Goal: Information Seeking & Learning: Learn about a topic

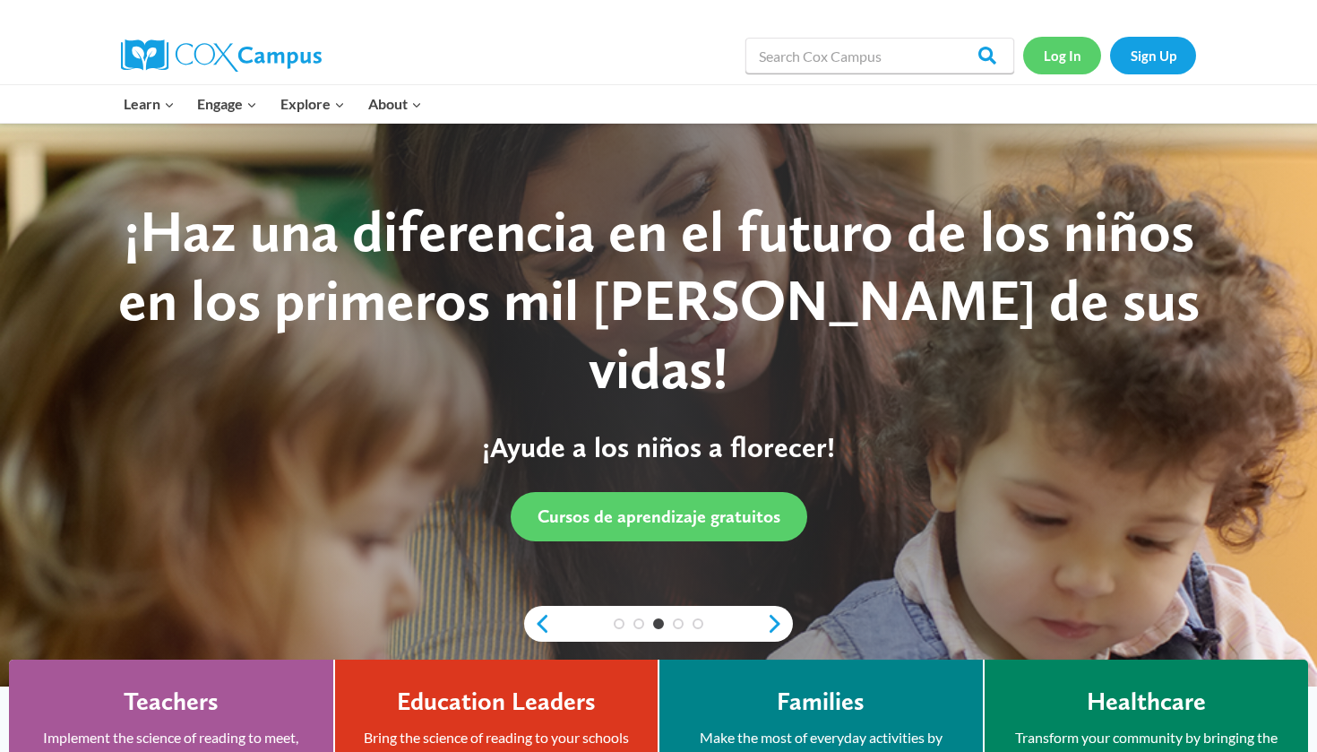
click at [1049, 54] on link "Log In" at bounding box center [1062, 55] width 78 height 37
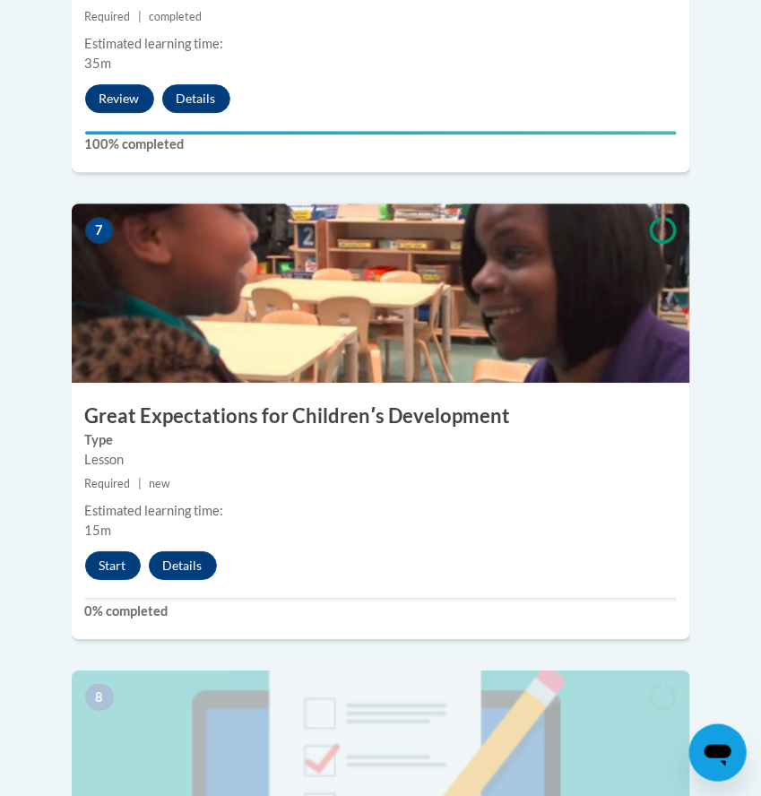
scroll to position [3252, 0]
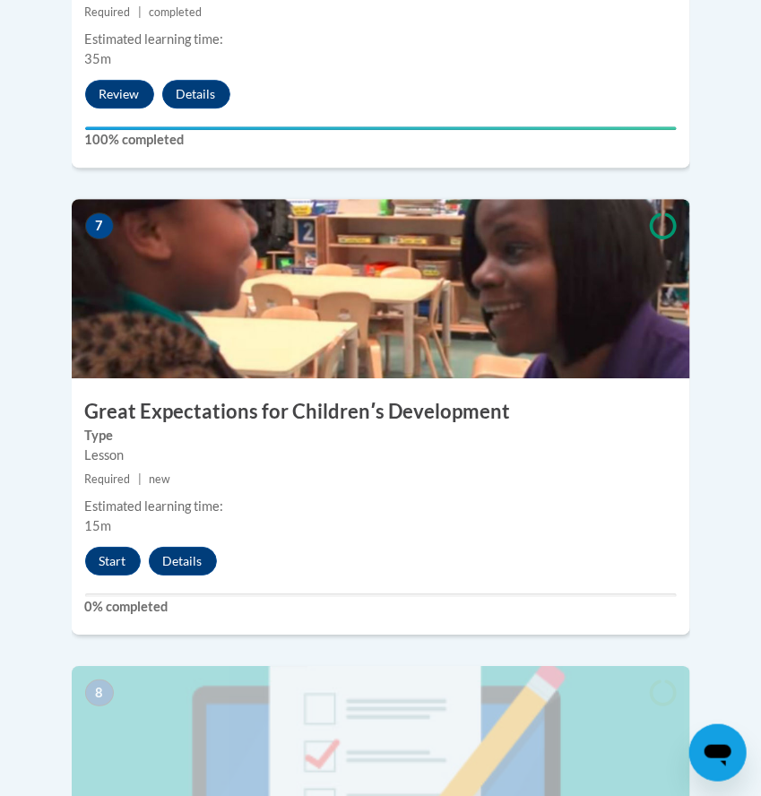
click at [122, 480] on div "7 Great Expectations for Childrenʹs Development Type Lesson Required | new Esti…" at bounding box center [381, 416] width 618 height 435
click at [116, 547] on button "Start" at bounding box center [113, 561] width 56 height 29
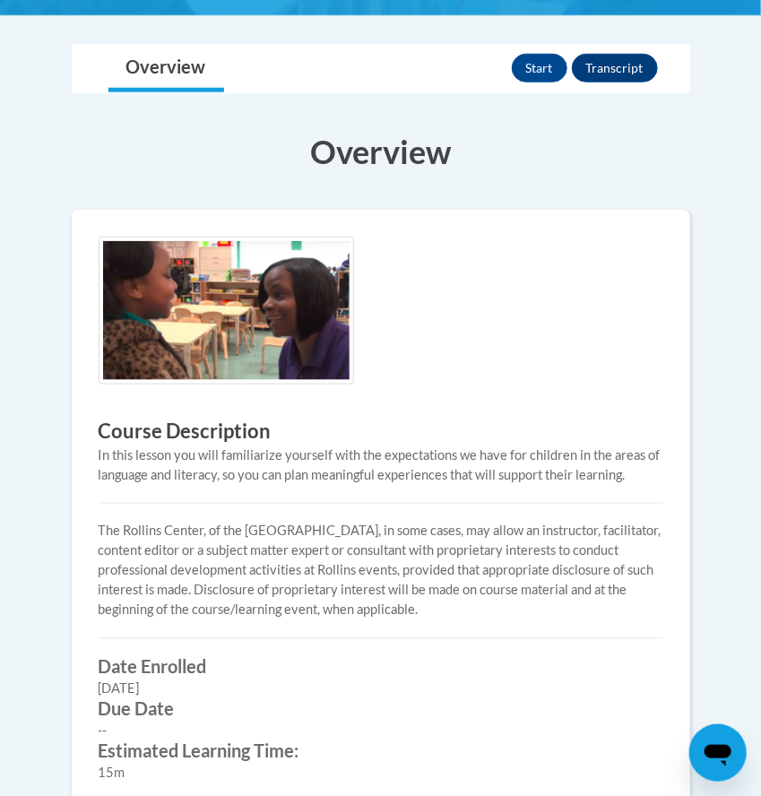
scroll to position [420, 0]
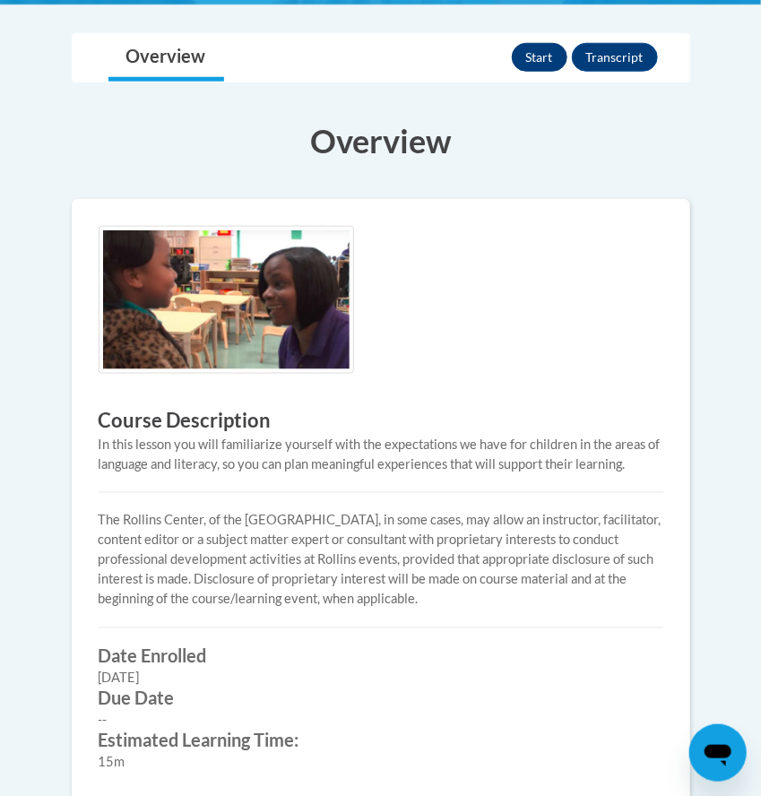
click at [544, 67] on button "Start" at bounding box center [540, 57] width 56 height 29
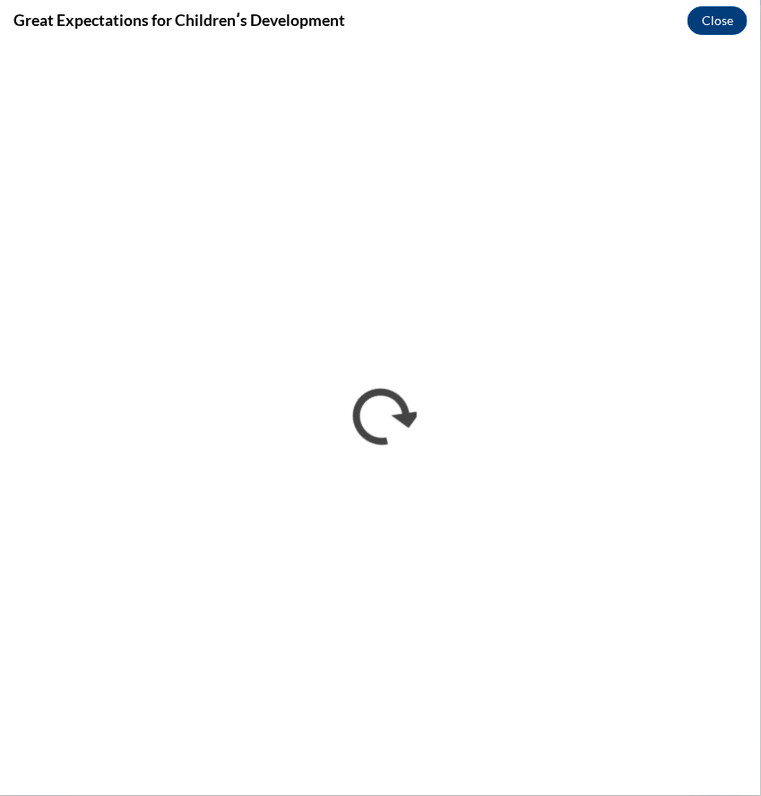
scroll to position [0, 0]
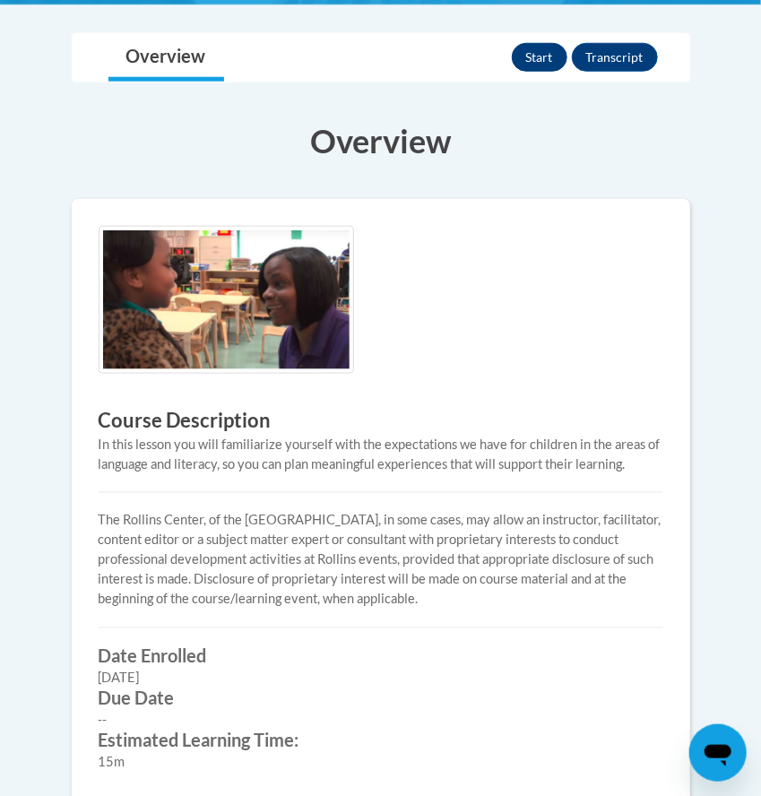
click at [521, 72] on button "Start" at bounding box center [540, 57] width 56 height 29
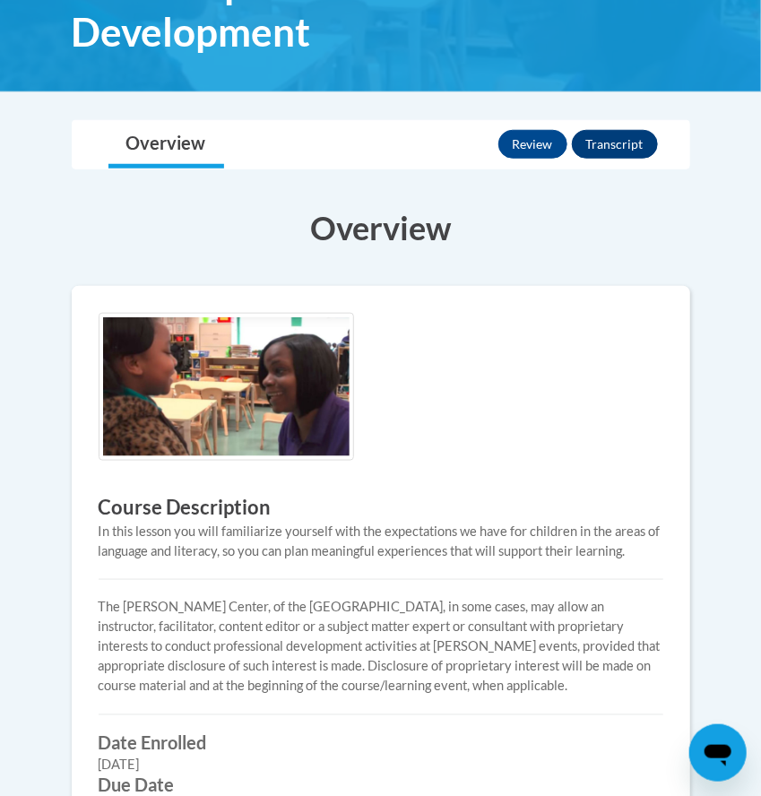
scroll to position [959, 0]
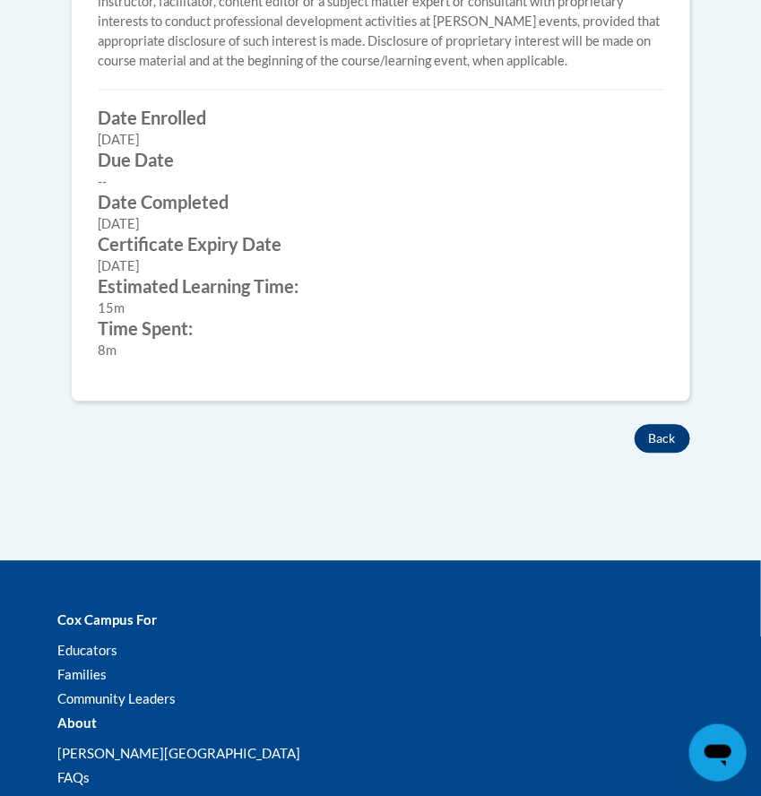
click at [669, 439] on button "Back" at bounding box center [662, 438] width 56 height 29
click at [647, 436] on button "Back" at bounding box center [662, 438] width 56 height 29
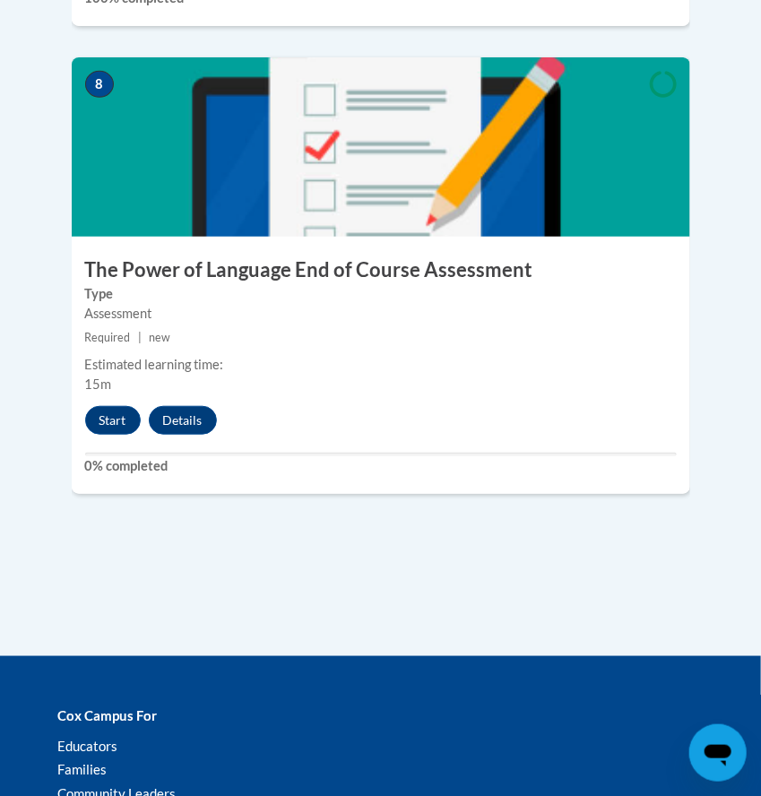
scroll to position [3862, 0]
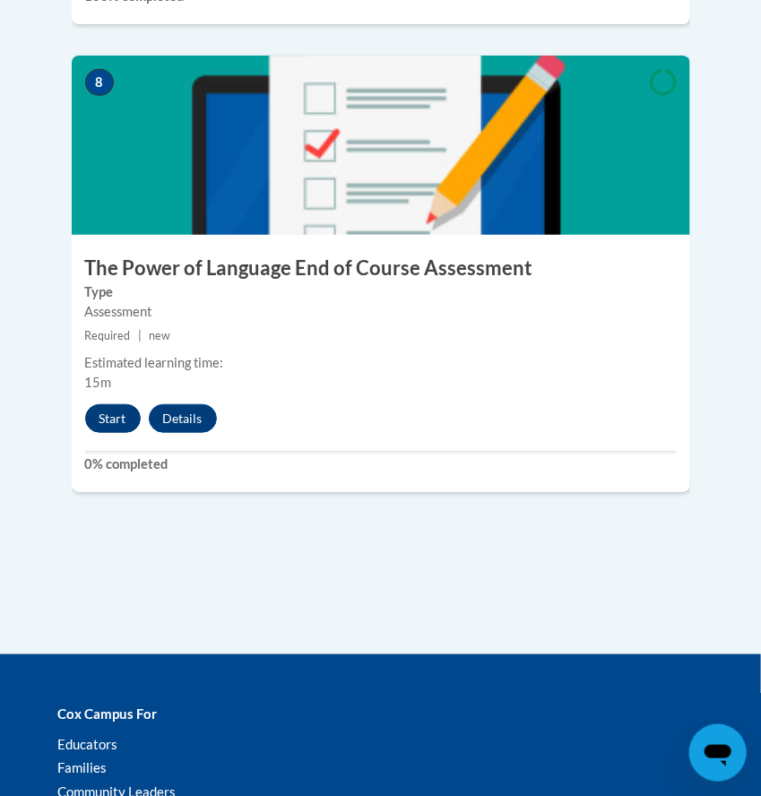
click at [115, 404] on button "Start" at bounding box center [113, 418] width 56 height 29
click at [112, 404] on button "Start" at bounding box center [113, 418] width 56 height 29
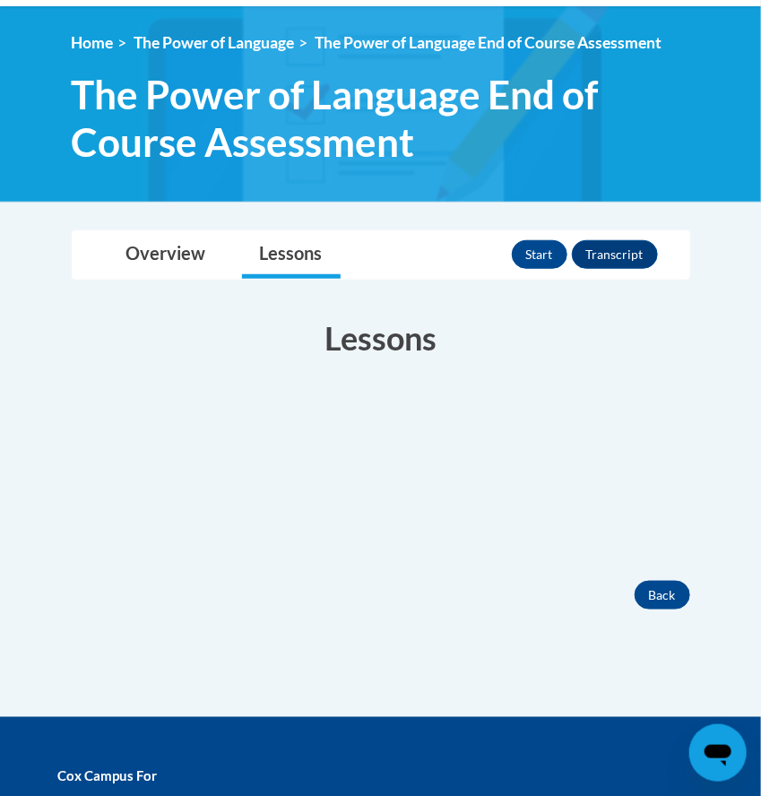
scroll to position [229, 0]
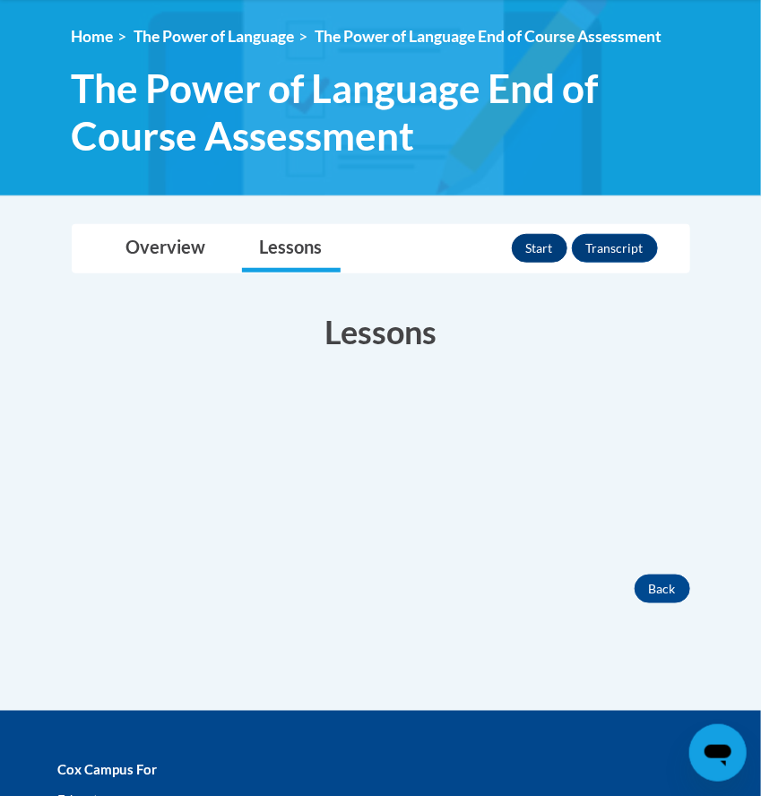
click at [530, 263] on button "Start" at bounding box center [540, 248] width 56 height 29
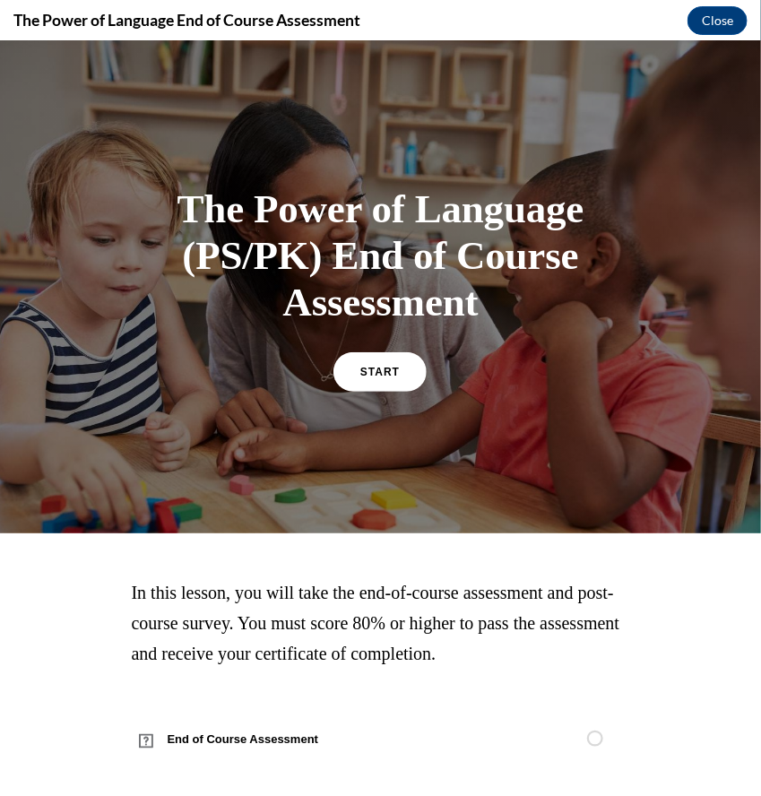
scroll to position [0, 0]
click at [371, 391] on link "START" at bounding box center [381, 369] width 98 height 41
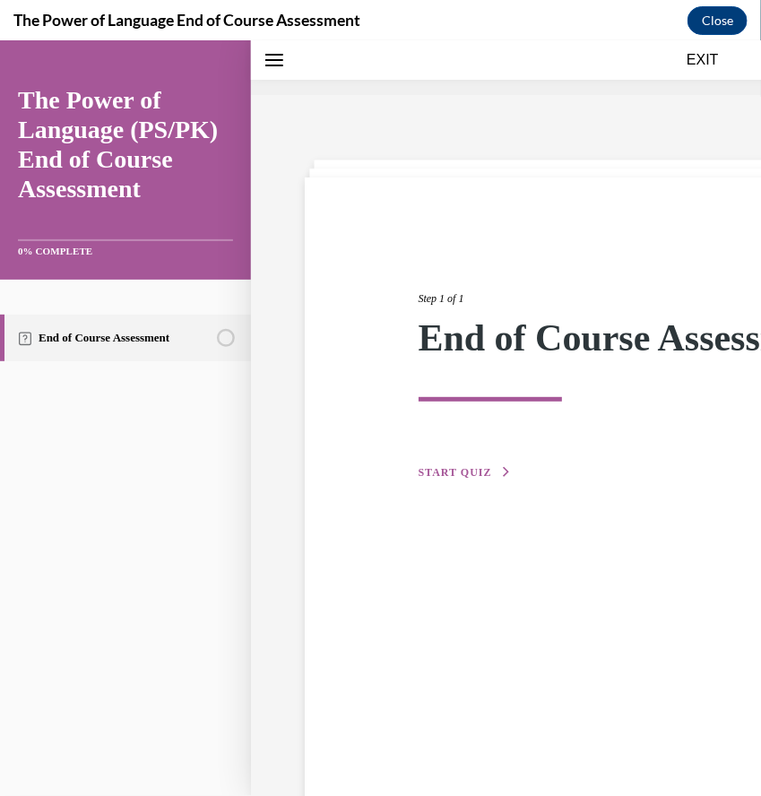
scroll to position [58, 0]
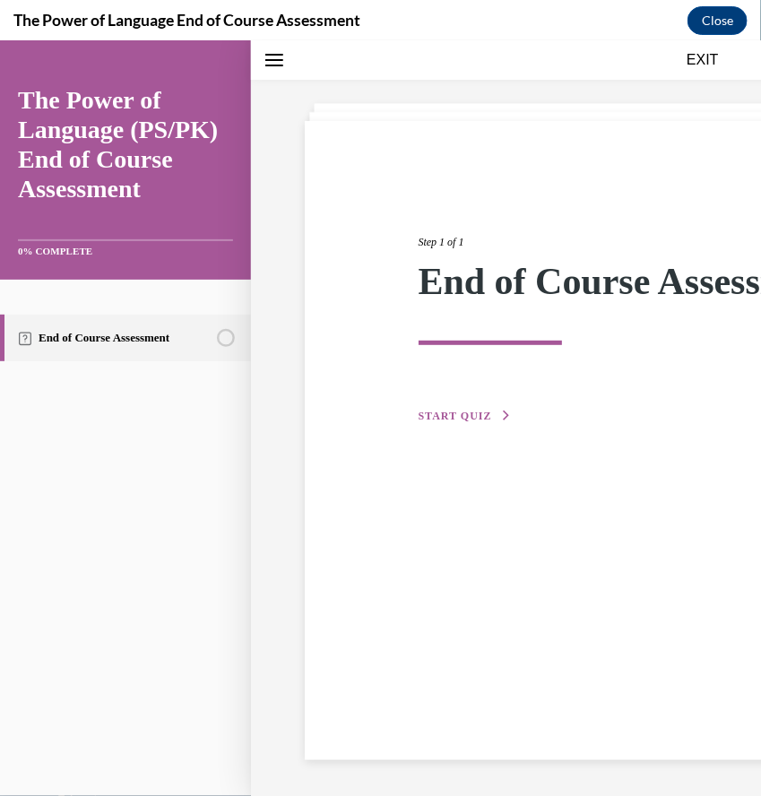
click at [468, 423] on button "START QUIZ" at bounding box center [464, 415] width 93 height 16
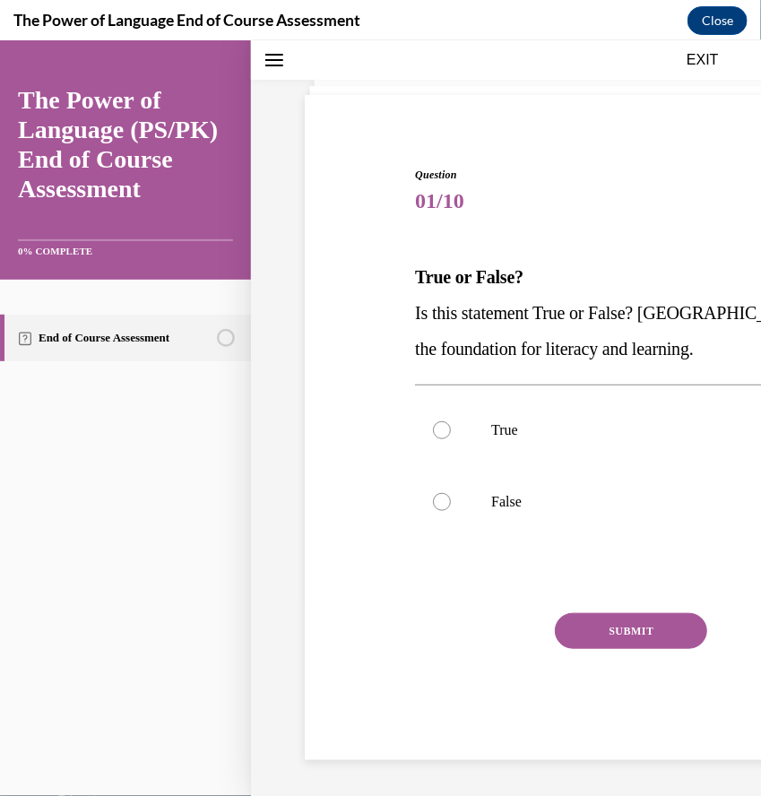
scroll to position [156, 0]
click at [433, 438] on div at bounding box center [442, 429] width 18 height 18
click at [433, 438] on input "True" at bounding box center [442, 429] width 18 height 18
radio input "true"
click at [555, 648] on button "SUBMIT" at bounding box center [631, 630] width 152 height 36
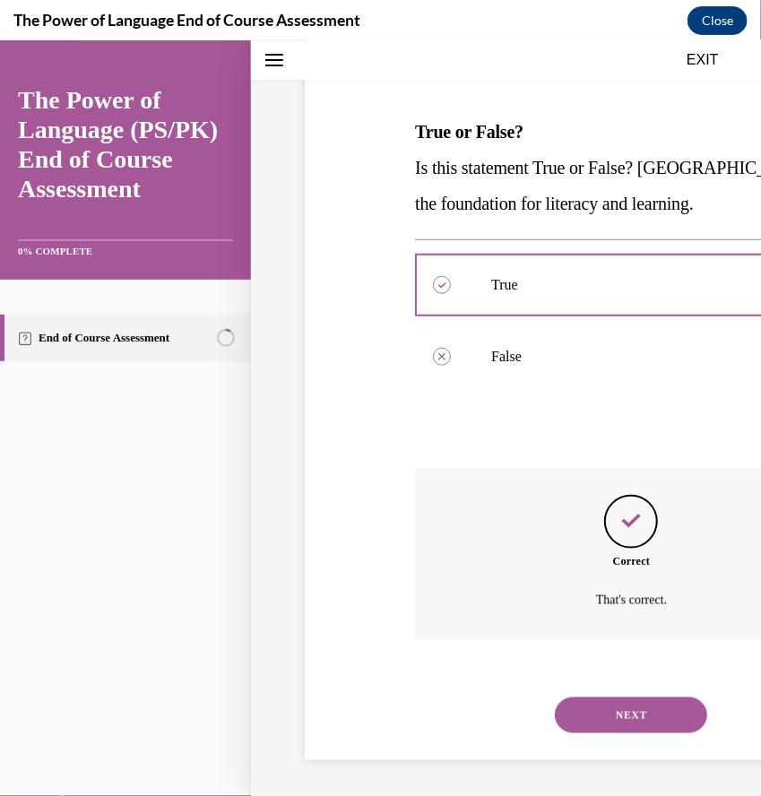
scroll to position [323, 0]
click at [555, 707] on button "NEXT" at bounding box center [631, 714] width 152 height 36
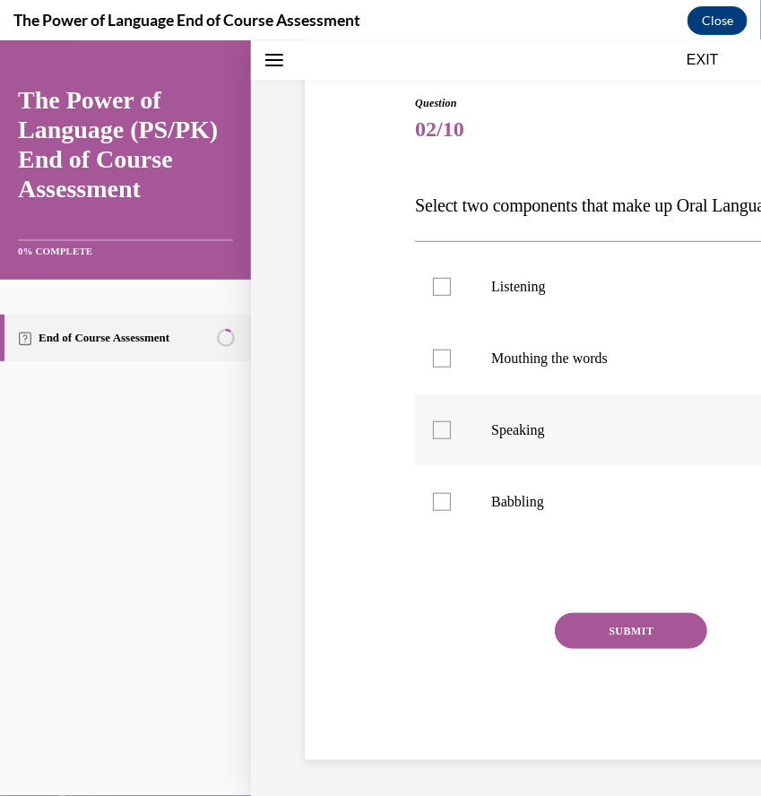
click at [415, 428] on label "Speaking" at bounding box center [631, 429] width 433 height 72
click at [433, 428] on input "Speaking" at bounding box center [442, 429] width 18 height 18
checkbox input "true"
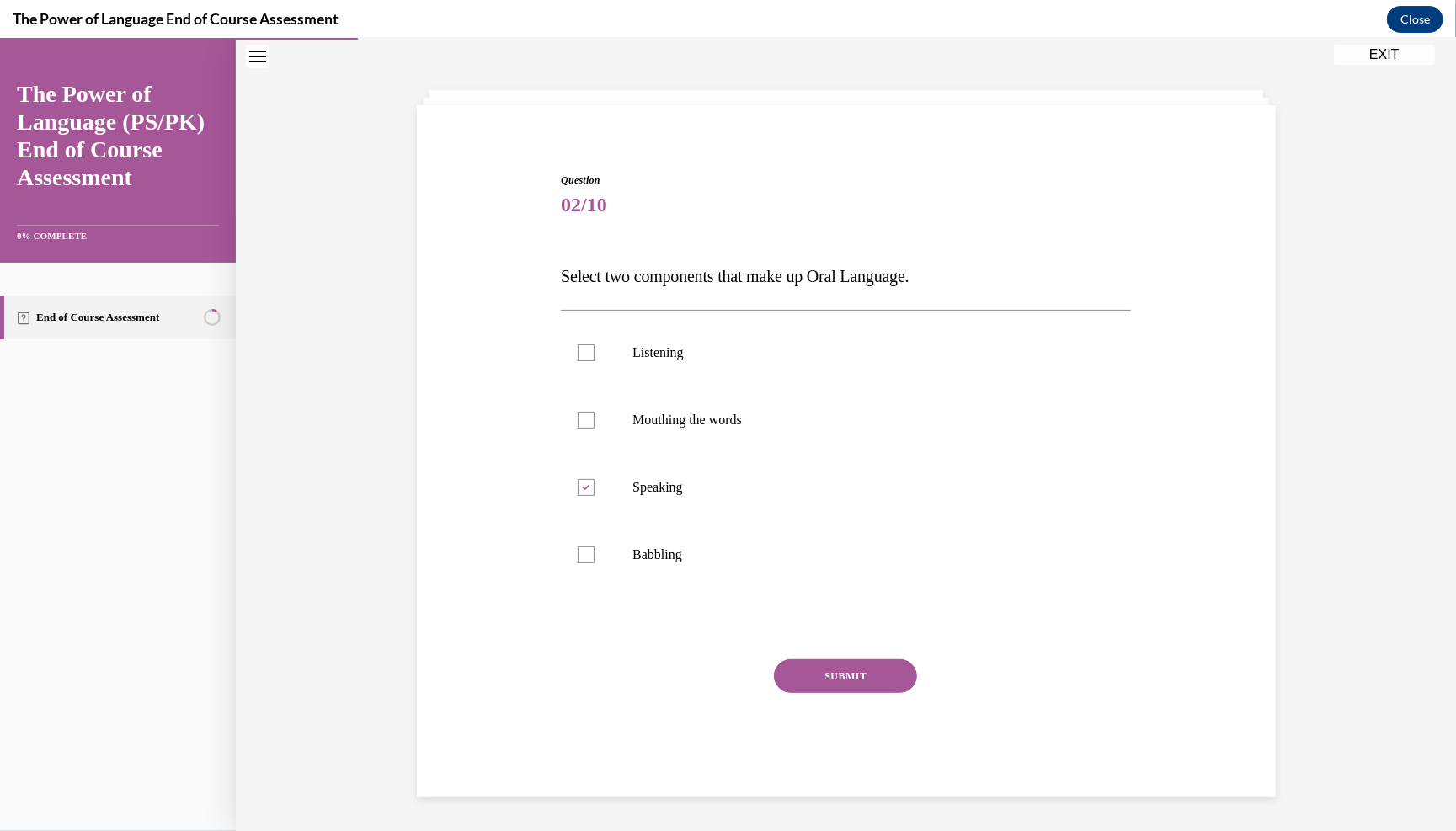
scroll to position [86, 0]
click at [571, 309] on div "Listening Mouthing the words Speaking Babbling" at bounding box center [846, 453] width 571 height 288
click at [577, 309] on div "Listening Mouthing the words Speaking Babbling" at bounding box center [846, 453] width 571 height 288
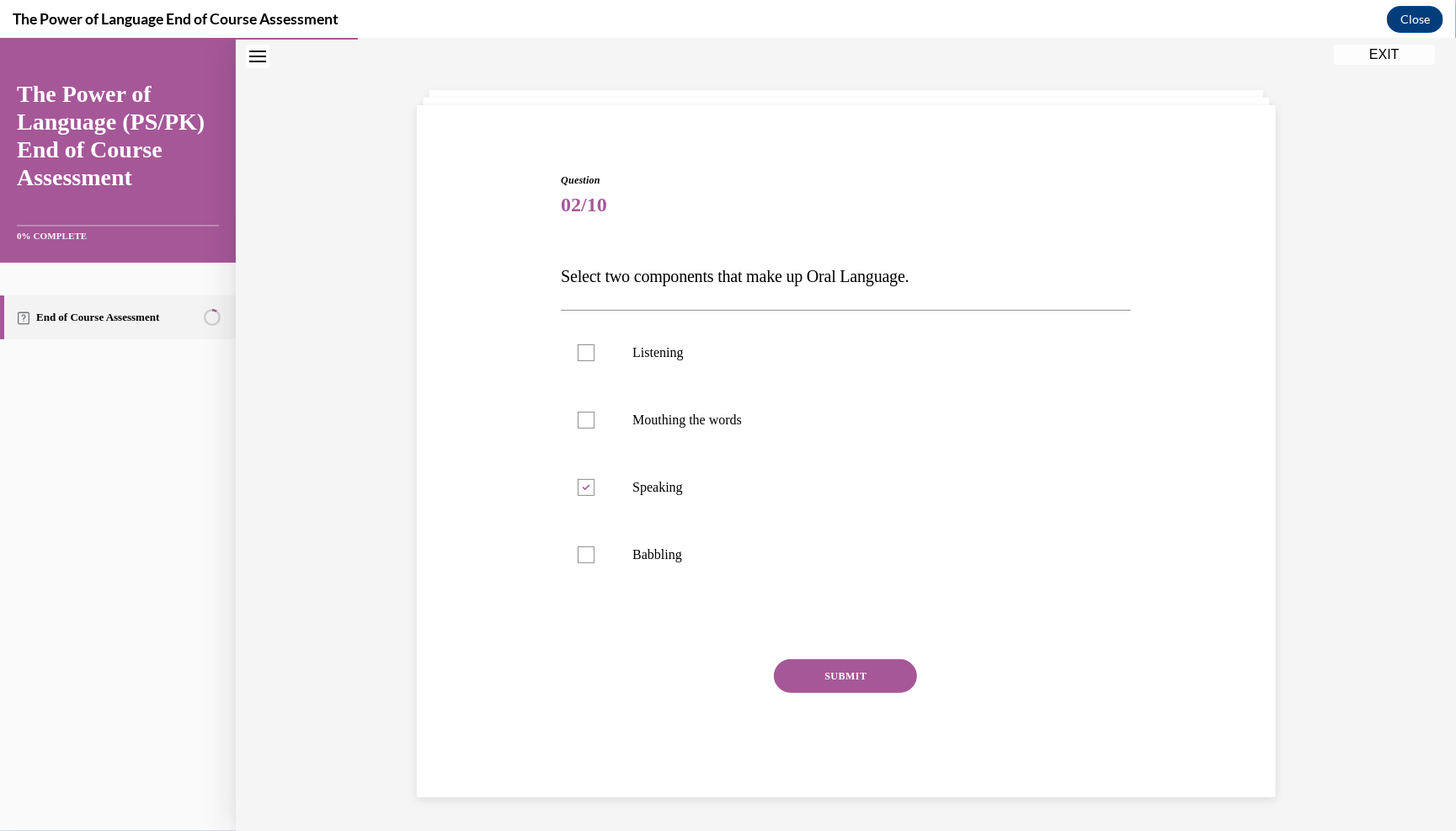
click at [576, 309] on div "Listening Mouthing the words Speaking Babbling" at bounding box center [846, 453] width 571 height 288
drag, startPoint x: 576, startPoint y: 304, endPoint x: 557, endPoint y: 299, distance: 19.6
click at [562, 299] on div "Question 02/10 Select two components that make up Oral Language. Listening Mout…" at bounding box center [846, 484] width 571 height 625
click at [561, 299] on div "Question 02/10 Select two components that make up Oral Language. Listening Mout…" at bounding box center [846, 484] width 571 height 625
click at [579, 299] on div "Question 02/10 Select two components that make up Oral Language. Listening Mout…" at bounding box center [846, 484] width 571 height 625
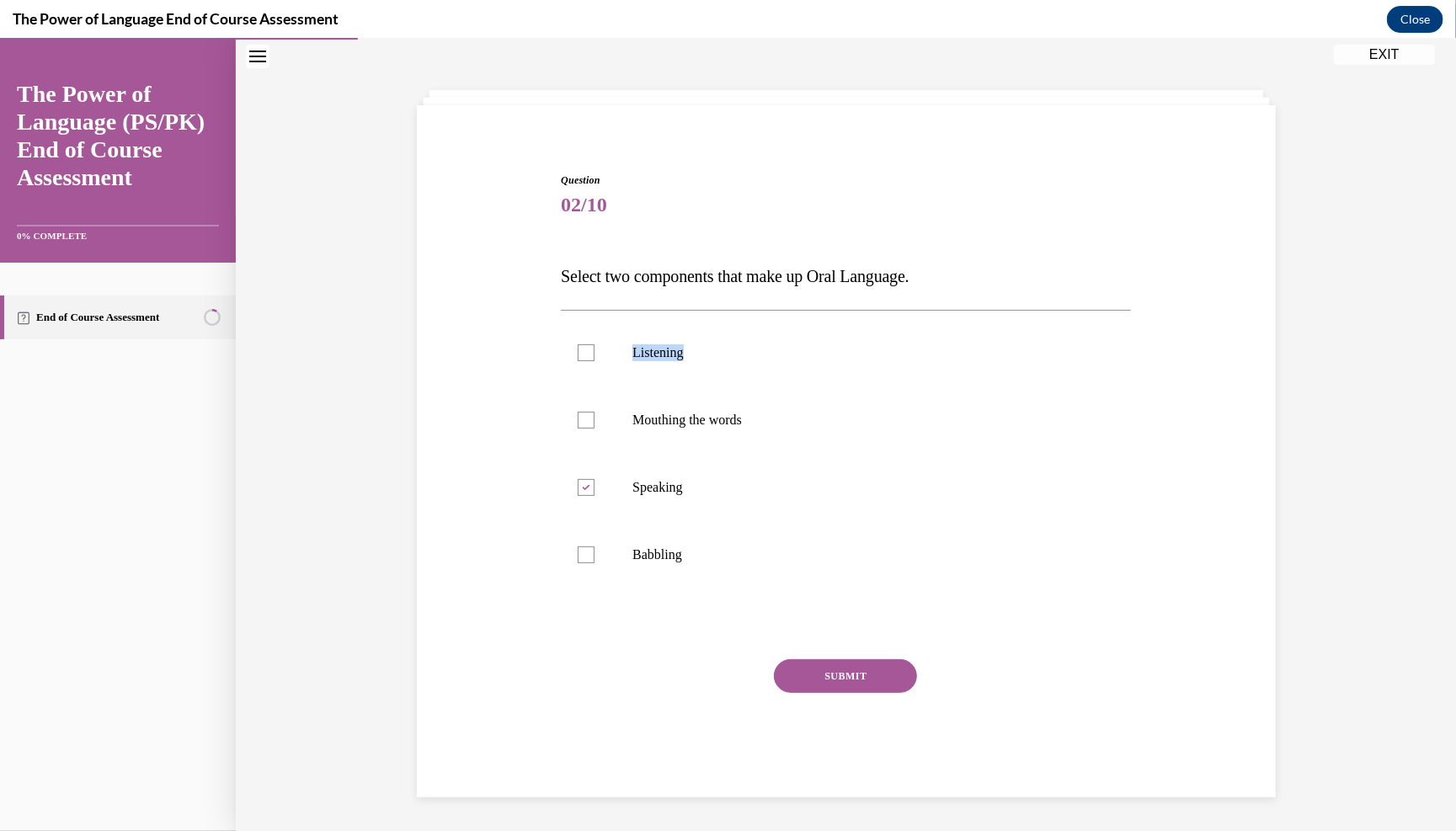
click at [579, 299] on div "Question 02/10 Select two components that make up Oral Language. Listening Mout…" at bounding box center [846, 484] width 571 height 625
click at [575, 231] on div "Question 02/10 Select two components that make up Oral Language. Listening Mout…" at bounding box center [846, 484] width 571 height 625
click at [575, 370] on label "Listening" at bounding box center [846, 353] width 571 height 68
click at [578, 360] on input "Listening" at bounding box center [587, 353] width 17 height 17
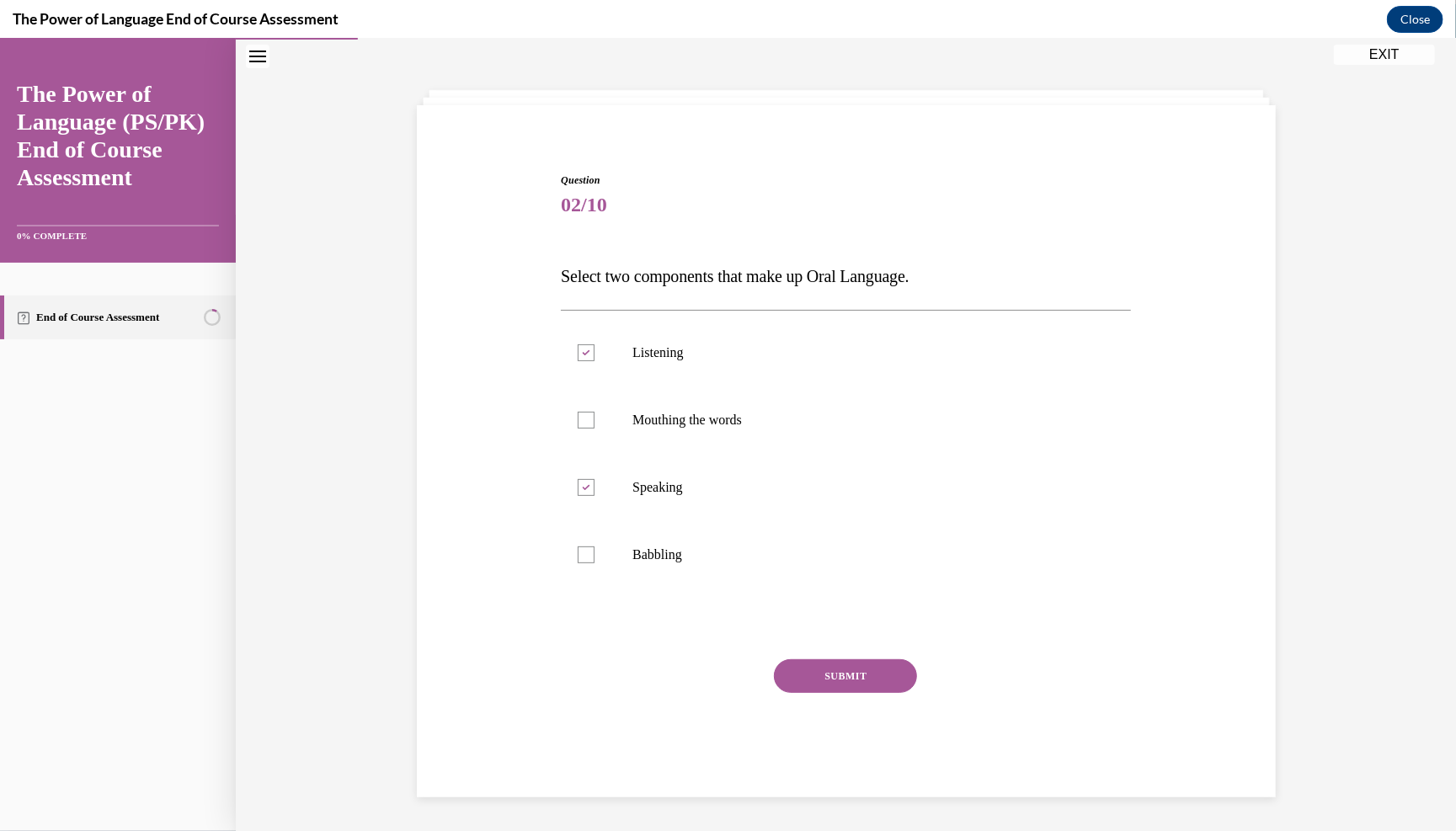
click at [635, 309] on div "Listening Mouthing the words Speaking Babbling" at bounding box center [846, 453] width 571 height 288
click at [580, 321] on label "Listening" at bounding box center [846, 353] width 571 height 68
click at [580, 344] on input "Listening" at bounding box center [587, 353] width 17 height 17
click at [580, 319] on label "Listening" at bounding box center [846, 353] width 571 height 68
click at [580, 344] on input "Listening" at bounding box center [587, 353] width 17 height 17
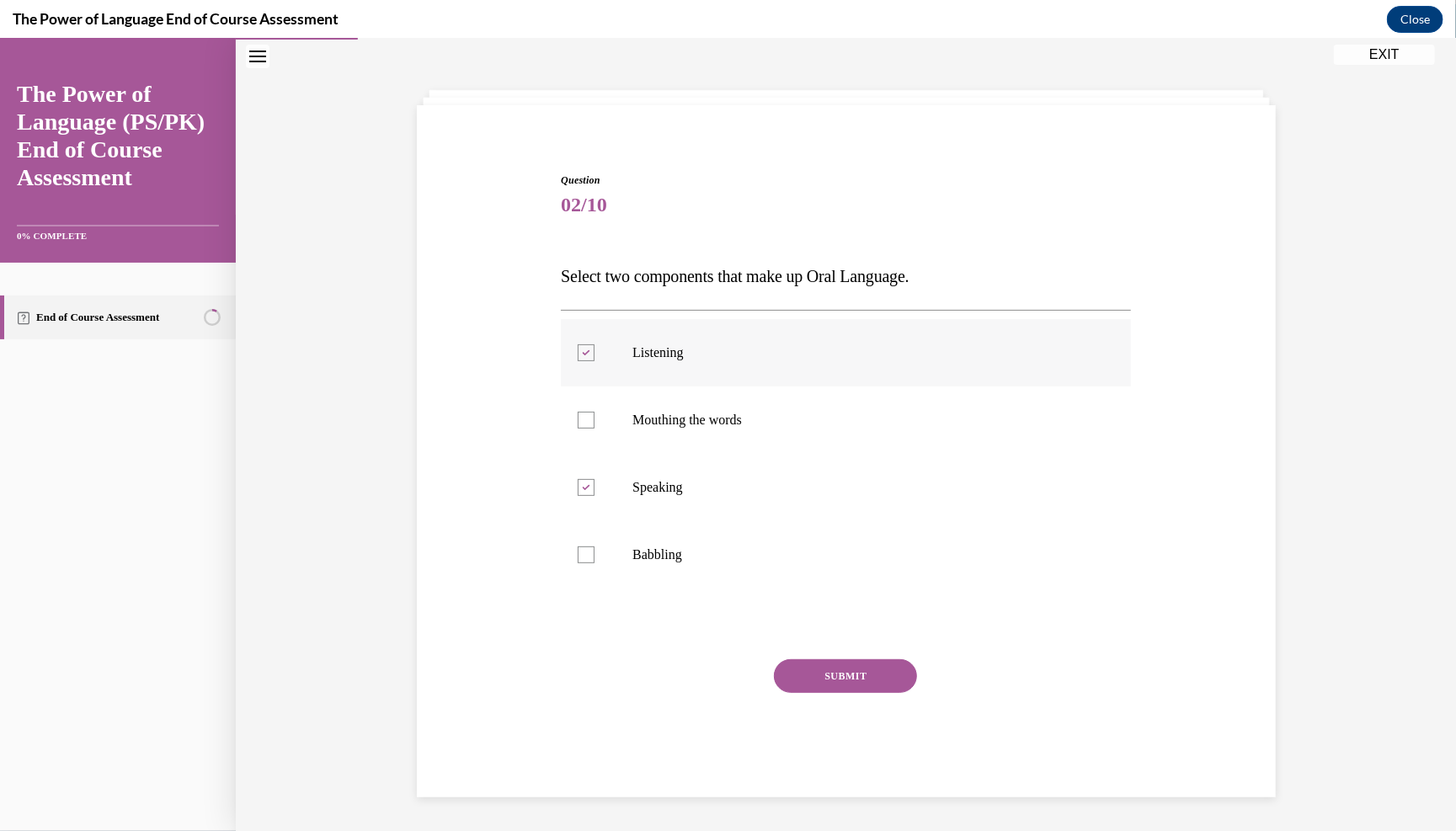
click at [580, 319] on label "Listening" at bounding box center [846, 353] width 571 height 68
click at [580, 344] on input "Listening" at bounding box center [587, 353] width 17 height 17
click at [600, 356] on label "Listening" at bounding box center [846, 353] width 571 height 68
click at [595, 356] on input "Listening" at bounding box center [587, 353] width 17 height 17
click at [600, 356] on label "Listening" at bounding box center [846, 353] width 571 height 68
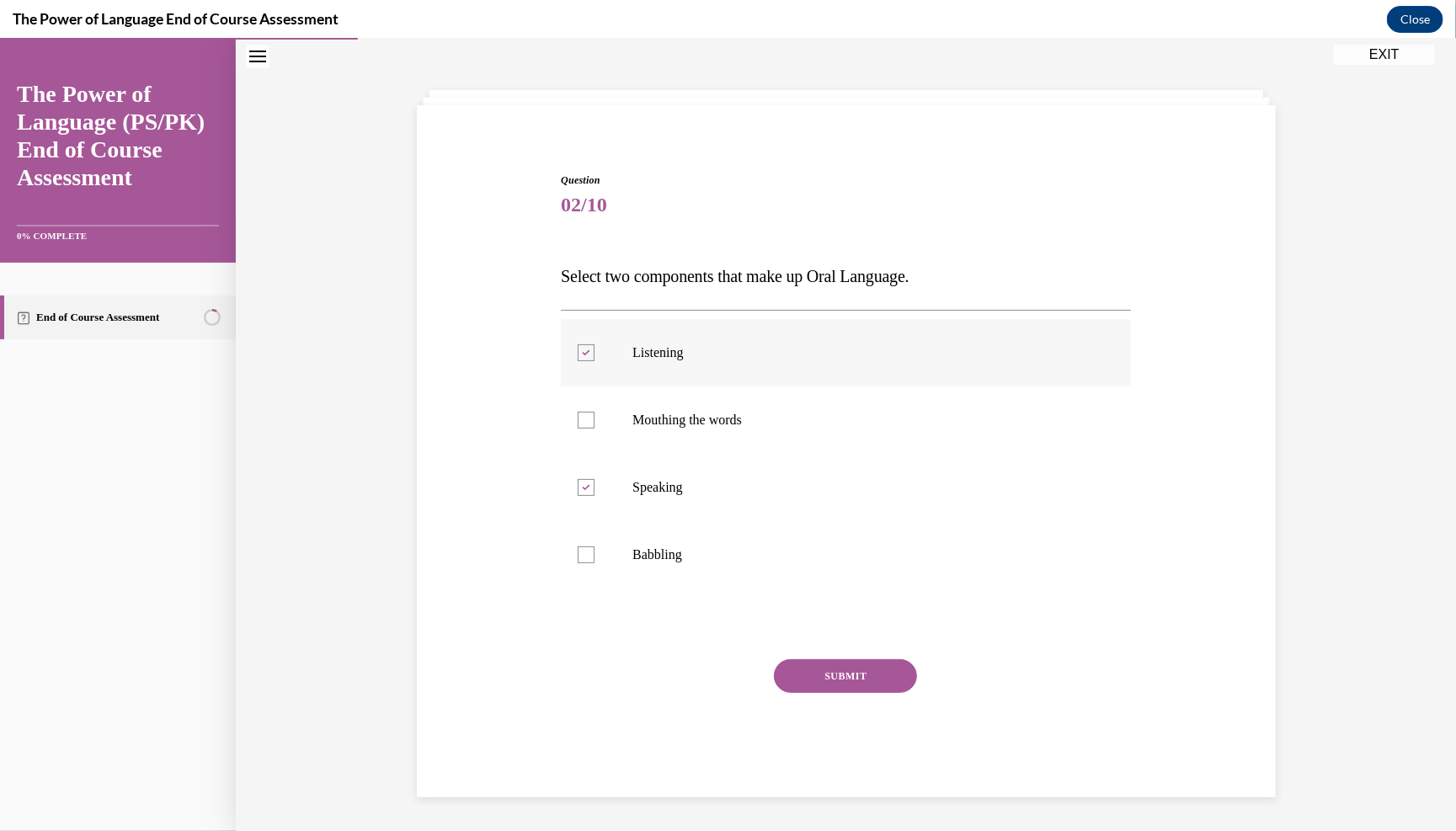
click at [595, 356] on input "Listening" at bounding box center [587, 353] width 17 height 17
checkbox input "false"
click at [622, 449] on label "Mouthing the words" at bounding box center [846, 419] width 571 height 68
click at [595, 428] on input "Mouthing the words" at bounding box center [587, 419] width 17 height 17
checkbox input "true"
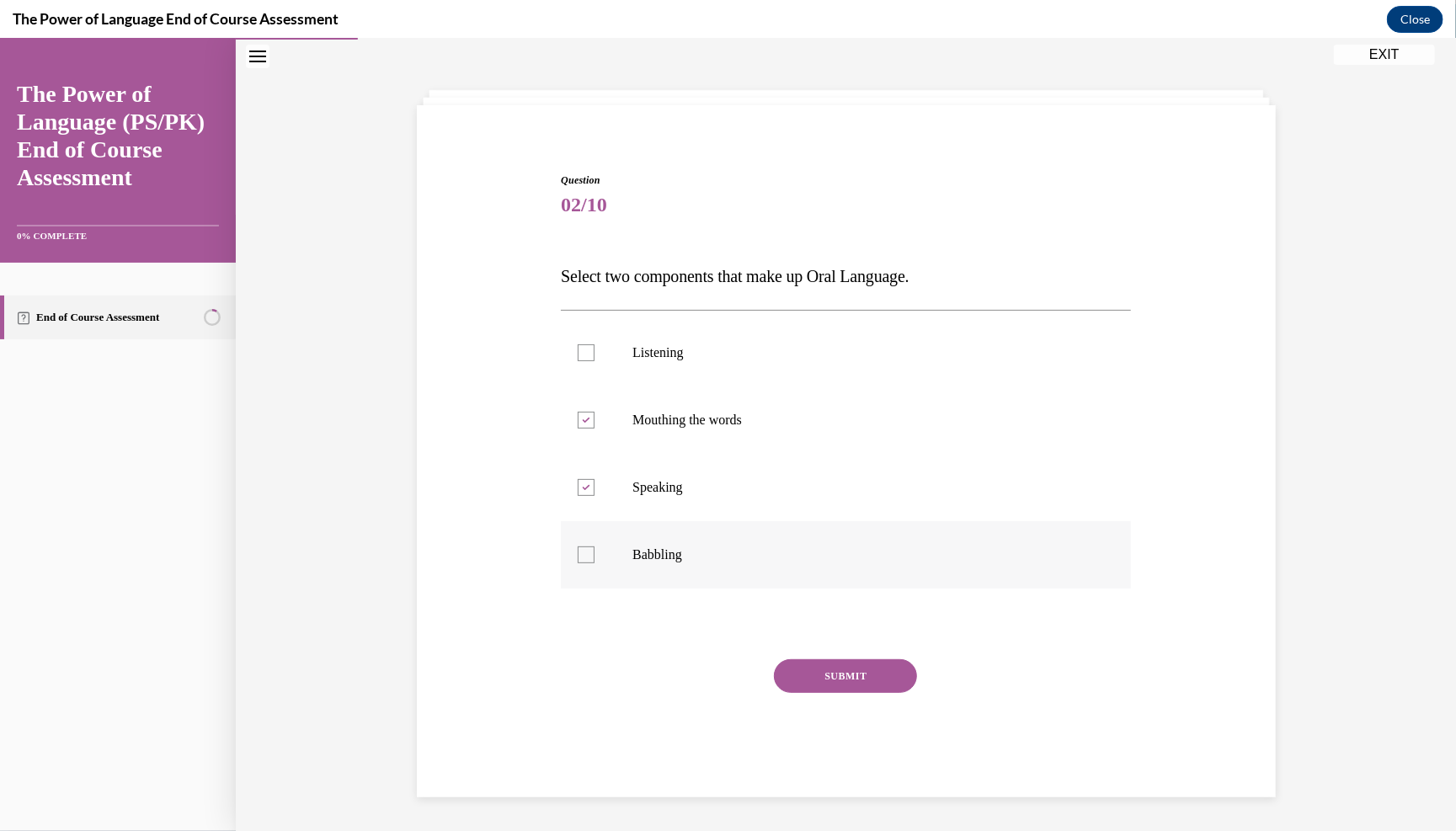
click at [714, 580] on label "Babbling" at bounding box center [846, 555] width 571 height 68
click at [595, 563] on input "Babbling" at bounding box center [587, 555] width 17 height 17
checkbox input "true"
click at [580, 441] on label "Mouthing the words" at bounding box center [846, 419] width 571 height 68
click at [580, 428] on input "Mouthing the words" at bounding box center [587, 419] width 17 height 17
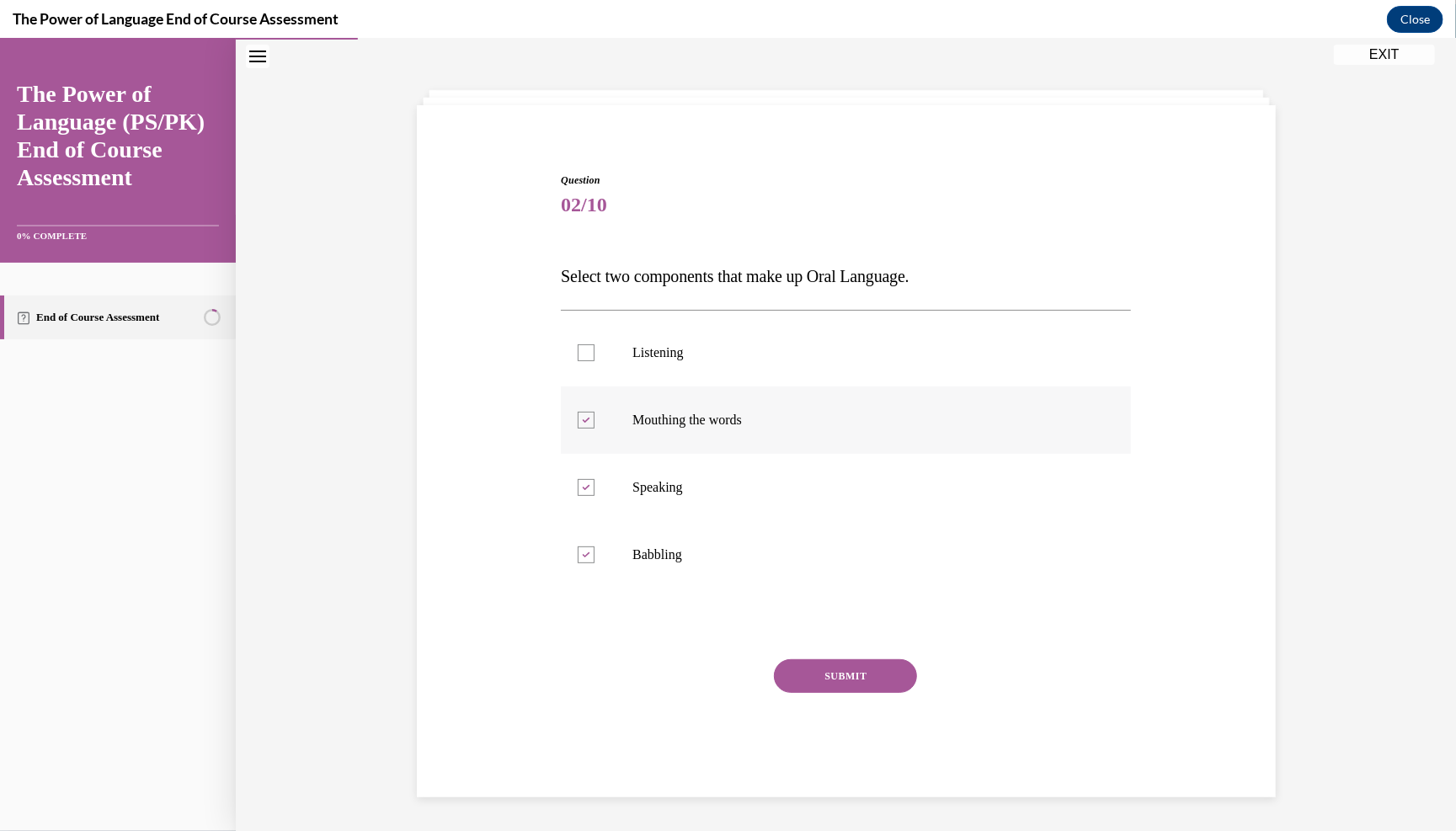
checkbox input "false"
click at [587, 588] on label "Babbling" at bounding box center [846, 555] width 571 height 68
click at [587, 563] on input "Babbling" at bounding box center [587, 555] width 17 height 17
checkbox input "false"
click at [714, 634] on div at bounding box center [846, 623] width 571 height 21
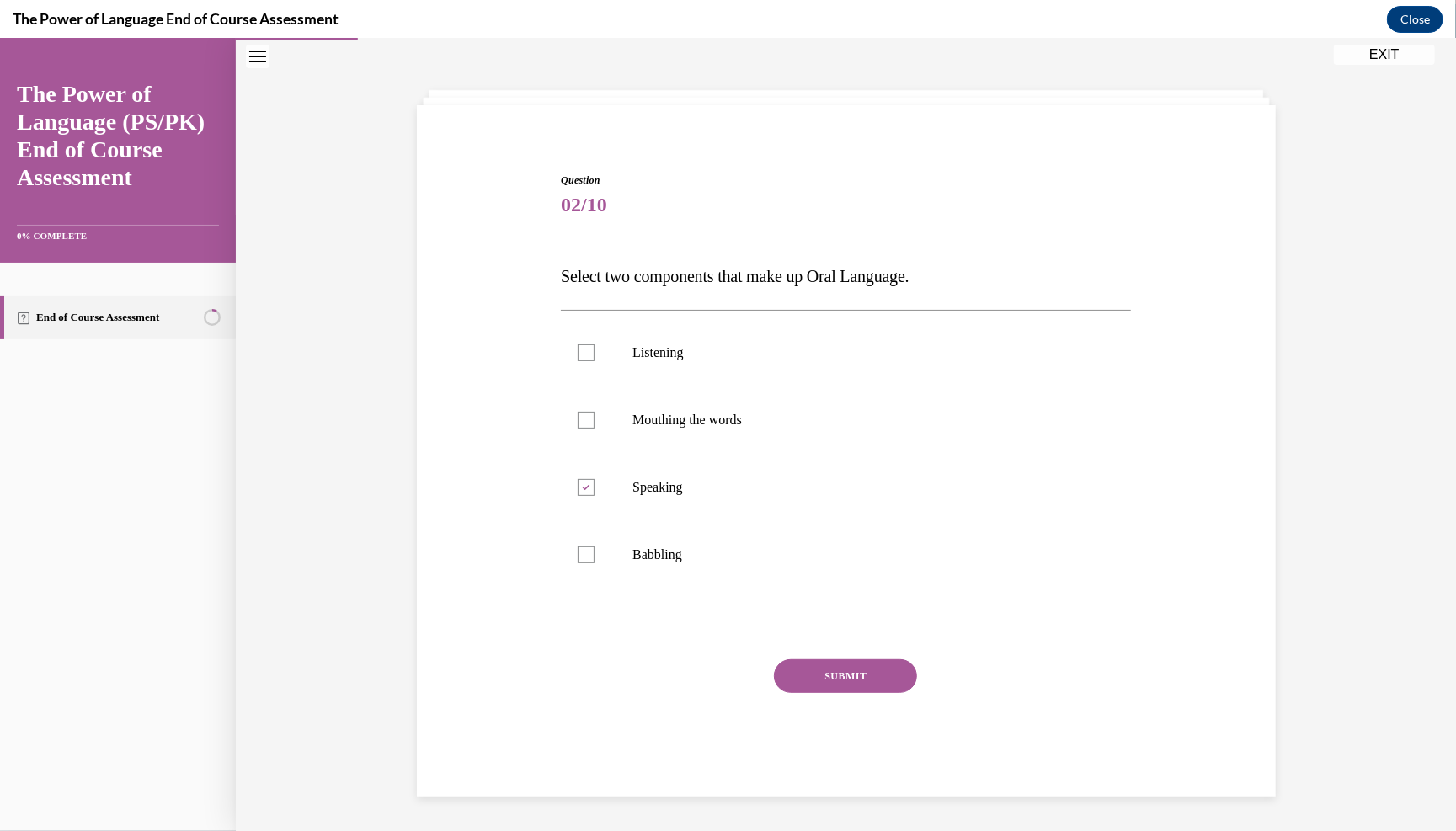
click at [714, 690] on button "SUBMIT" at bounding box center [845, 676] width 143 height 34
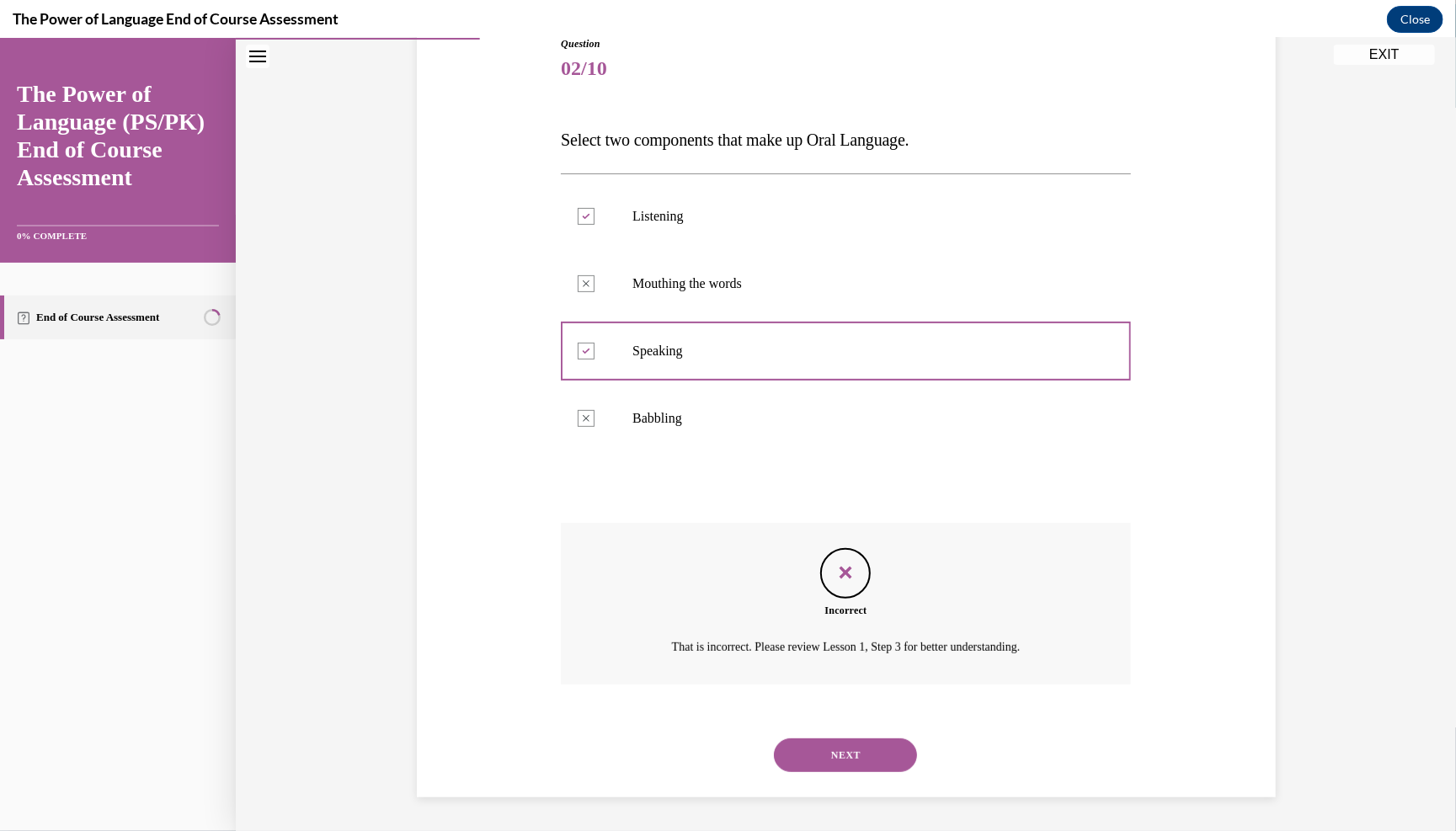
scroll to position [227, 0]
click at [714, 740] on button "NEXT" at bounding box center [845, 755] width 143 height 34
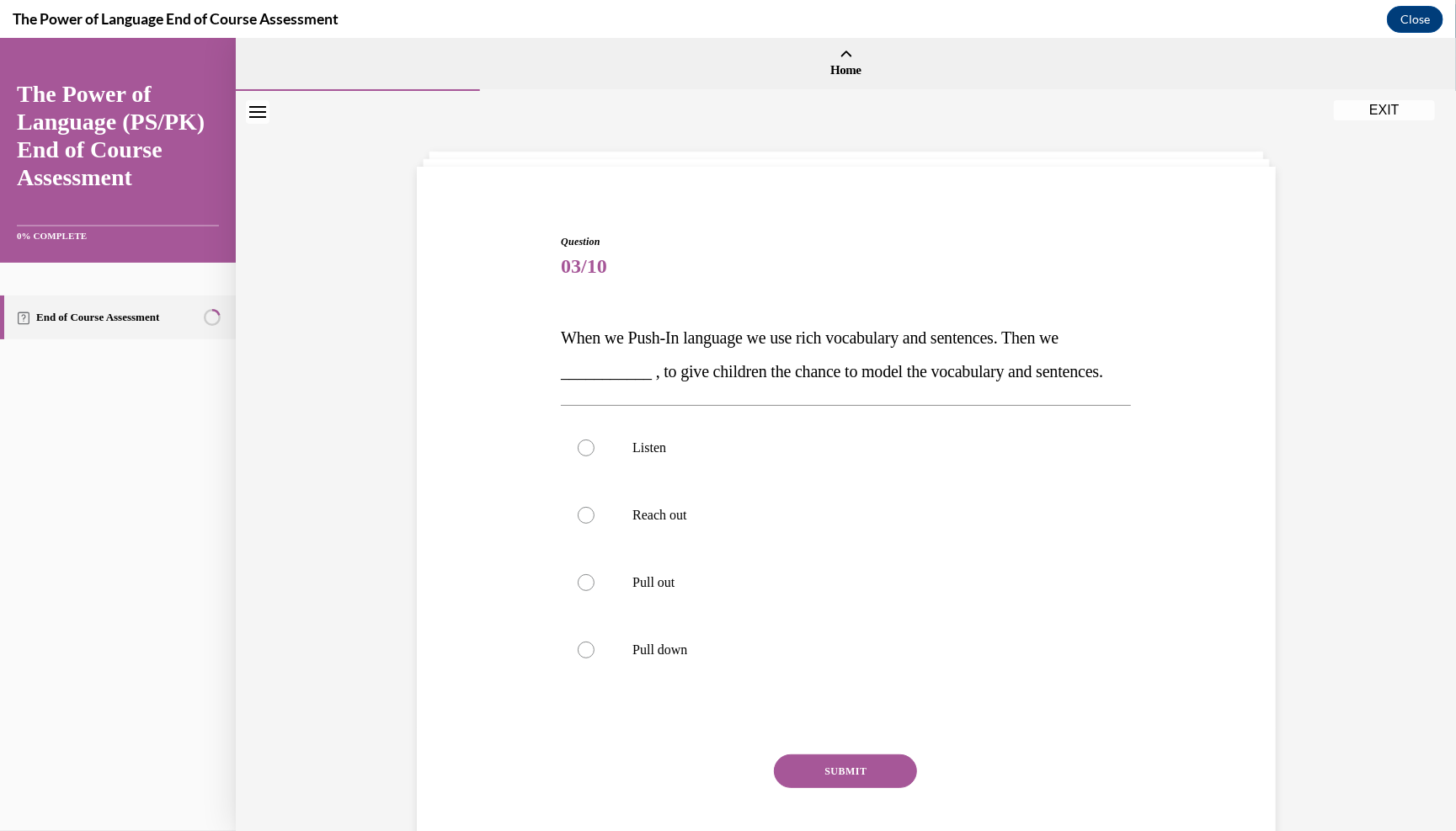
scroll to position [0, 0]
click at [700, 456] on p "Listen" at bounding box center [861, 447] width 457 height 17
click at [595, 456] on input "Listen" at bounding box center [587, 447] width 17 height 17
radio input "true"
click at [714, 747] on div "Question 03/10 When we Push-In language we use rich vocabulary and sentences. T…" at bounding box center [846, 562] width 571 height 659
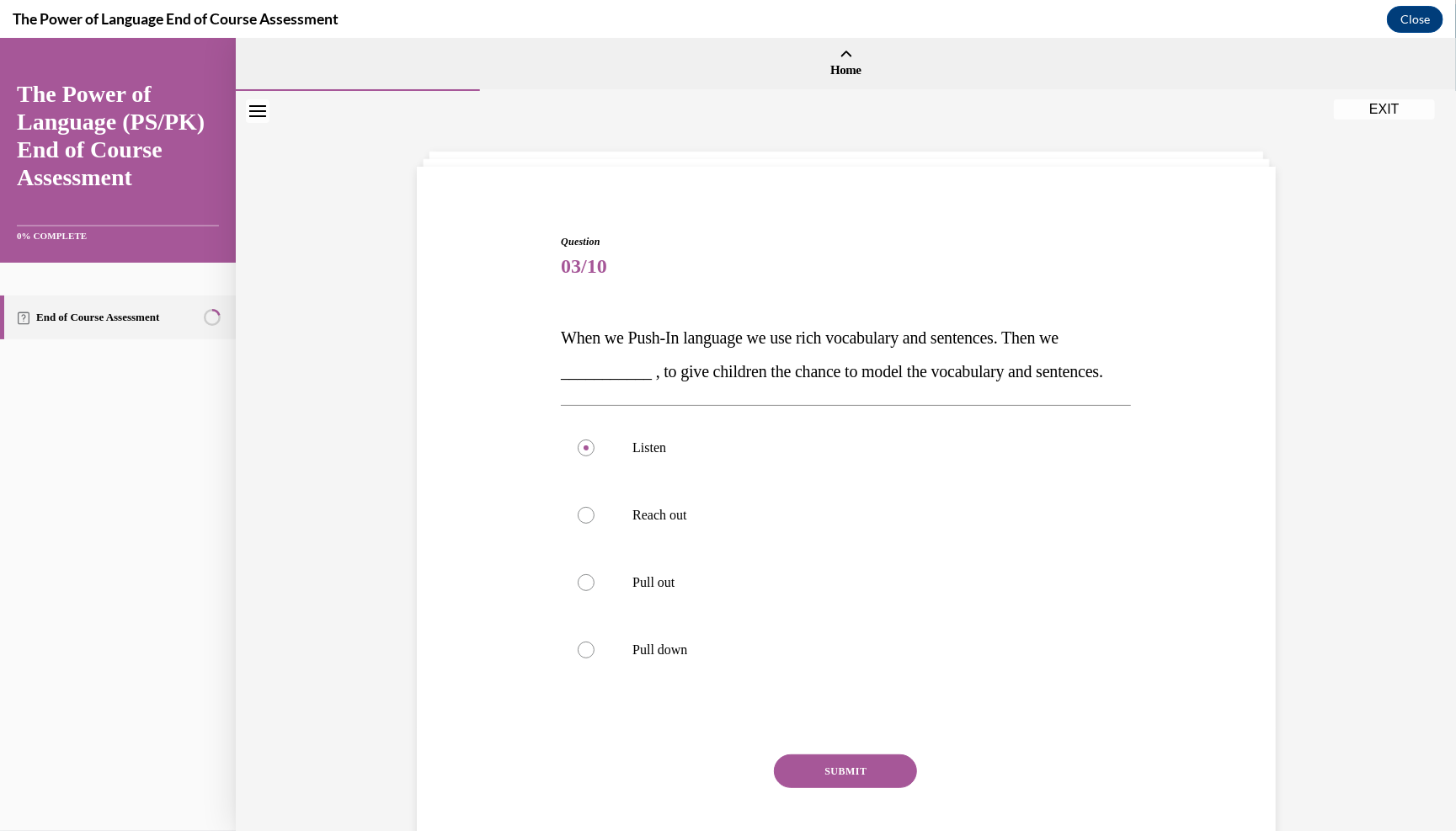
click at [714, 747] on button "SUBMIT" at bounding box center [845, 771] width 143 height 34
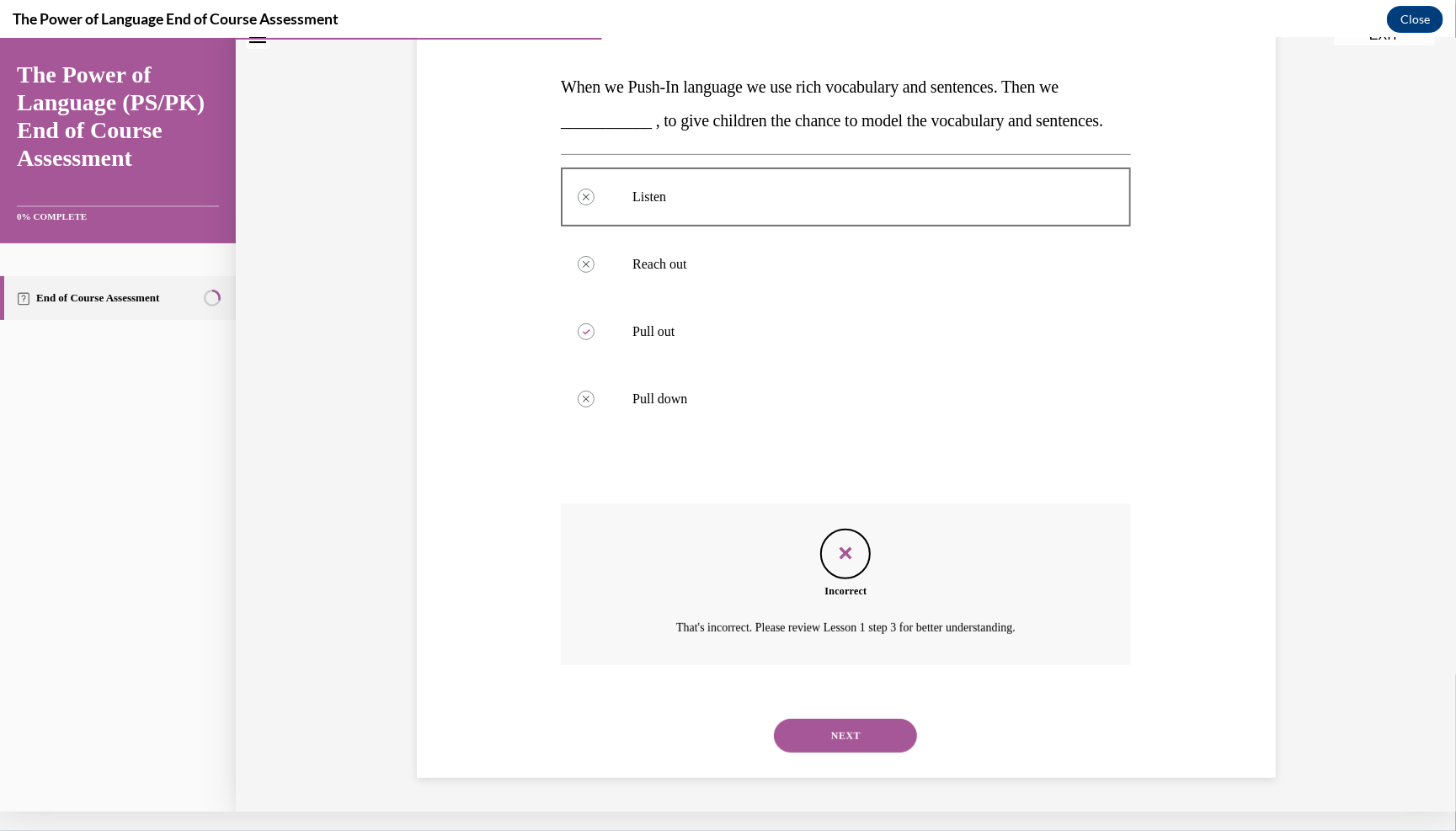
scroll to position [261, 0]
click at [714, 737] on button "NEXT" at bounding box center [845, 735] width 143 height 34
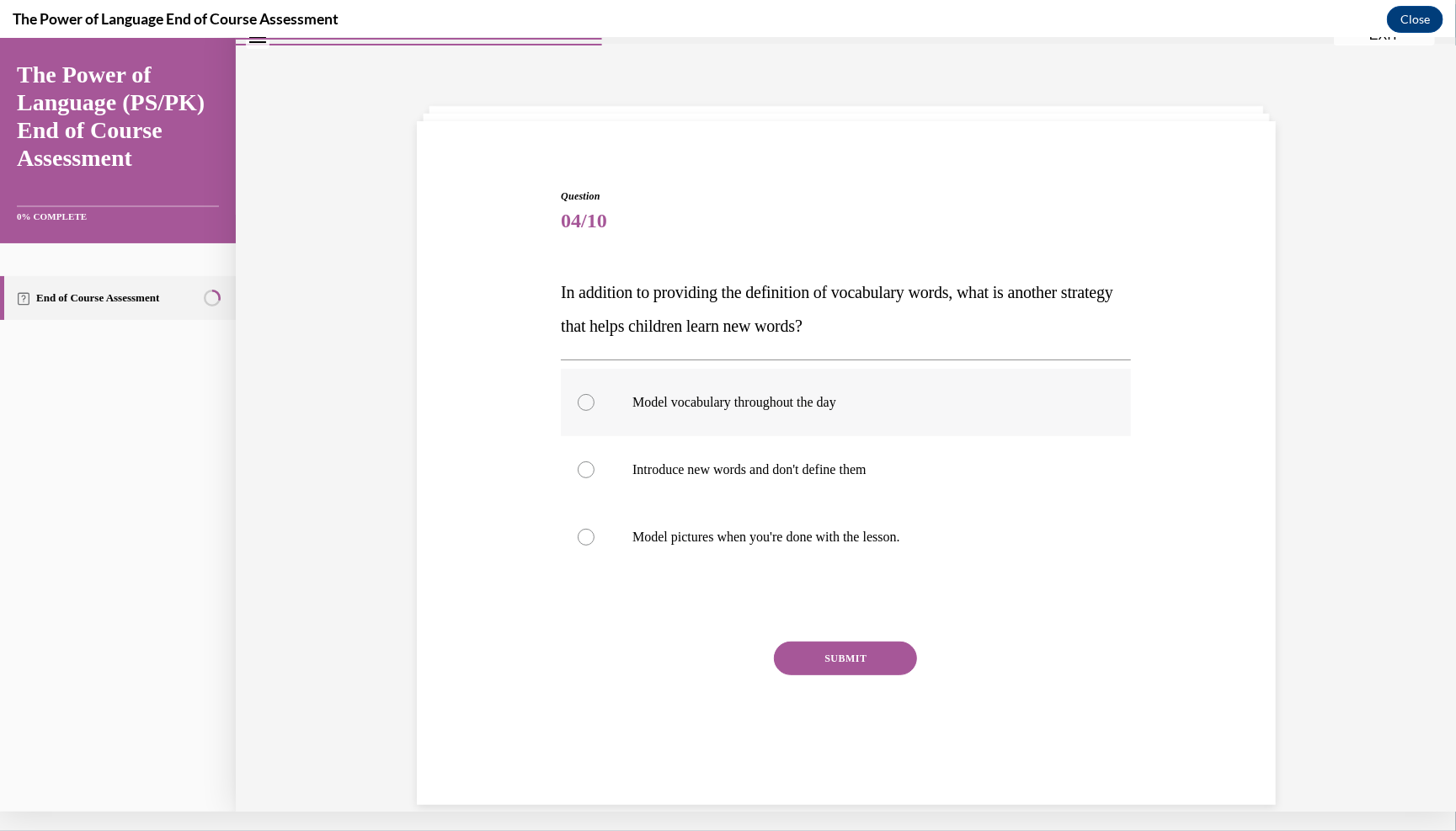
scroll to position [0, 0]
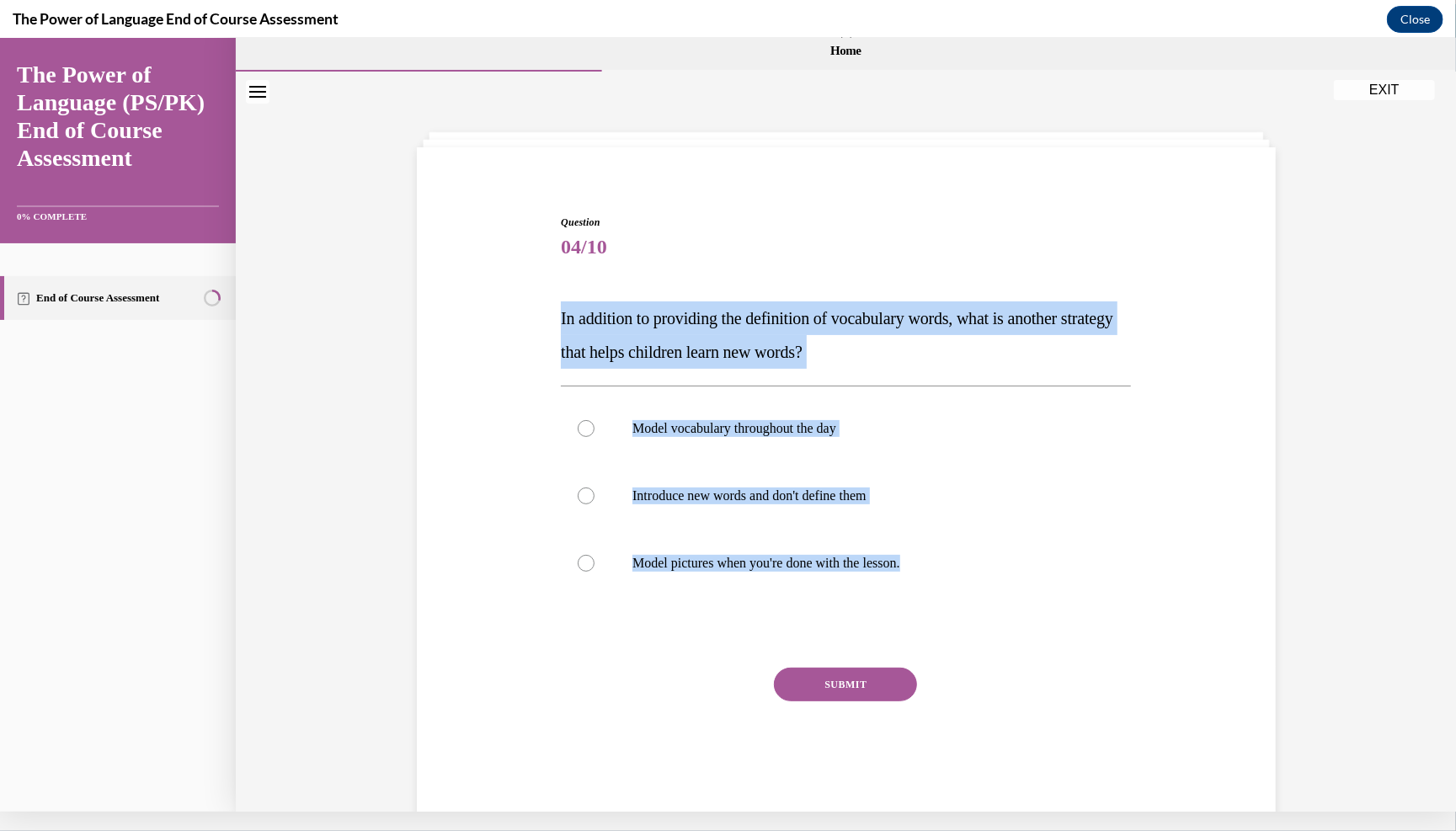
drag, startPoint x: 547, startPoint y: 327, endPoint x: 1002, endPoint y: 635, distance: 549.4
click at [714, 635] on div "Question 04/10 In addition to providing the definition of vocabulary words, wha…" at bounding box center [846, 497] width 579 height 617
copy div "In addition to providing the definition of vocabulary words, what is another st…"
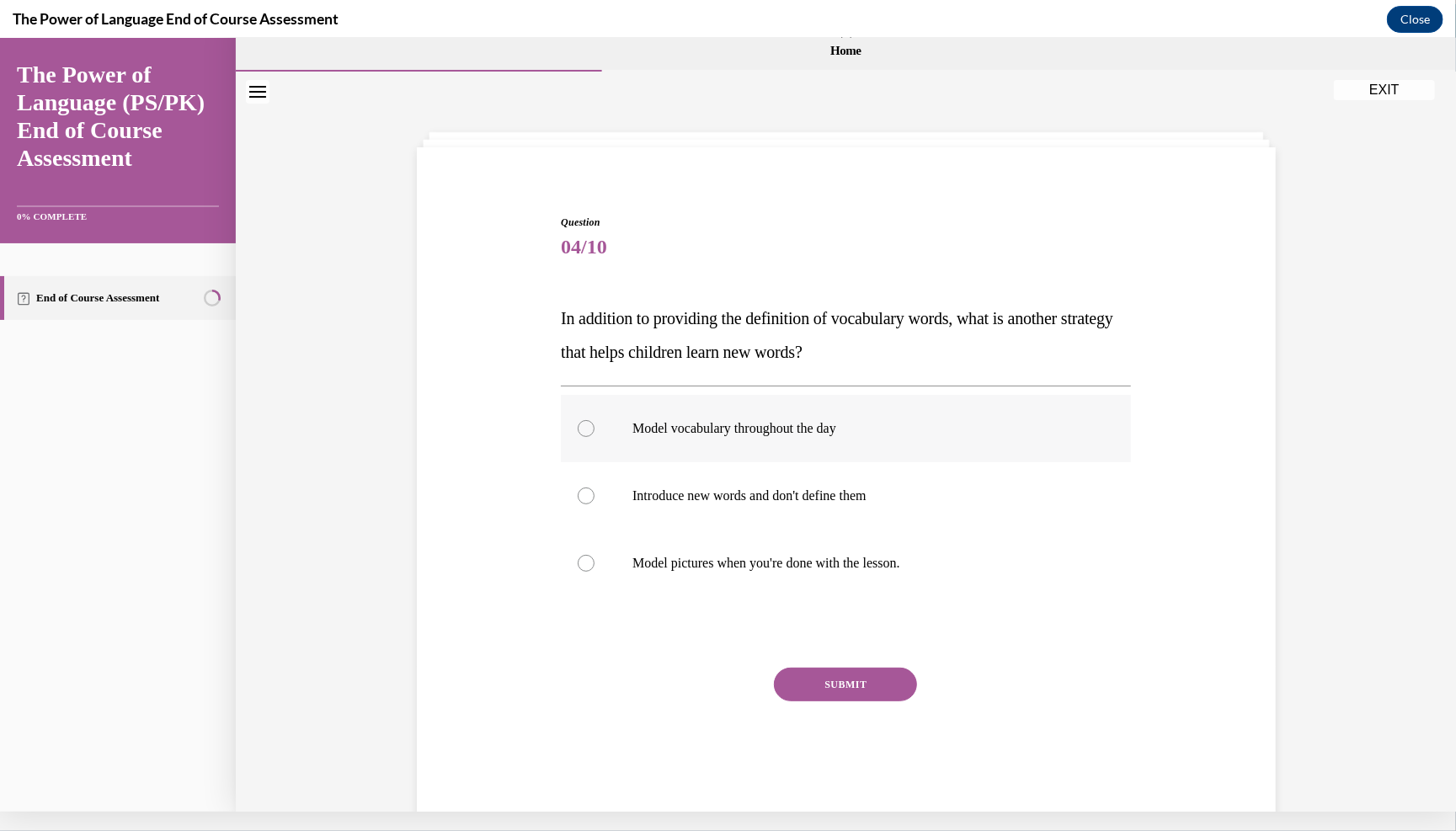
click at [678, 458] on label "Model vocabulary throughout the day" at bounding box center [846, 428] width 571 height 68
click at [595, 436] on input "Model vocabulary throughout the day" at bounding box center [587, 428] width 17 height 17
radio input "true"
click at [714, 700] on button "SUBMIT" at bounding box center [845, 684] width 143 height 34
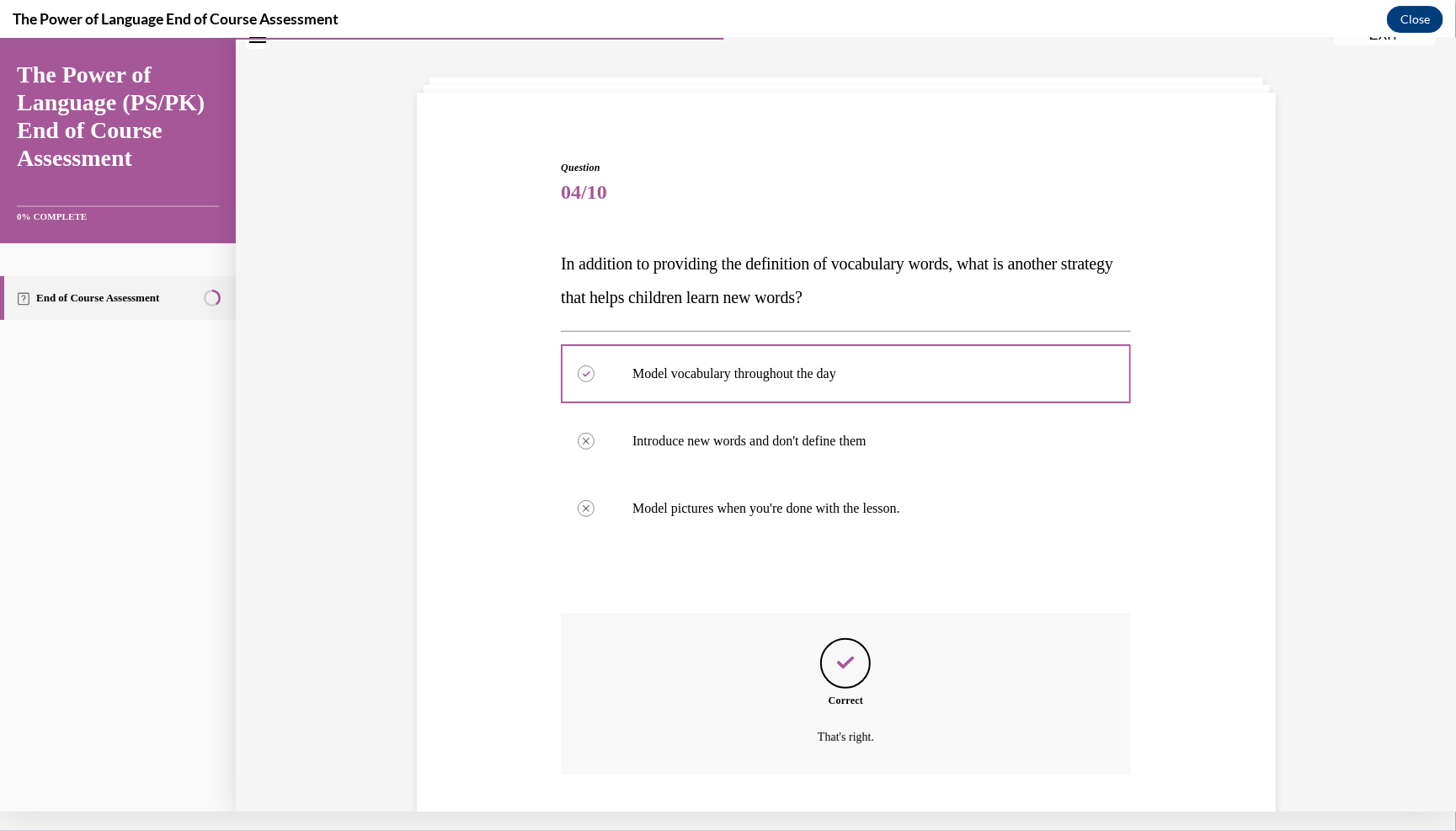
scroll to position [190, 0]
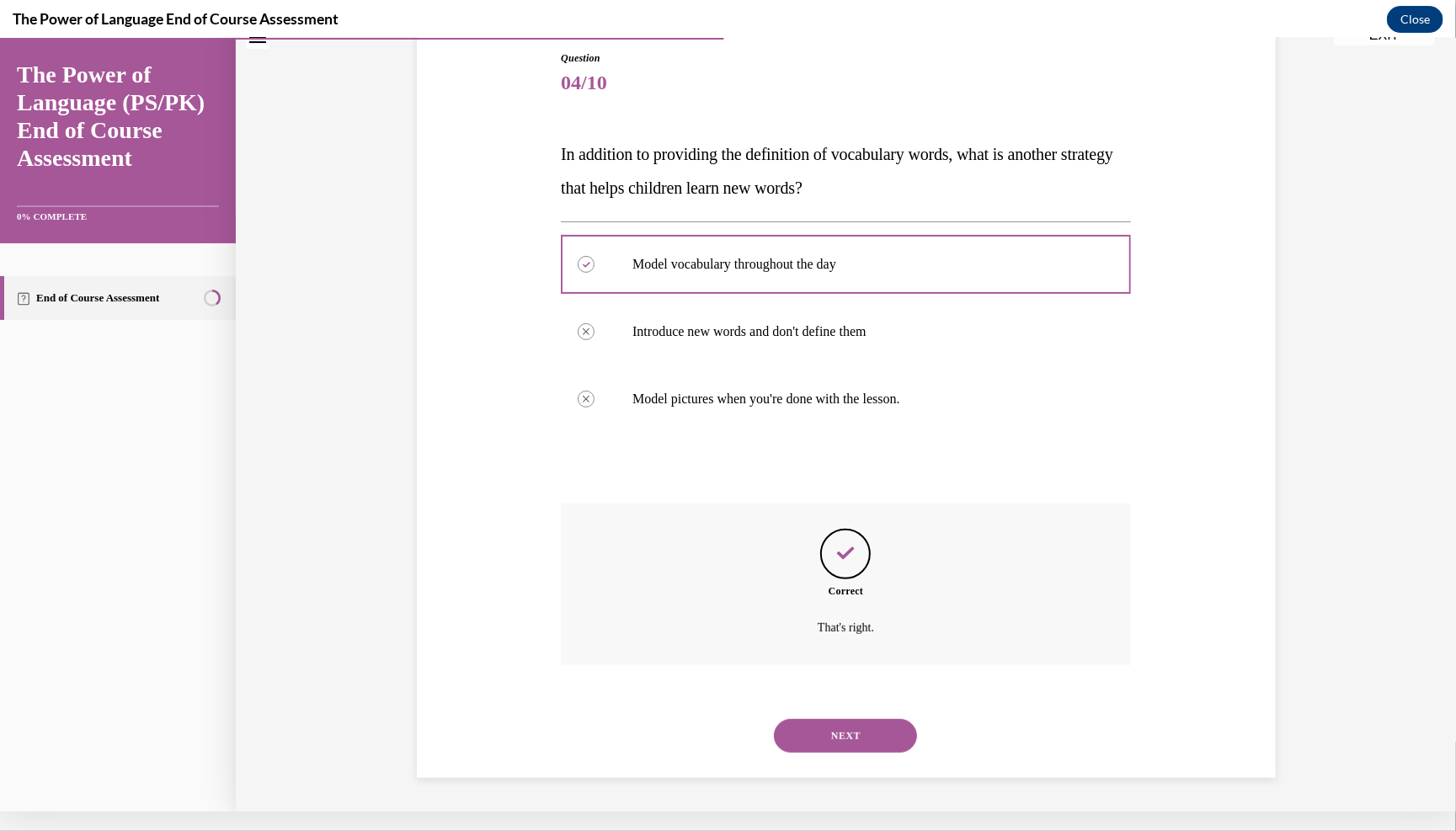
click at [714, 724] on button "NEXT" at bounding box center [845, 735] width 143 height 34
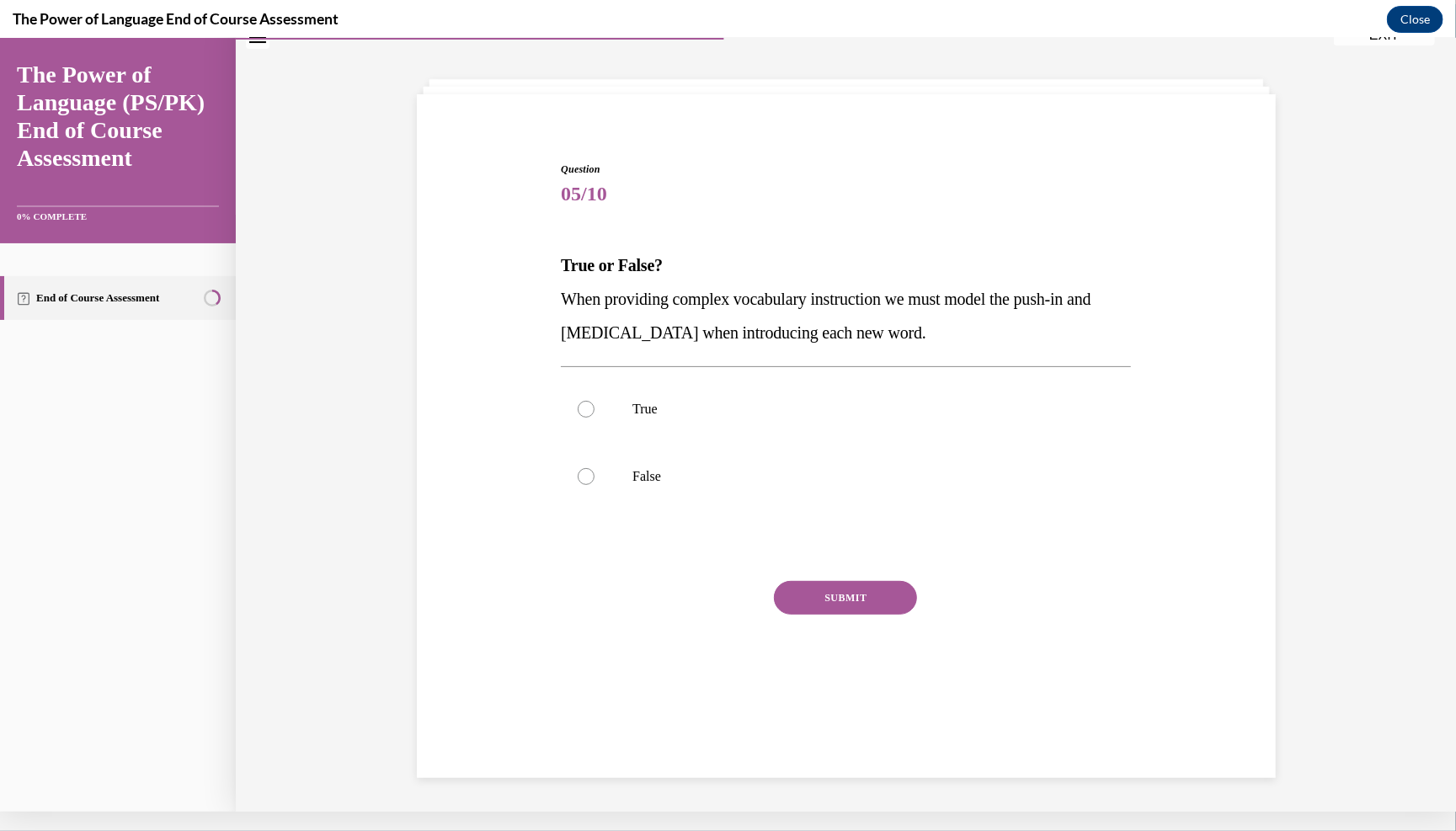
scroll to position [54, 0]
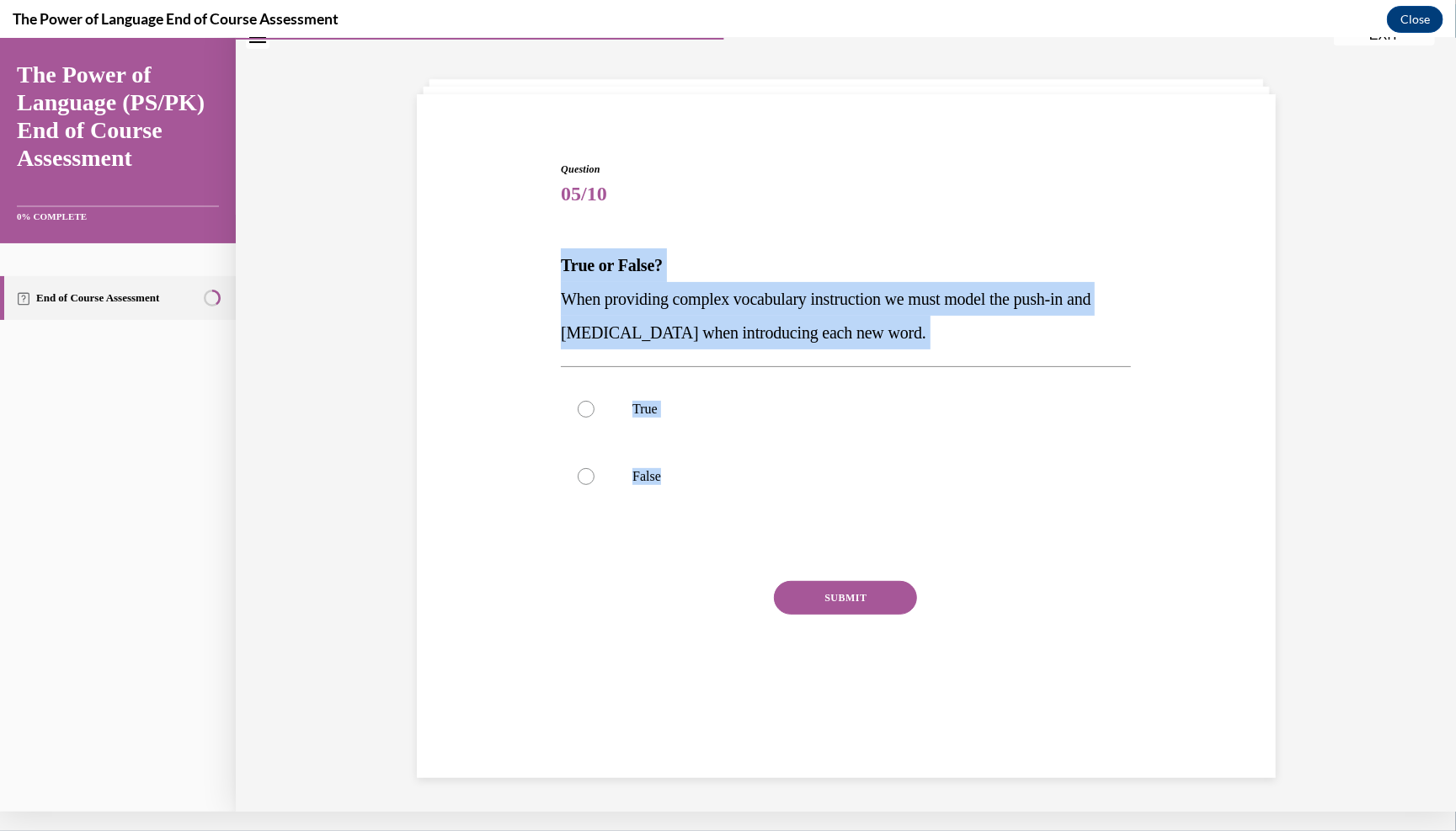
drag, startPoint x: 536, startPoint y: 258, endPoint x: 717, endPoint y: 539, distance: 334.2
click at [714, 539] on div "Question 05/10 True or False? When providing complex vocabulary instruction we …" at bounding box center [846, 414] width 868 height 608
copy div "True or False? When providing complex vocabulary instruction we must model the …"
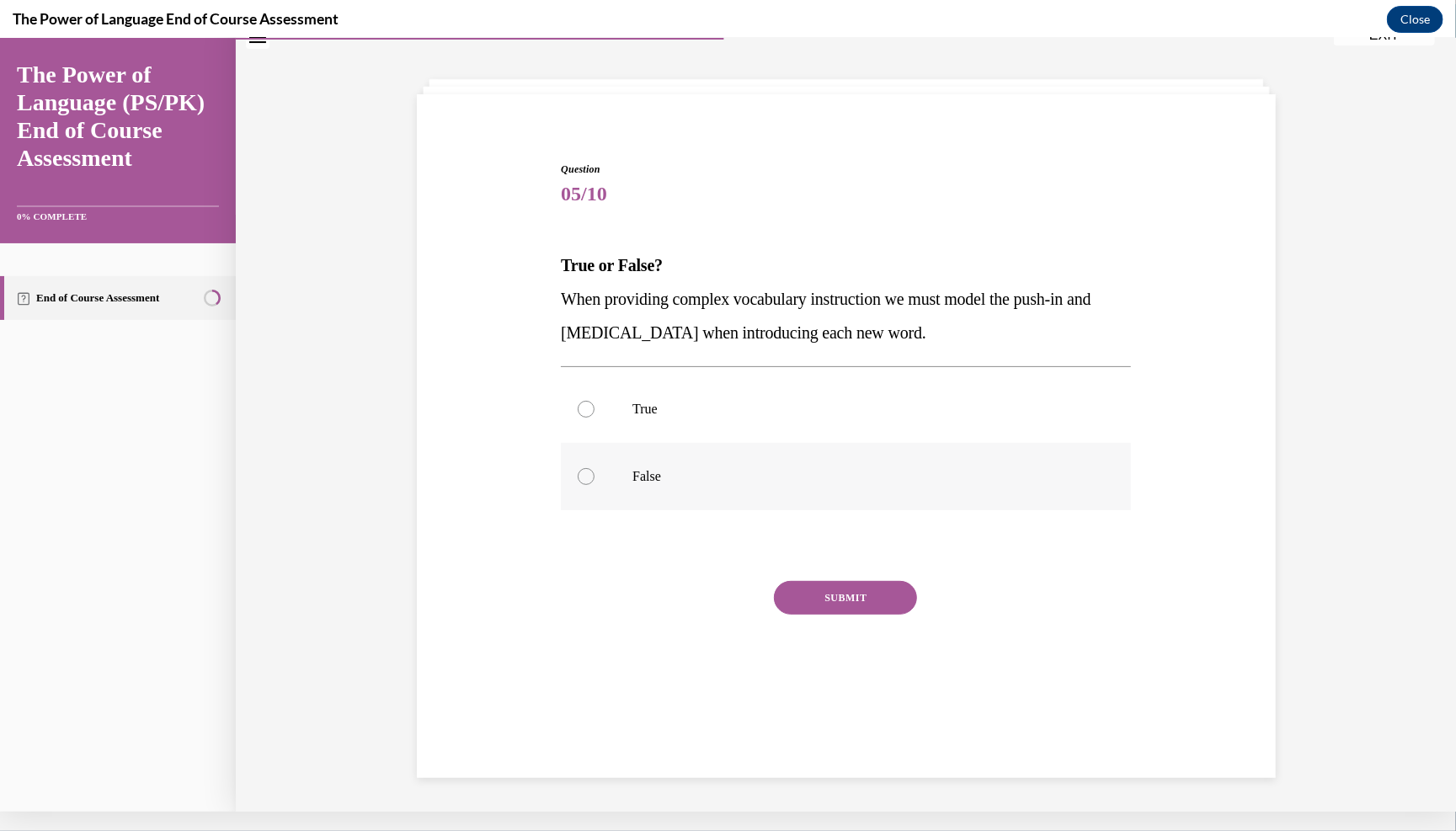
click at [613, 494] on label "False" at bounding box center [846, 476] width 571 height 68
click at [595, 484] on input "False" at bounding box center [587, 476] width 17 height 17
radio input "true"
click at [714, 645] on div "SUBMIT" at bounding box center [846, 622] width 571 height 85
click at [714, 614] on button "SUBMIT" at bounding box center [845, 597] width 143 height 34
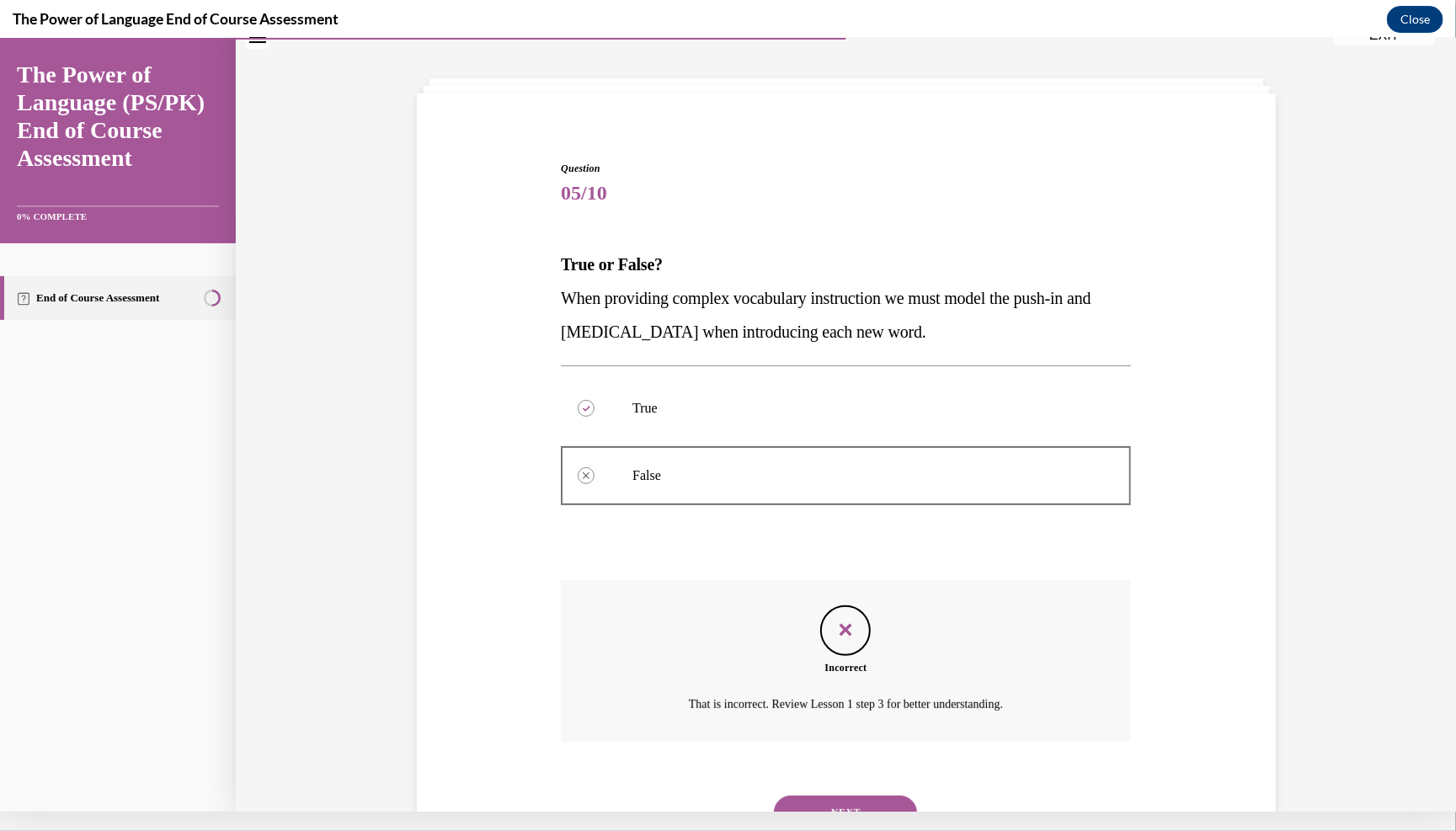
scroll to position [152, 0]
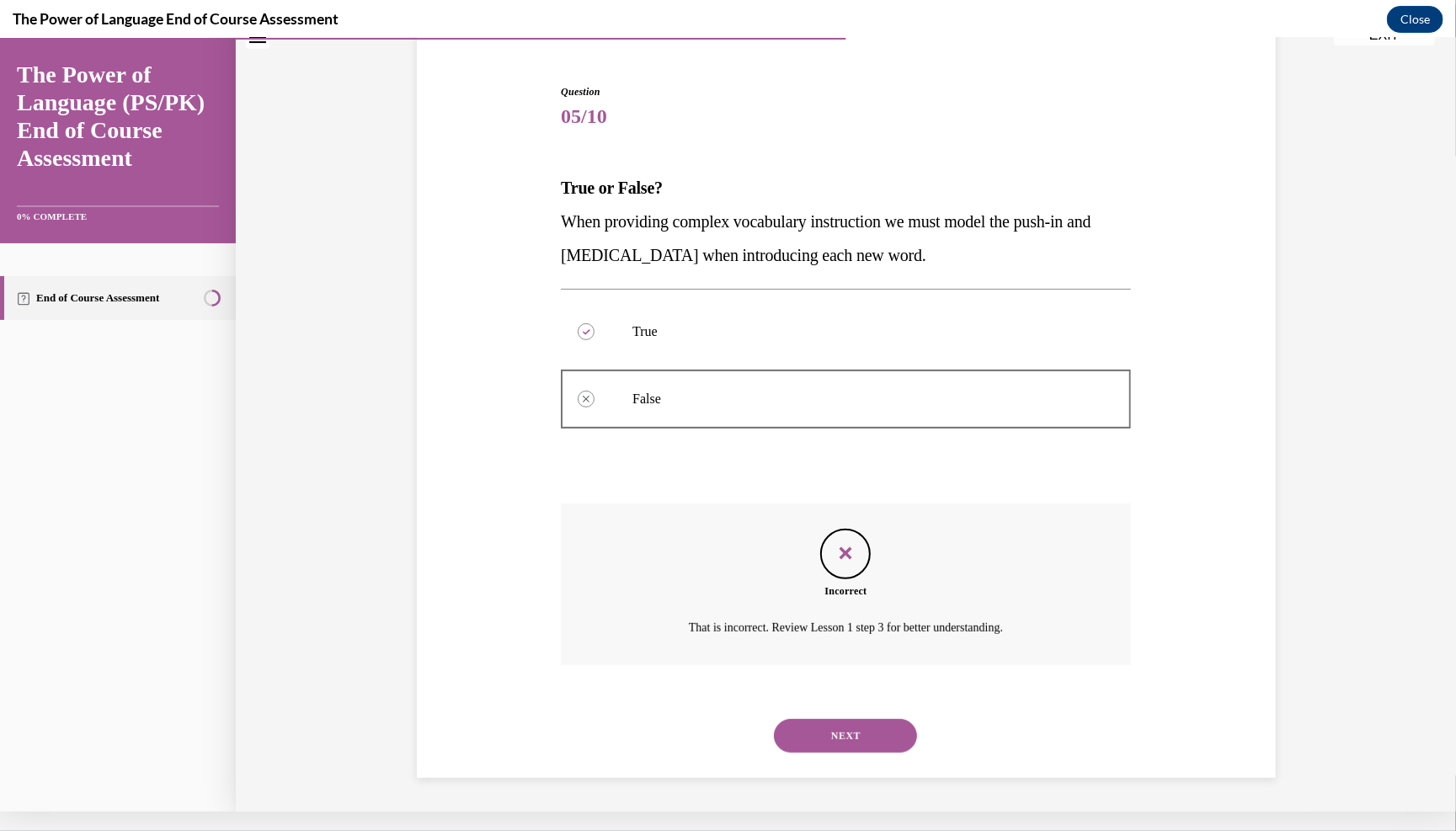
click at [714, 733] on button "NEXT" at bounding box center [845, 735] width 143 height 34
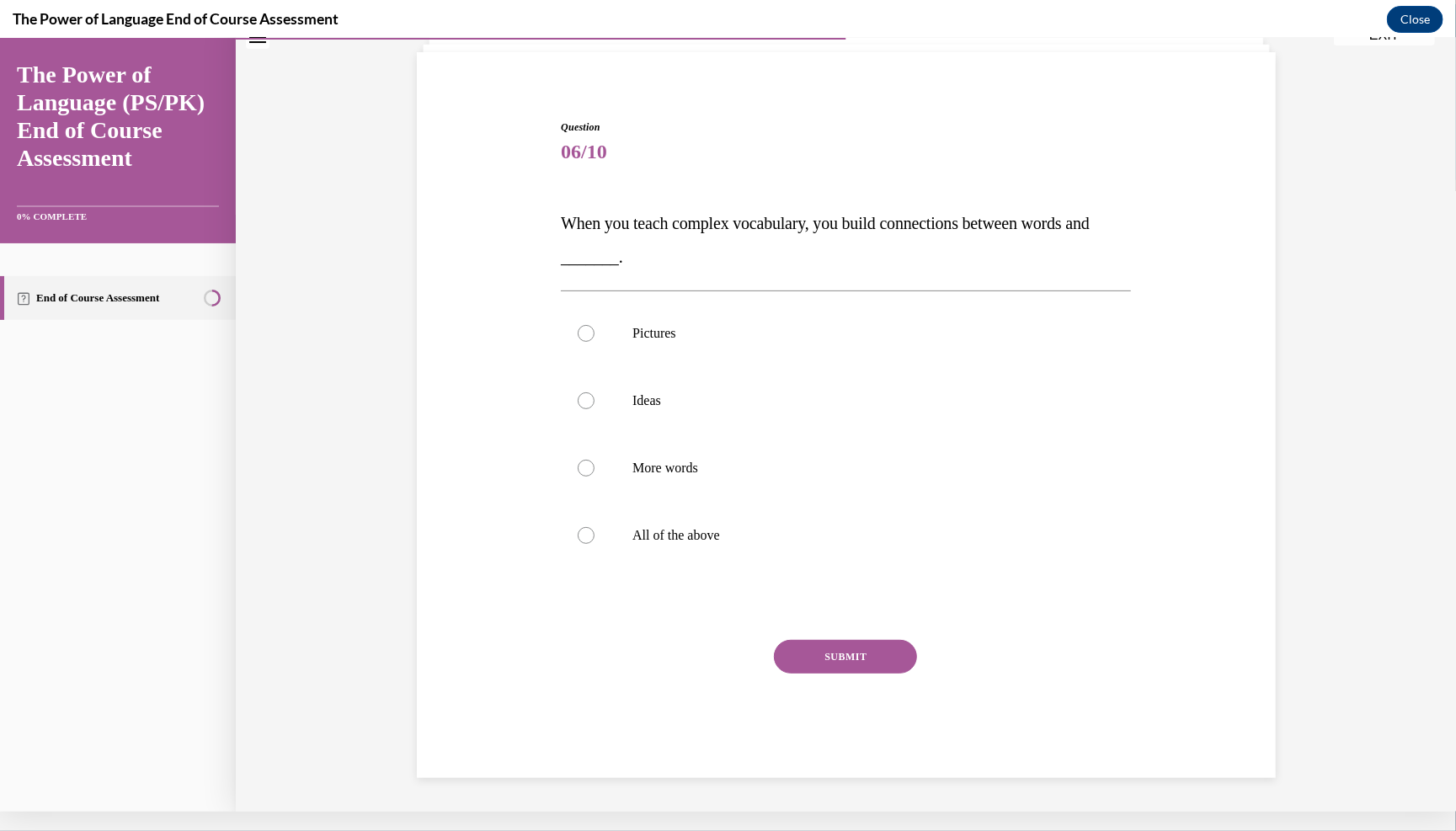
scroll to position [119, 0]
click at [671, 470] on p "More words" at bounding box center [861, 467] width 457 height 17
click at [595, 470] on input "More words" at bounding box center [587, 467] width 17 height 17
radio input "true"
click at [694, 496] on label "More words" at bounding box center [846, 467] width 571 height 68
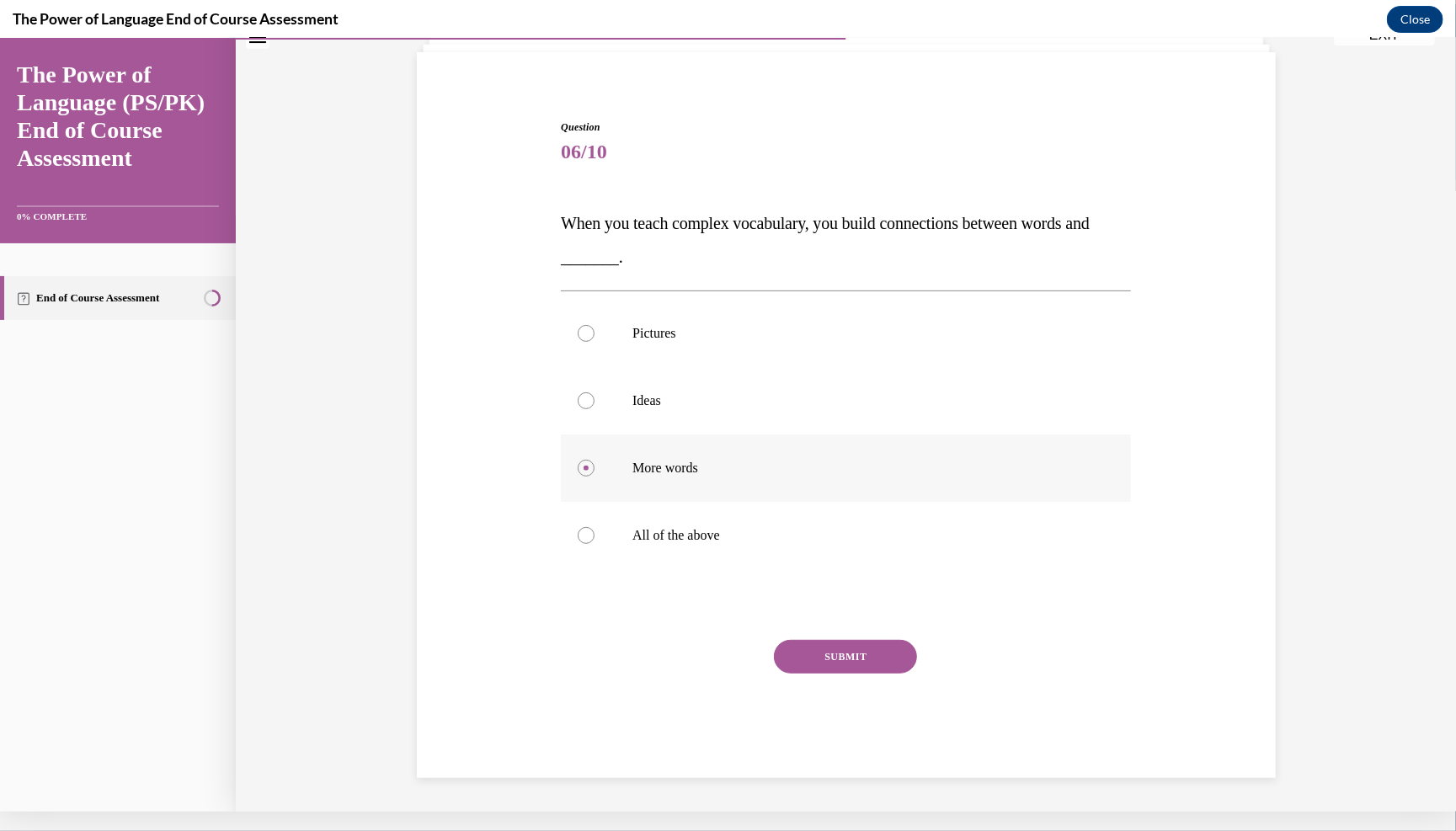
click at [595, 476] on input "More words" at bounding box center [587, 467] width 17 height 17
click at [568, 514] on label "All of the above" at bounding box center [846, 535] width 571 height 68
click at [578, 526] on input "All of the above" at bounding box center [587, 535] width 17 height 17
radio input "true"
click at [714, 646] on div "Question 06/10 When you teach complex vocabulary, you build connections between…" at bounding box center [846, 447] width 571 height 659
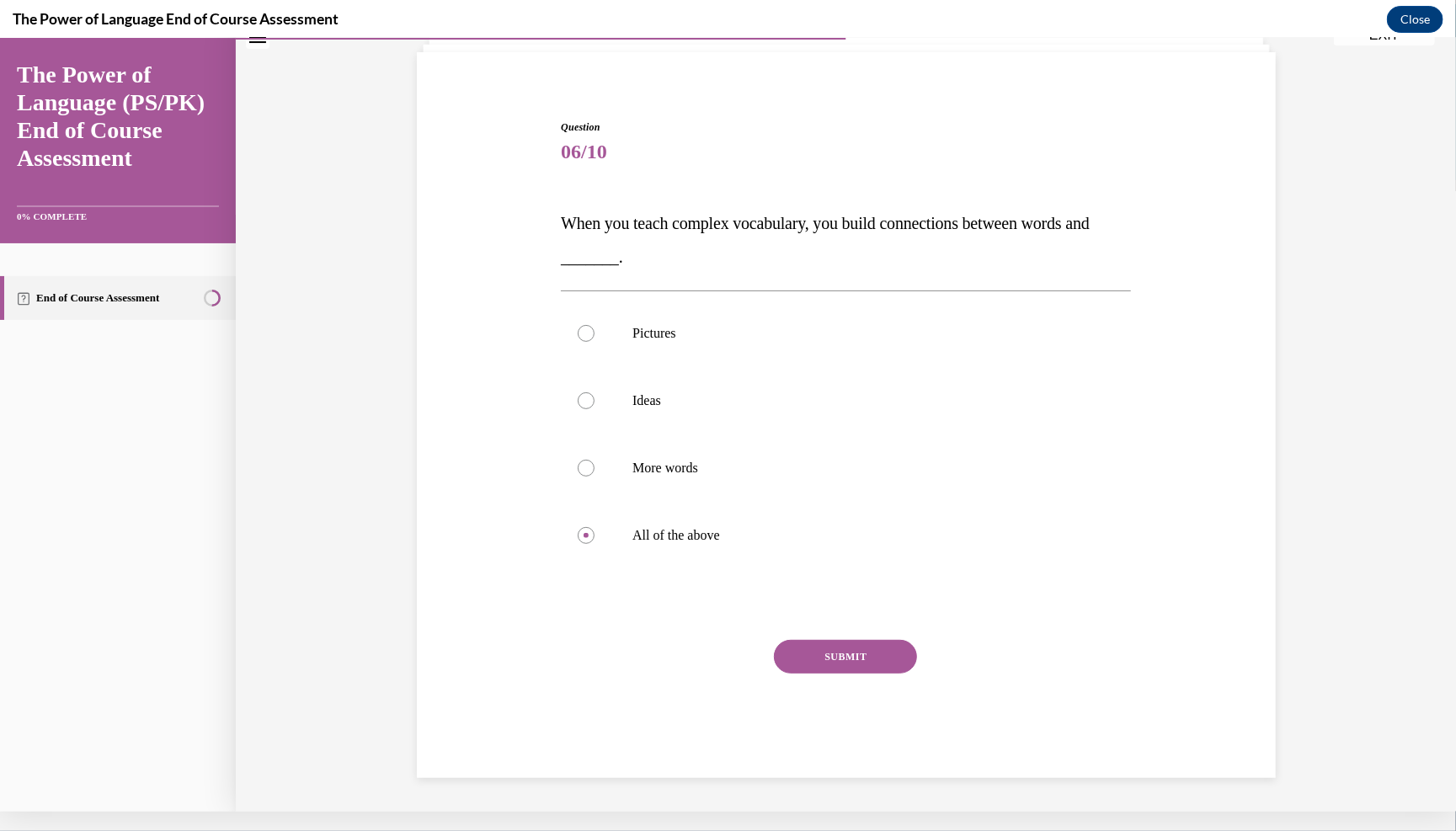
click at [714, 692] on div "SUBMIT" at bounding box center [846, 682] width 571 height 85
click at [714, 667] on button "SUBMIT" at bounding box center [845, 656] width 143 height 34
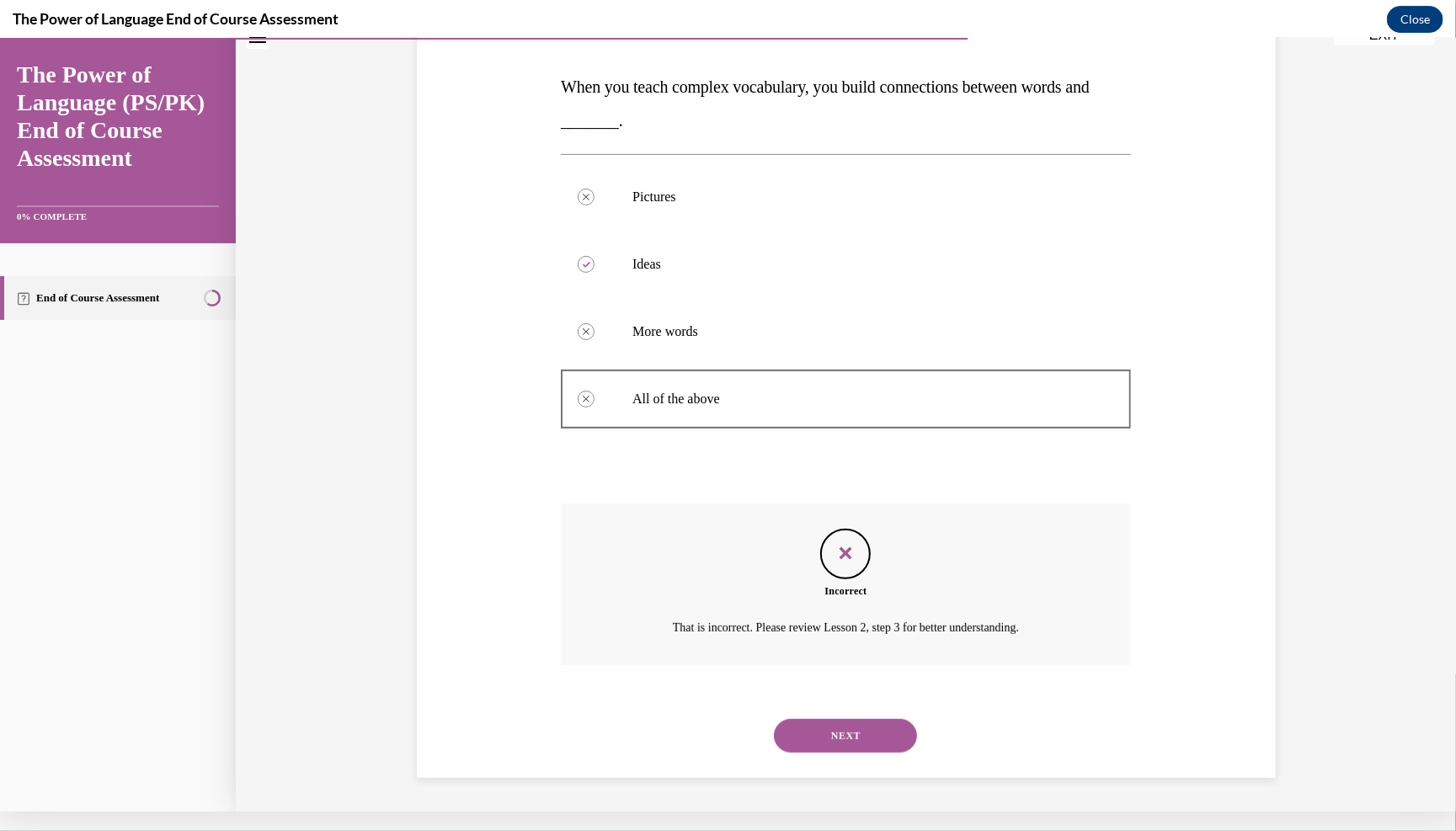
scroll to position [261, 0]
click at [714, 732] on button "NEXT" at bounding box center [845, 735] width 143 height 34
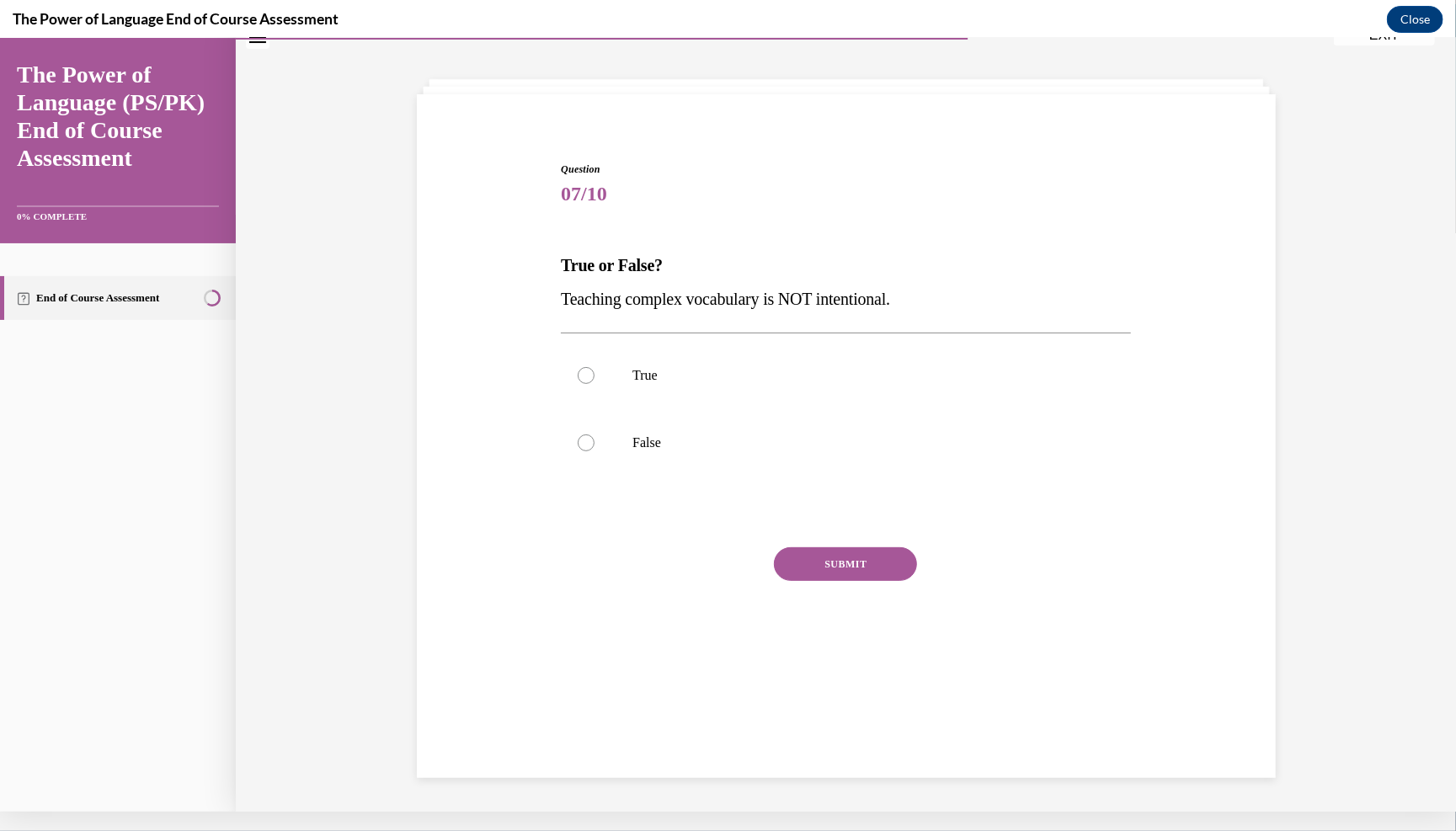
scroll to position [54, 0]
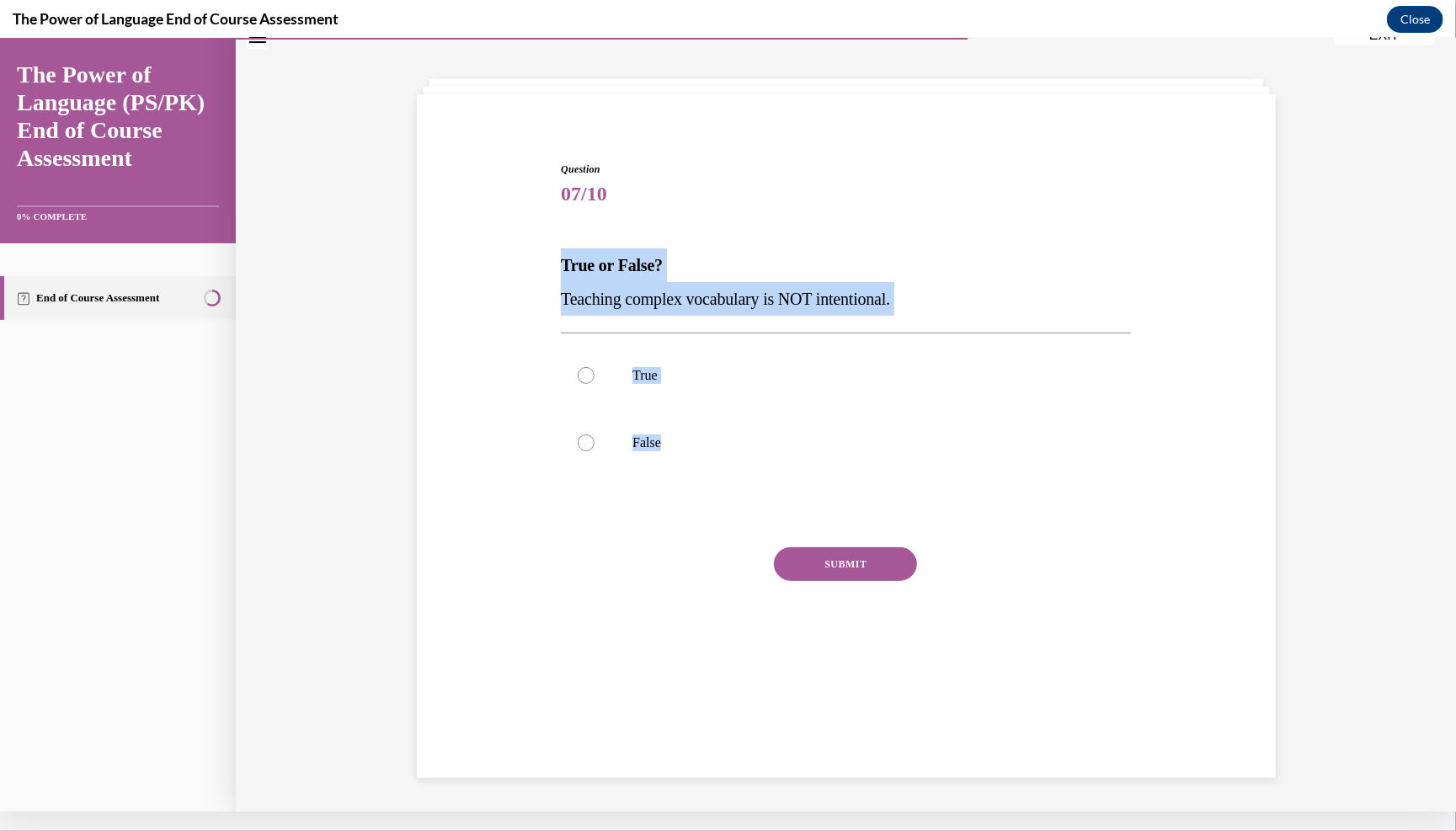
drag, startPoint x: 538, startPoint y: 270, endPoint x: 672, endPoint y: 507, distance: 272.3
click at [672, 507] on div "Question 07/10 True or False? Teaching complex vocabulary is NOT intentional. T…" at bounding box center [846, 397] width 868 height 574
drag, startPoint x: 537, startPoint y: 268, endPoint x: 702, endPoint y: 527, distance: 307.1
click at [702, 527] on div "Question 07/10 True or False? Teaching complex vocabulary is NOT intentional. T…" at bounding box center [846, 397] width 868 height 574
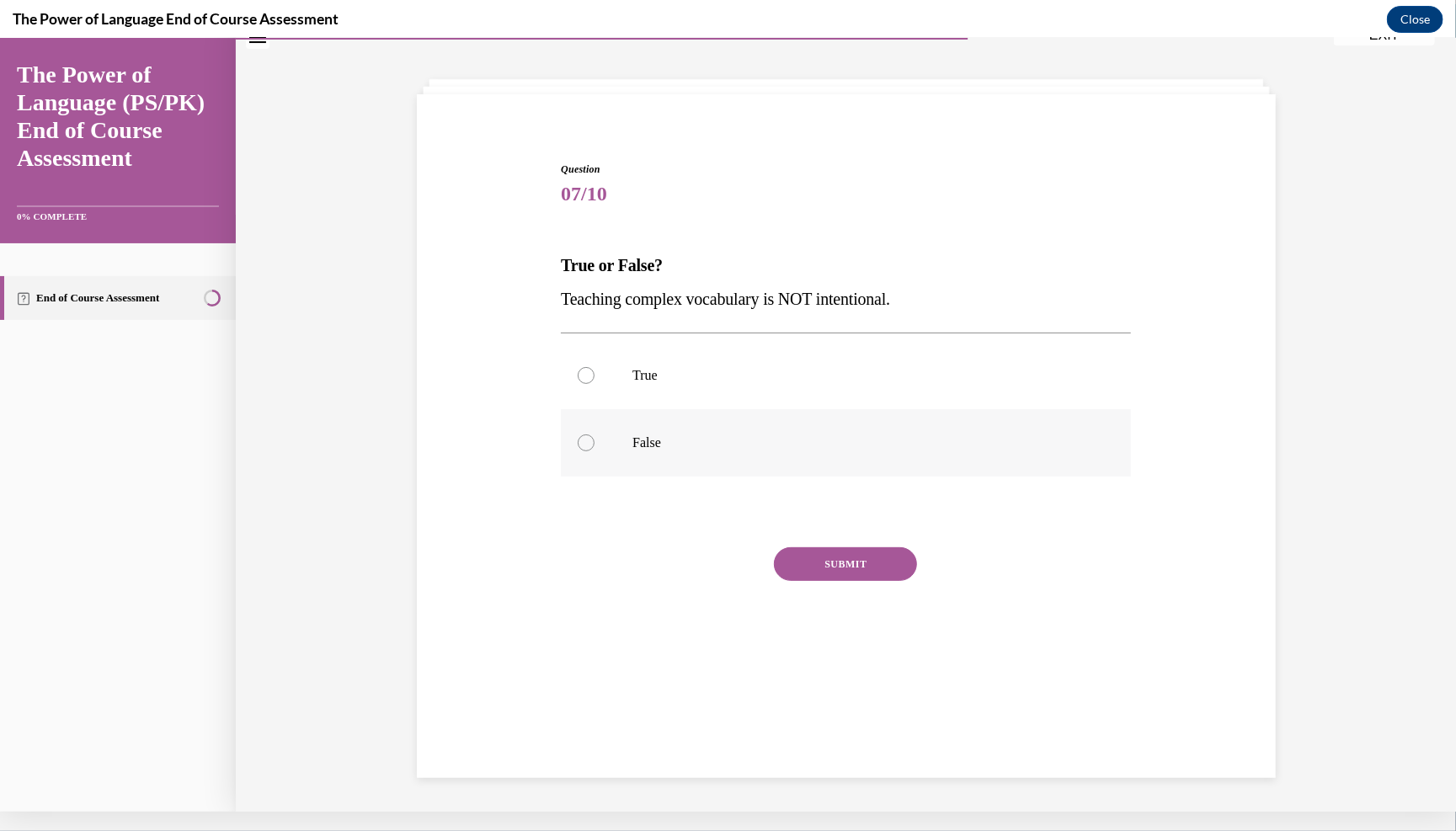
click at [617, 449] on label "False" at bounding box center [846, 443] width 571 height 68
click at [595, 449] on input "False" at bounding box center [587, 442] width 17 height 17
radio input "true"
click at [714, 580] on button "SUBMIT" at bounding box center [845, 564] width 143 height 34
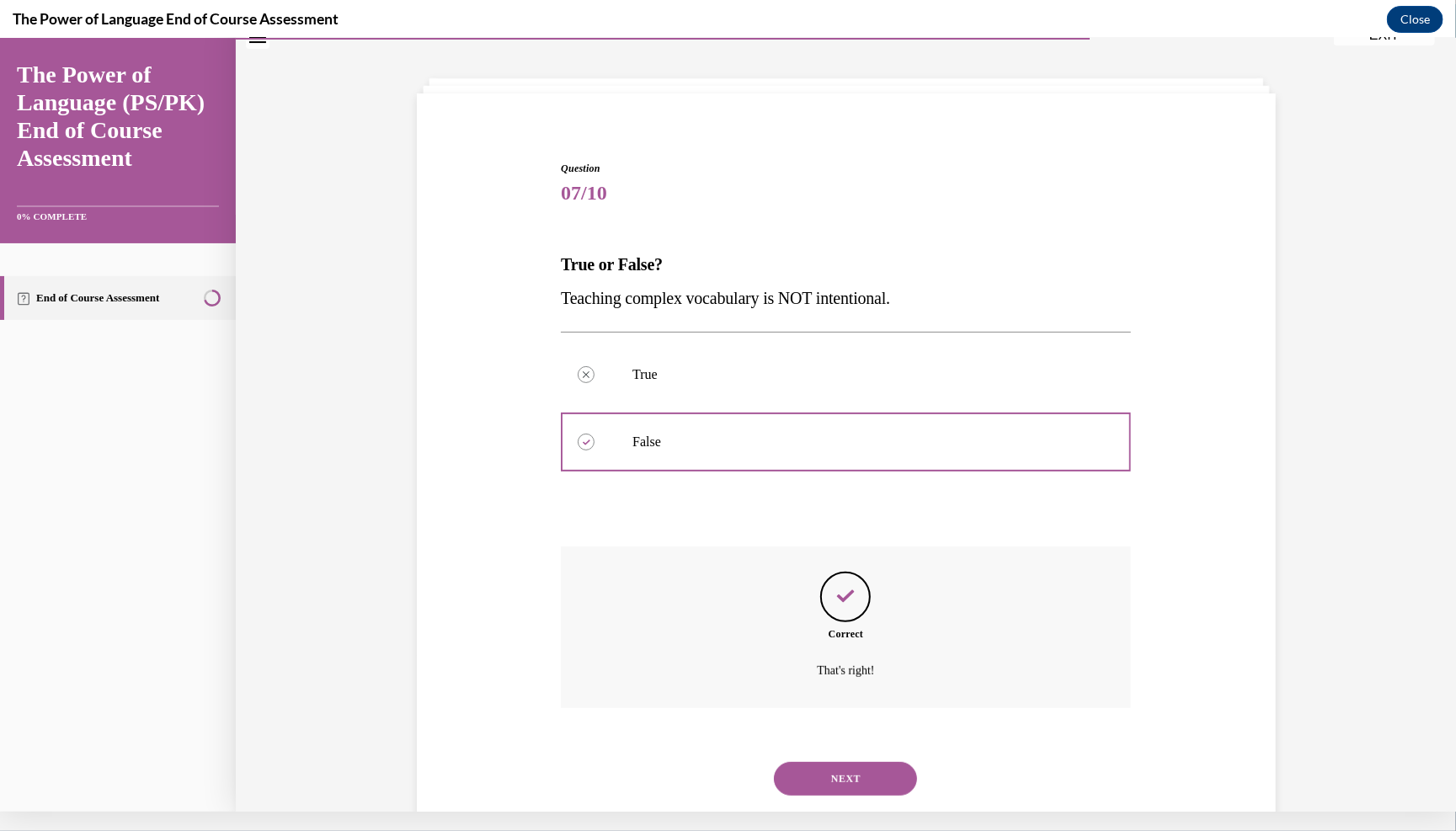
scroll to position [118, 0]
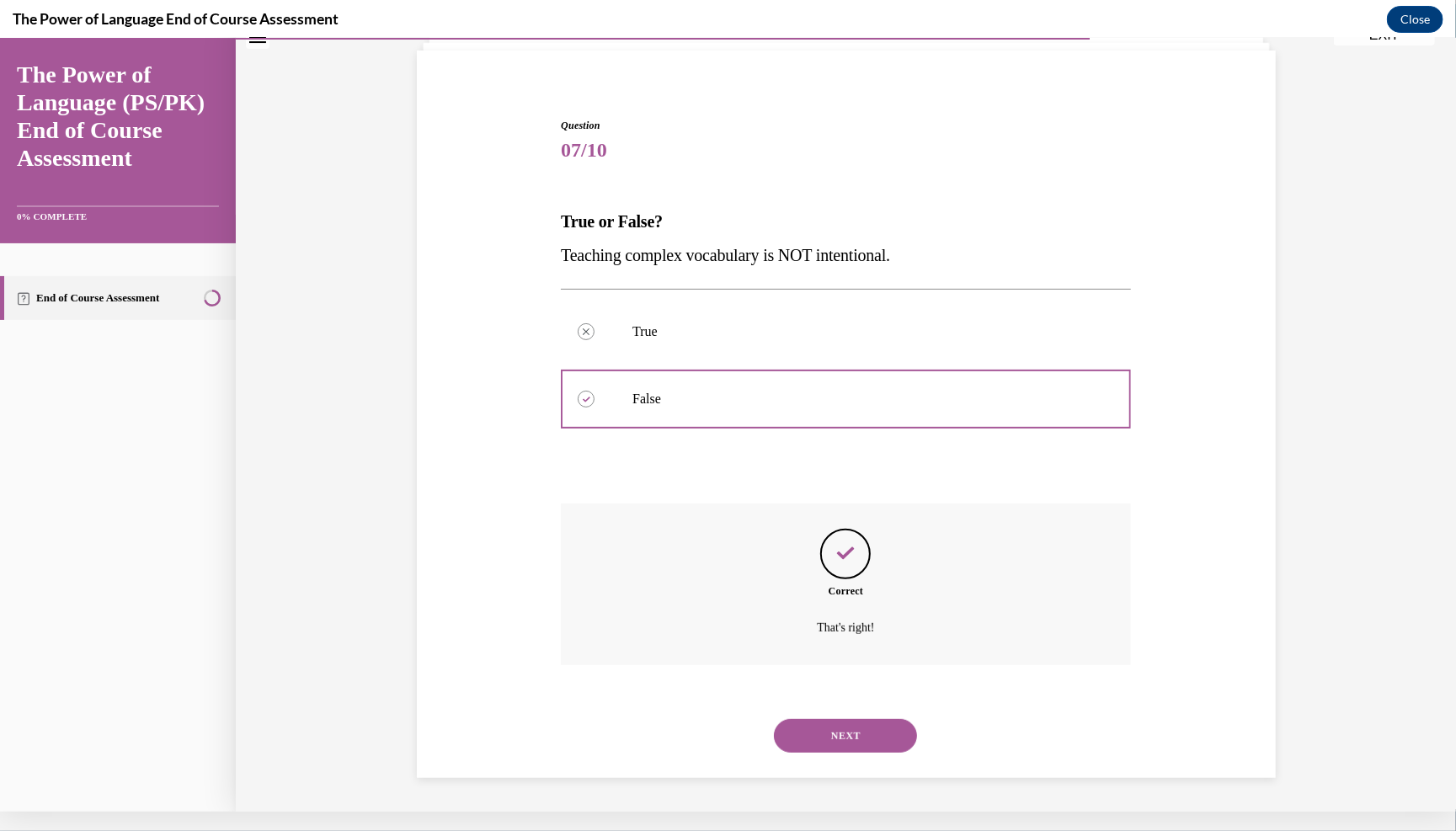
click at [714, 729] on button "NEXT" at bounding box center [845, 735] width 143 height 34
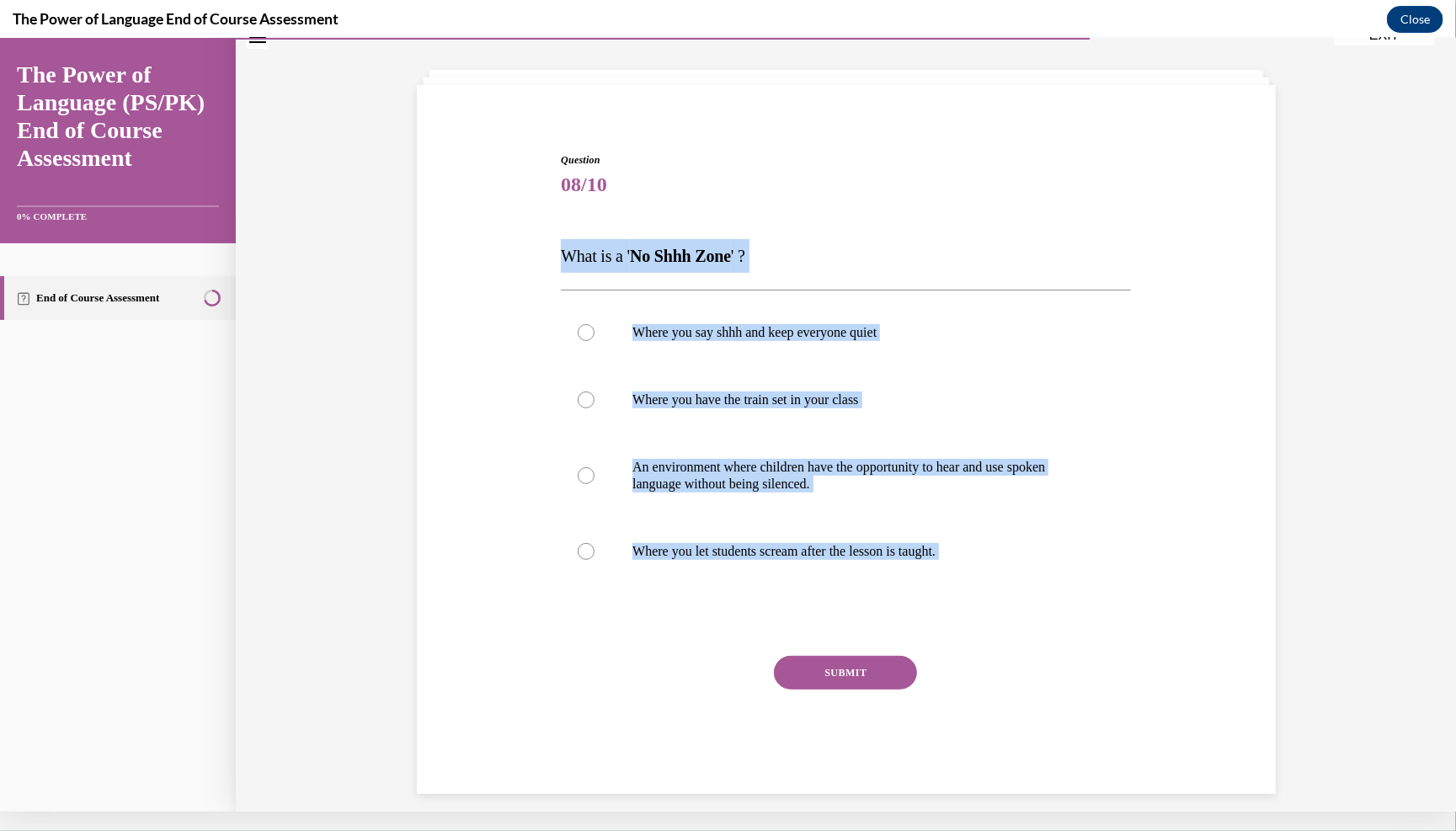
drag, startPoint x: 549, startPoint y: 235, endPoint x: 1157, endPoint y: 674, distance: 749.9
click at [714, 674] on div "Question 08/10 What is a ' No Shhh Zone ' ? Where you say shhh and keep everyon…" at bounding box center [846, 460] width 579 height 667
copy div "What is a ' No Shhh Zone ' ? Where you say shhh and keep everyone quiet Where y…"
drag, startPoint x: 1157, startPoint y: 674, endPoint x: 482, endPoint y: 103, distance: 884.1
click at [482, 103] on div "Question 08/10 What is a ' No Shhh Zone ' ? Where you say shhh and keep everyon…" at bounding box center [847, 439] width 859 height 709
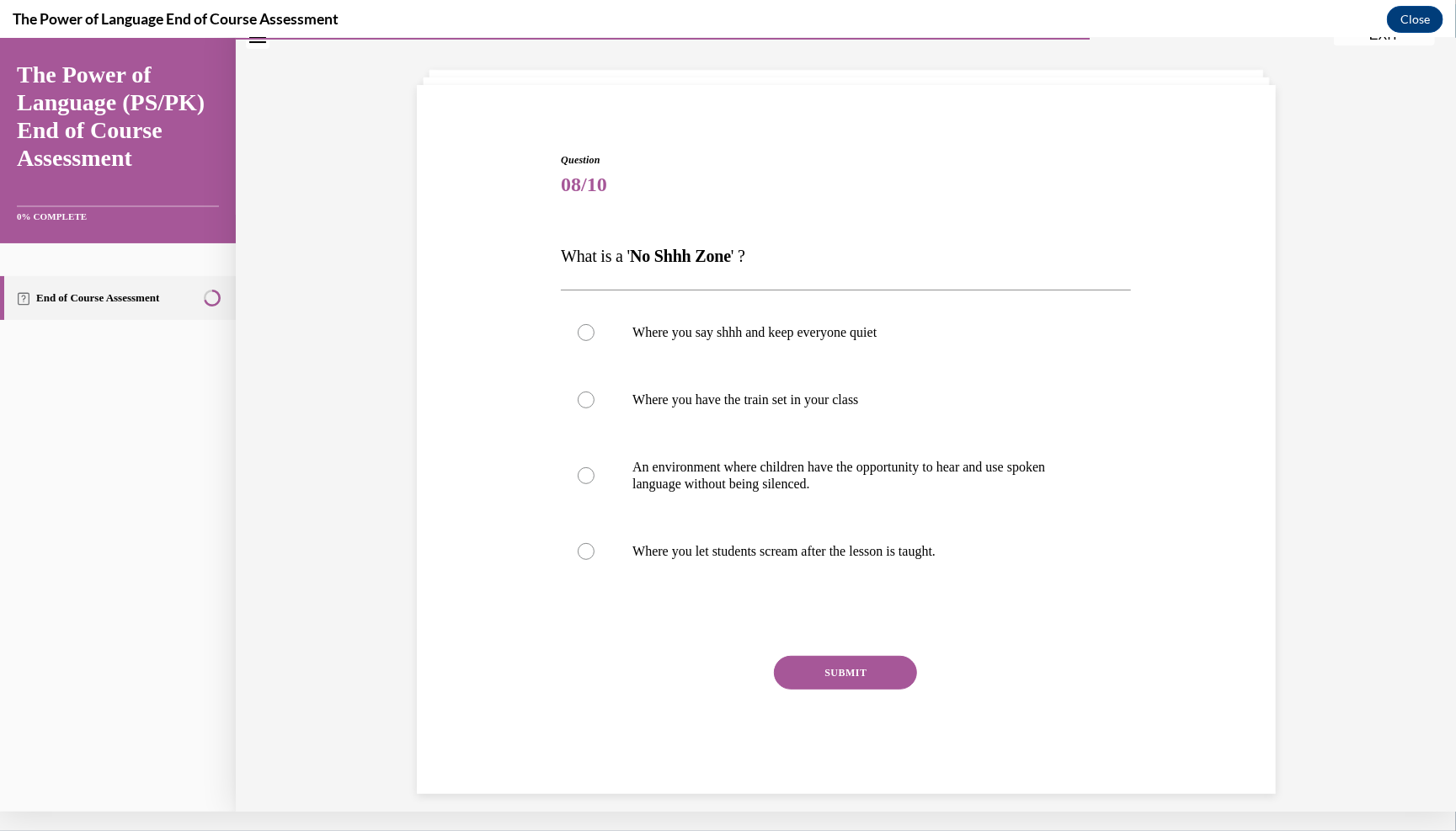
click at [473, 473] on div "Question 08/10 What is a ' No Shhh Zone ' ? Where you say shhh and keep everyon…" at bounding box center [846, 447] width 868 height 693
click at [710, 517] on label "An environment where children have the opportunity to hear and use spoken langu…" at bounding box center [846, 476] width 571 height 85
click at [595, 483] on input "An environment where children have the opportunity to hear and use spoken langu…" at bounding box center [587, 475] width 17 height 17
radio input "true"
click at [714, 689] on button "SUBMIT" at bounding box center [845, 672] width 143 height 34
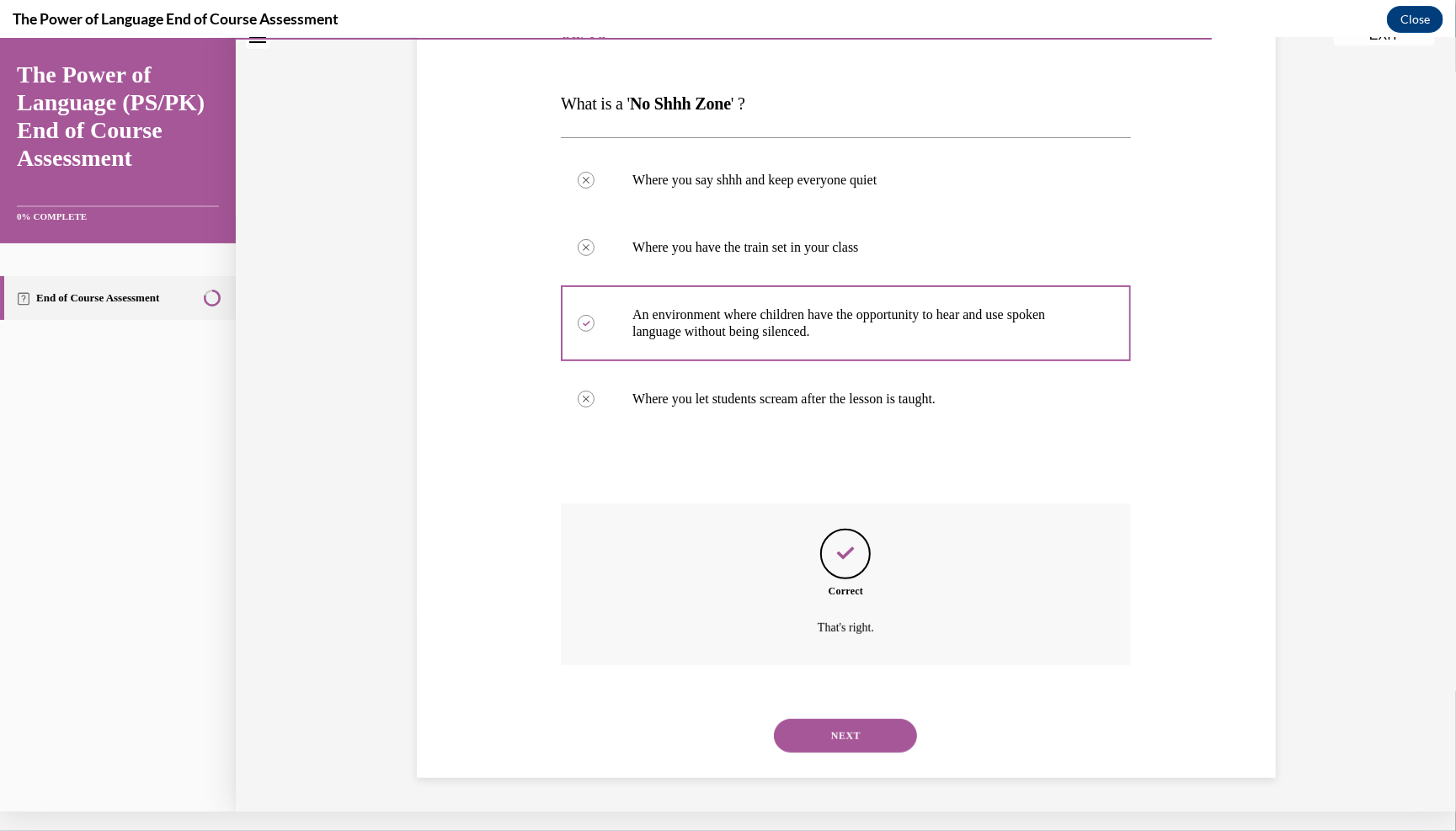
scroll to position [245, 0]
click at [714, 718] on button "NEXT" at bounding box center [845, 735] width 143 height 34
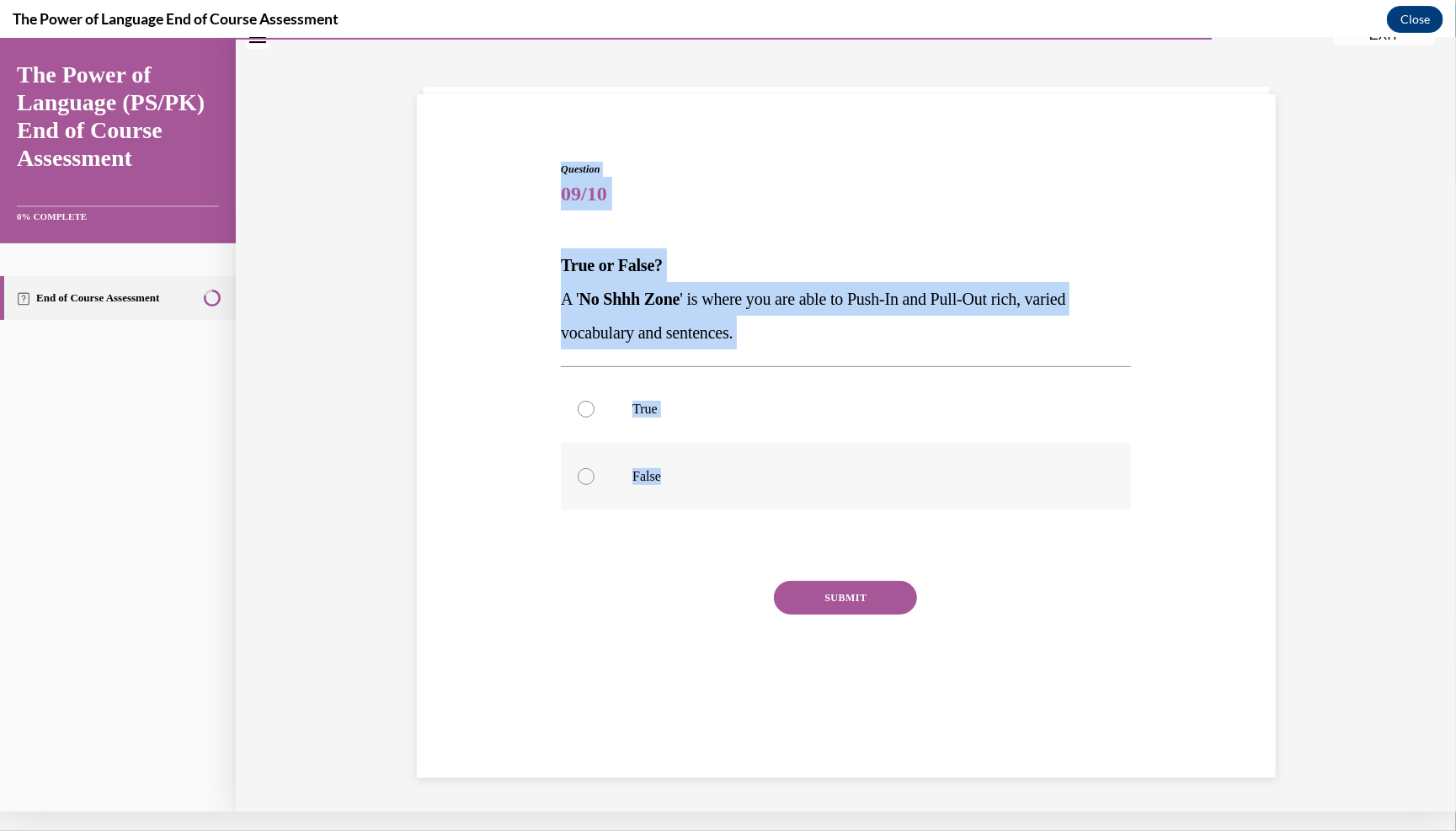
drag, startPoint x: 529, startPoint y: 100, endPoint x: 689, endPoint y: 488, distance: 419.7
click at [689, 488] on div "Question 09/10 True or False? A ' No Shhh Zone ' is where you are able to Push-…" at bounding box center [847, 435] width 859 height 684
copy div "Question 09/10 True or False? A ' No Shhh Zone ' is where you are able to Push-…"
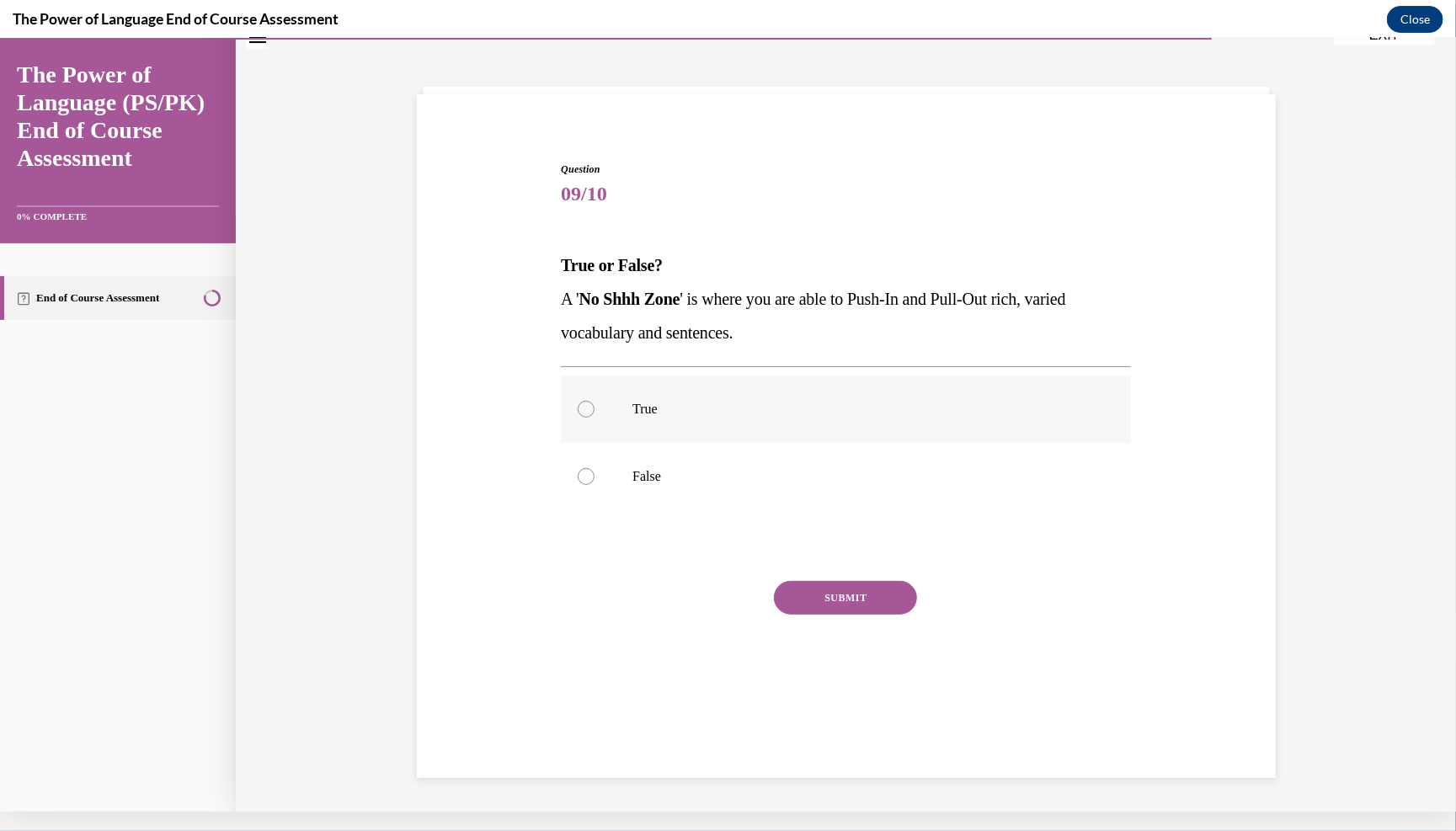
click at [587, 436] on label "True" at bounding box center [846, 409] width 571 height 68
click at [587, 417] on input "True" at bounding box center [587, 409] width 17 height 17
radio input "true"
click at [714, 614] on button "SUBMIT" at bounding box center [845, 597] width 143 height 34
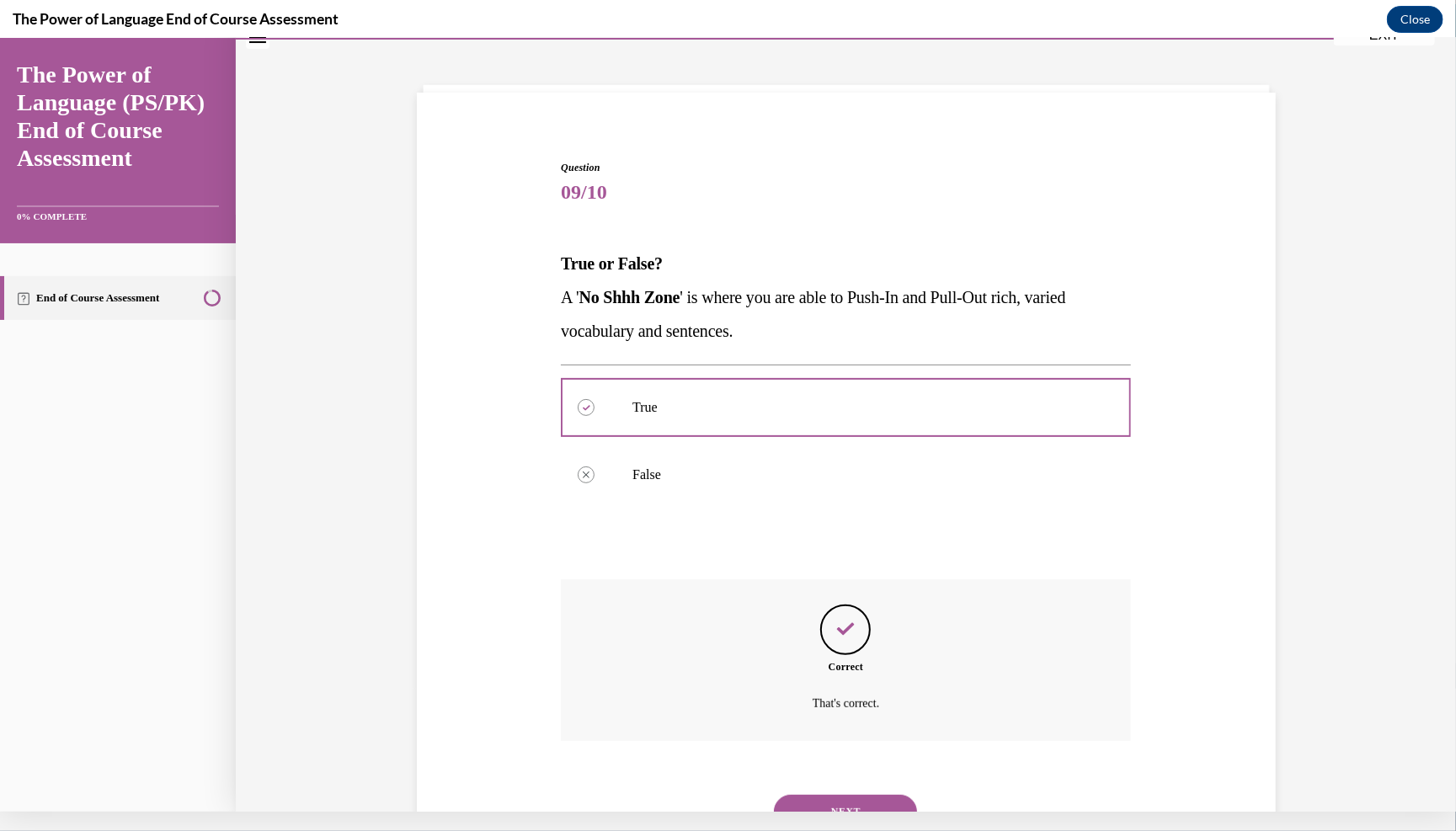
scroll to position [152, 0]
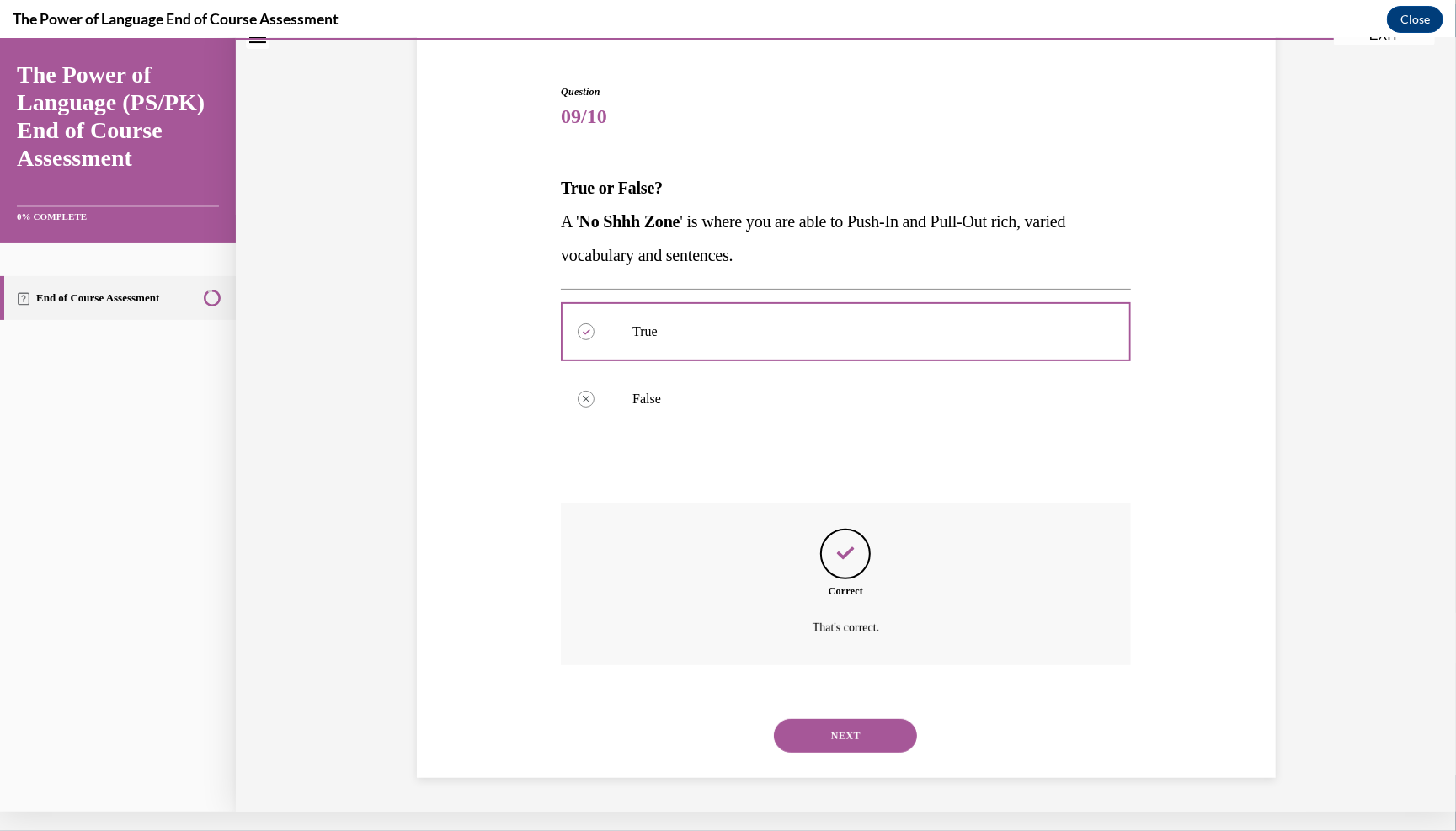
click at [714, 721] on button "NEXT" at bounding box center [845, 735] width 143 height 34
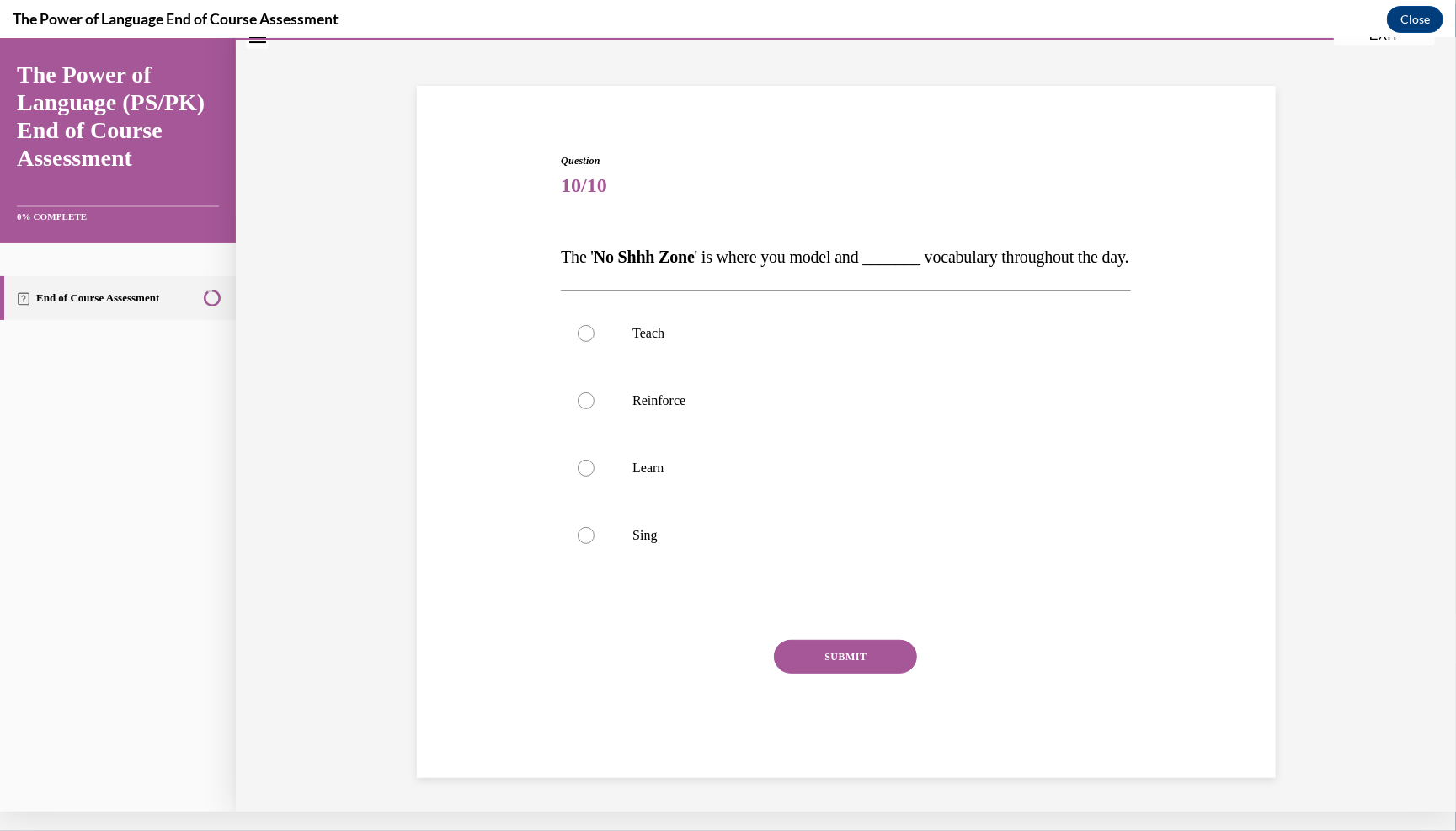
scroll to position [119, 0]
click at [528, 173] on div "Question 10/10 The ' No Shhh Zone ' is where you model and _______ vocabulary t…" at bounding box center [846, 439] width 868 height 676
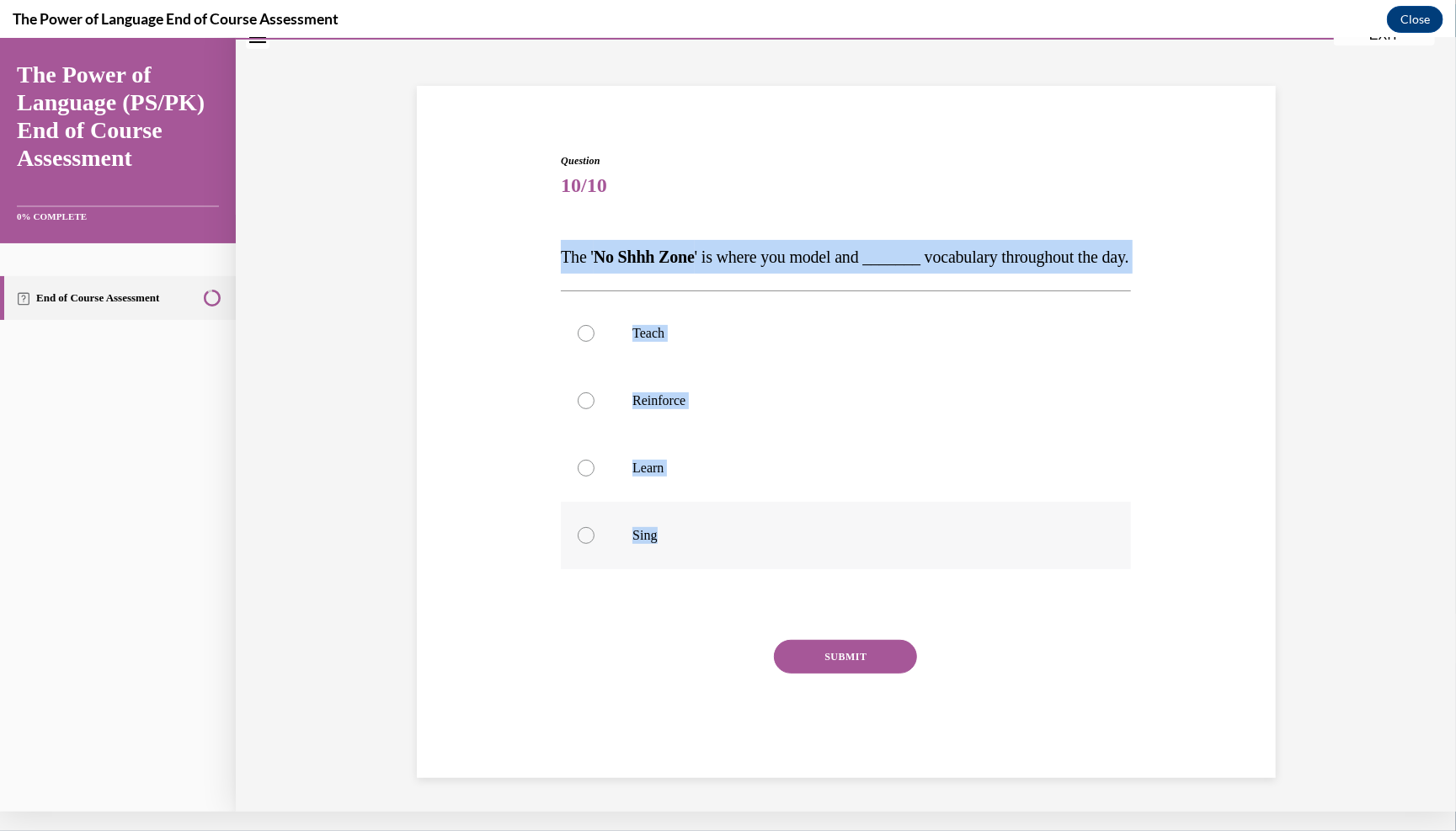
drag, startPoint x: 528, startPoint y: 173, endPoint x: 694, endPoint y: 539, distance: 401.9
click at [694, 539] on div "Question 10/10 The ' No Shhh Zone ' is where you model and _______ vocabulary t…" at bounding box center [846, 439] width 868 height 676
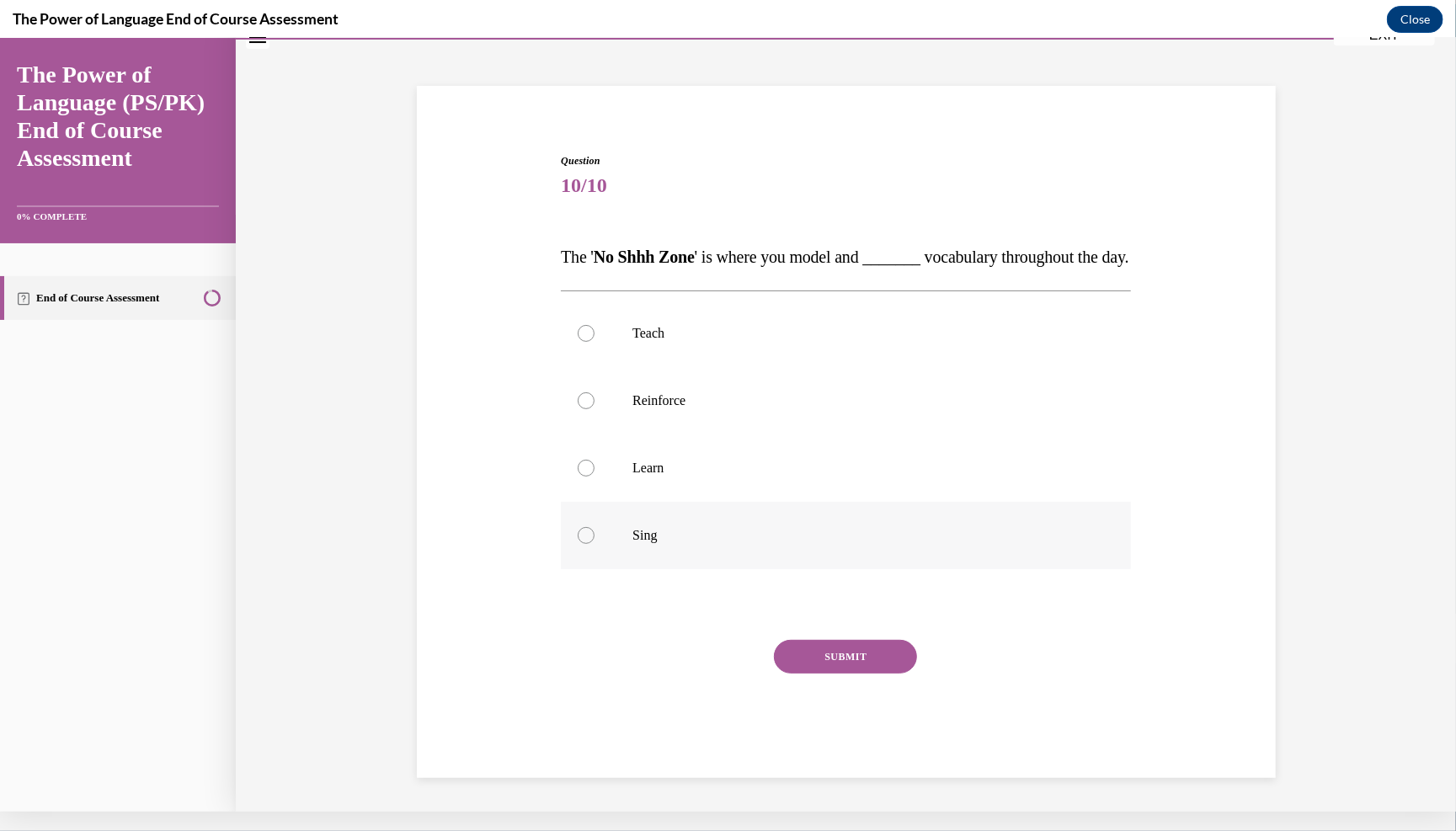
drag, startPoint x: 694, startPoint y: 539, endPoint x: 688, endPoint y: 548, distance: 10.8
click at [688, 543] on p "Sing" at bounding box center [861, 535] width 457 height 17
click at [595, 543] on input "Sing" at bounding box center [587, 535] width 17 height 17
radio input "true"
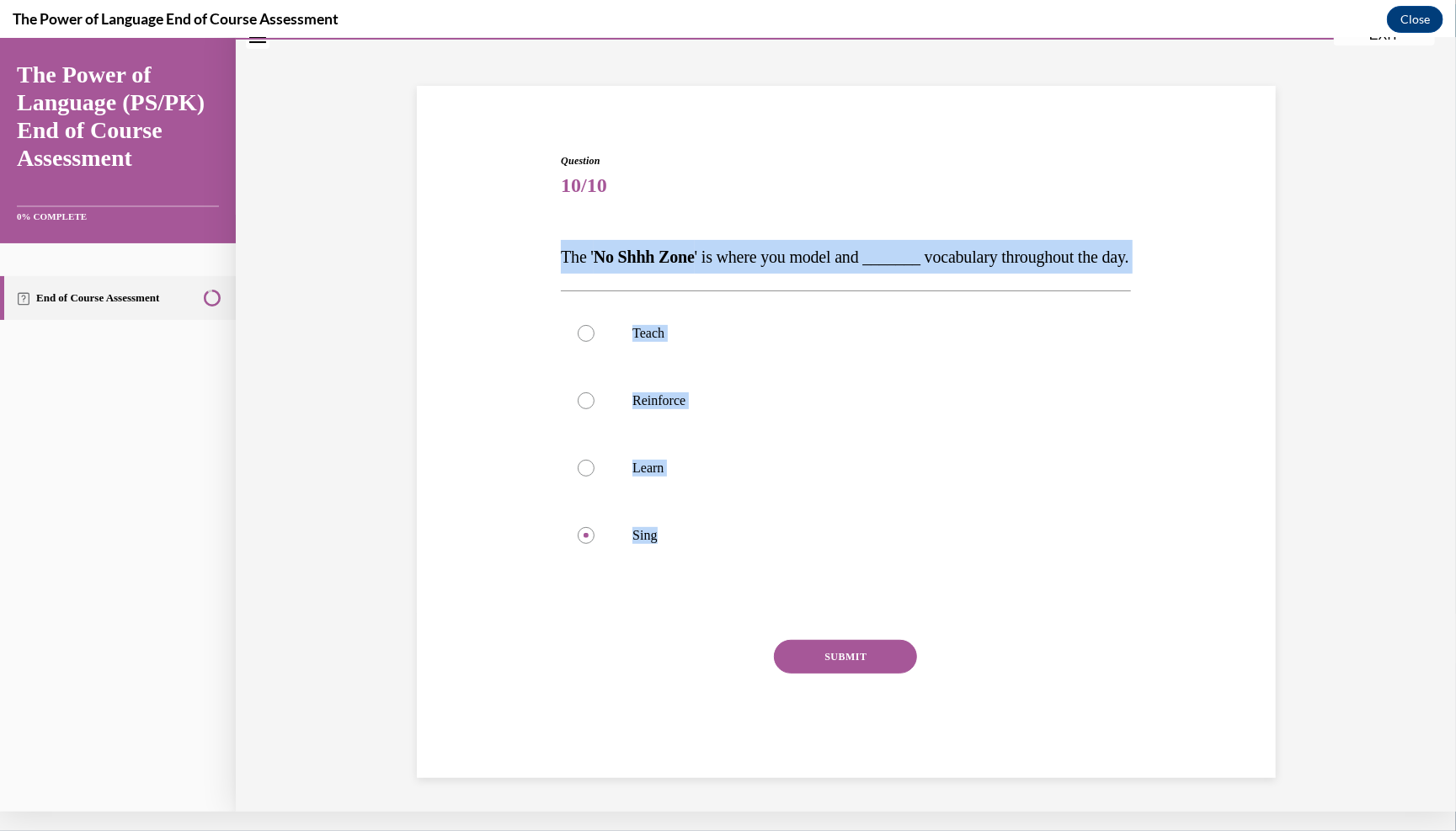
drag, startPoint x: 535, startPoint y: 175, endPoint x: 744, endPoint y: 612, distance: 484.4
click at [714, 612] on div "Question 10/10 The ' No Shhh Zone ' is where you model and _______ vocabulary t…" at bounding box center [846, 439] width 868 height 676
copy div "The ' No Shhh Zone ' is where you model and _______ vocabulary throughout the d…"
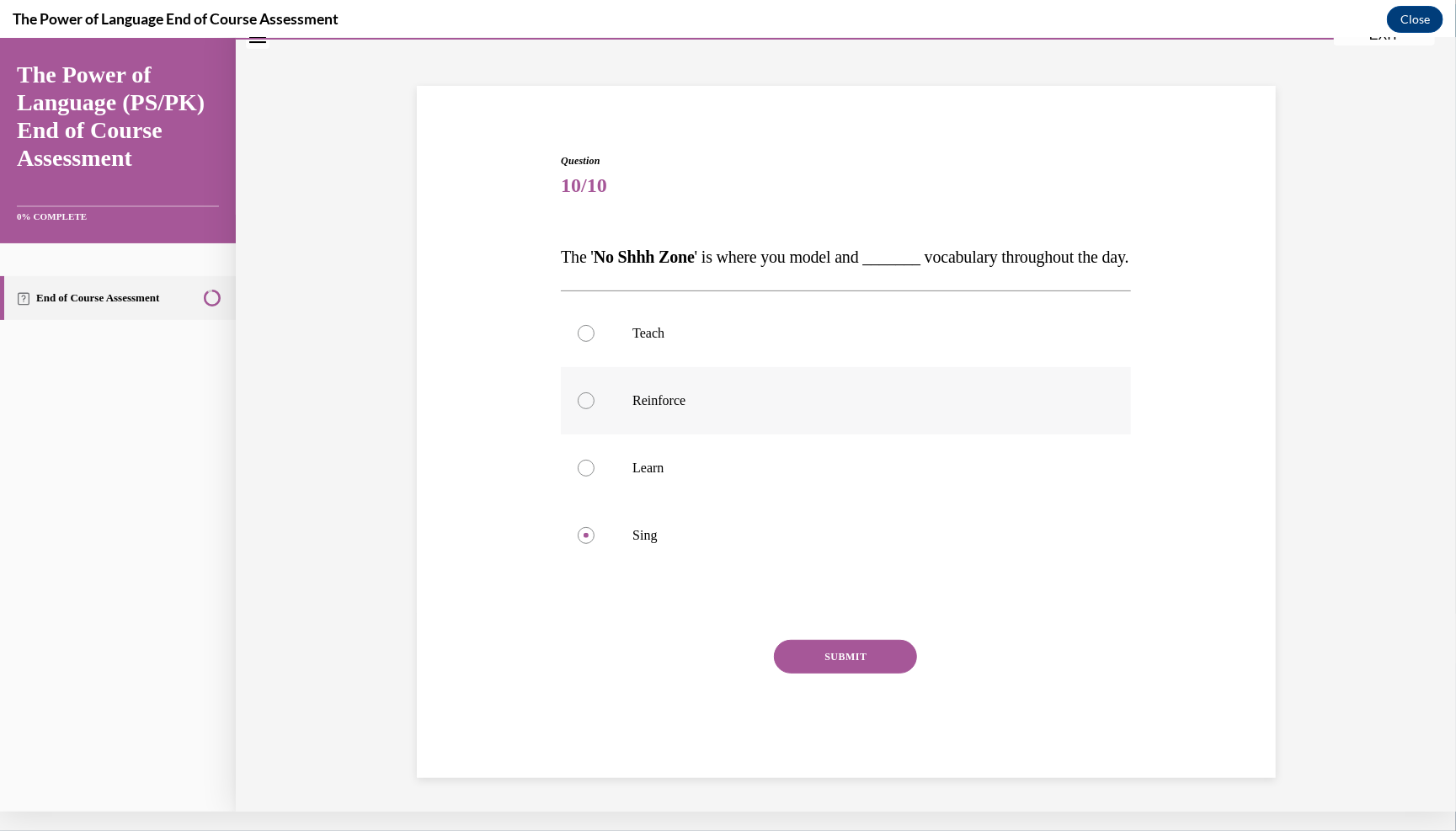
click at [661, 398] on p "Reinforce" at bounding box center [861, 400] width 457 height 17
click at [595, 398] on input "Reinforce" at bounding box center [587, 400] width 17 height 17
radio input "true"
click at [714, 673] on button "SUBMIT" at bounding box center [845, 656] width 143 height 34
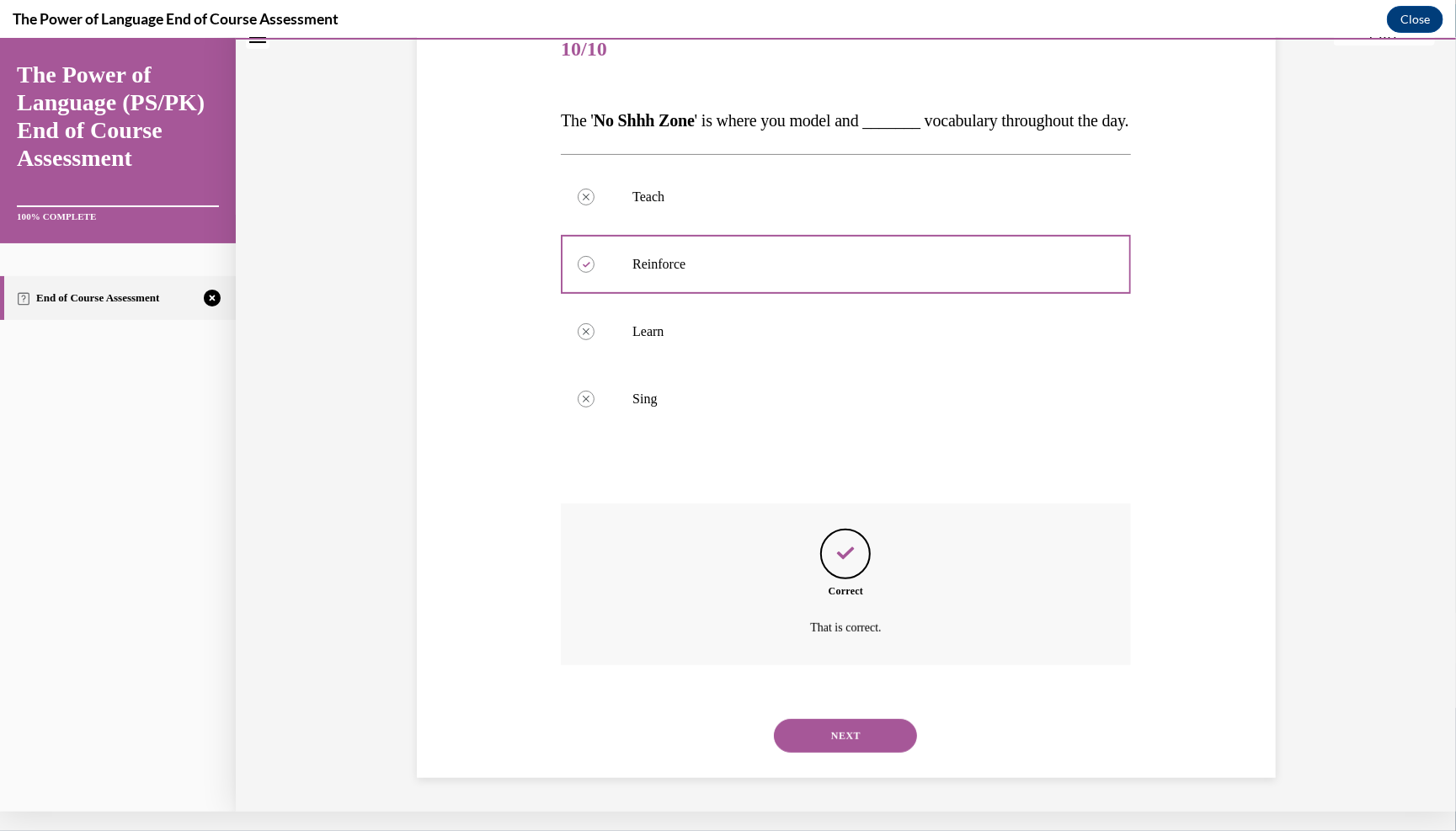
click at [714, 747] on button "NEXT" at bounding box center [845, 735] width 143 height 34
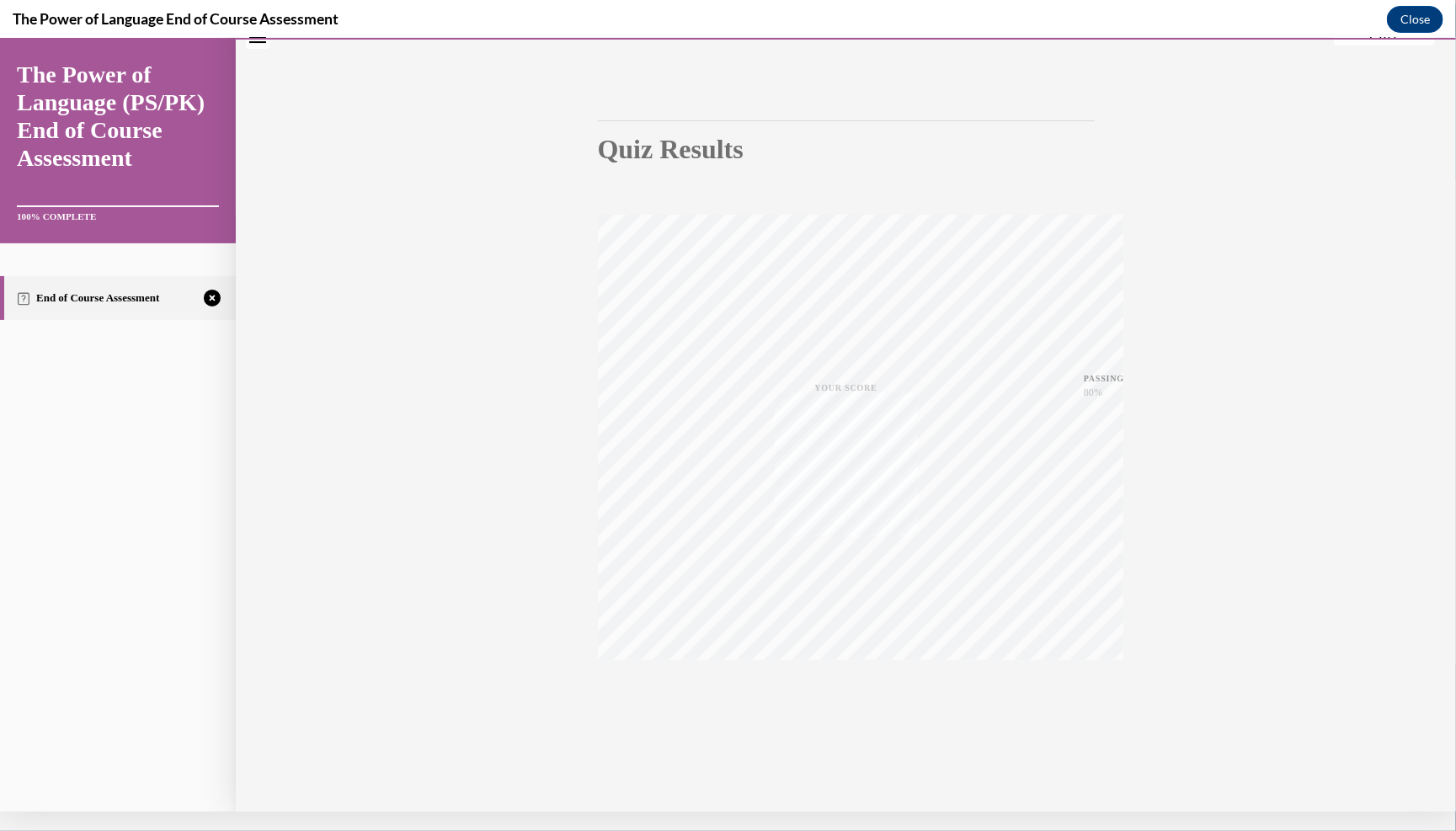
scroll to position [117, 0]
click at [714, 684] on div "TAKE AGAIN" at bounding box center [846, 698] width 60 height 39
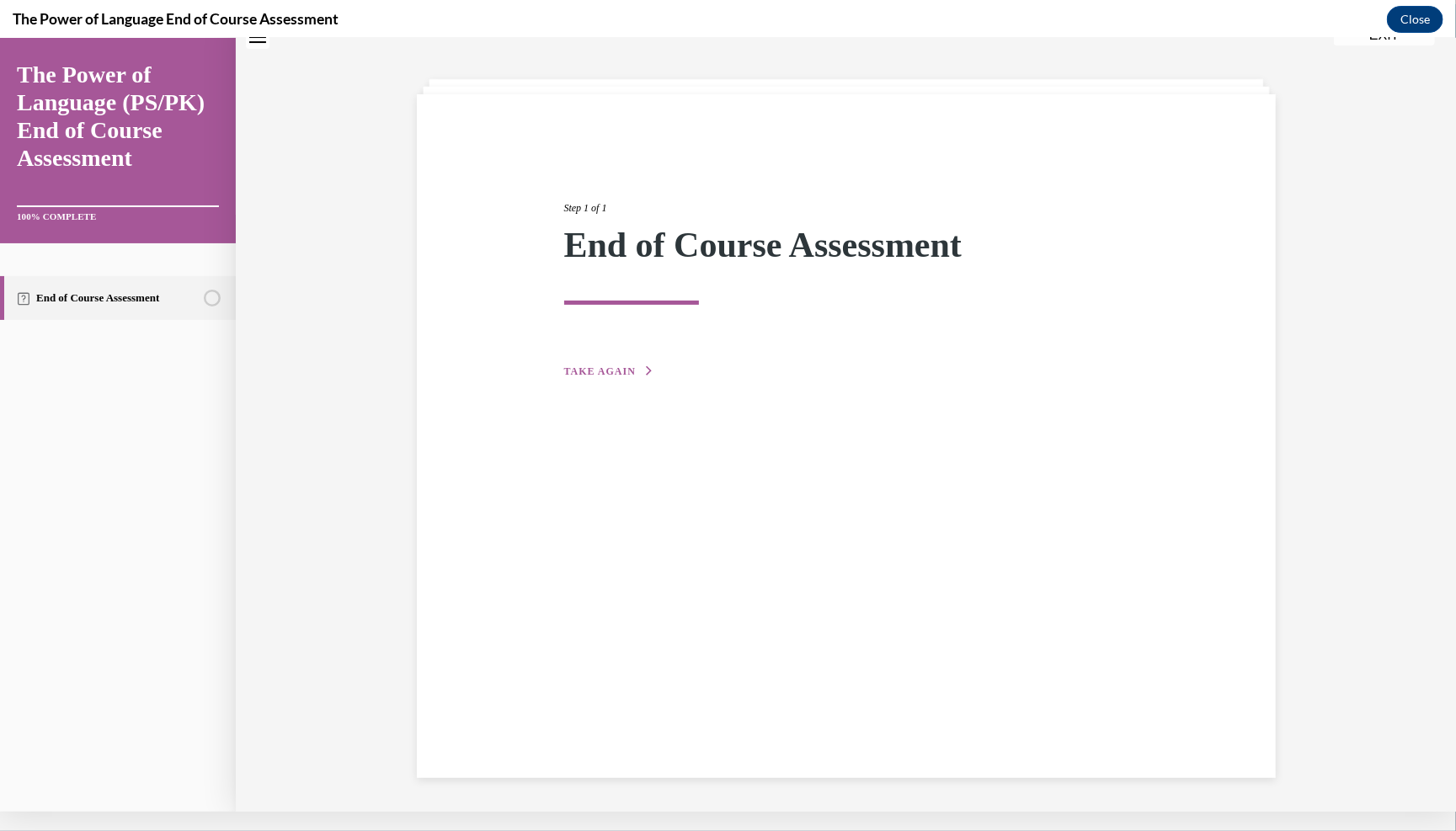
scroll to position [55, 0]
click at [622, 380] on div "Step 1 of 1 End of Course Assessment TAKE AGAIN" at bounding box center [846, 270] width 589 height 219
click at [622, 378] on button "TAKE AGAIN" at bounding box center [609, 370] width 90 height 15
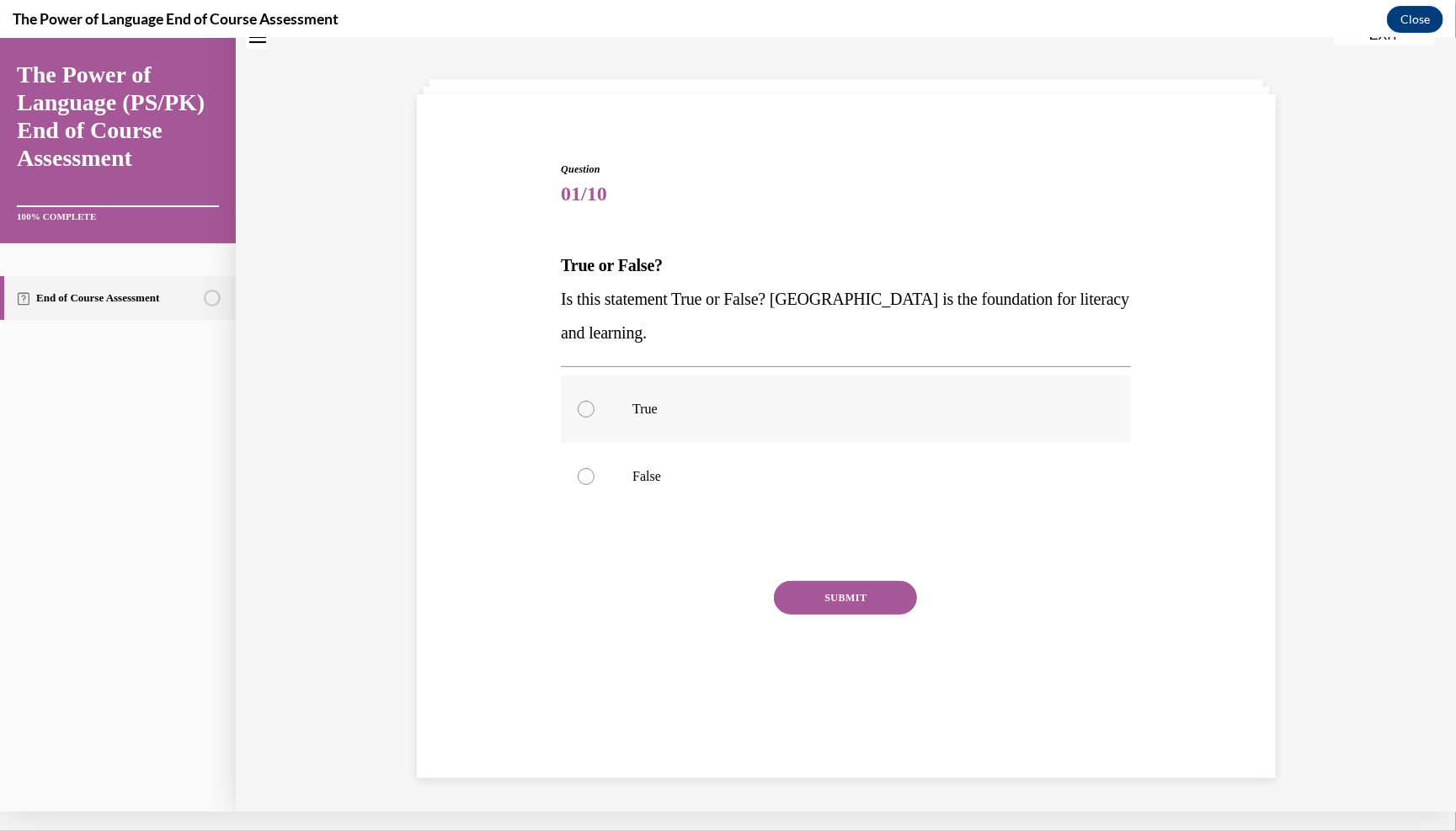
scroll to position [54, 0]
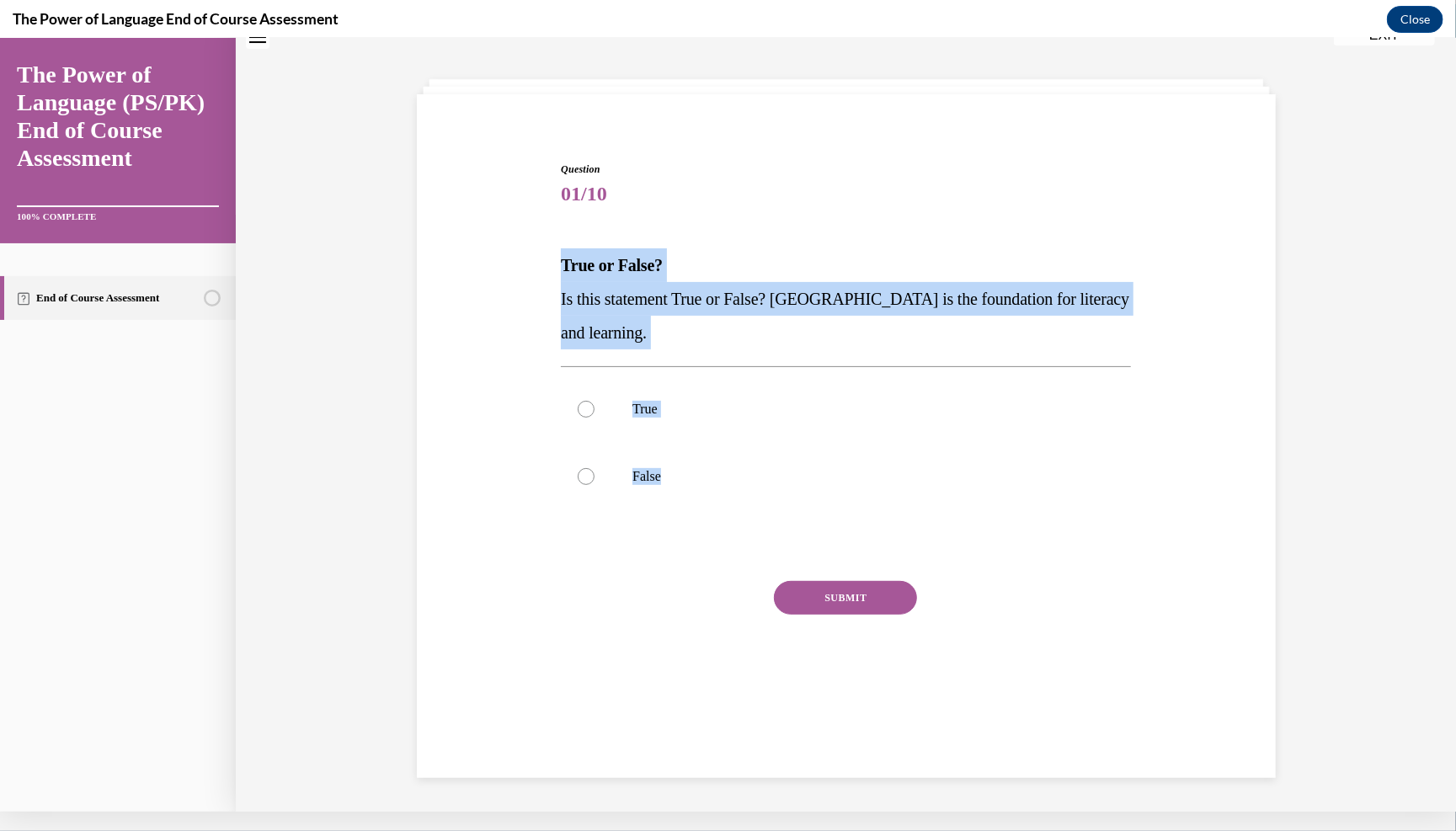
drag, startPoint x: 534, startPoint y: 235, endPoint x: 670, endPoint y: 552, distance: 344.9
click at [670, 552] on div "Question 01/10 True or False? Is this statement True or False? Oral Language is…" at bounding box center [846, 414] width 868 height 608
click at [620, 438] on label "True" at bounding box center [846, 409] width 571 height 68
click at [595, 417] on input "True" at bounding box center [587, 409] width 17 height 17
radio input "true"
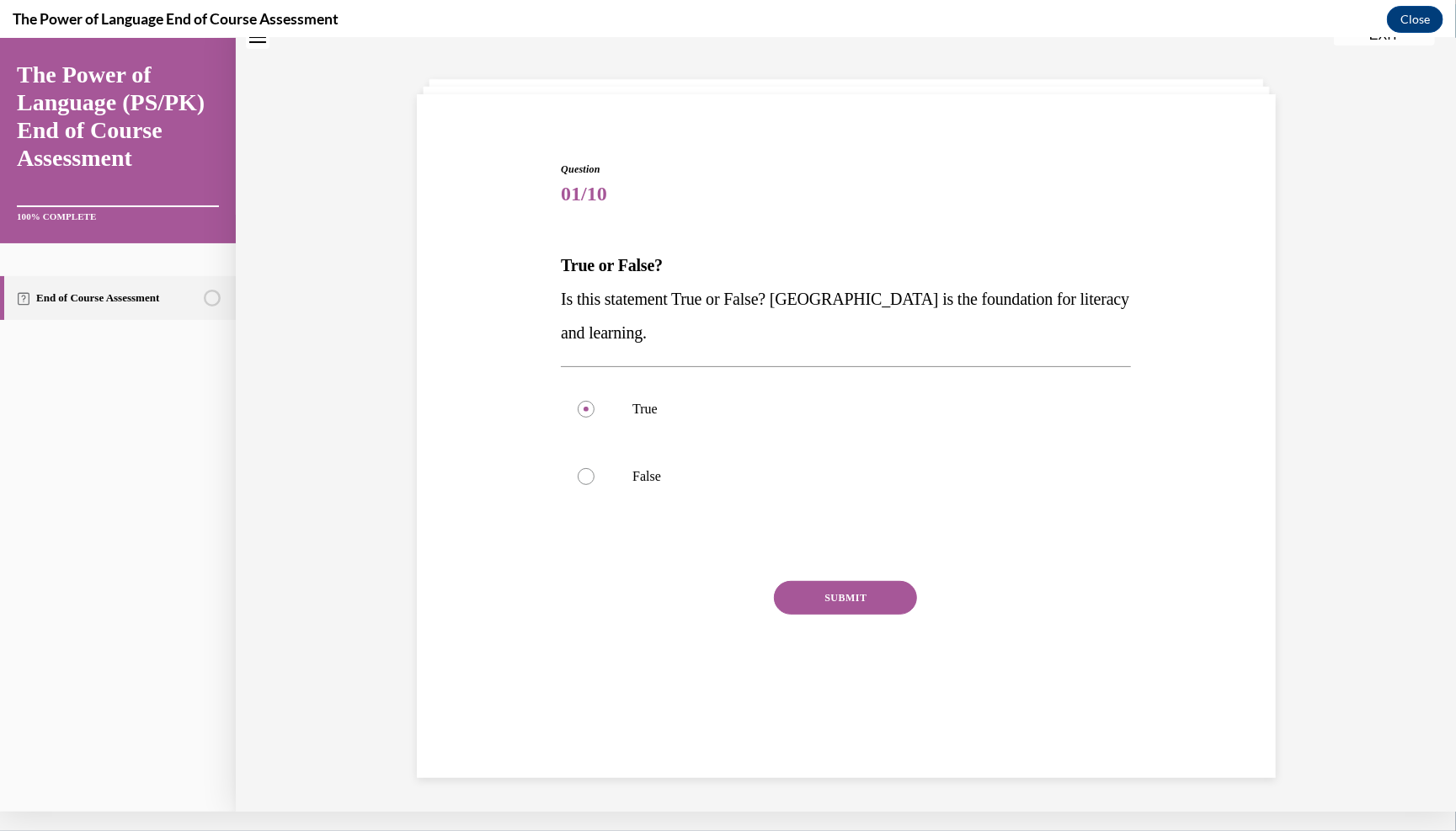
click at [714, 614] on button "SUBMIT" at bounding box center [845, 597] width 143 height 34
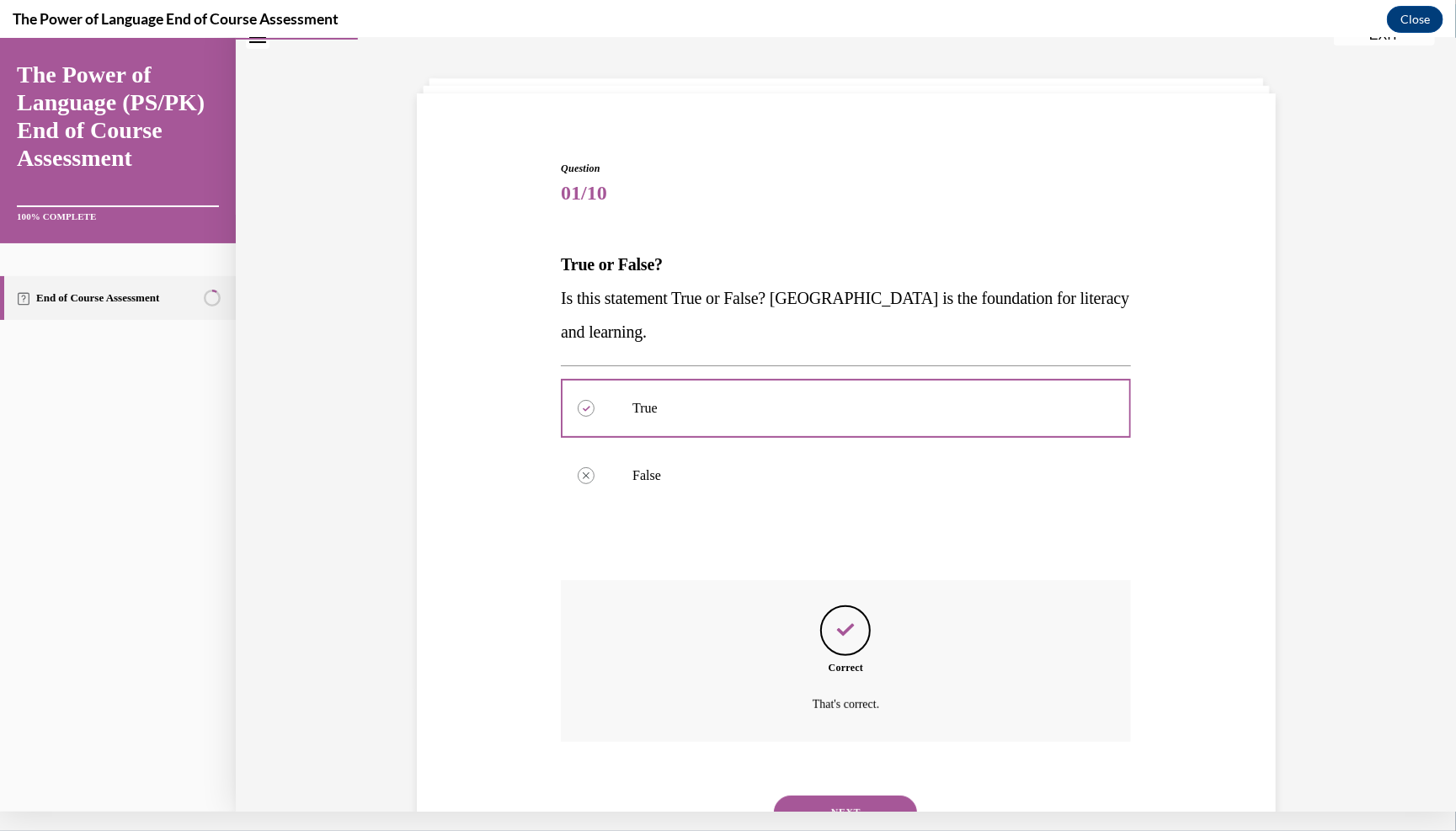
scroll to position [152, 0]
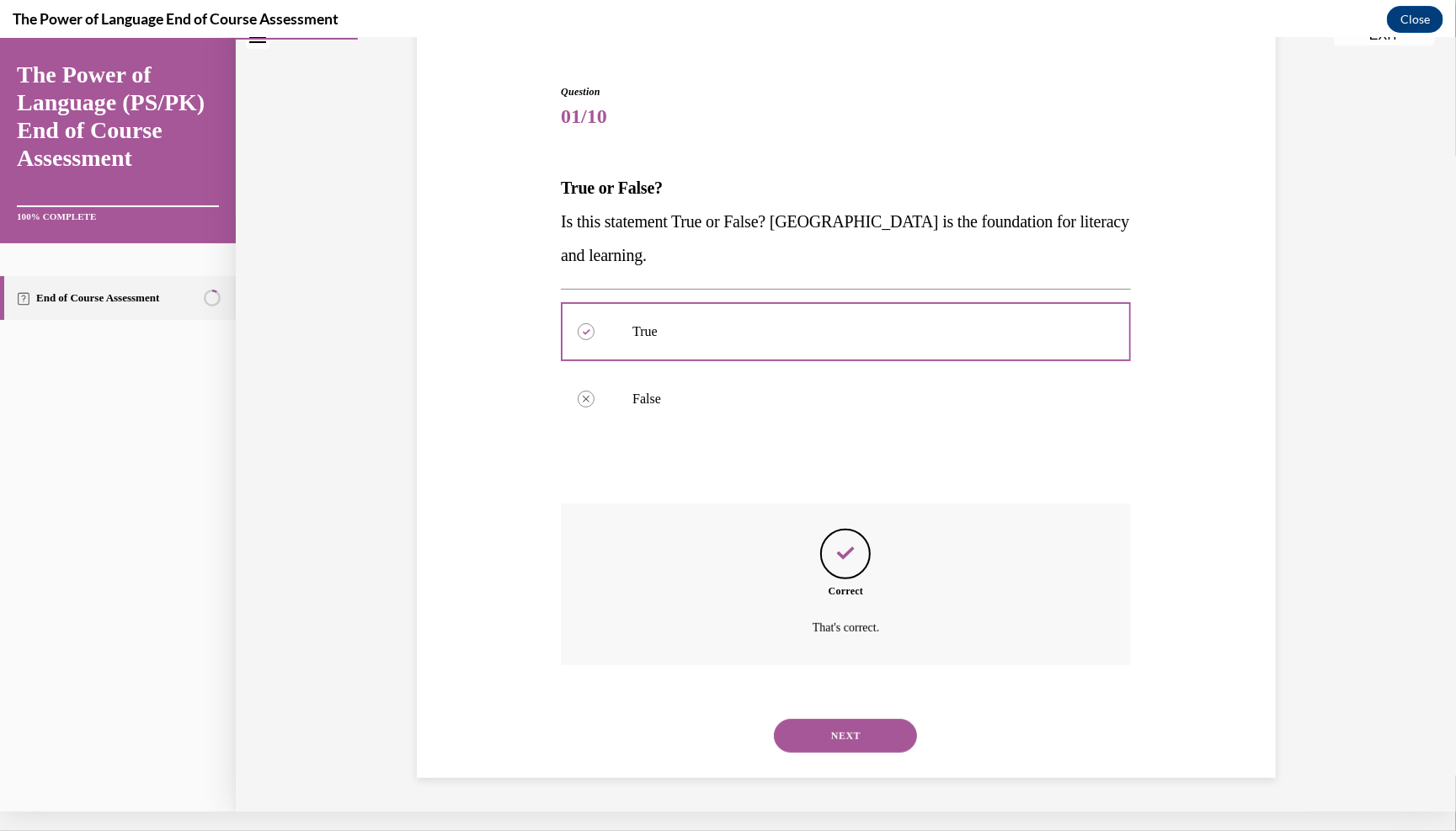
click at [714, 701] on div "NEXT" at bounding box center [846, 735] width 571 height 68
click at [714, 712] on div "NEXT" at bounding box center [846, 735] width 571 height 68
click at [714, 741] on button "NEXT" at bounding box center [845, 735] width 143 height 34
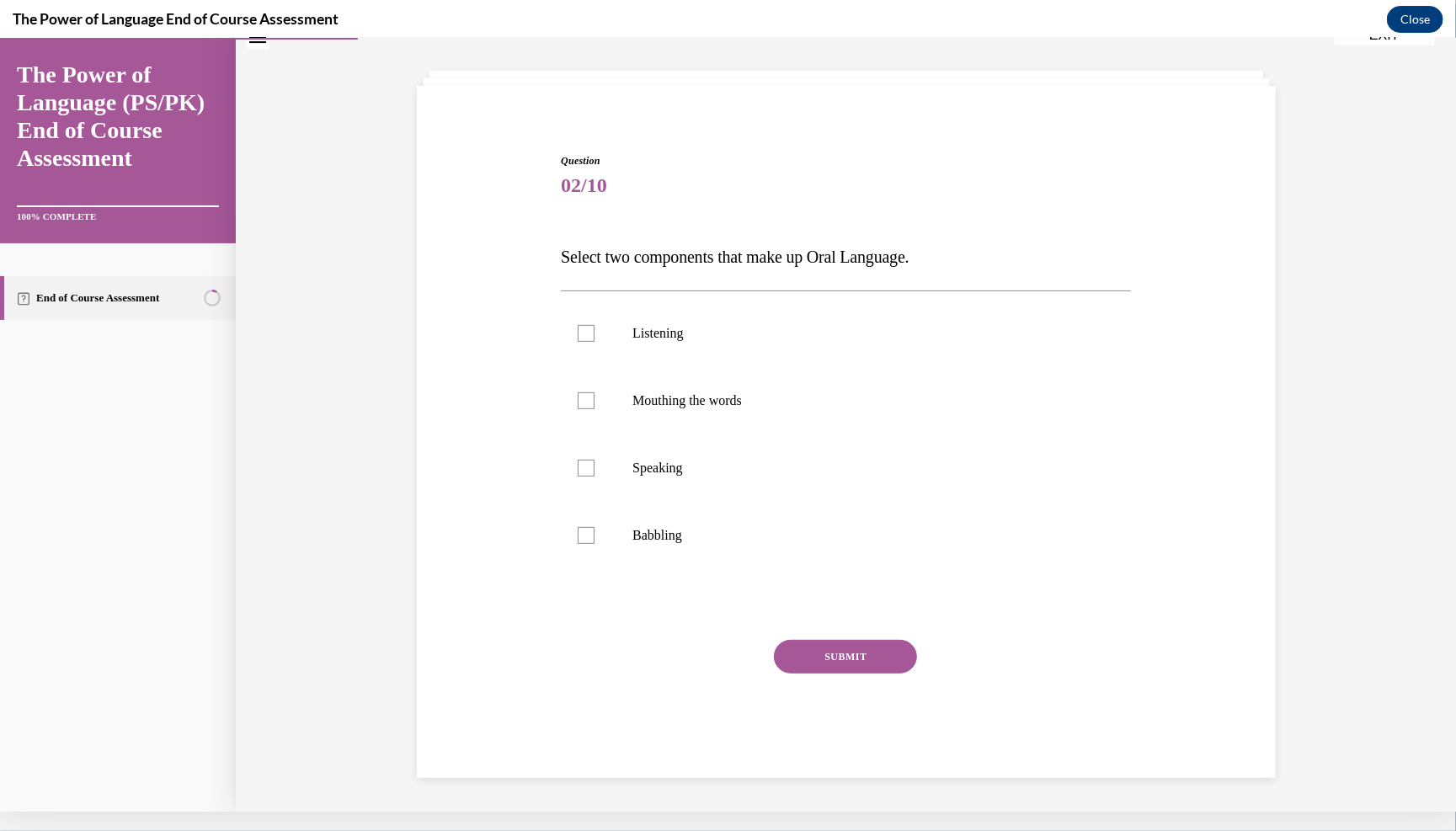
click at [582, 272] on div "Question 02/10 Select two components that make up Oral Language. Listening Mout…" at bounding box center [846, 464] width 571 height 625
click at [579, 260] on p "Select two components that make up Oral Language." at bounding box center [846, 256] width 571 height 34
click at [616, 299] on label "Listening" at bounding box center [846, 333] width 571 height 68
click at [595, 324] on input "Listening" at bounding box center [587, 333] width 17 height 17
checkbox input "true"
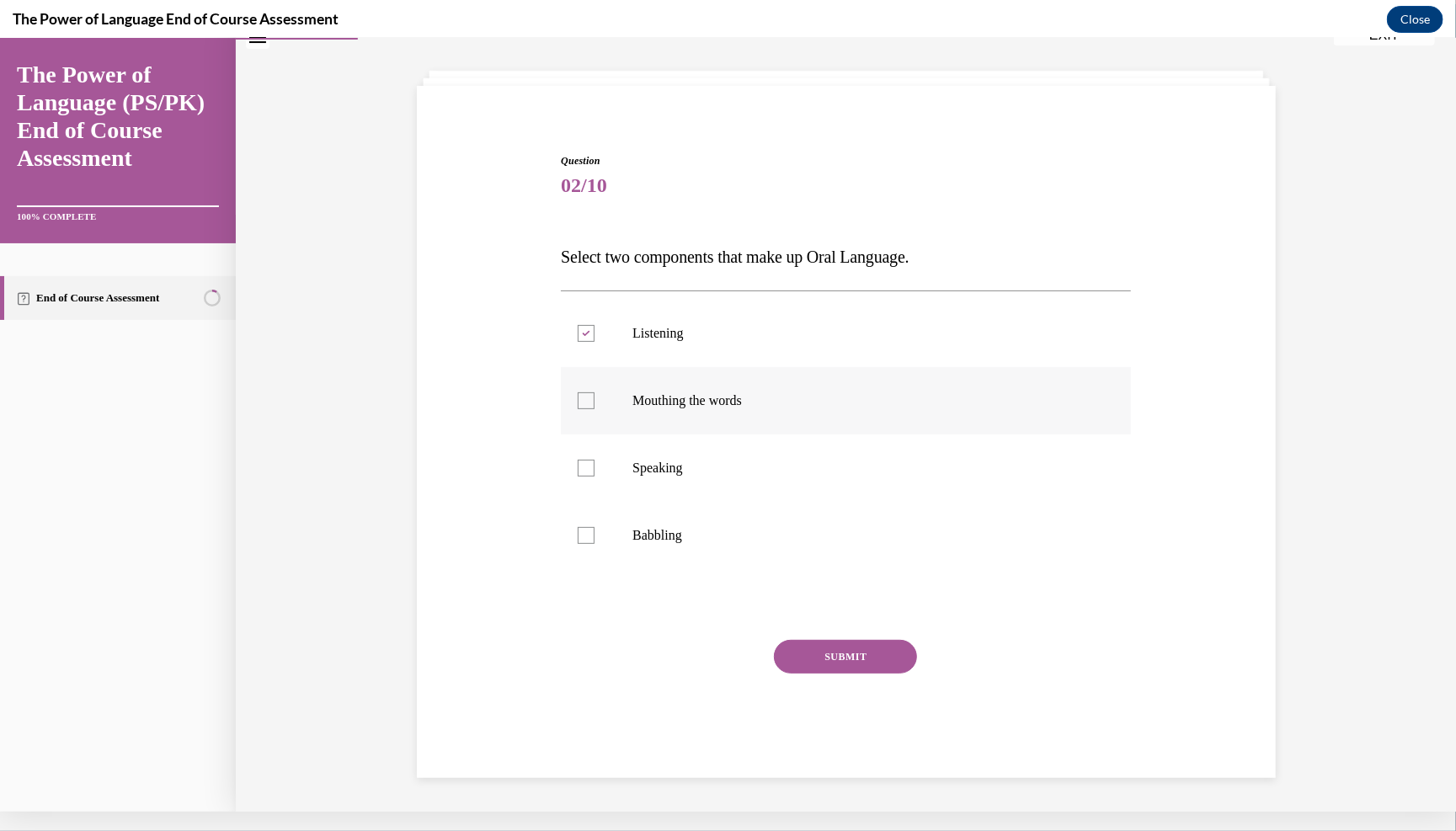
click at [603, 431] on label "Mouthing the words" at bounding box center [846, 400] width 571 height 68
click at [595, 409] on input "Mouthing the words" at bounding box center [587, 400] width 17 height 17
click at [603, 431] on label "Mouthing the words" at bounding box center [846, 400] width 571 height 68
click at [595, 409] on input "Mouthing the words" at bounding box center [587, 400] width 17 height 17
checkbox input "false"
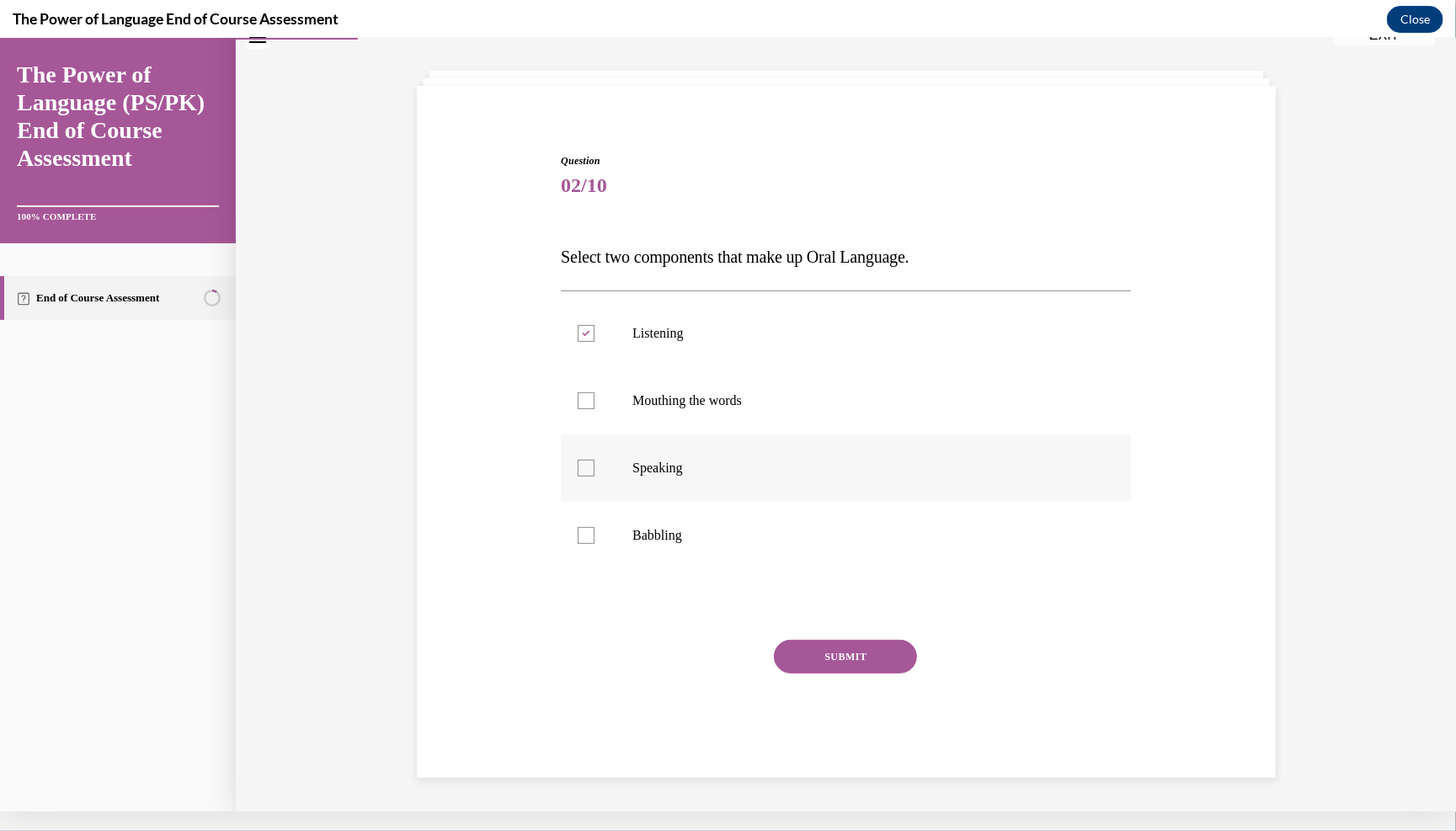
click at [613, 485] on label "Speaking" at bounding box center [846, 467] width 571 height 68
click at [595, 476] on input "Speaking" at bounding box center [587, 467] width 17 height 17
checkbox input "true"
click at [714, 651] on button "SUBMIT" at bounding box center [845, 656] width 143 height 34
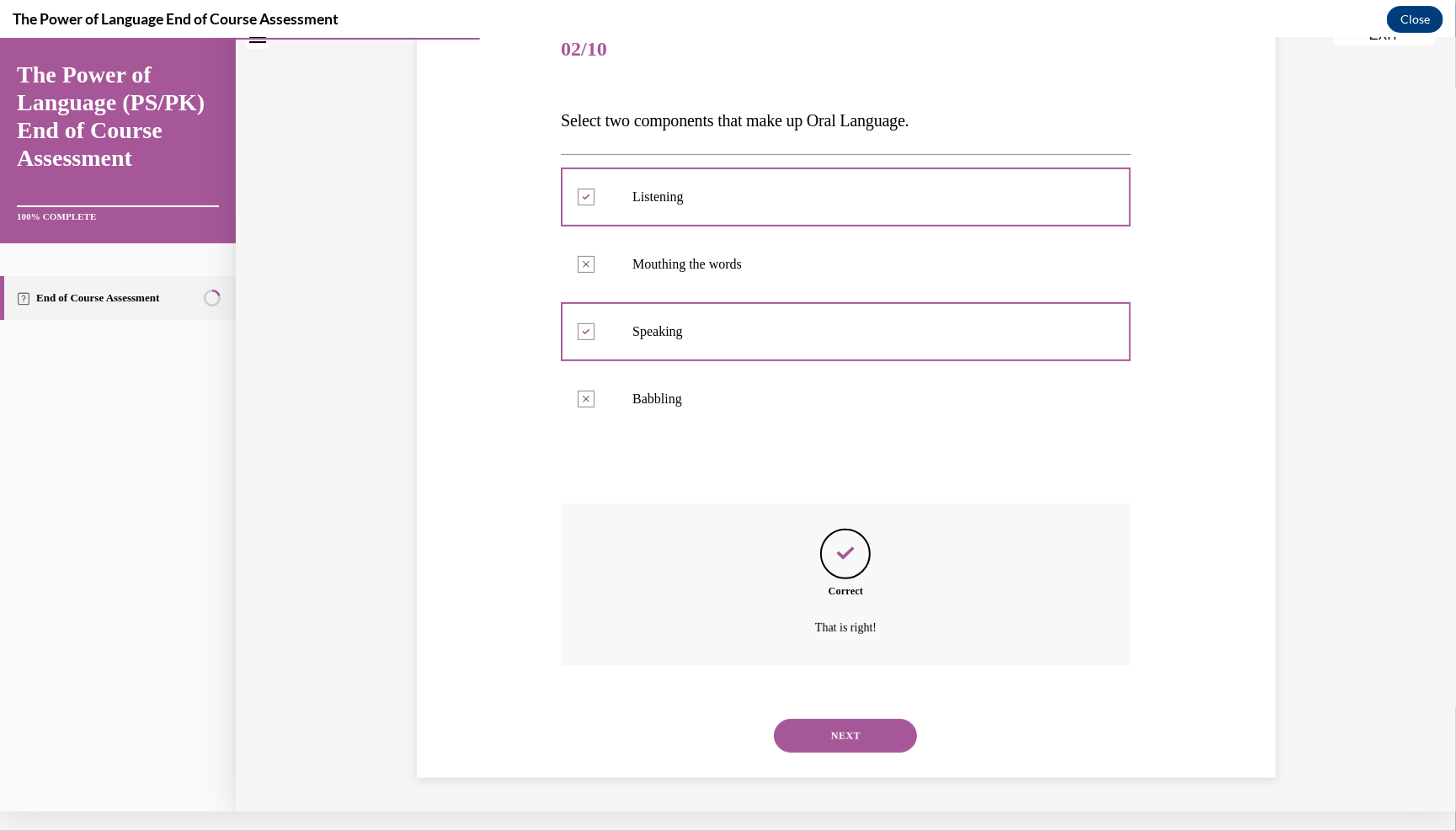
scroll to position [227, 0]
click at [714, 720] on button "NEXT" at bounding box center [845, 735] width 143 height 34
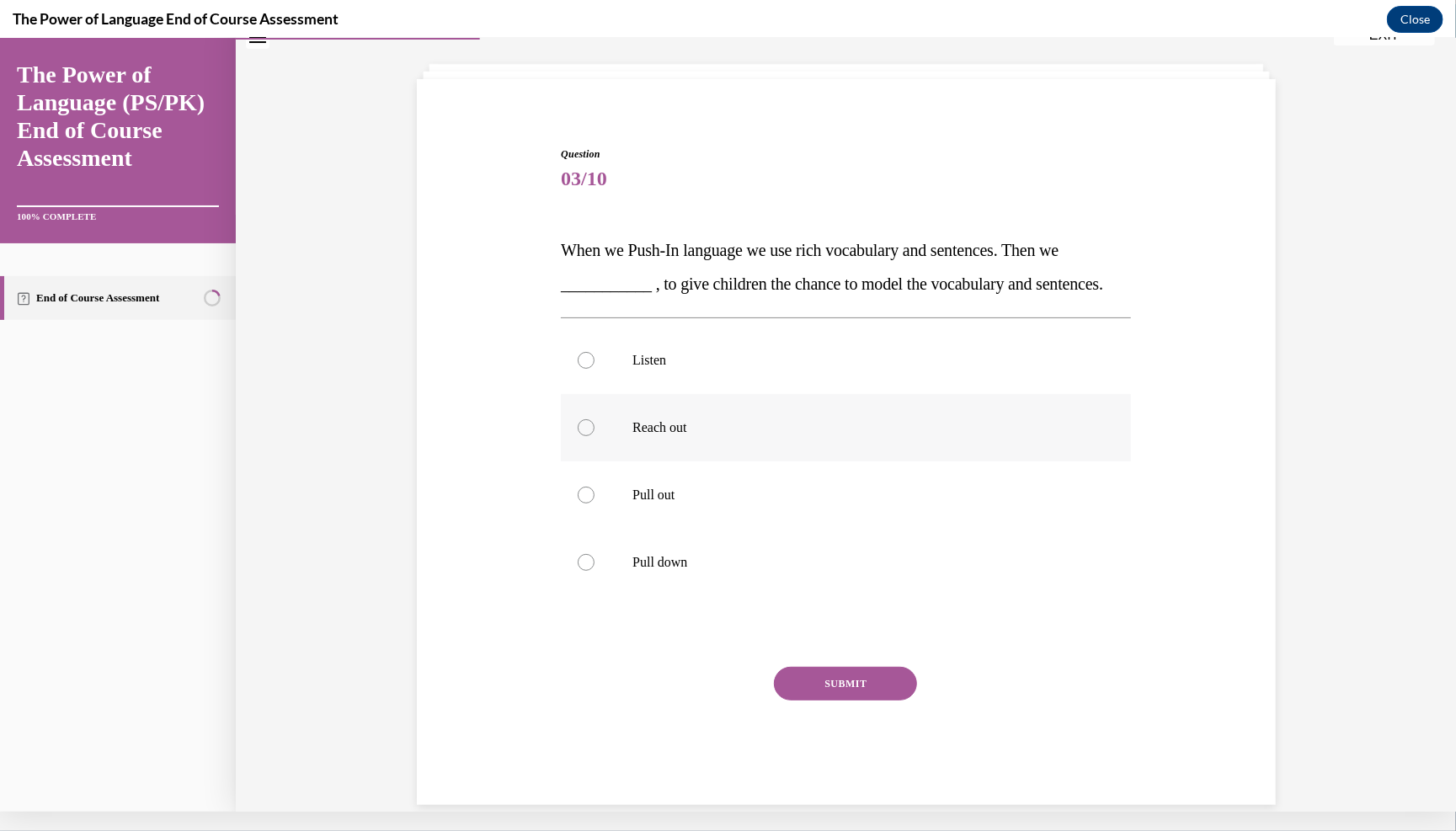
click at [693, 435] on p "Reach out" at bounding box center [861, 427] width 457 height 17
click at [595, 435] on input "Reach out" at bounding box center [587, 427] width 17 height 17
radio input "true"
click at [714, 700] on button "SUBMIT" at bounding box center [845, 683] width 143 height 34
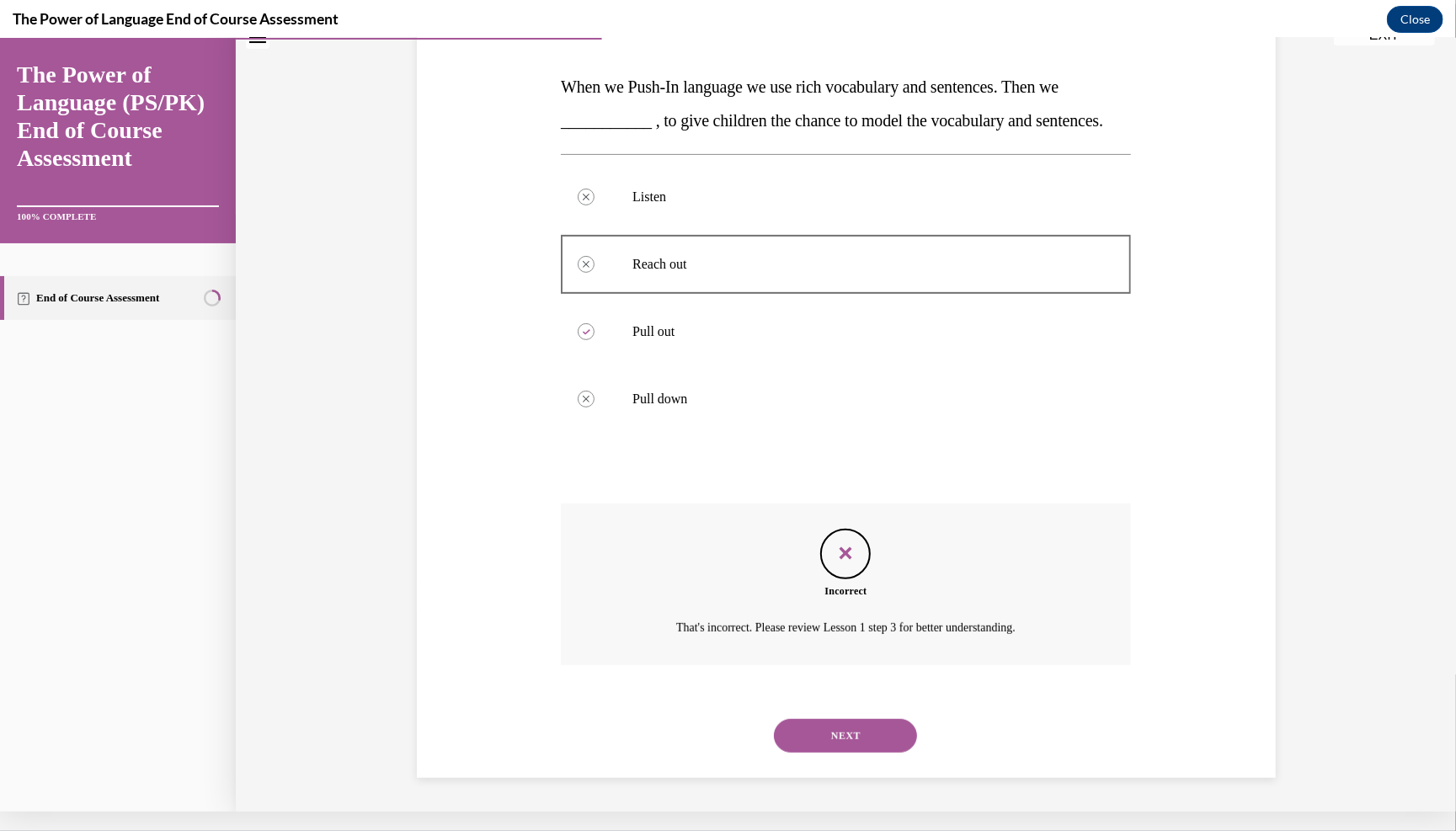
scroll to position [261, 0]
click at [714, 718] on button "NEXT" at bounding box center [845, 735] width 143 height 34
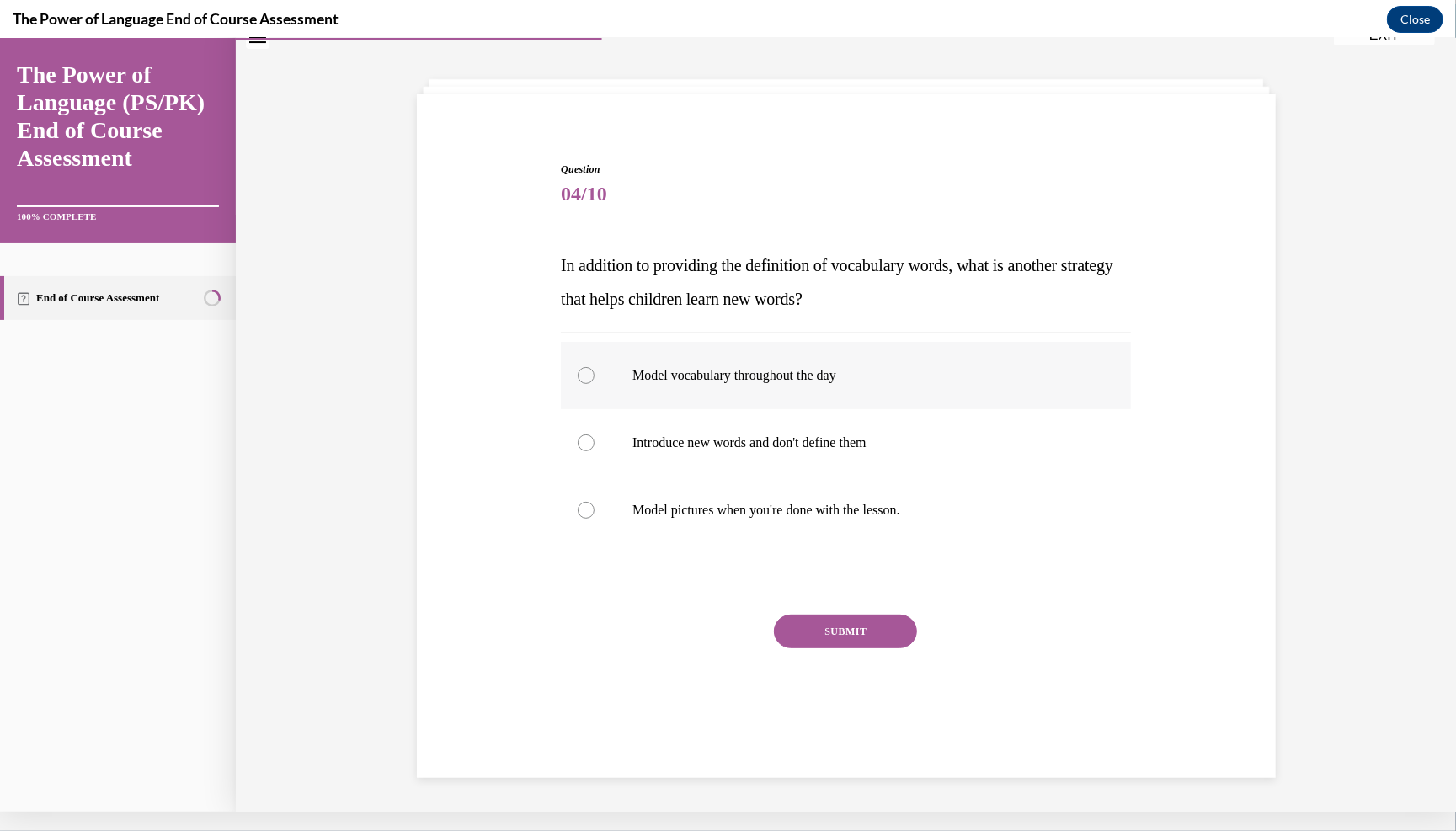
click at [714, 384] on p "Model vocabulary throughout the day" at bounding box center [861, 375] width 457 height 17
click at [595, 384] on input "Model vocabulary throughout the day" at bounding box center [587, 375] width 17 height 17
radio input "true"
click at [714, 648] on button "SUBMIT" at bounding box center [845, 631] width 143 height 34
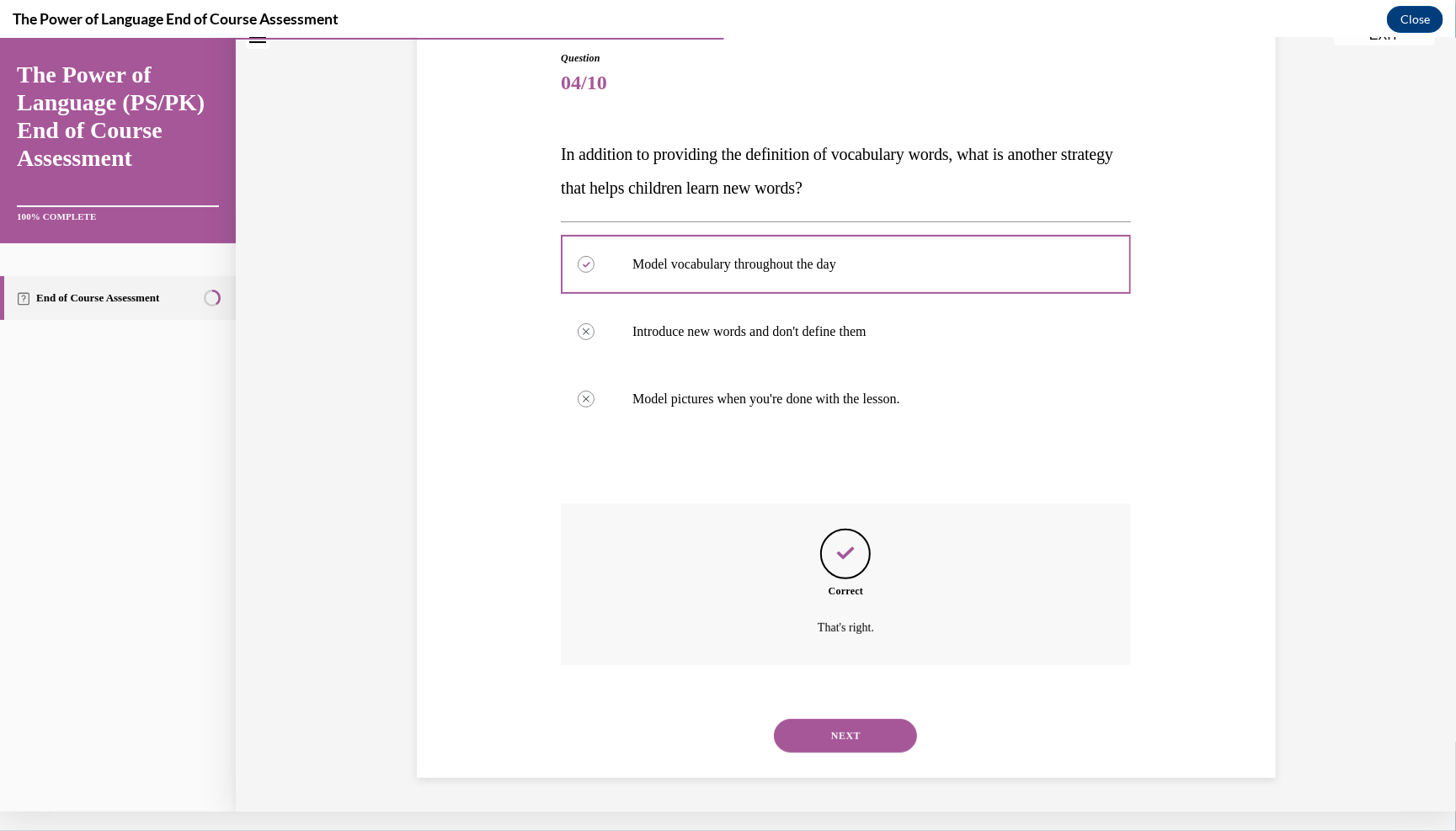
click at [714, 745] on button "NEXT" at bounding box center [845, 735] width 143 height 34
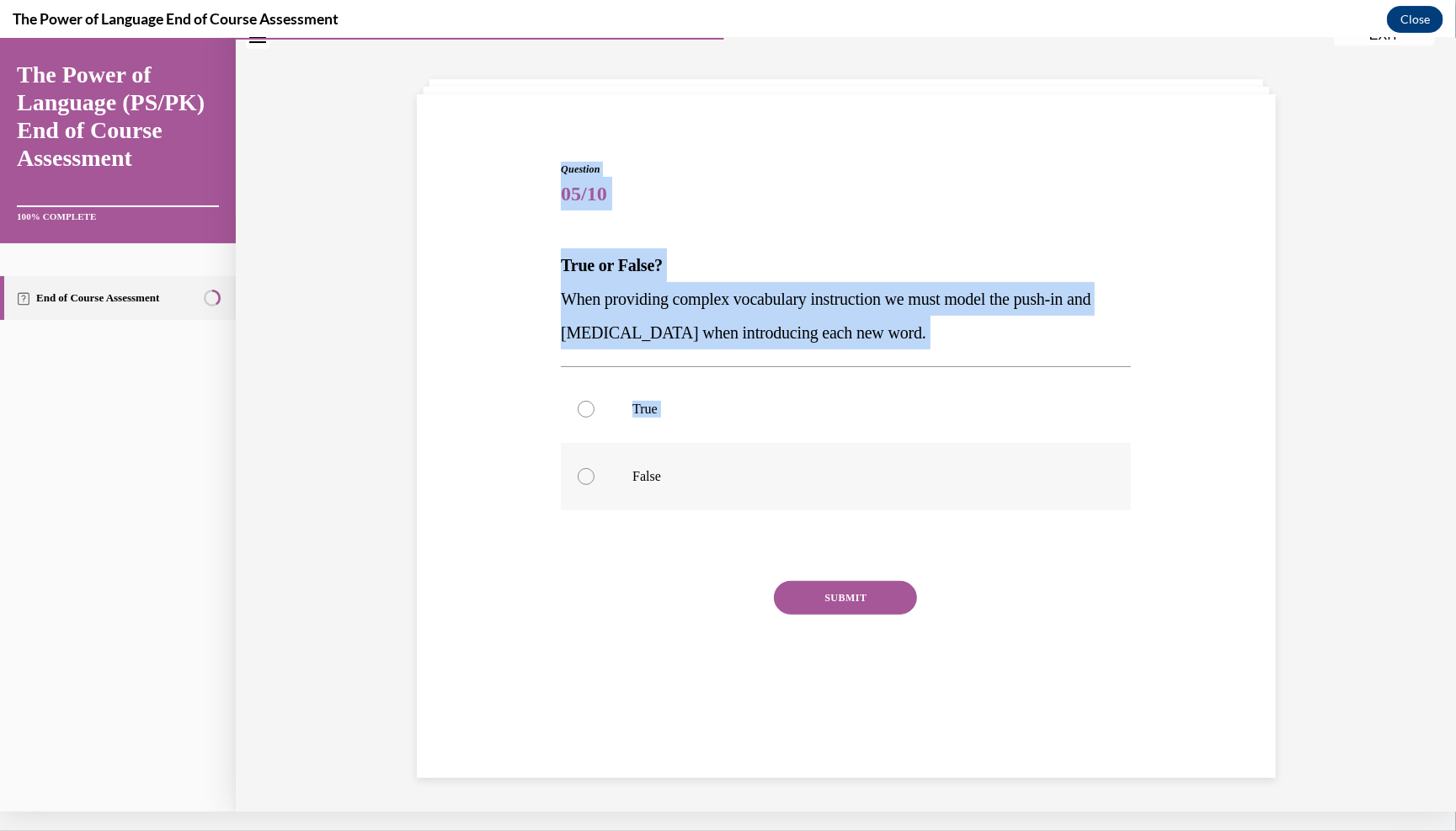
drag, startPoint x: 530, startPoint y: 136, endPoint x: 646, endPoint y: 482, distance: 364.9
click at [646, 482] on div "Question 05/10 True or False? When providing complex vocabulary instruction we …" at bounding box center [846, 414] width 868 height 608
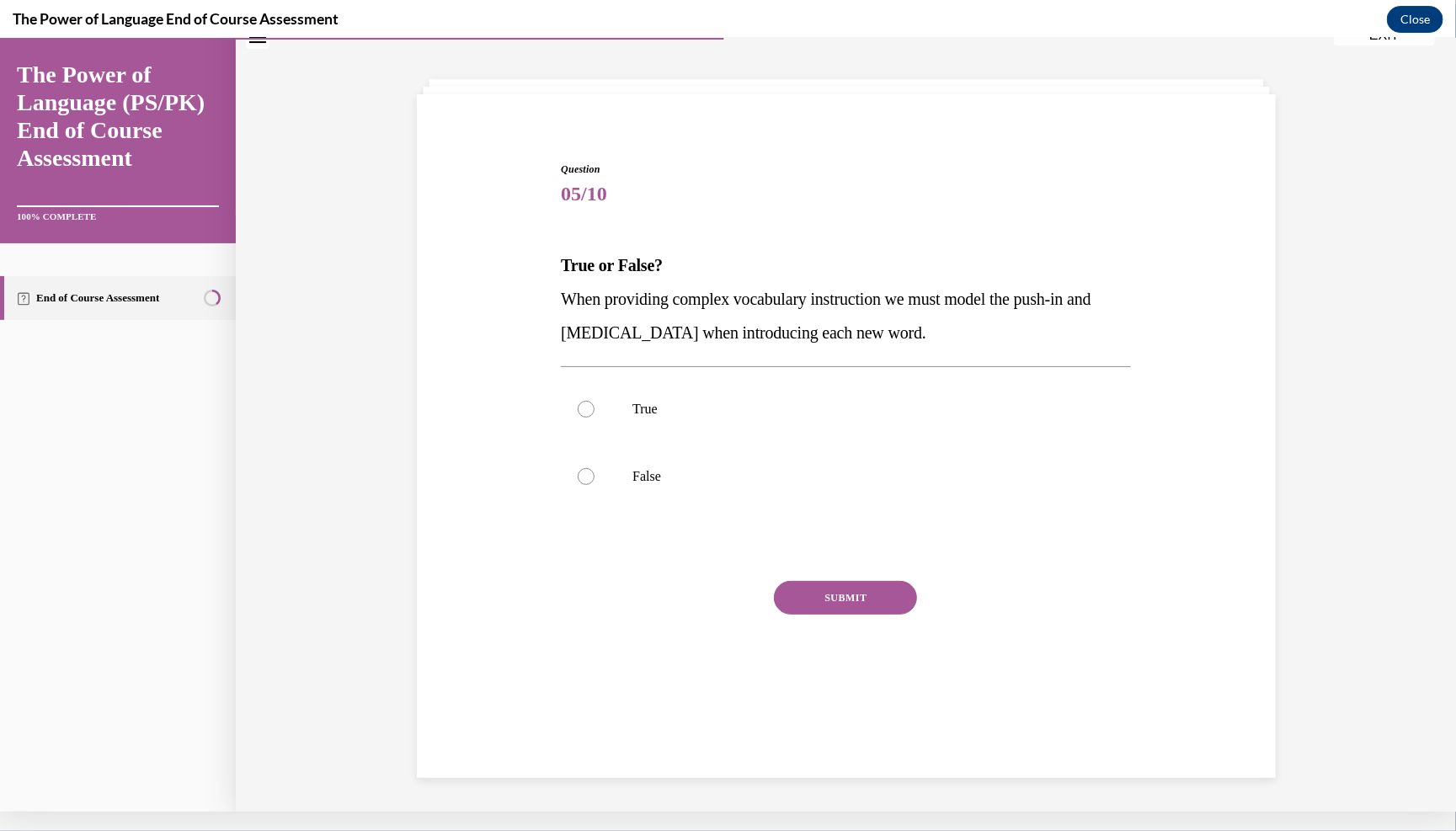
click at [540, 110] on div "Question 05/10 True or False? When providing complex vocabulary instruction we …" at bounding box center [847, 435] width 859 height 684
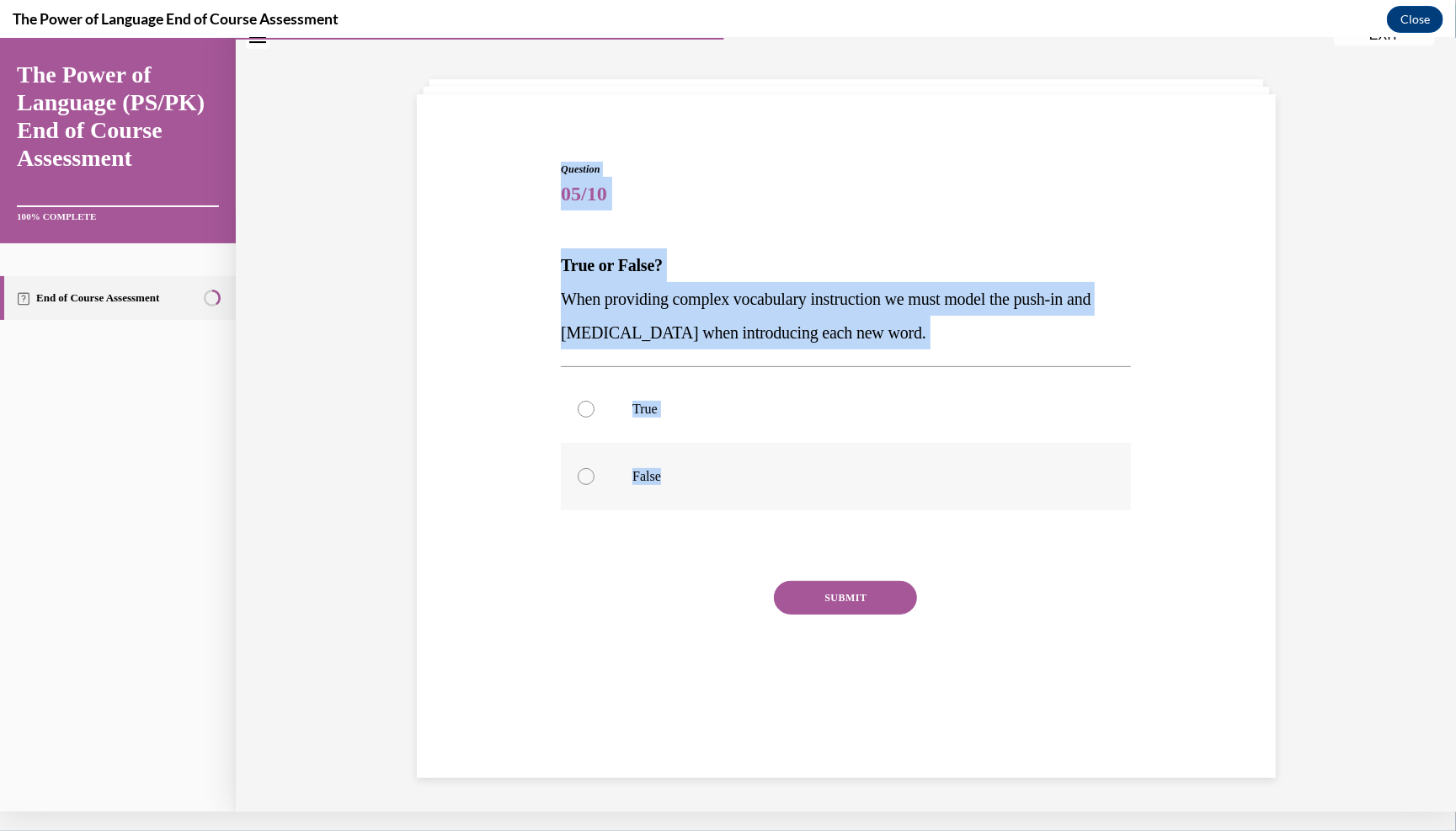
drag, startPoint x: 539, startPoint y: 150, endPoint x: 665, endPoint y: 521, distance: 391.8
click at [665, 521] on div "Question 05/10 True or False? When providing complex vocabulary instruction we …" at bounding box center [846, 414] width 868 height 608
click at [579, 484] on div at bounding box center [587, 476] width 17 height 17
click at [579, 484] on input "False" at bounding box center [587, 476] width 17 height 17
radio input "true"
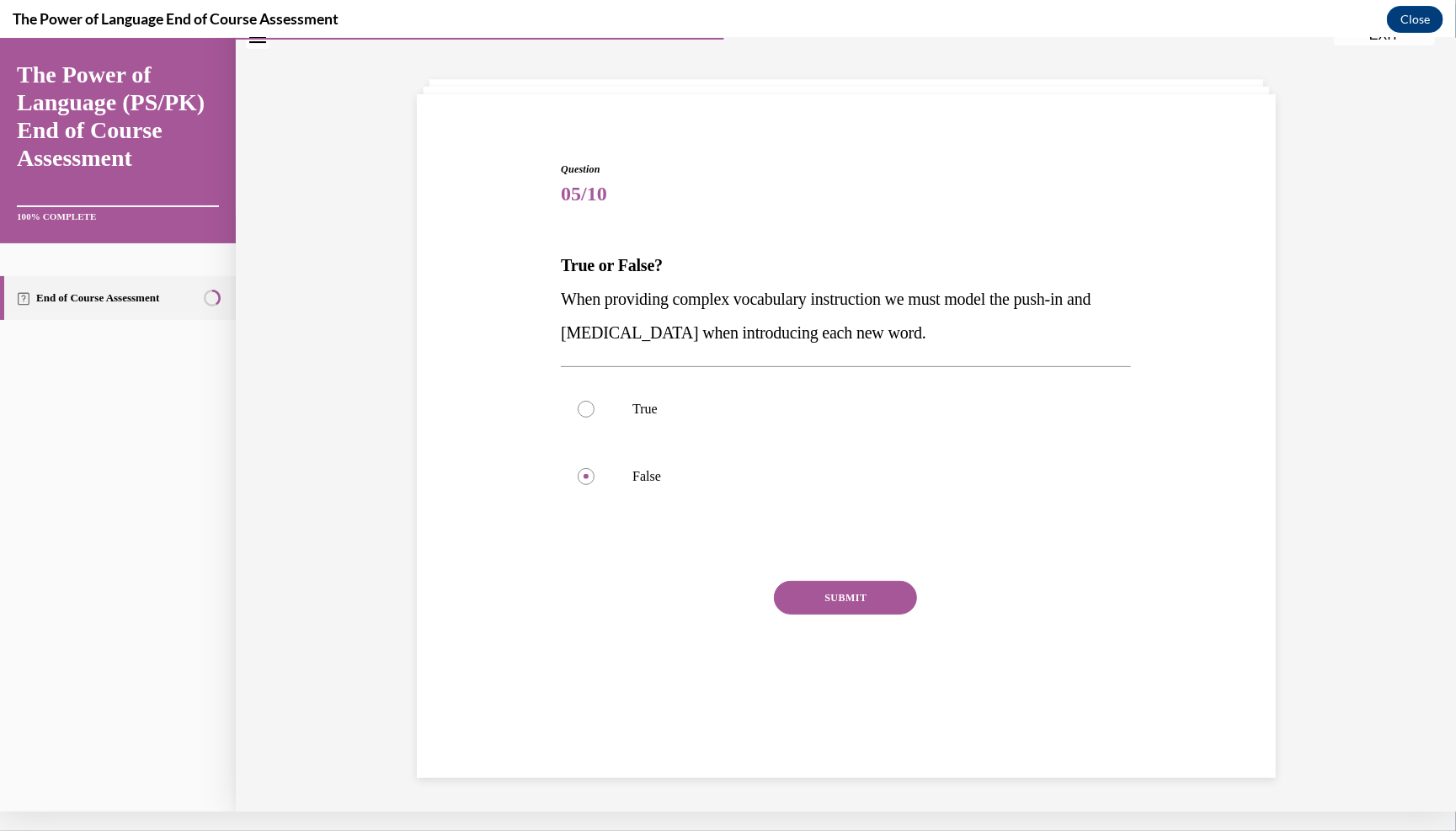
click at [714, 614] on button "SUBMIT" at bounding box center [845, 597] width 143 height 34
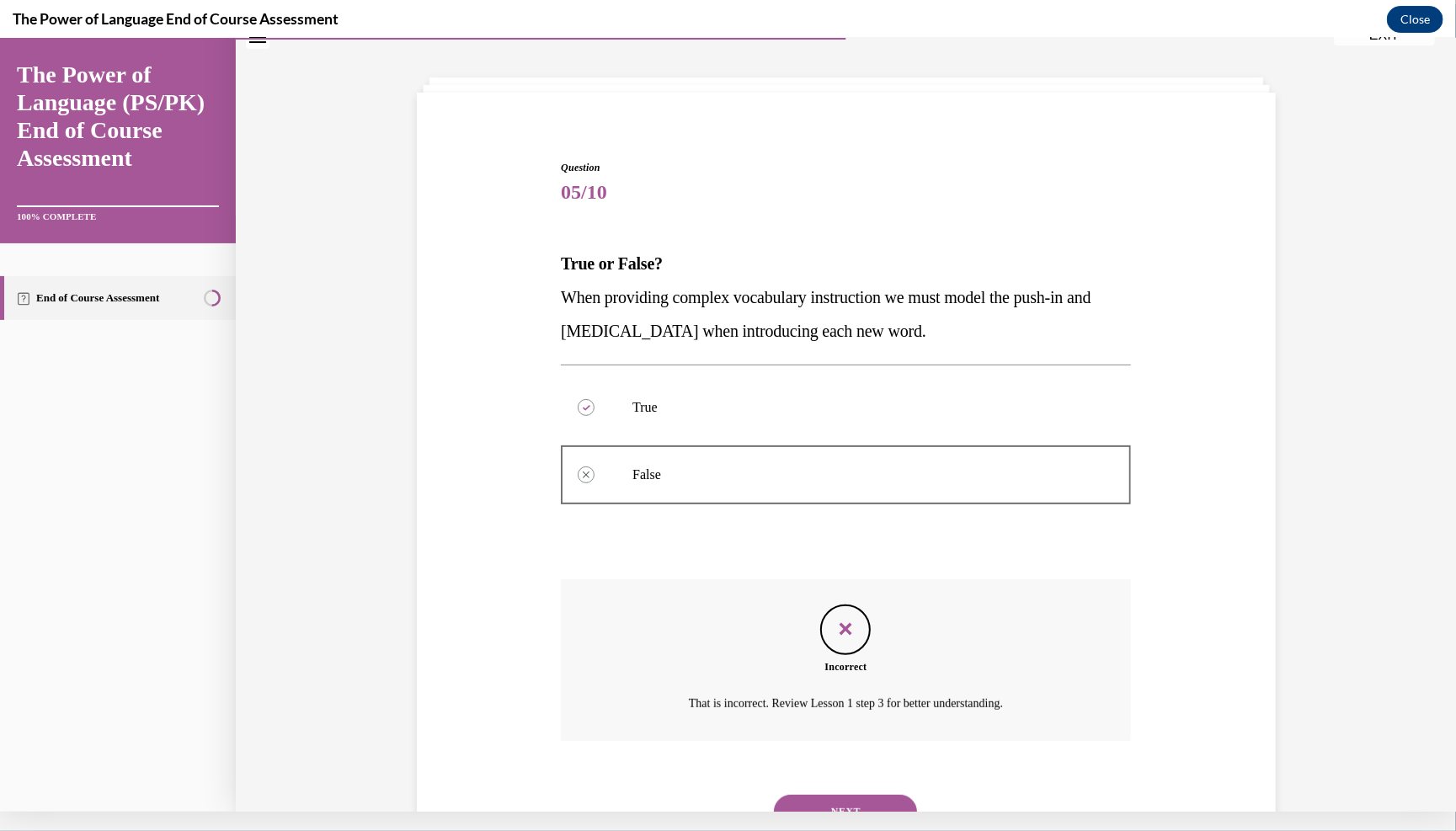
scroll to position [152, 0]
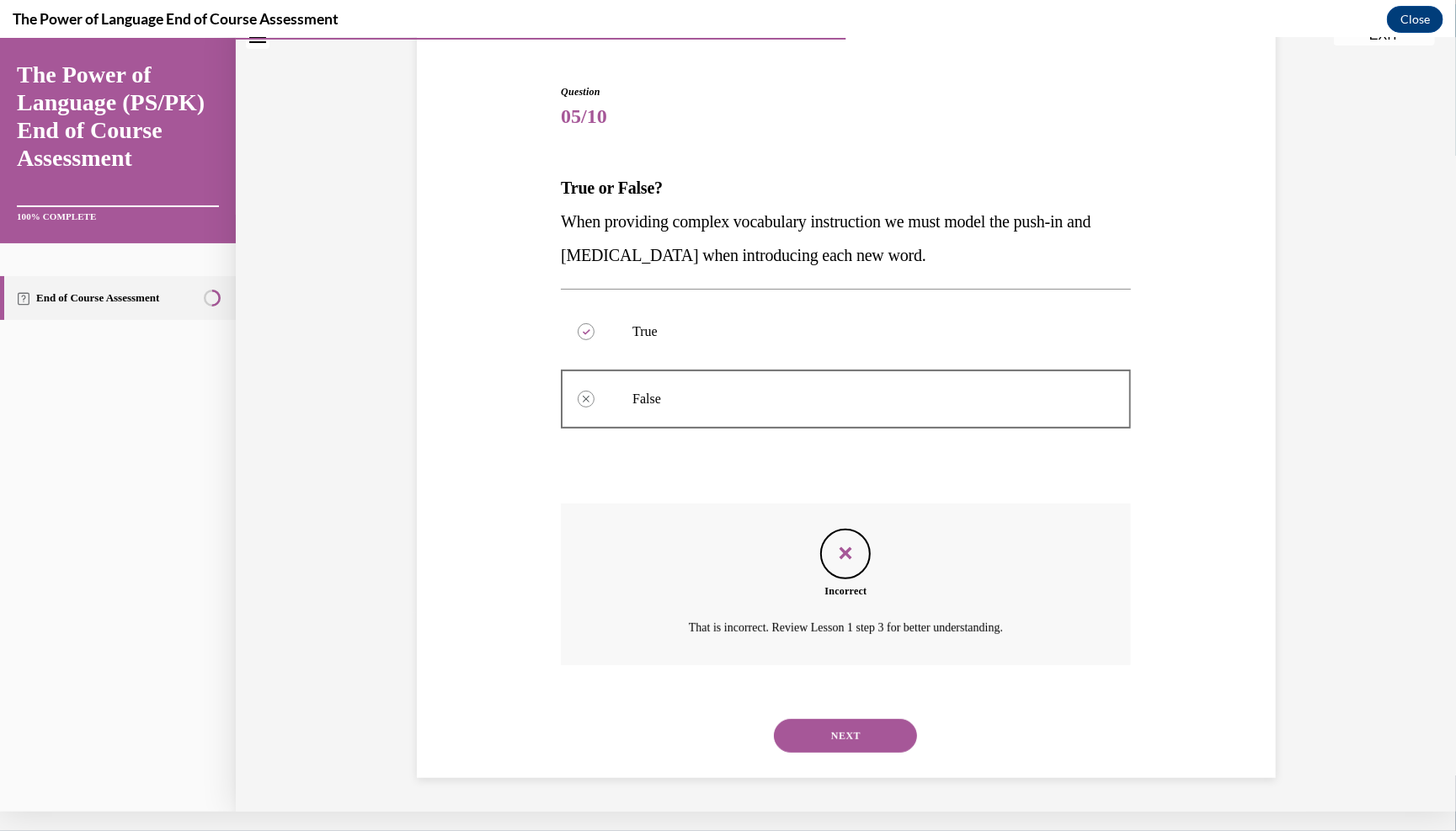
click at [714, 737] on button "NEXT" at bounding box center [845, 735] width 143 height 34
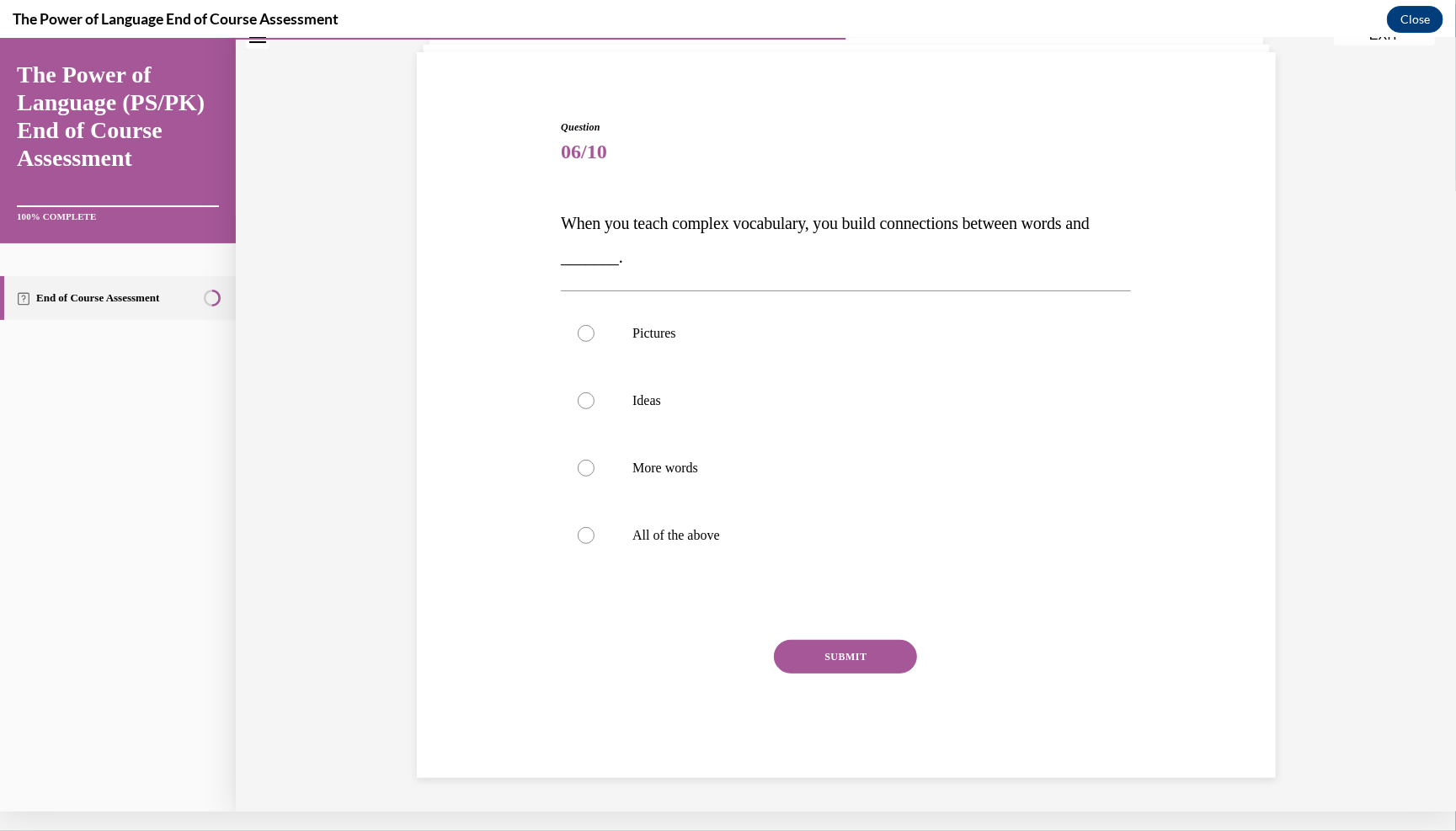
scroll to position [119, 0]
click at [646, 368] on label "Ideas" at bounding box center [846, 400] width 571 height 68
click at [595, 392] on input "Ideas" at bounding box center [587, 400] width 17 height 17
radio input "true"
click at [714, 643] on div "Question 06/10 When you teach complex vocabulary, you build connections between…" at bounding box center [846, 447] width 571 height 659
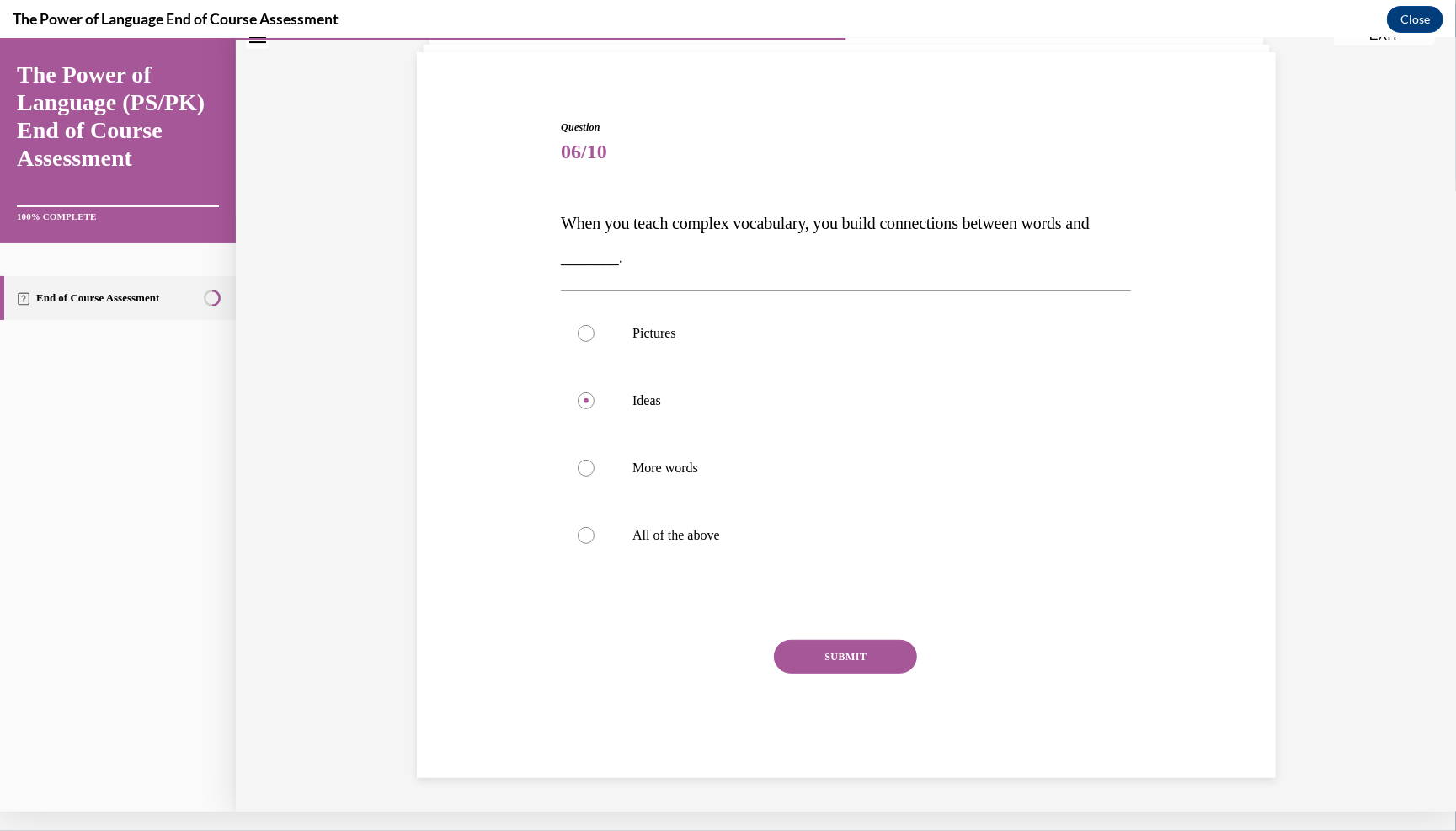
click at [714, 651] on button "SUBMIT" at bounding box center [845, 656] width 143 height 34
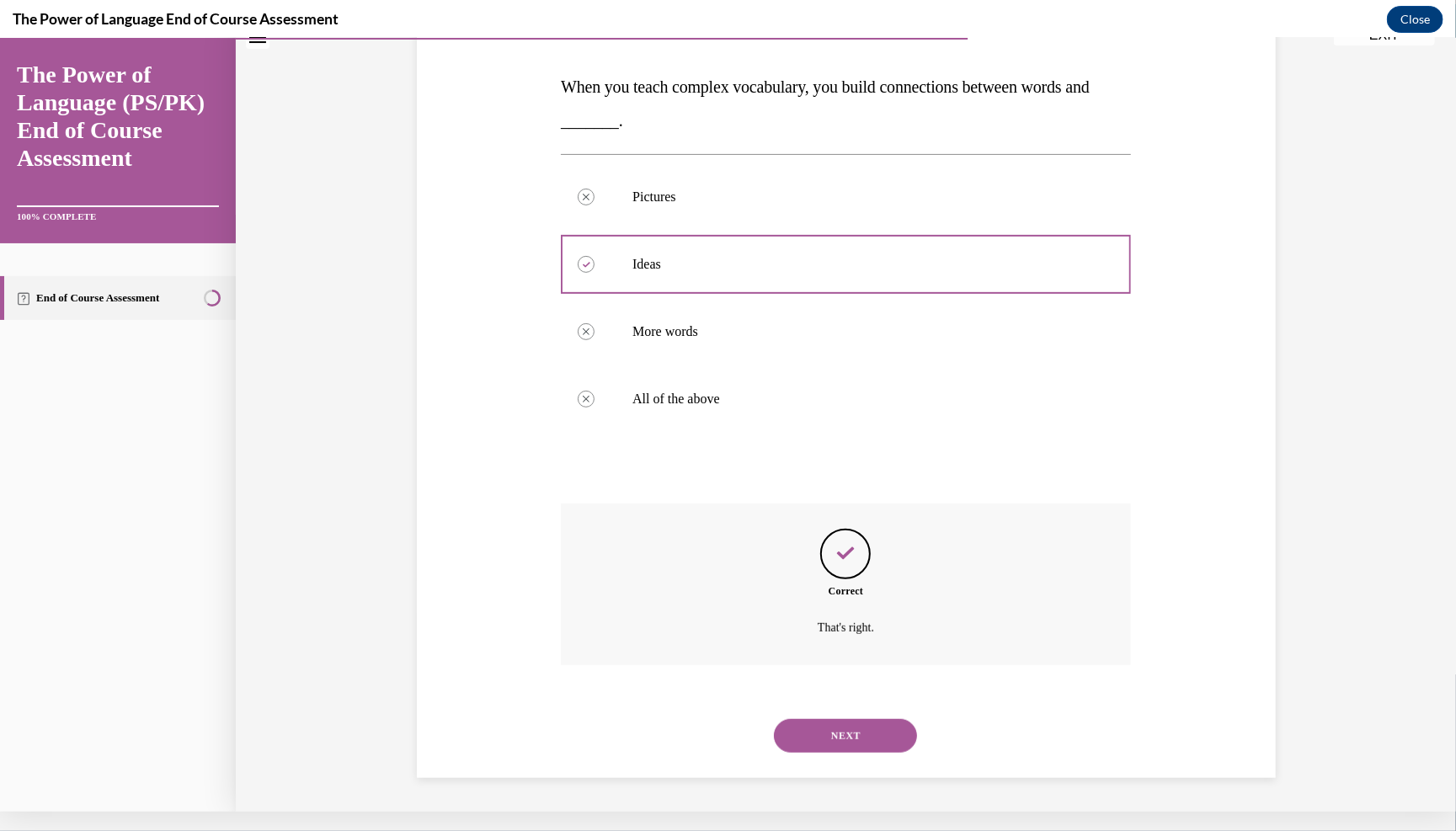
click at [714, 736] on button "NEXT" at bounding box center [845, 735] width 143 height 34
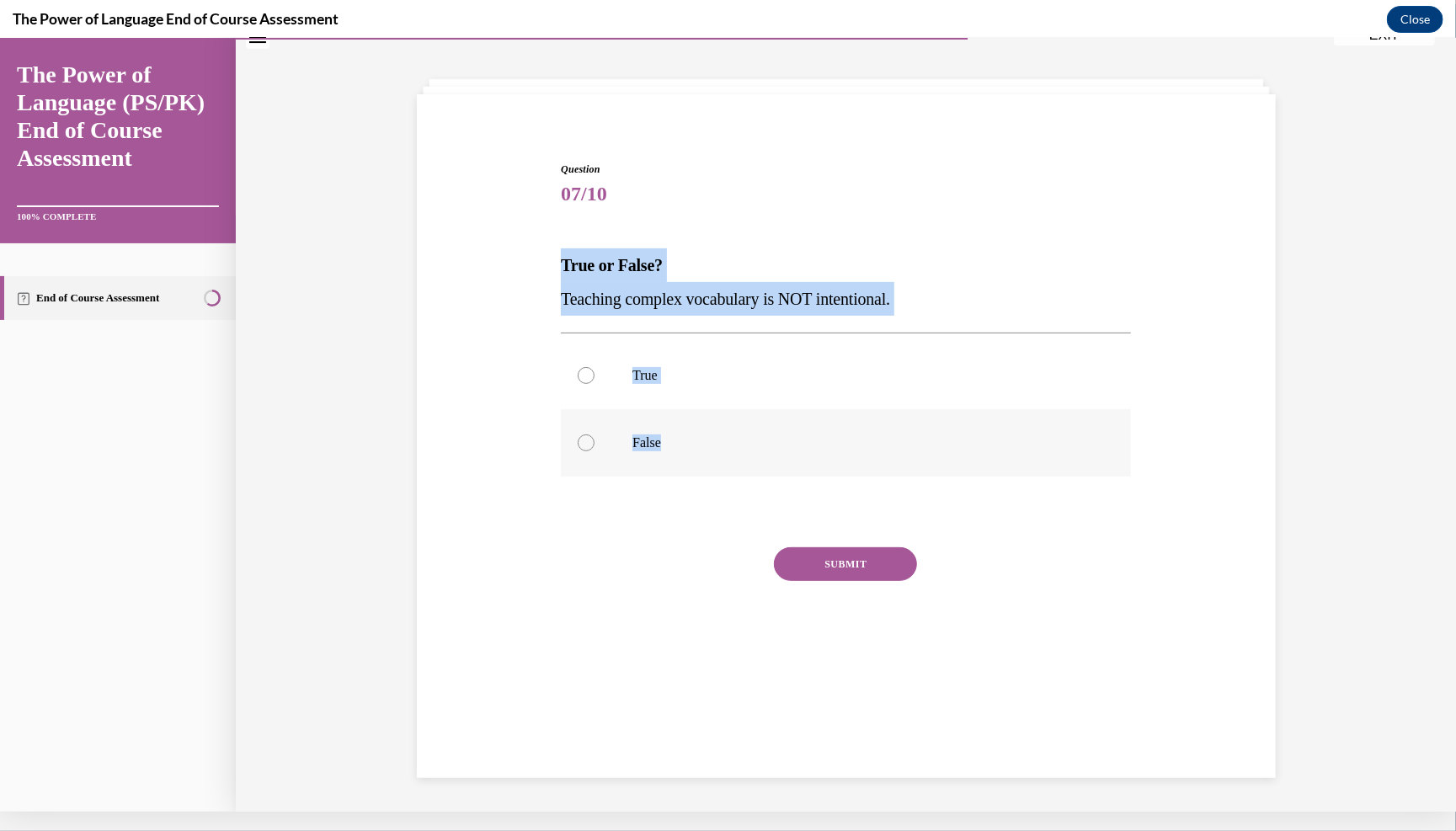
drag, startPoint x: 536, startPoint y: 279, endPoint x: 654, endPoint y: 490, distance: 241.8
click at [654, 490] on div "Question 07/10 True or False? Teaching complex vocabulary is NOT intentional. T…" at bounding box center [846, 397] width 868 height 574
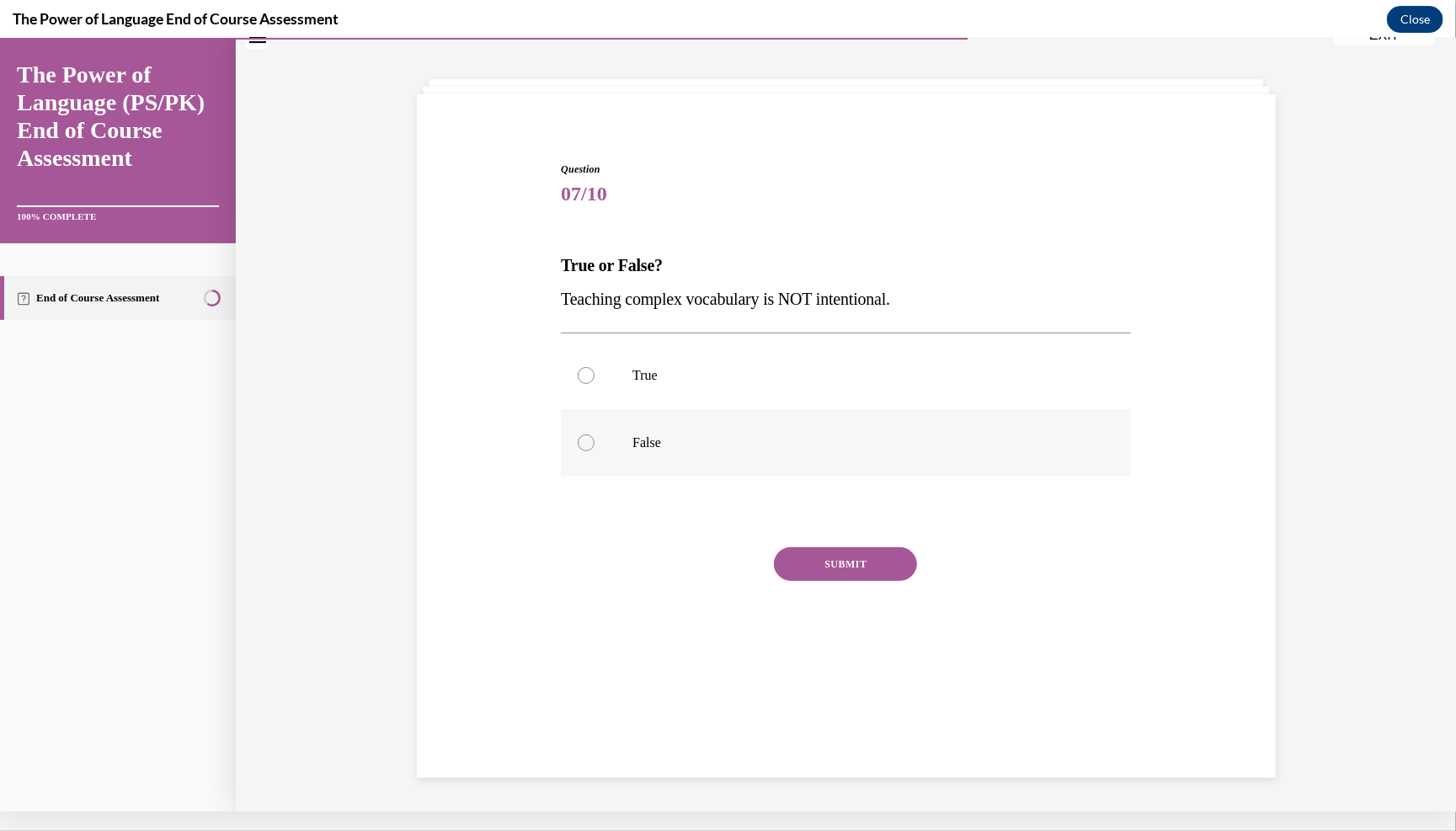
click at [599, 476] on label "False" at bounding box center [846, 443] width 571 height 68
click at [595, 450] on input "False" at bounding box center [587, 442] width 17 height 17
radio input "true"
click at [714, 580] on button "SUBMIT" at bounding box center [845, 564] width 143 height 34
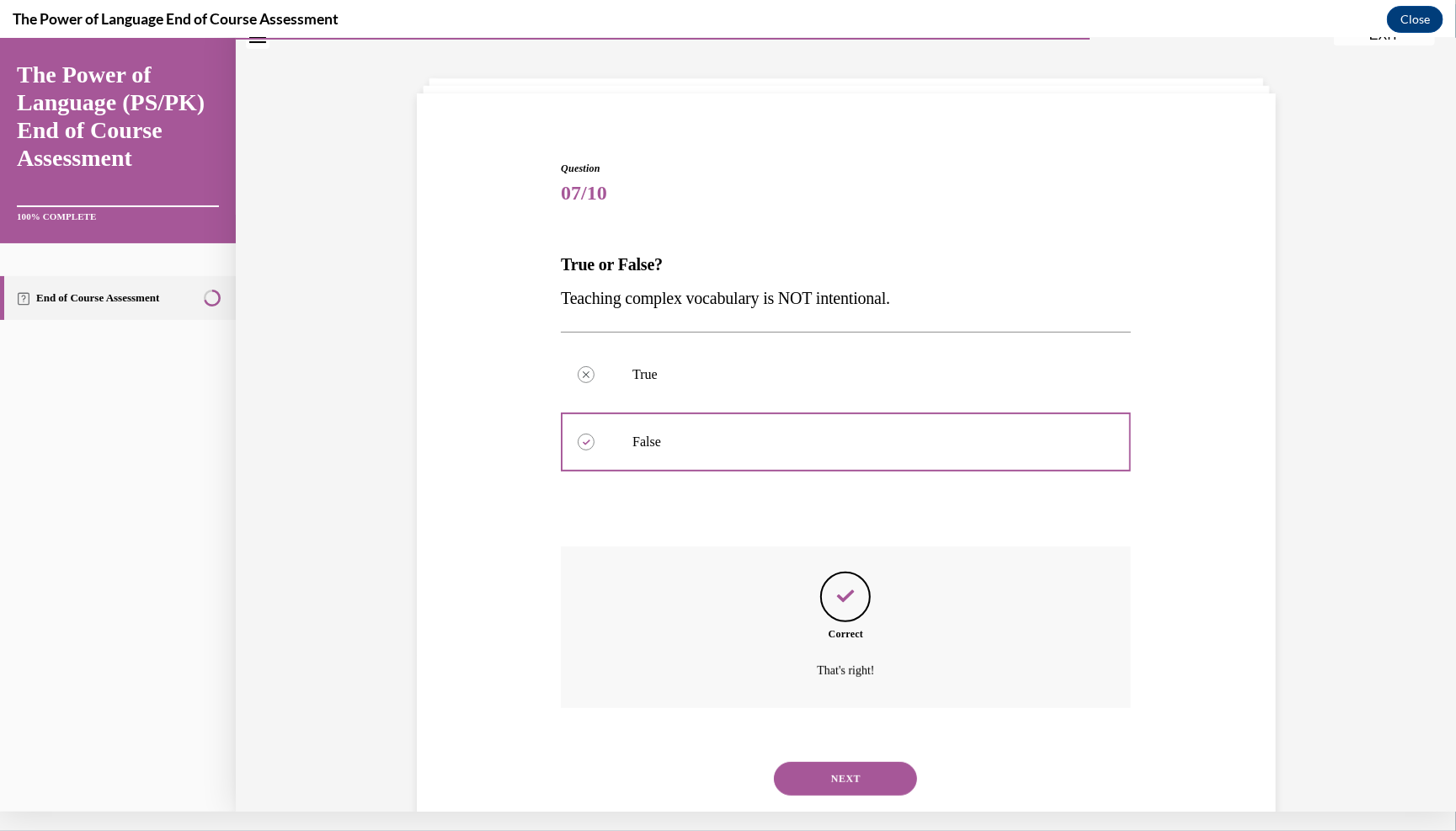
scroll to position [118, 0]
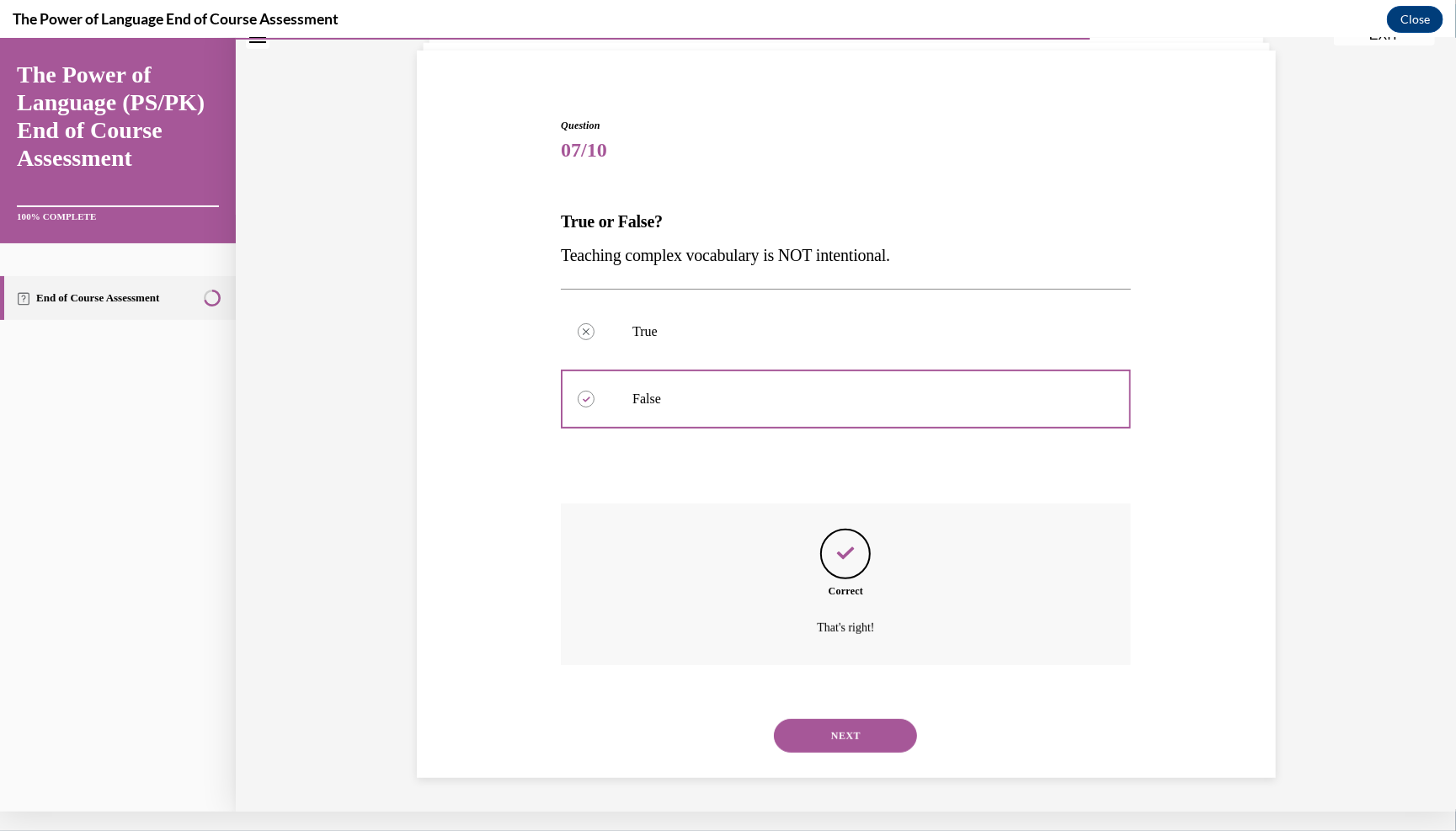
click at [714, 747] on div "NEXT" at bounding box center [846, 735] width 571 height 68
click at [714, 729] on button "NEXT" at bounding box center [845, 735] width 143 height 34
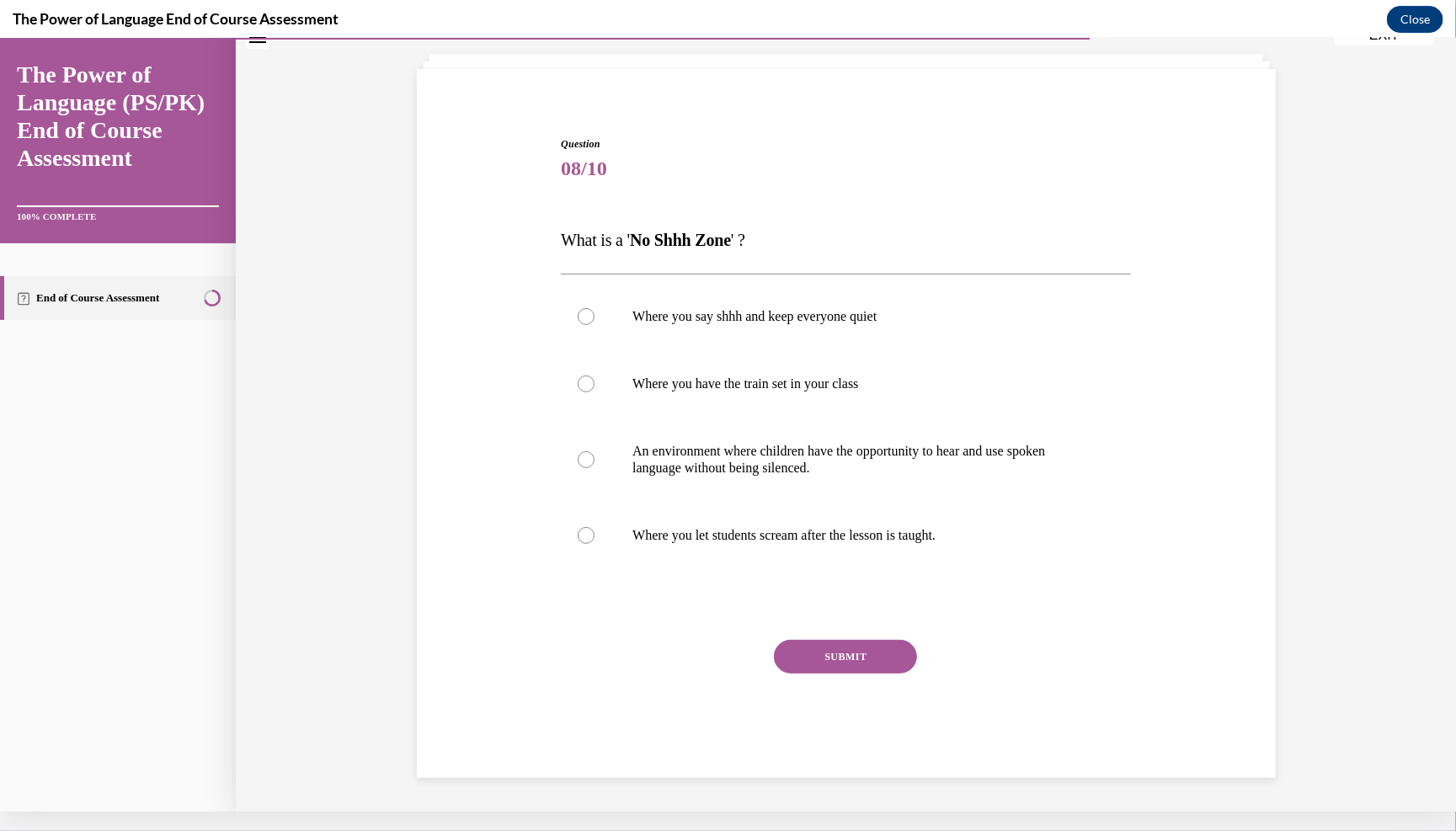
scroll to position [59, 0]
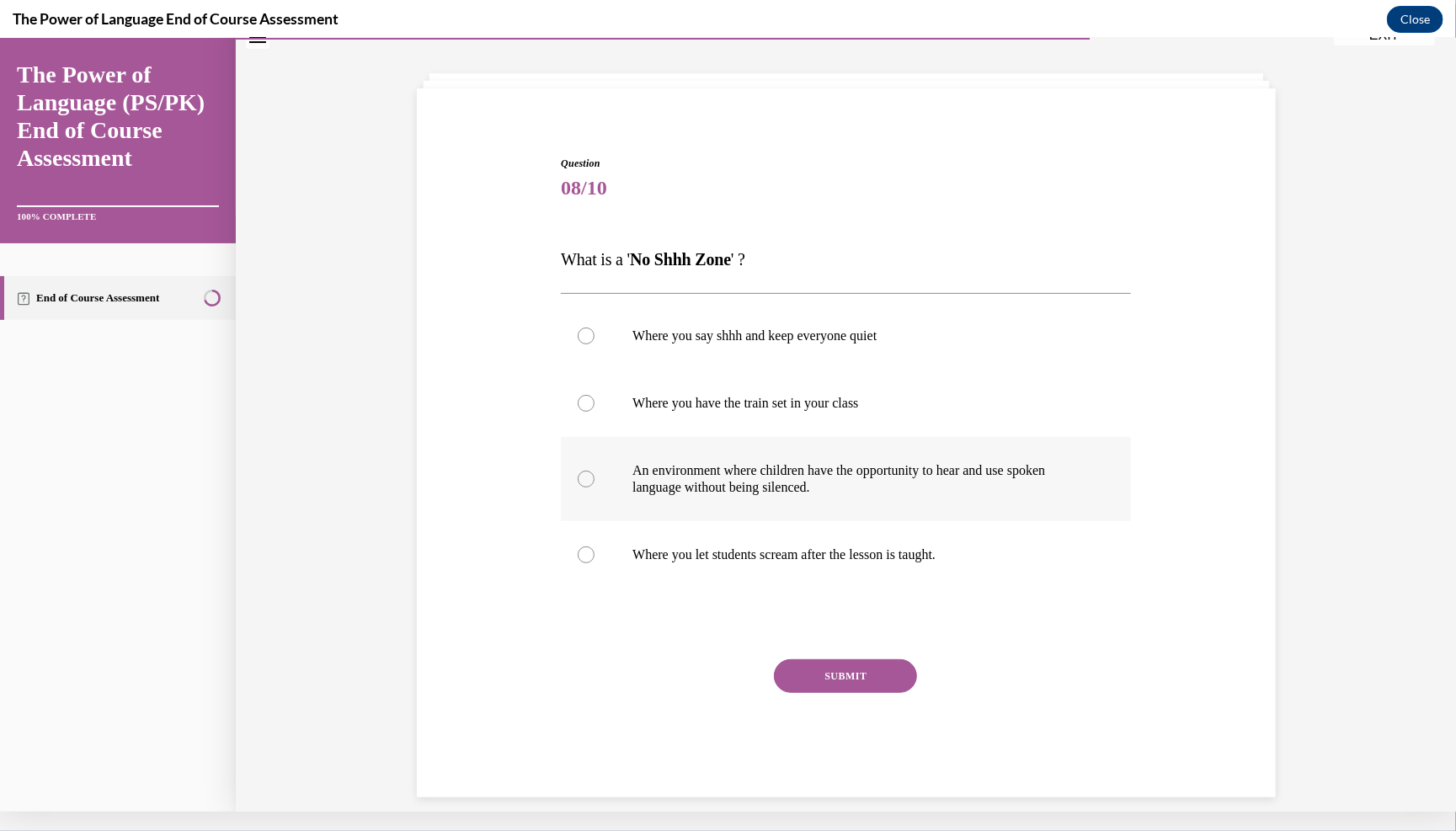
click at [714, 495] on p "An environment where children have the opportunity to hear and use spoken langu…" at bounding box center [861, 478] width 457 height 34
click at [595, 487] on input "An environment where children have the opportunity to hear and use spoken langu…" at bounding box center [587, 478] width 17 height 17
radio input "true"
click at [714, 693] on button "SUBMIT" at bounding box center [845, 676] width 143 height 34
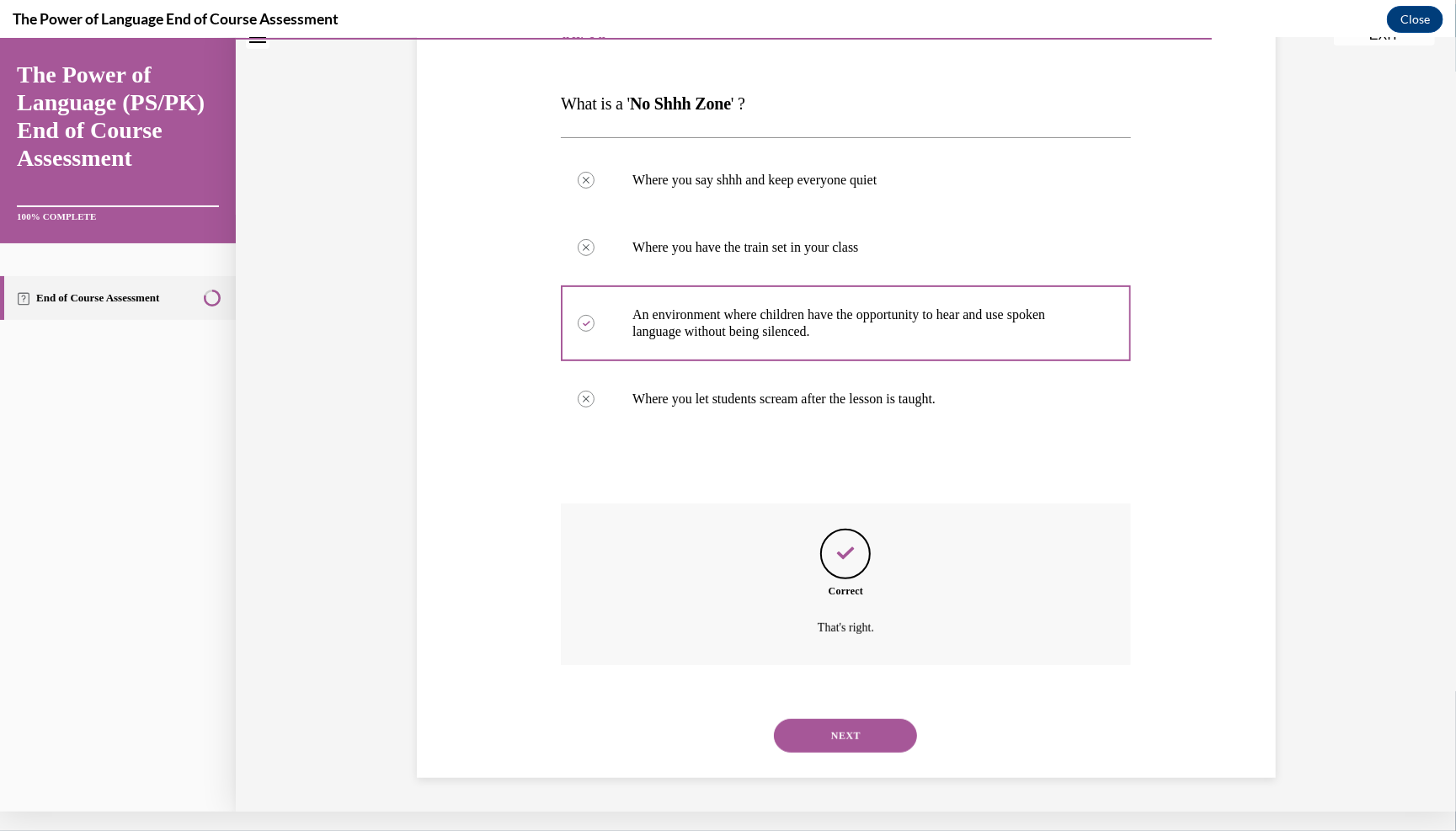
click at [714, 737] on button "NEXT" at bounding box center [845, 735] width 143 height 34
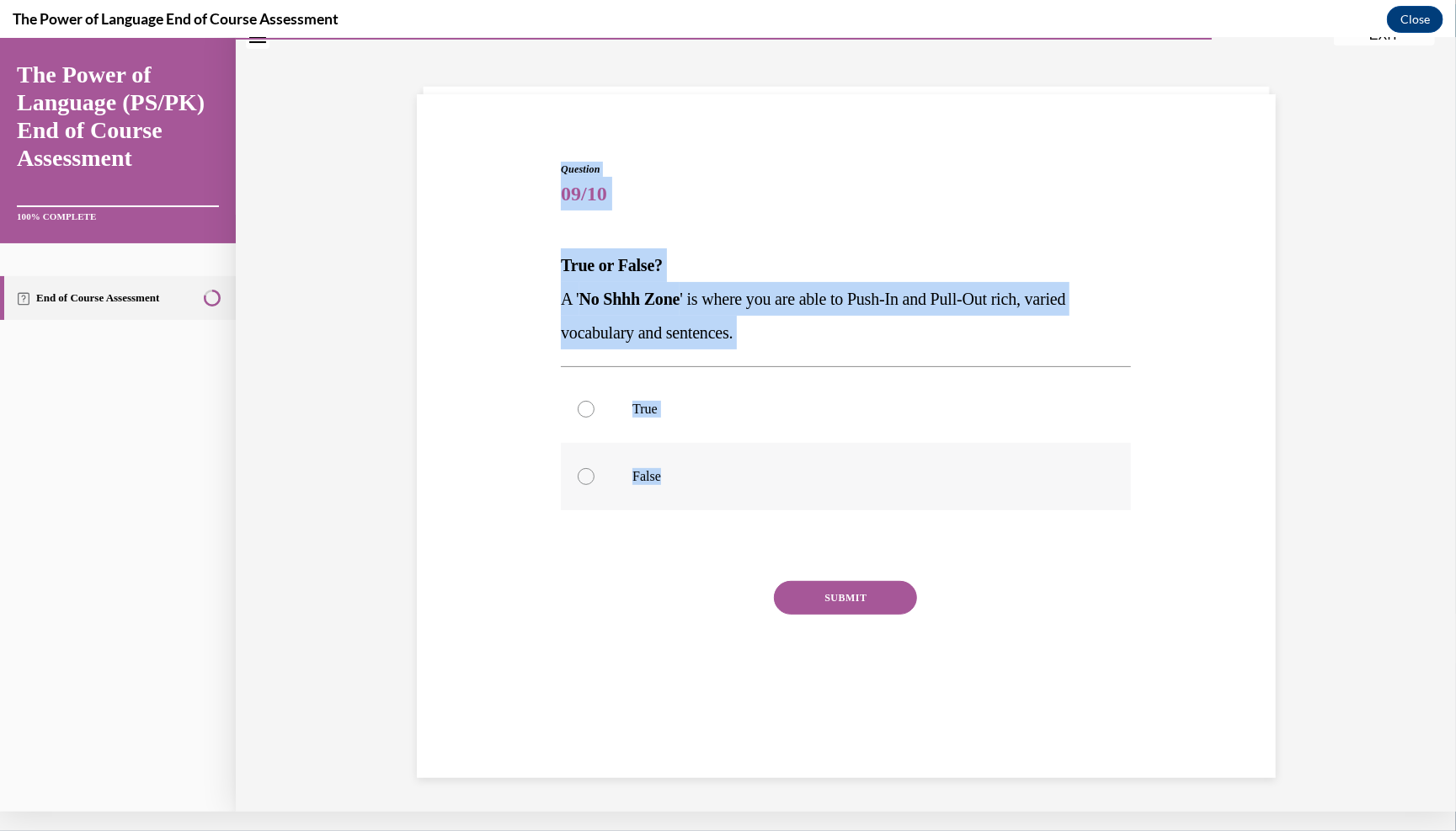
drag, startPoint x: 523, startPoint y: 74, endPoint x: 649, endPoint y: 511, distance: 454.8
click at [649, 511] on div "Question 09/10 True or False? A ' No Shhh Zone ' is where you are able to Push-…" at bounding box center [846, 415] width 1220 height 793
click at [575, 434] on label "True" at bounding box center [846, 409] width 571 height 68
click at [578, 417] on input "True" at bounding box center [587, 409] width 17 height 17
radio input "true"
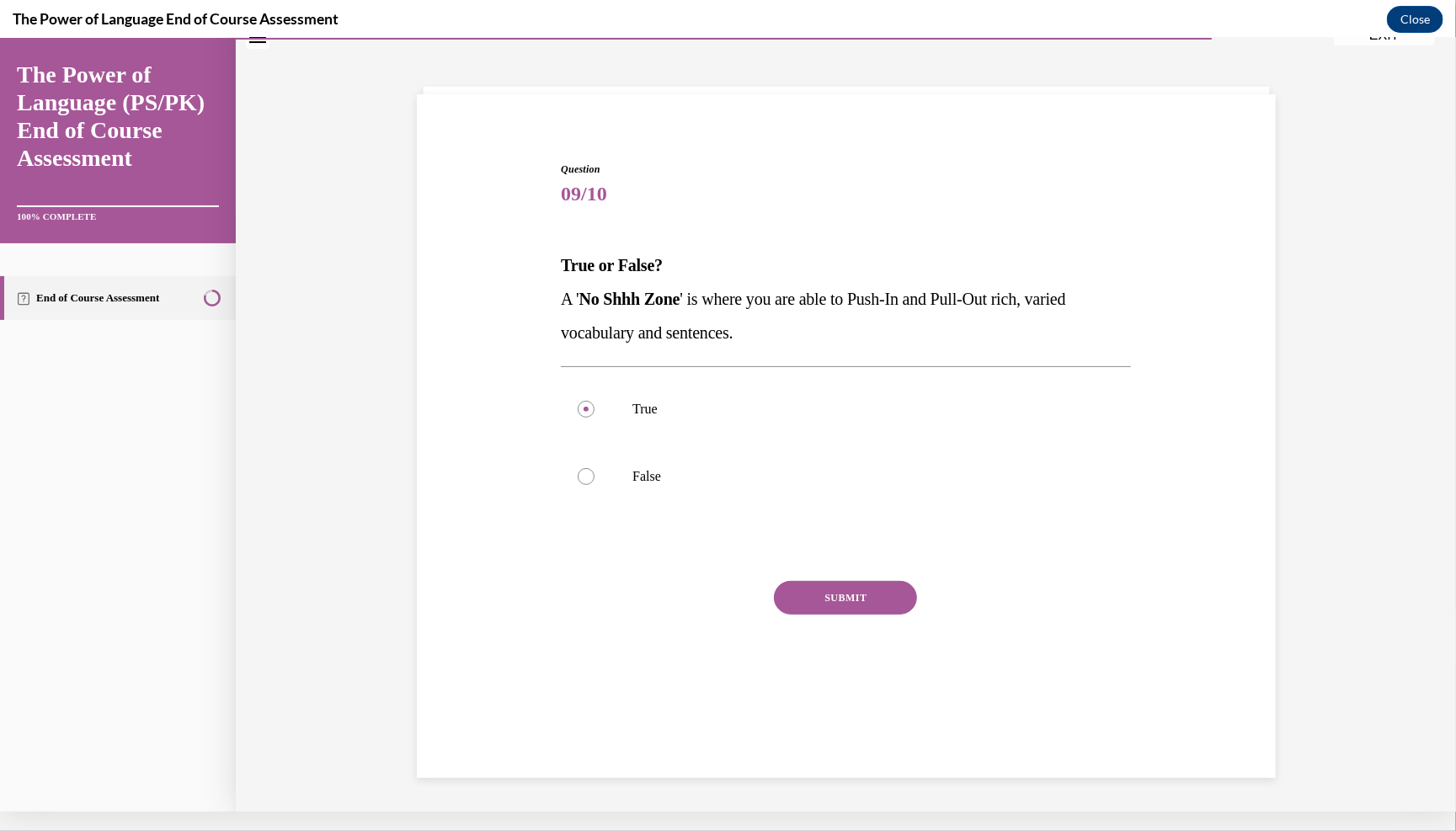
click at [714, 614] on button "SUBMIT" at bounding box center [845, 597] width 143 height 34
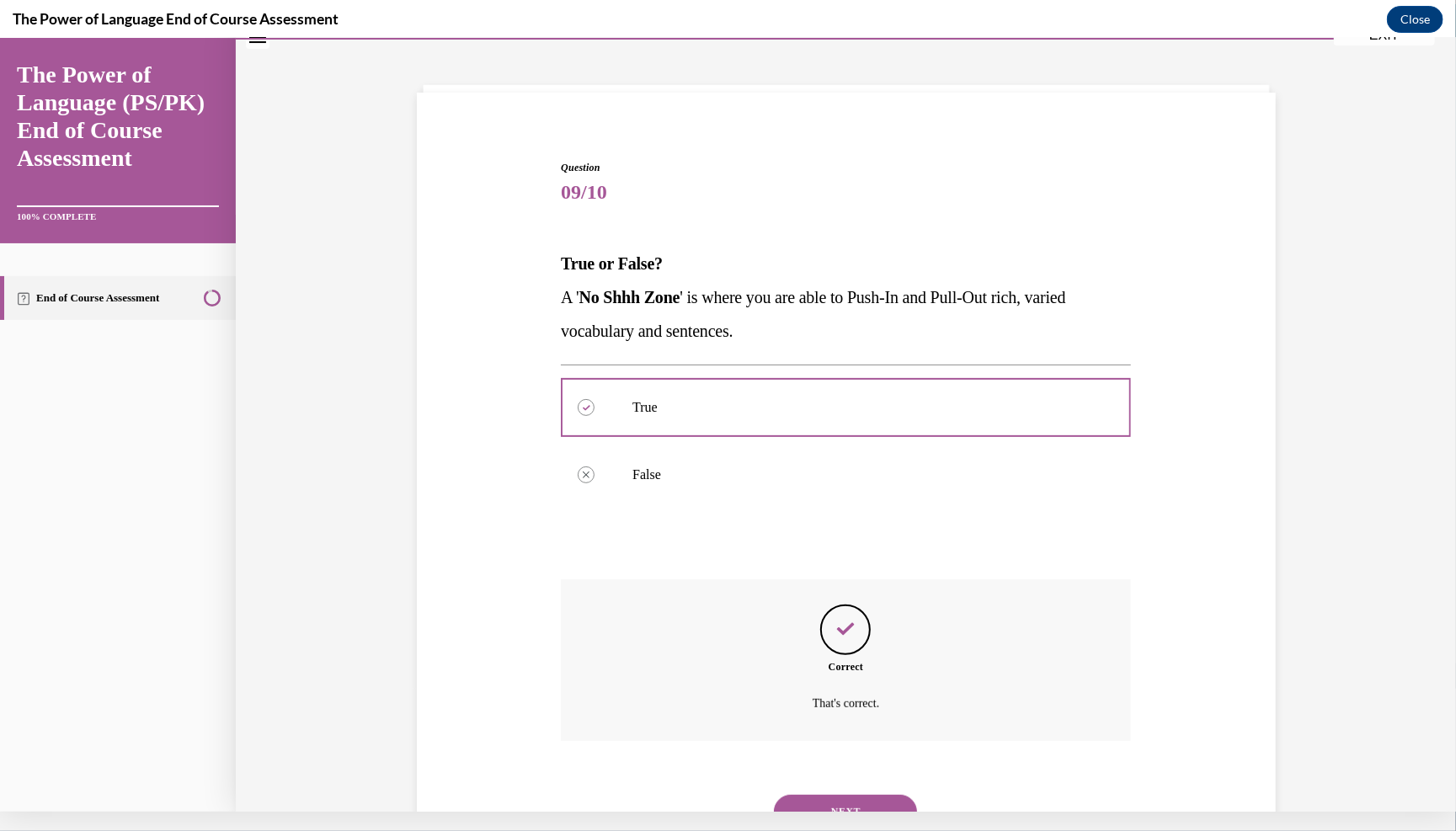
scroll to position [152, 0]
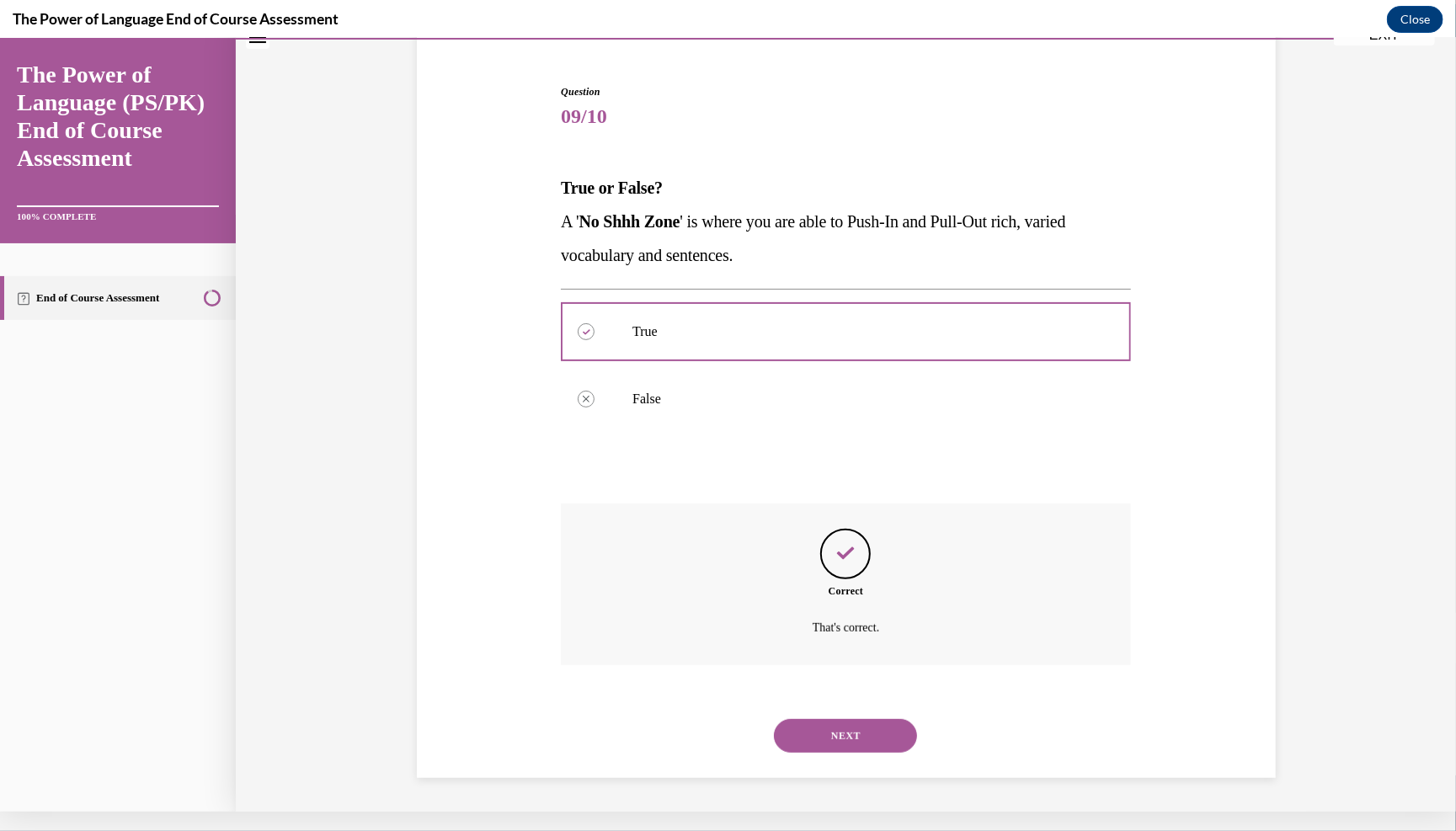
click at [714, 718] on button "NEXT" at bounding box center [845, 735] width 143 height 34
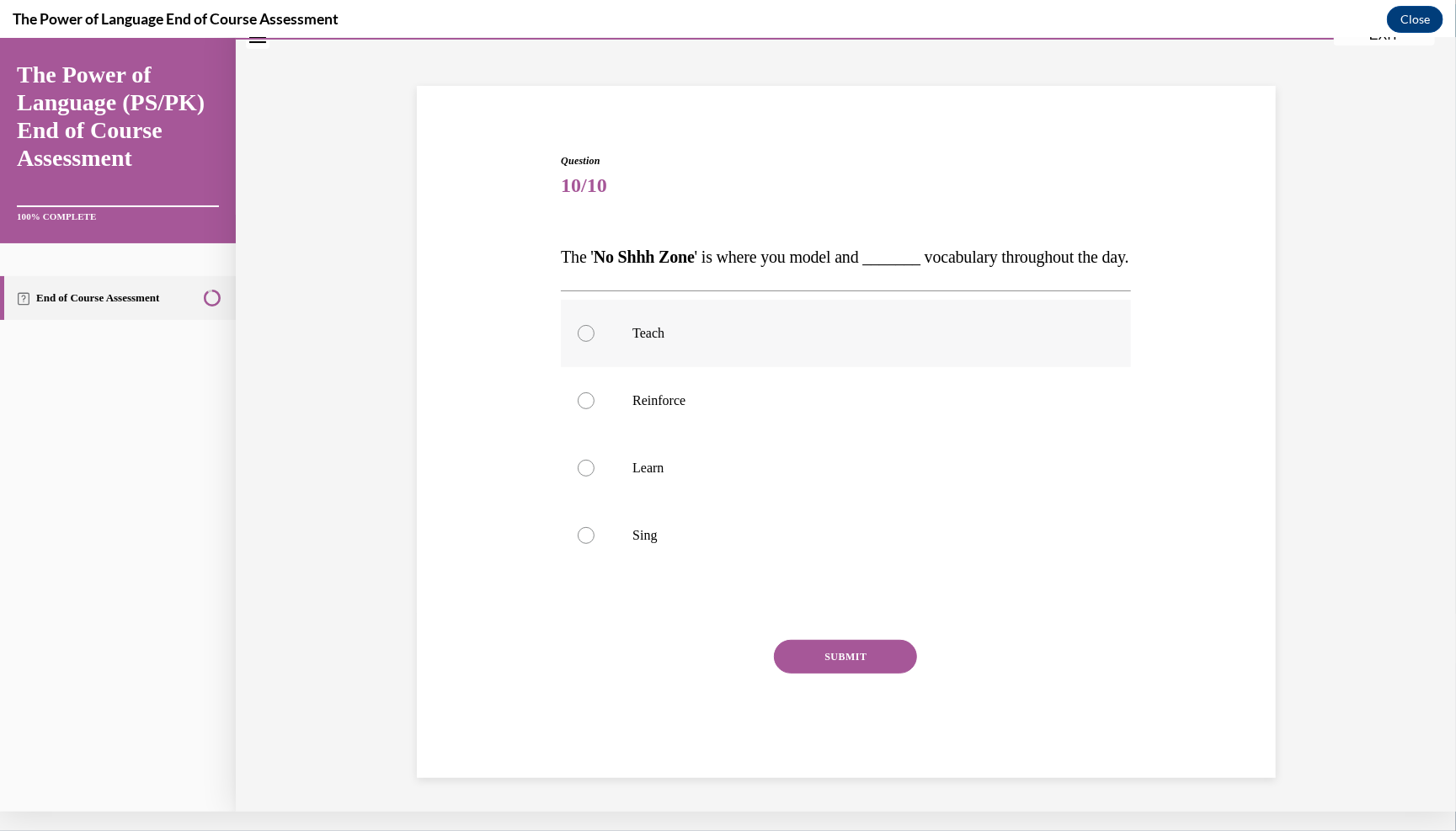
click at [621, 332] on label "Teach" at bounding box center [846, 333] width 571 height 68
click at [595, 332] on input "Teach" at bounding box center [587, 333] width 17 height 17
radio input "true"
click at [635, 367] on label "Reinforce" at bounding box center [846, 400] width 571 height 68
click at [595, 392] on input "Reinforce" at bounding box center [587, 400] width 17 height 17
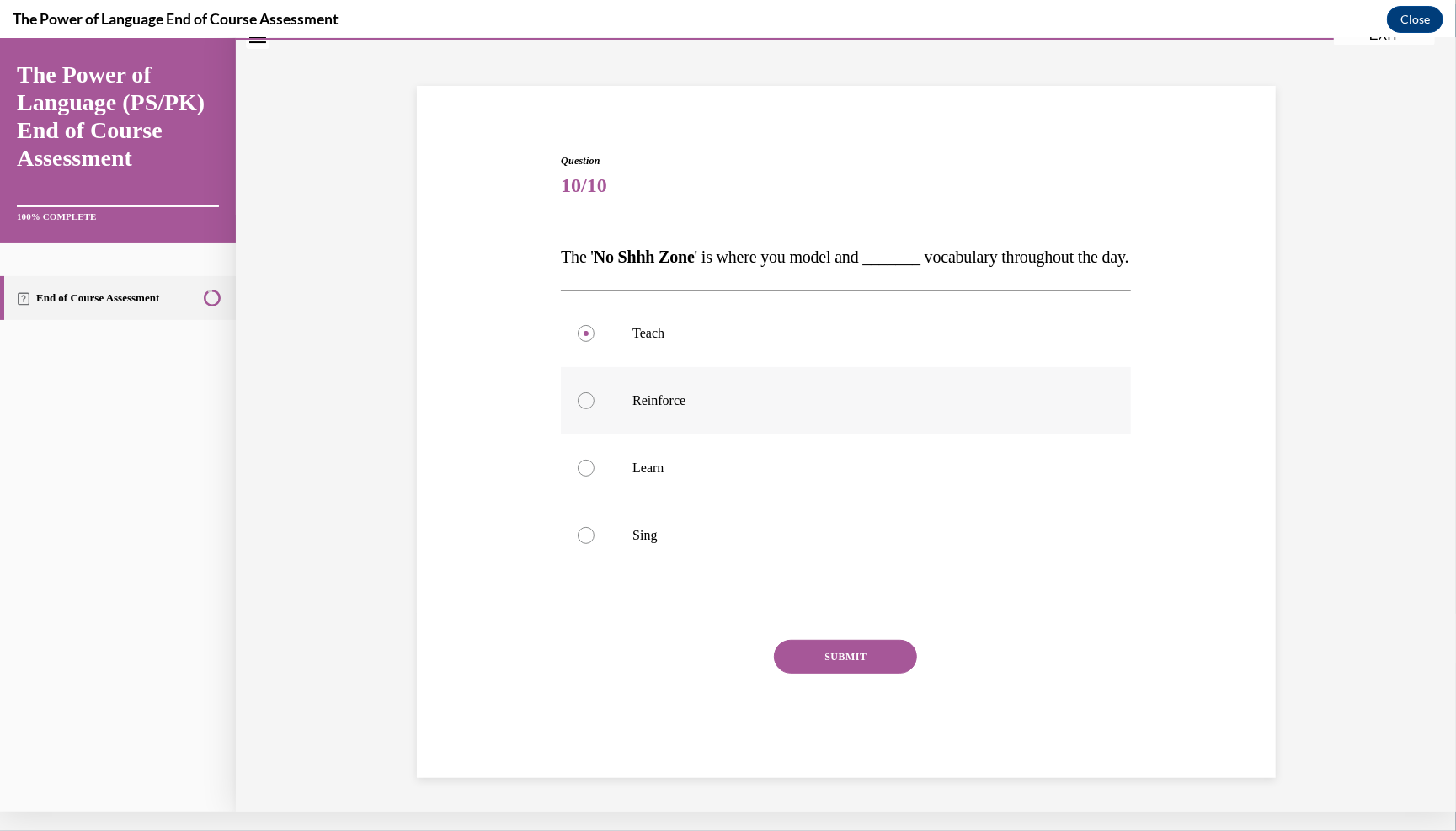
radio input "true"
click at [714, 658] on button "SUBMIT" at bounding box center [845, 656] width 143 height 34
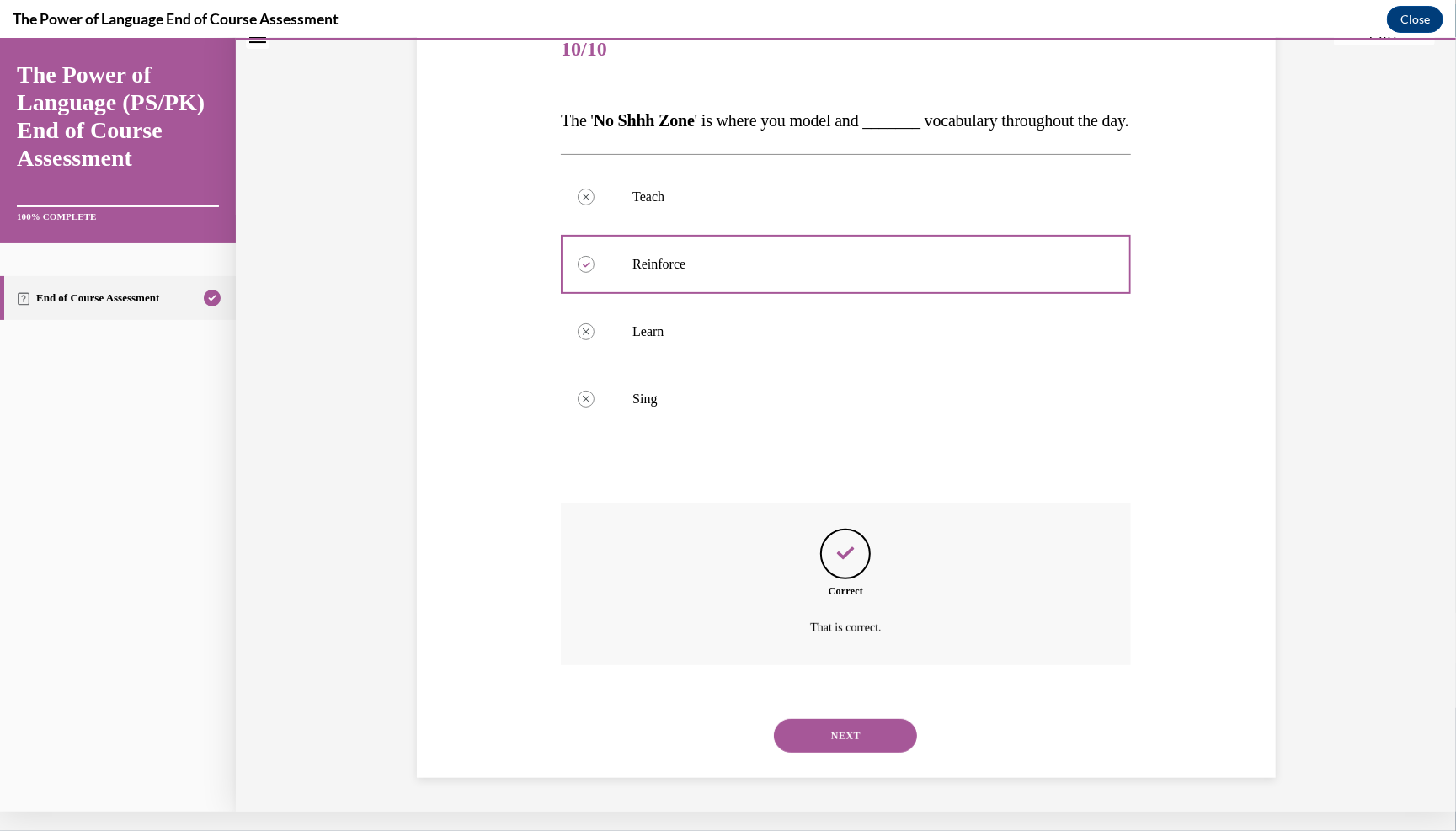
click at [714, 732] on button "NEXT" at bounding box center [845, 735] width 143 height 34
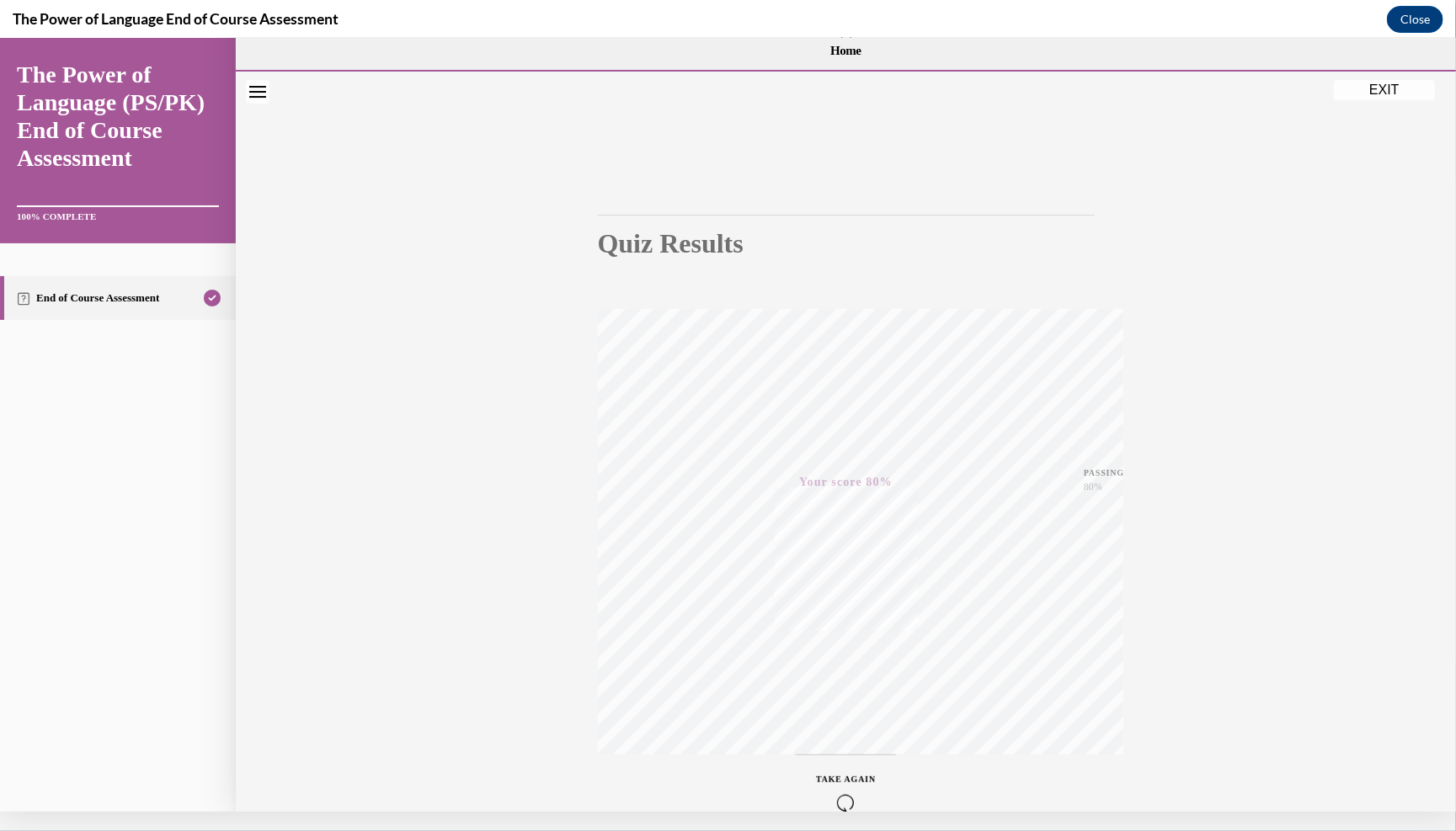
scroll to position [0, 0]
click at [714, 93] on button "EXIT" at bounding box center [1385, 89] width 102 height 21
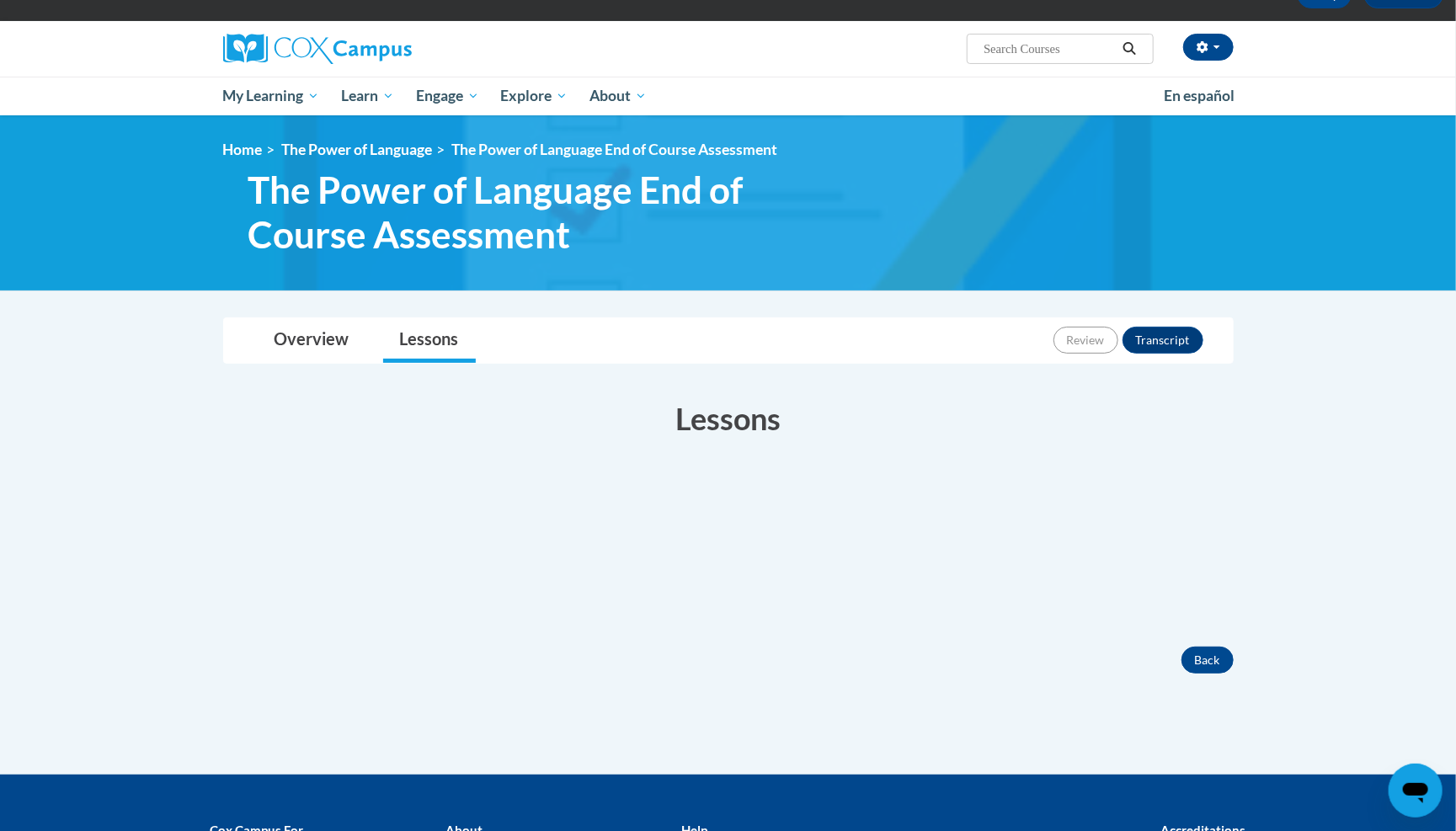
scroll to position [88, 0]
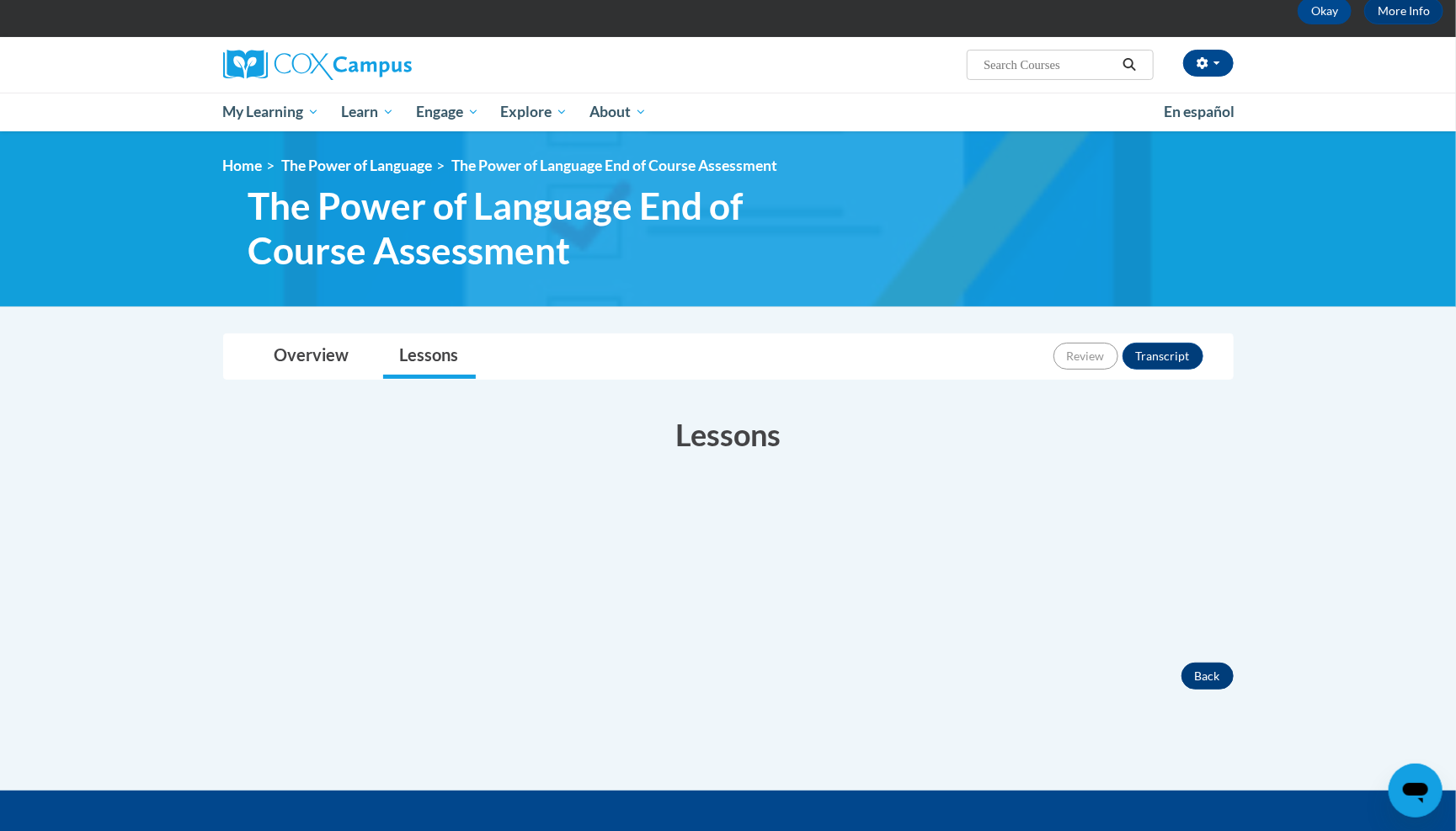
click at [1199, 676] on button "Back" at bounding box center [1208, 676] width 53 height 27
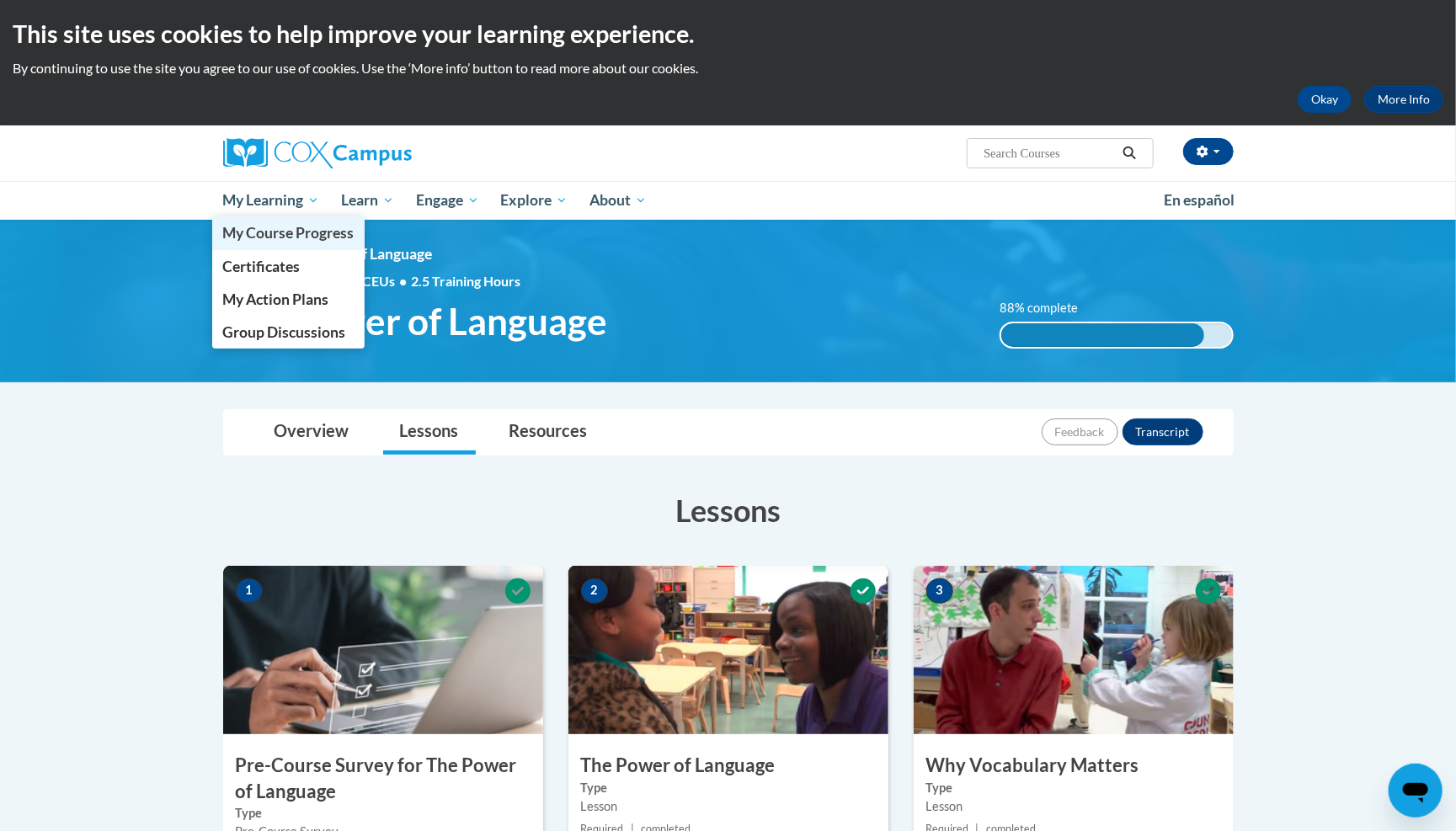
click at [316, 235] on span "My Course Progress" at bounding box center [289, 232] width 132 height 18
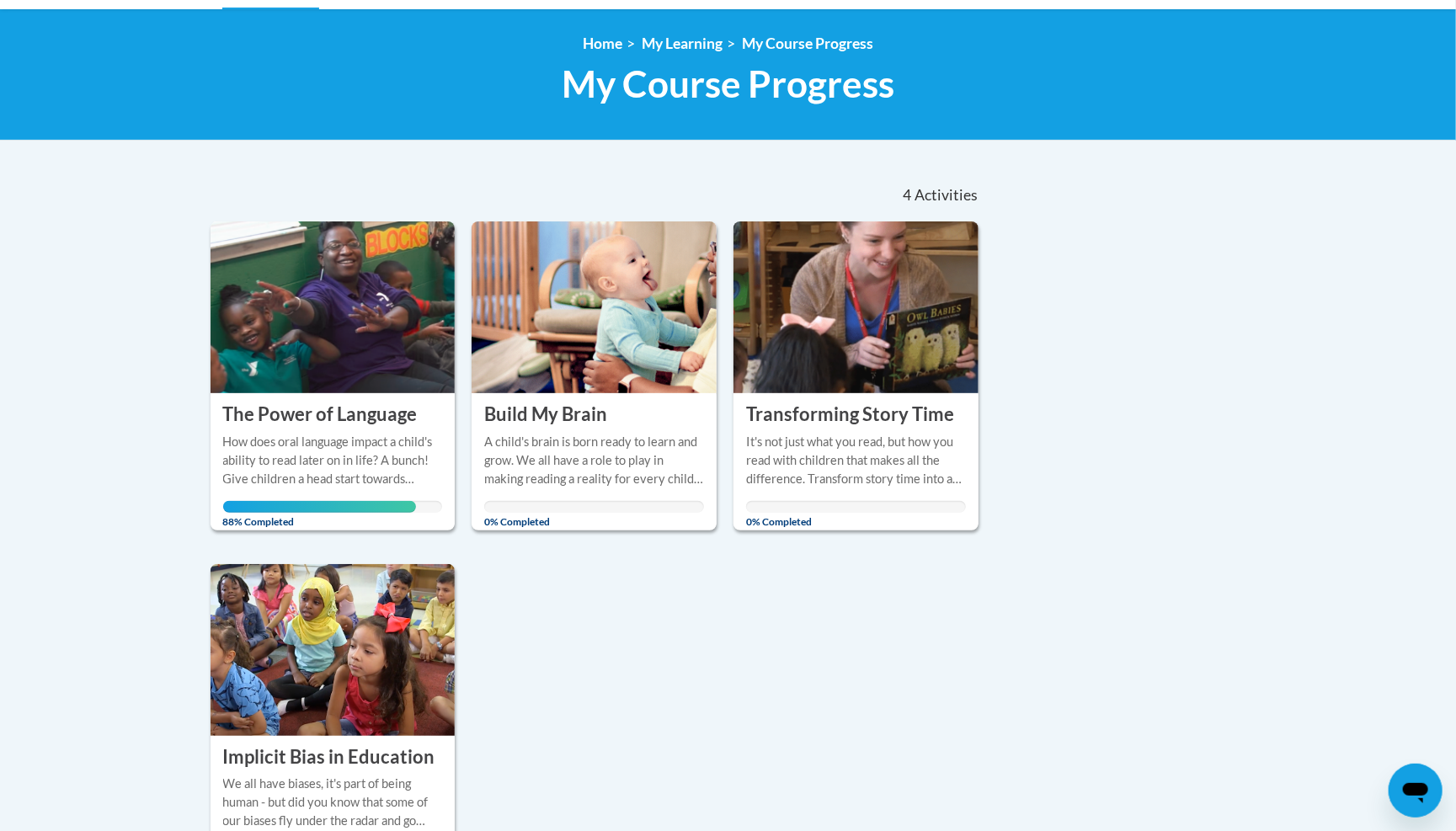
scroll to position [223, 0]
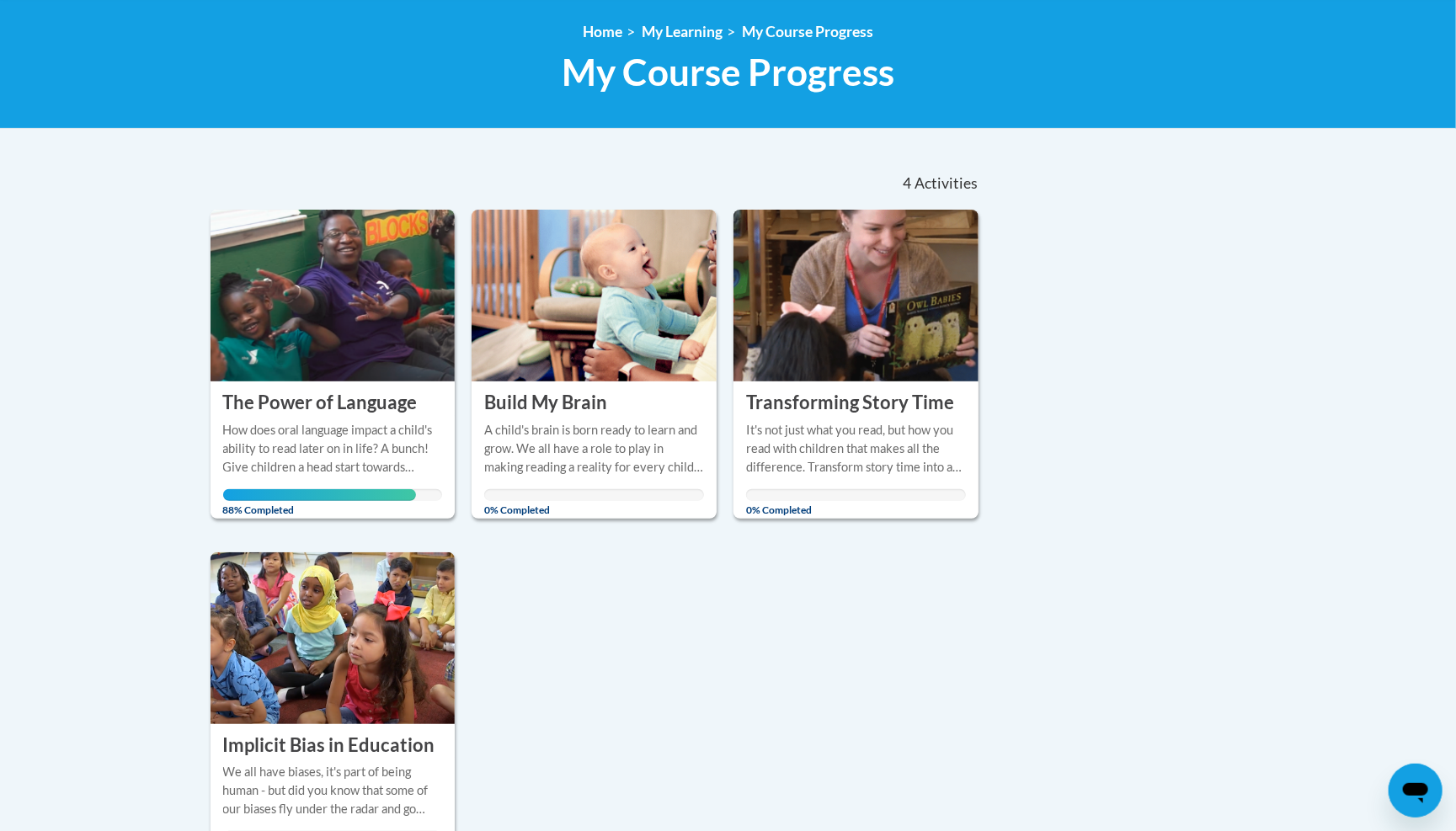
click at [354, 465] on div "How does oral language impact a child's ability to read later on in life? A bun…" at bounding box center [333, 448] width 220 height 55
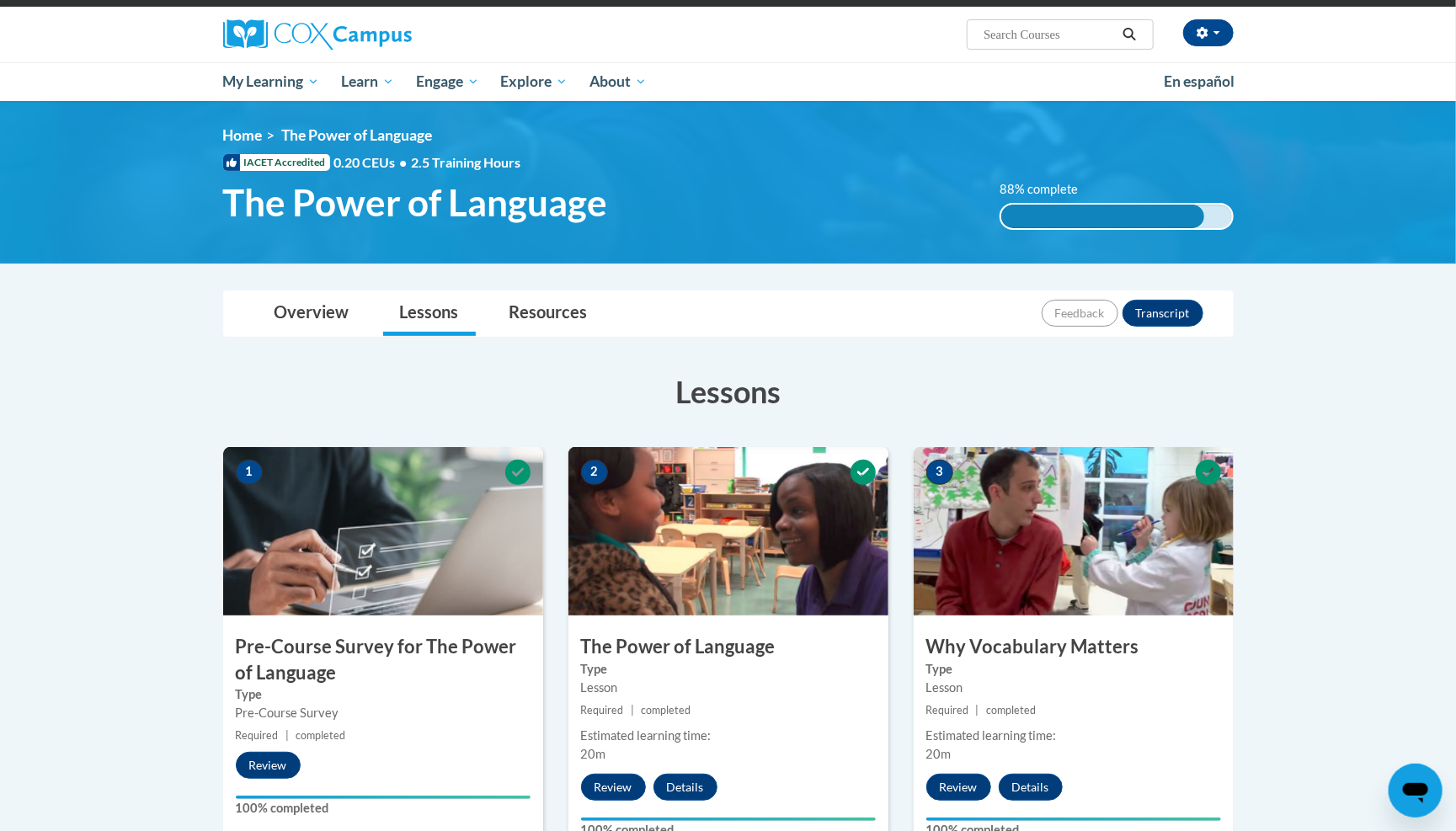
scroll to position [8, 0]
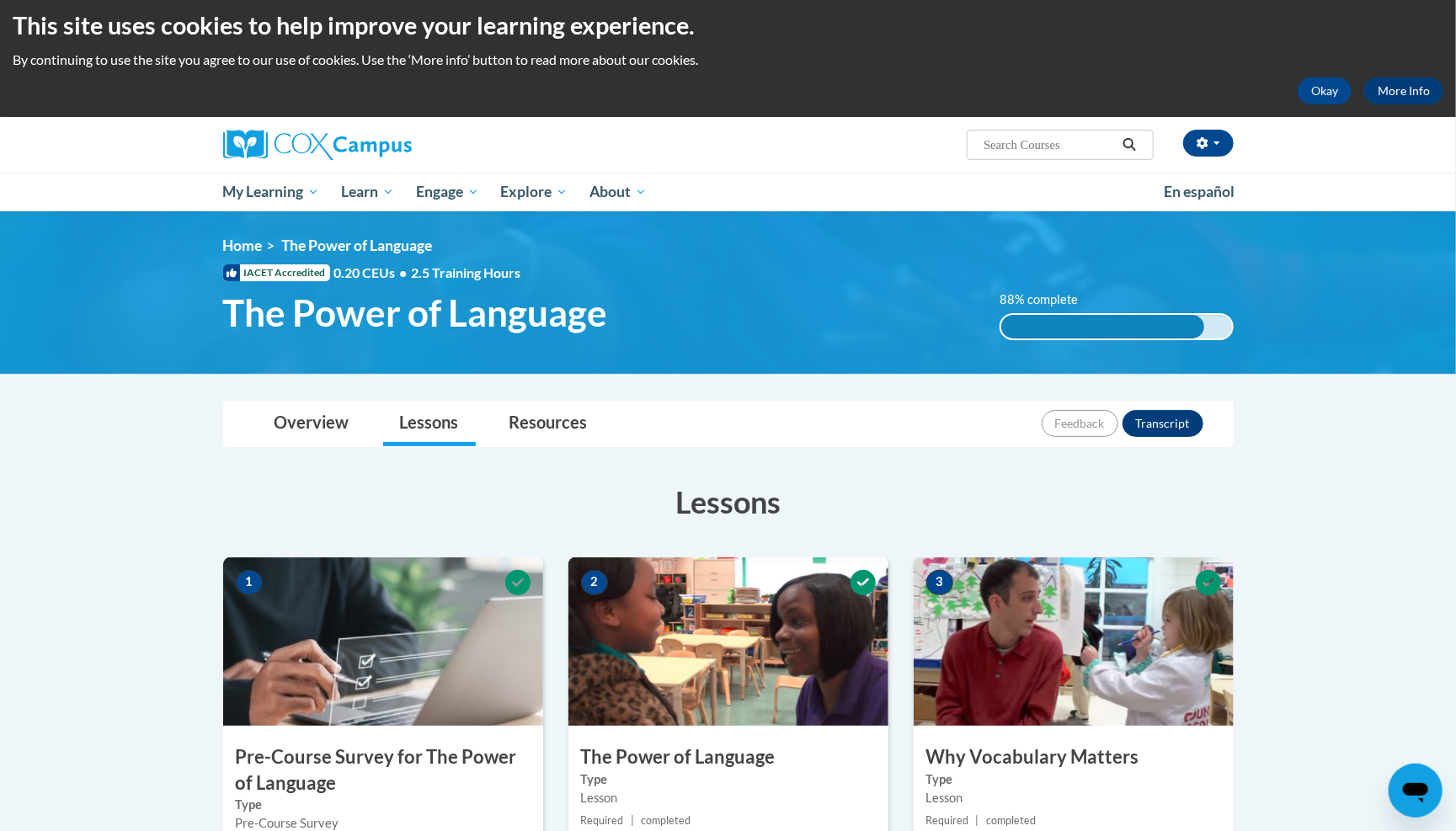
click at [1182, 416] on button "Transcript" at bounding box center [1163, 423] width 81 height 27
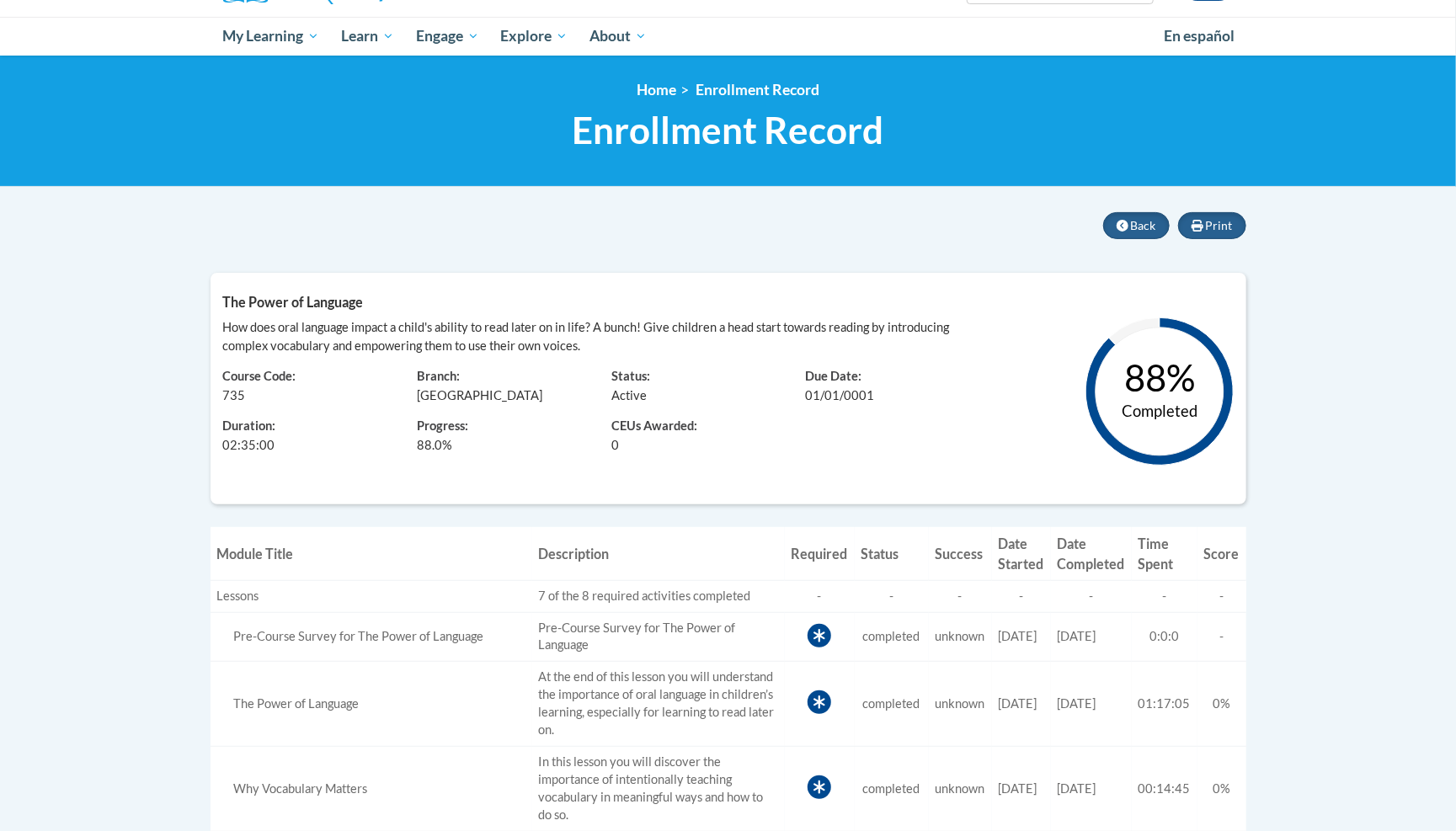
scroll to position [136, 0]
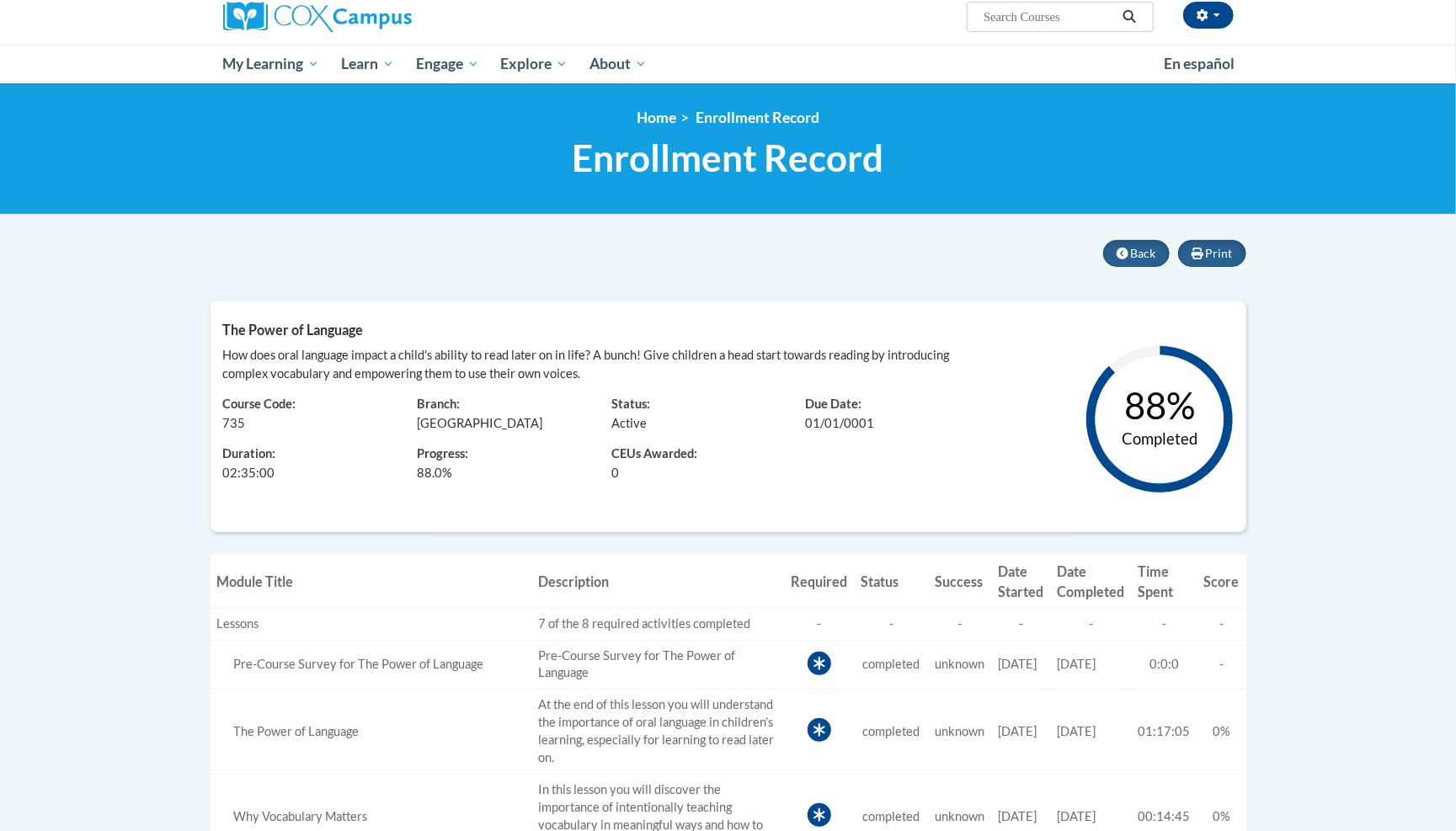
click at [1153, 395] on text "88%" at bounding box center [1159, 405] width 70 height 44
click at [1117, 249] on icon at bounding box center [1122, 253] width 12 height 12
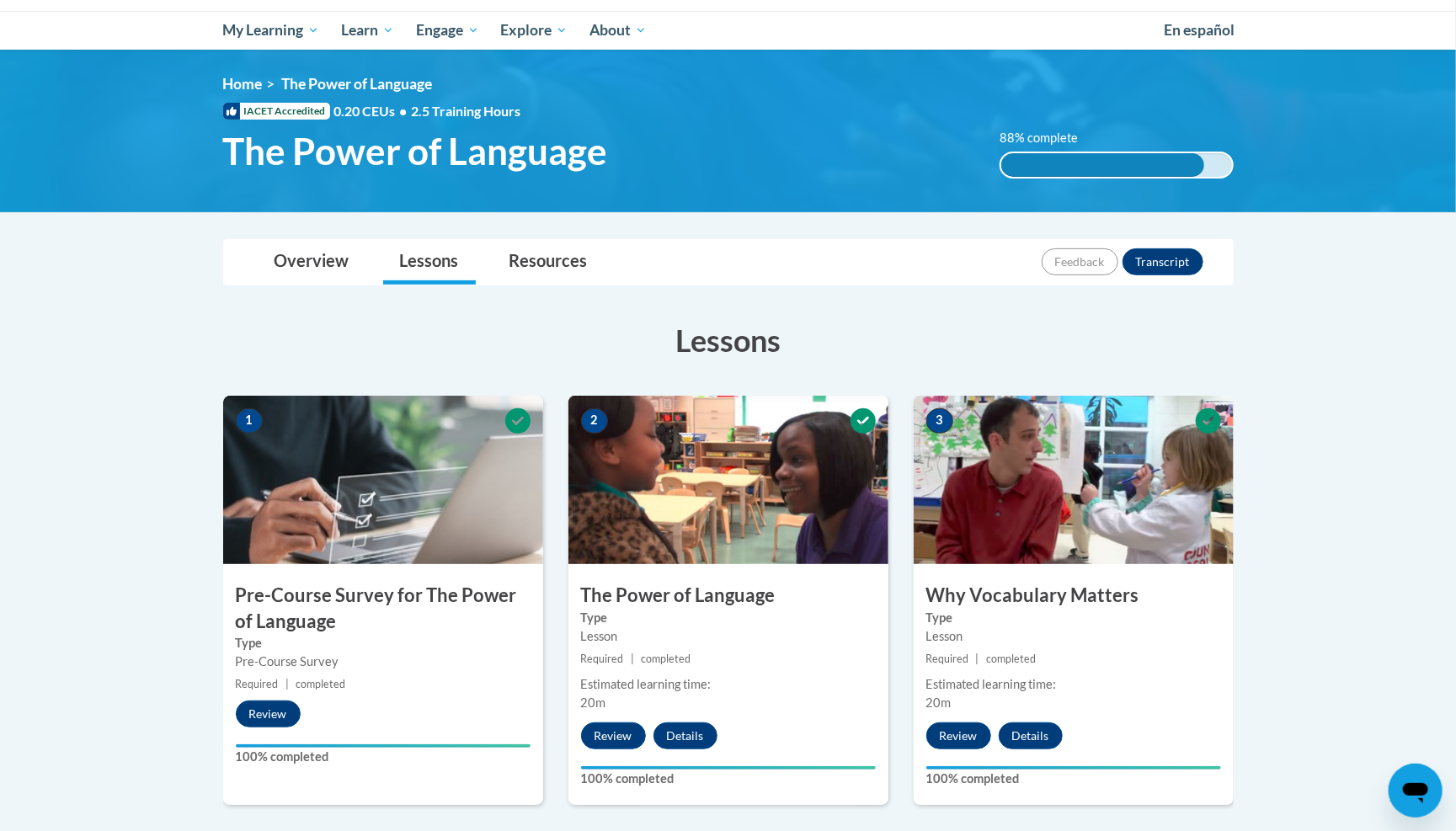
scroll to position [169, 0]
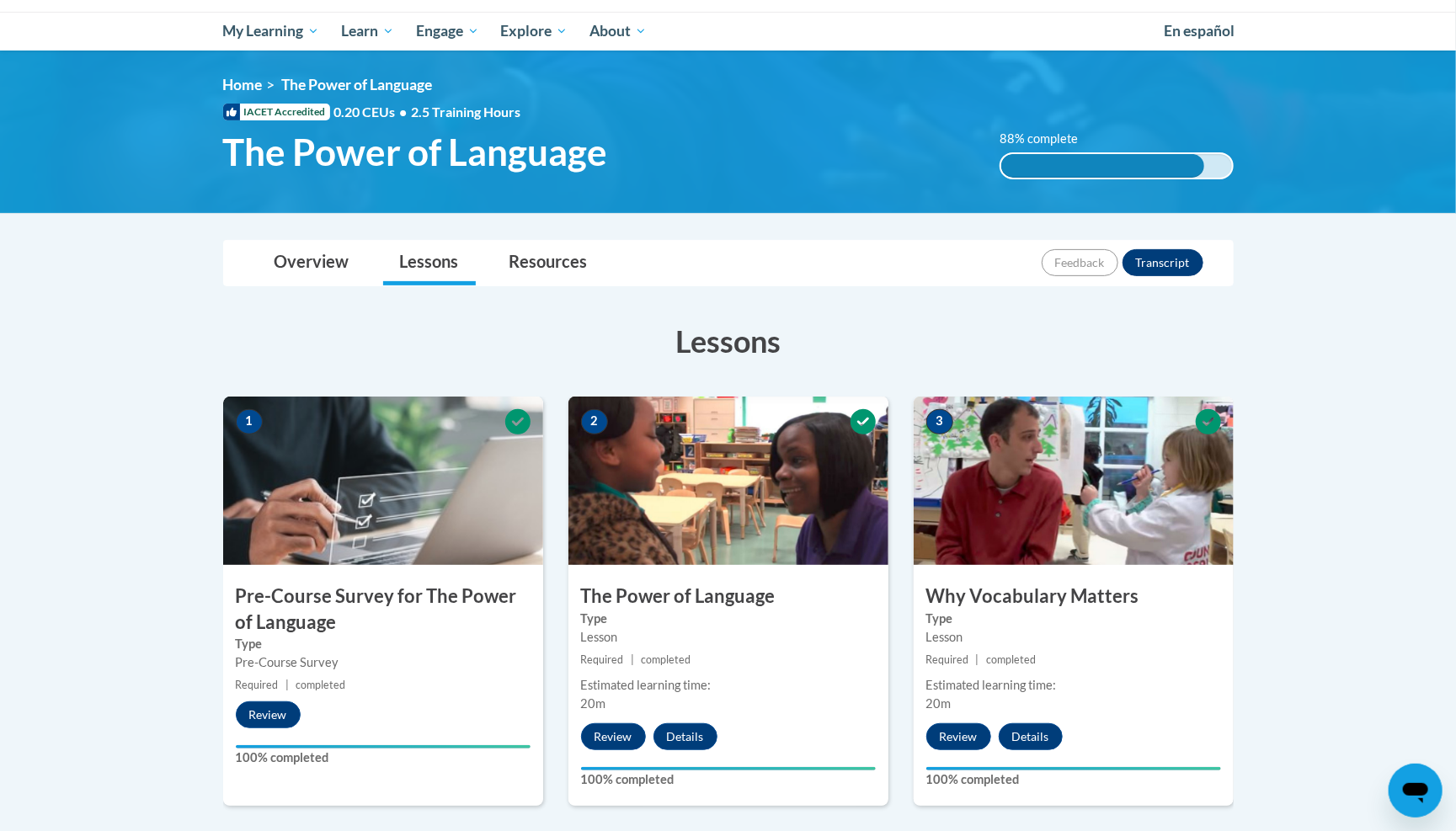
click at [1152, 268] on button "Transcript" at bounding box center [1163, 262] width 81 height 27
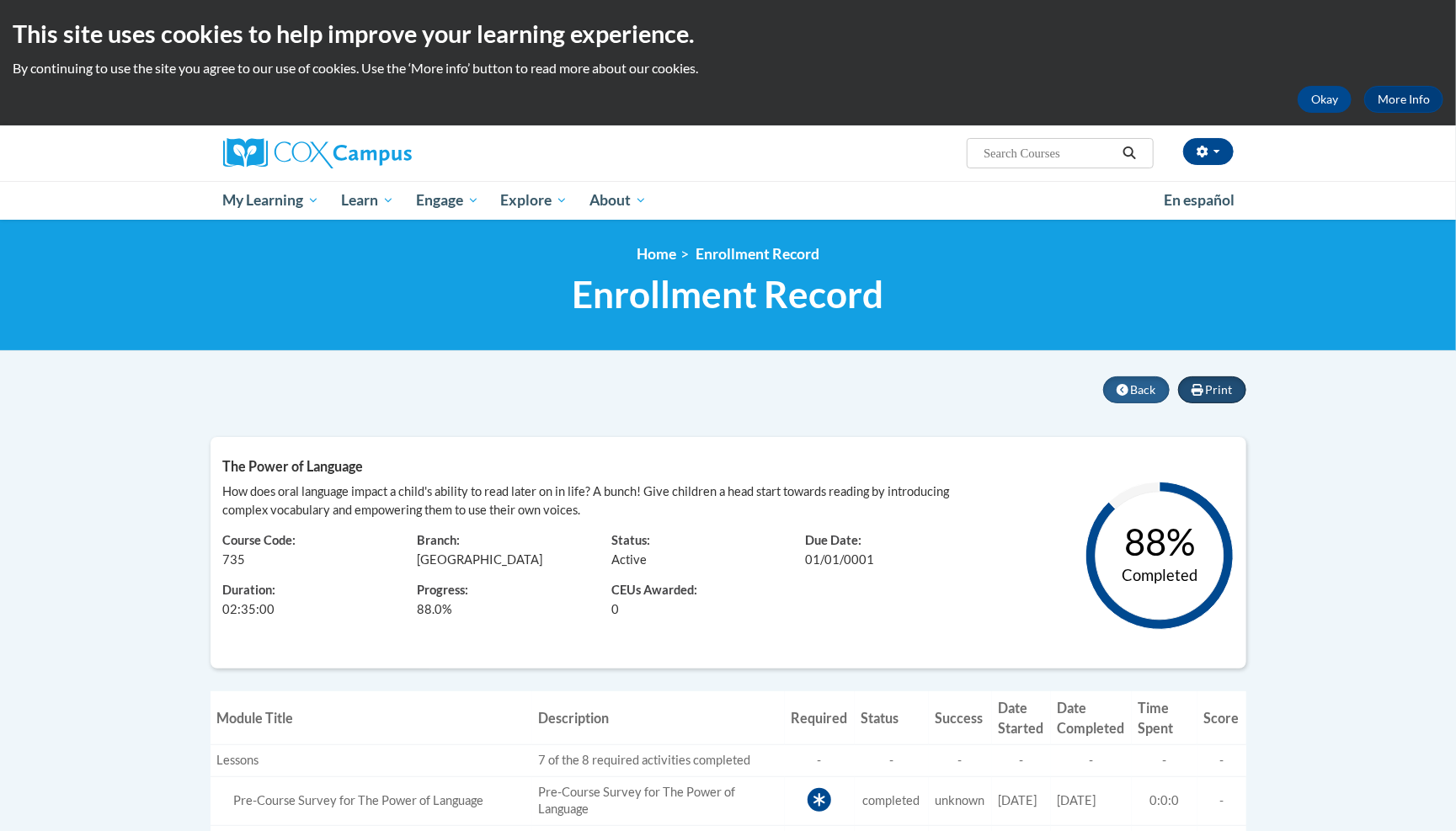
click at [1199, 377] on button "Print" at bounding box center [1213, 390] width 69 height 27
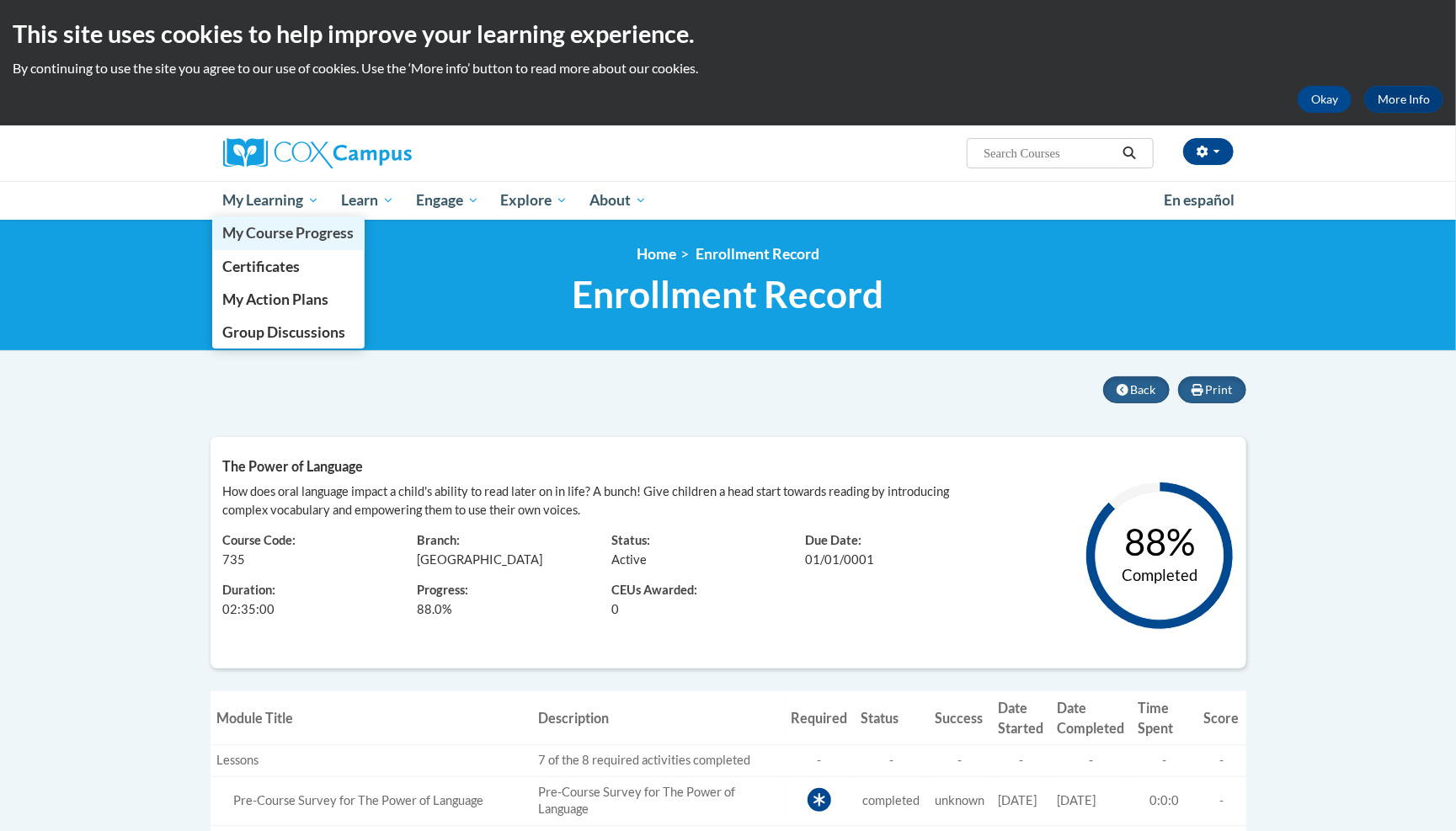
click at [285, 229] on span "My Course Progress" at bounding box center [289, 232] width 132 height 18
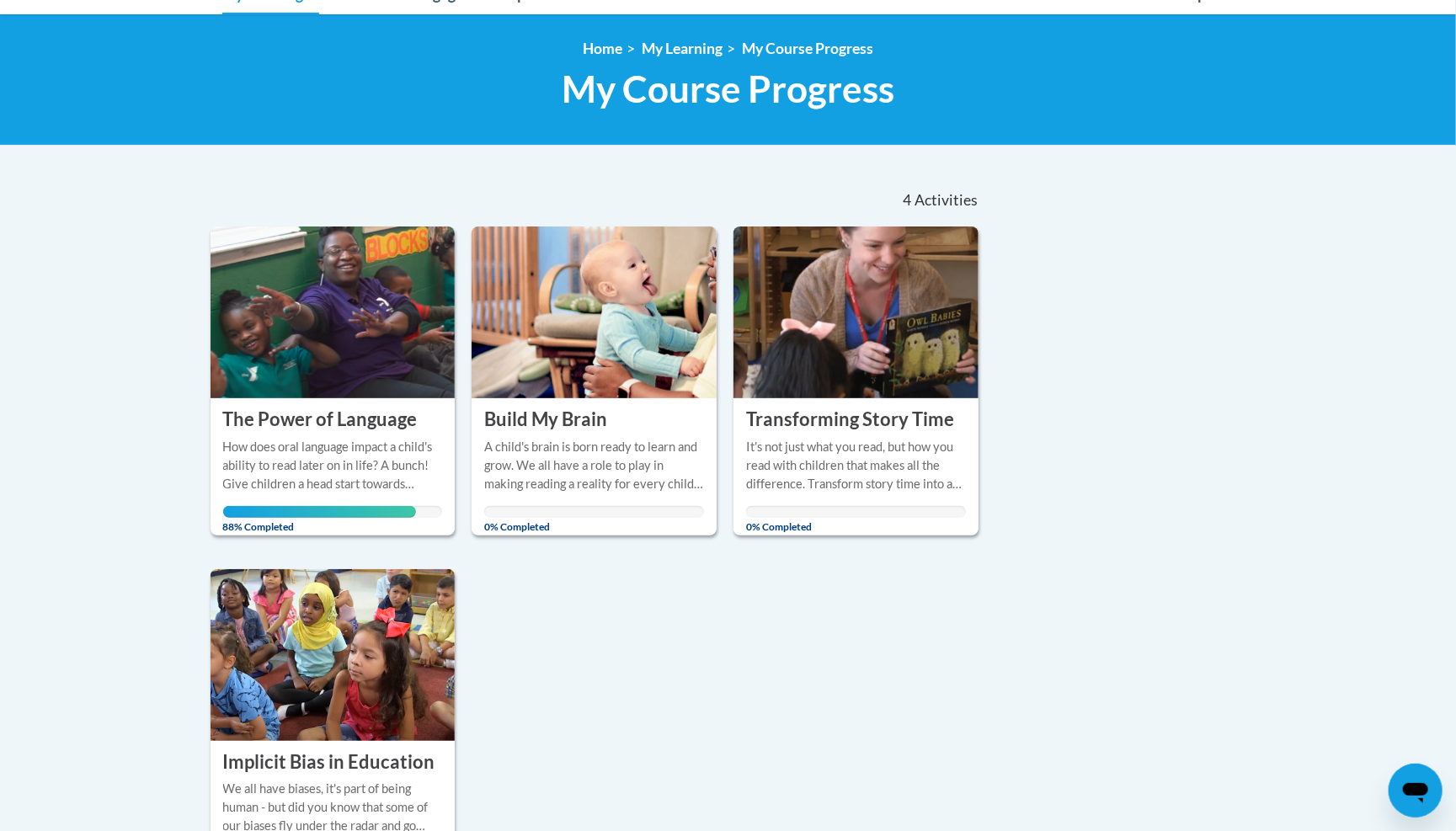
scroll to position [210, 0]
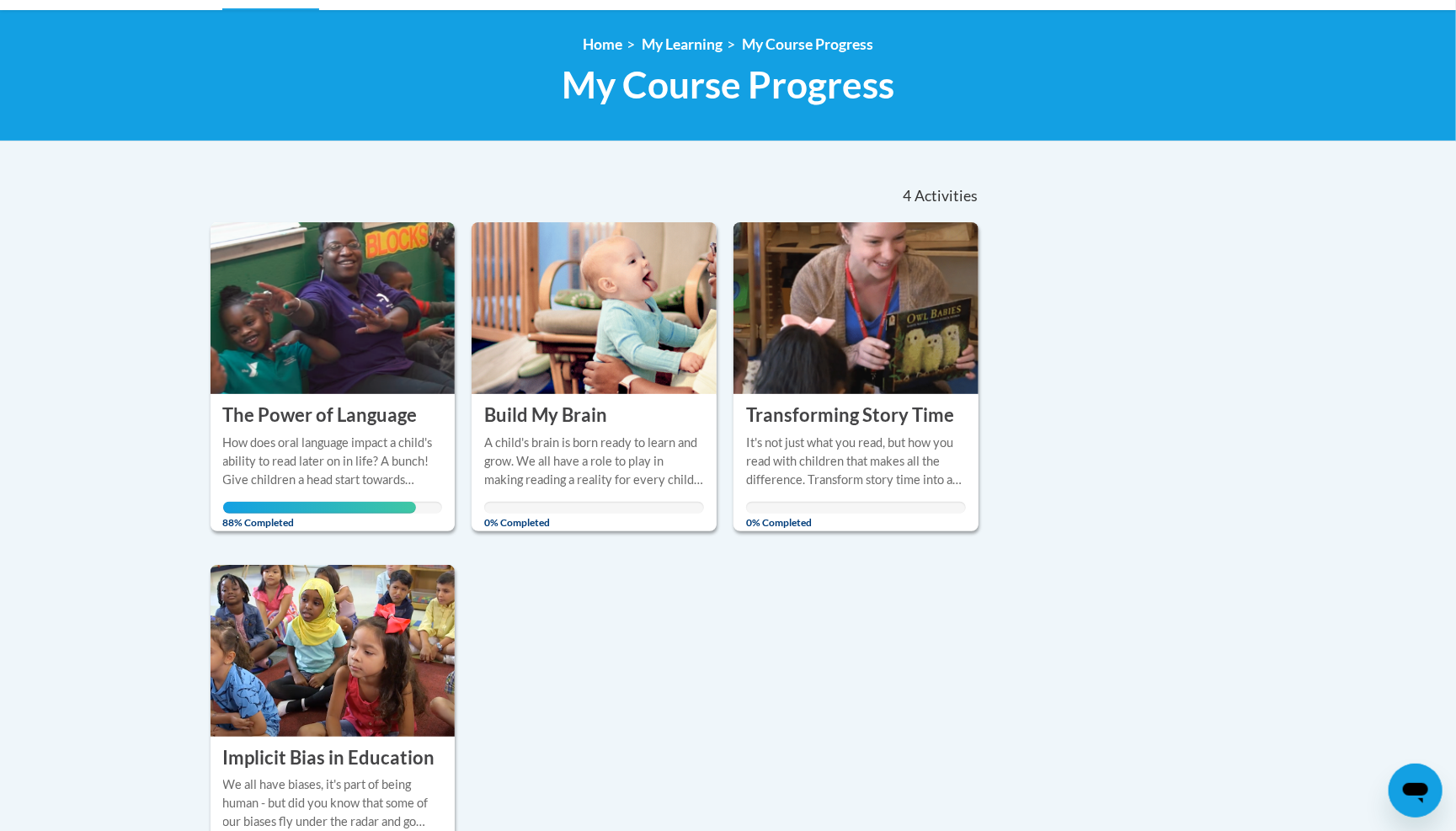
click at [531, 418] on h3 "Build My Brain" at bounding box center [545, 416] width 123 height 26
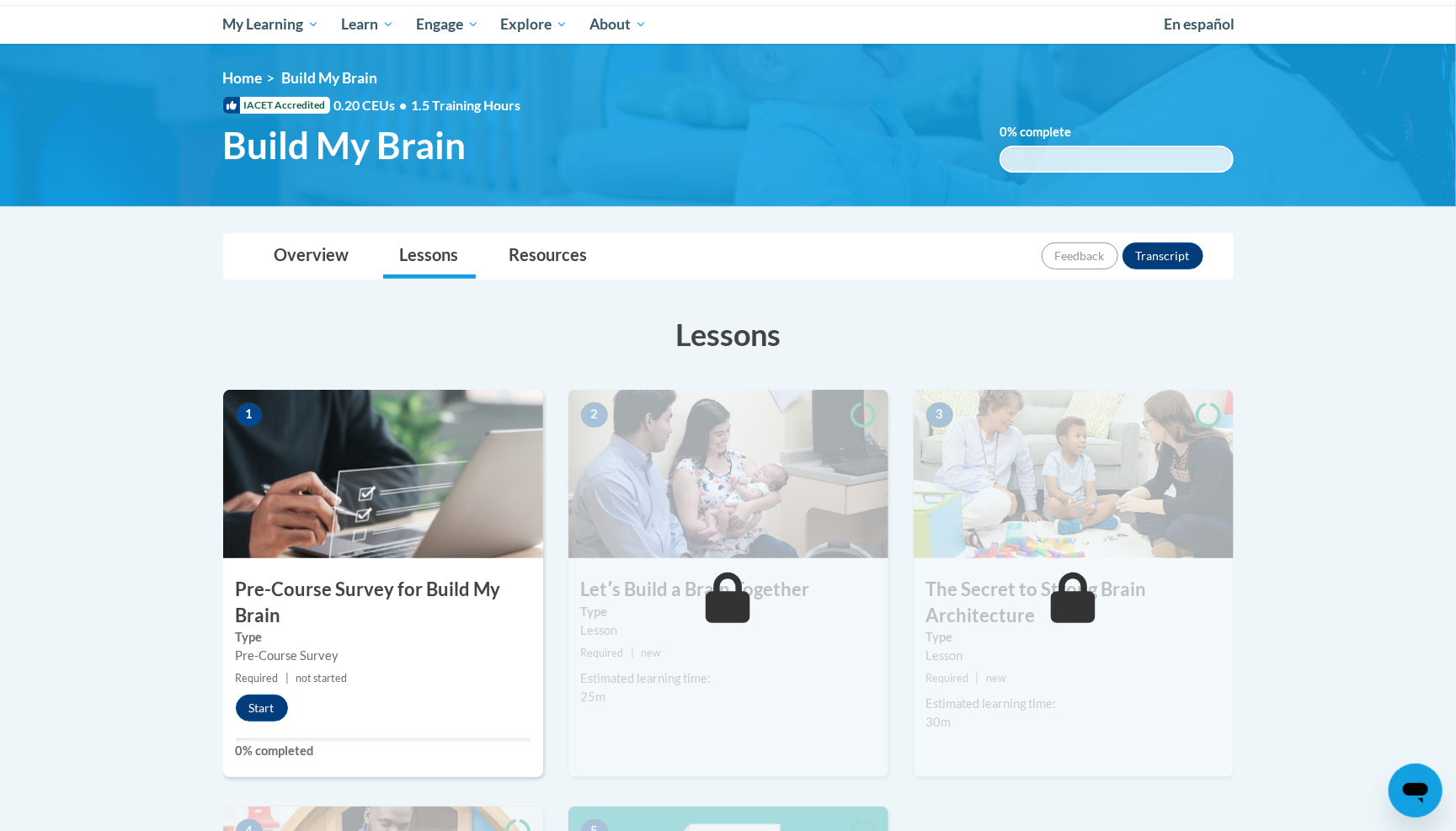
scroll to position [181, 0]
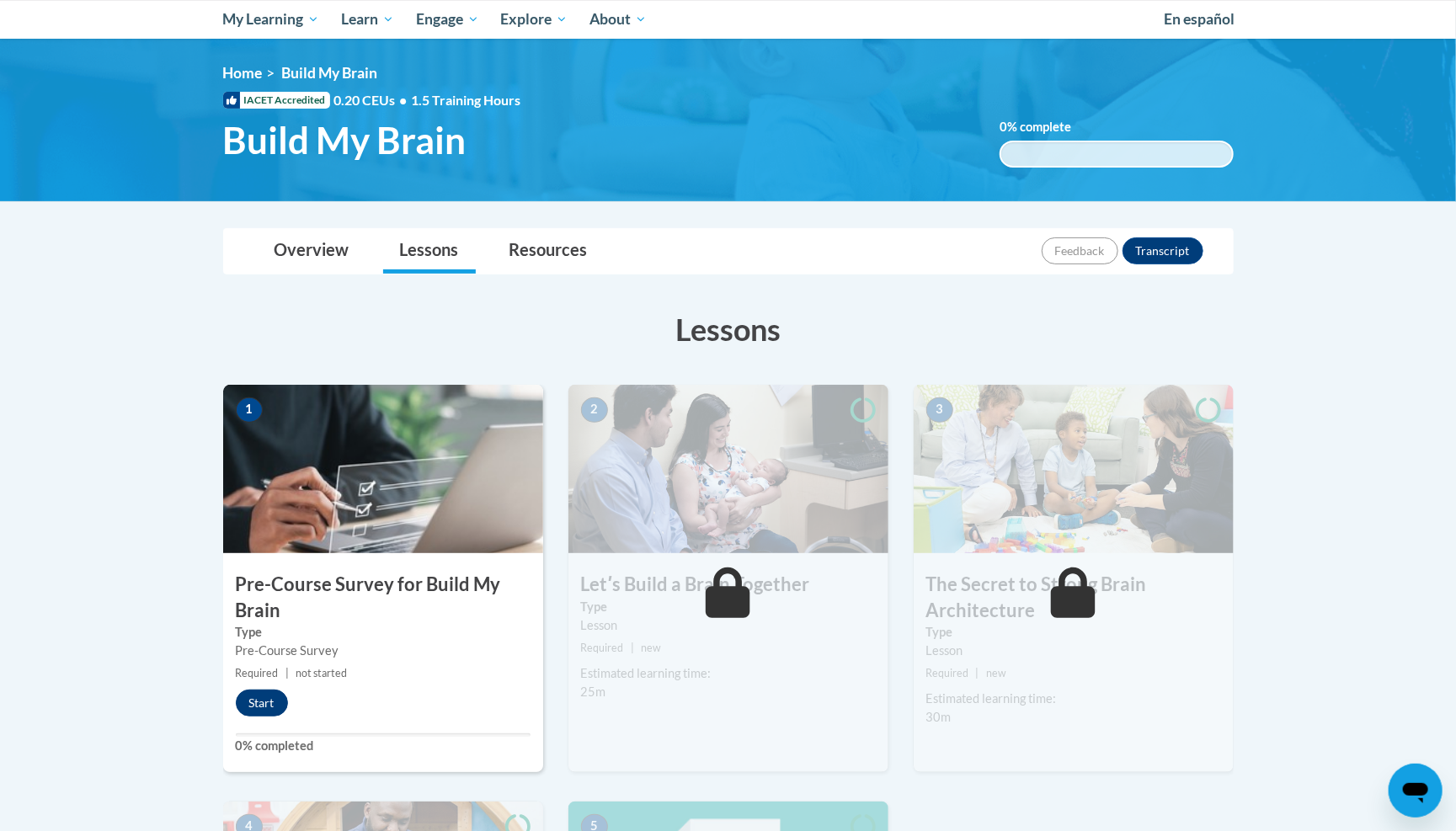
click at [257, 702] on button "Start" at bounding box center [262, 703] width 53 height 27
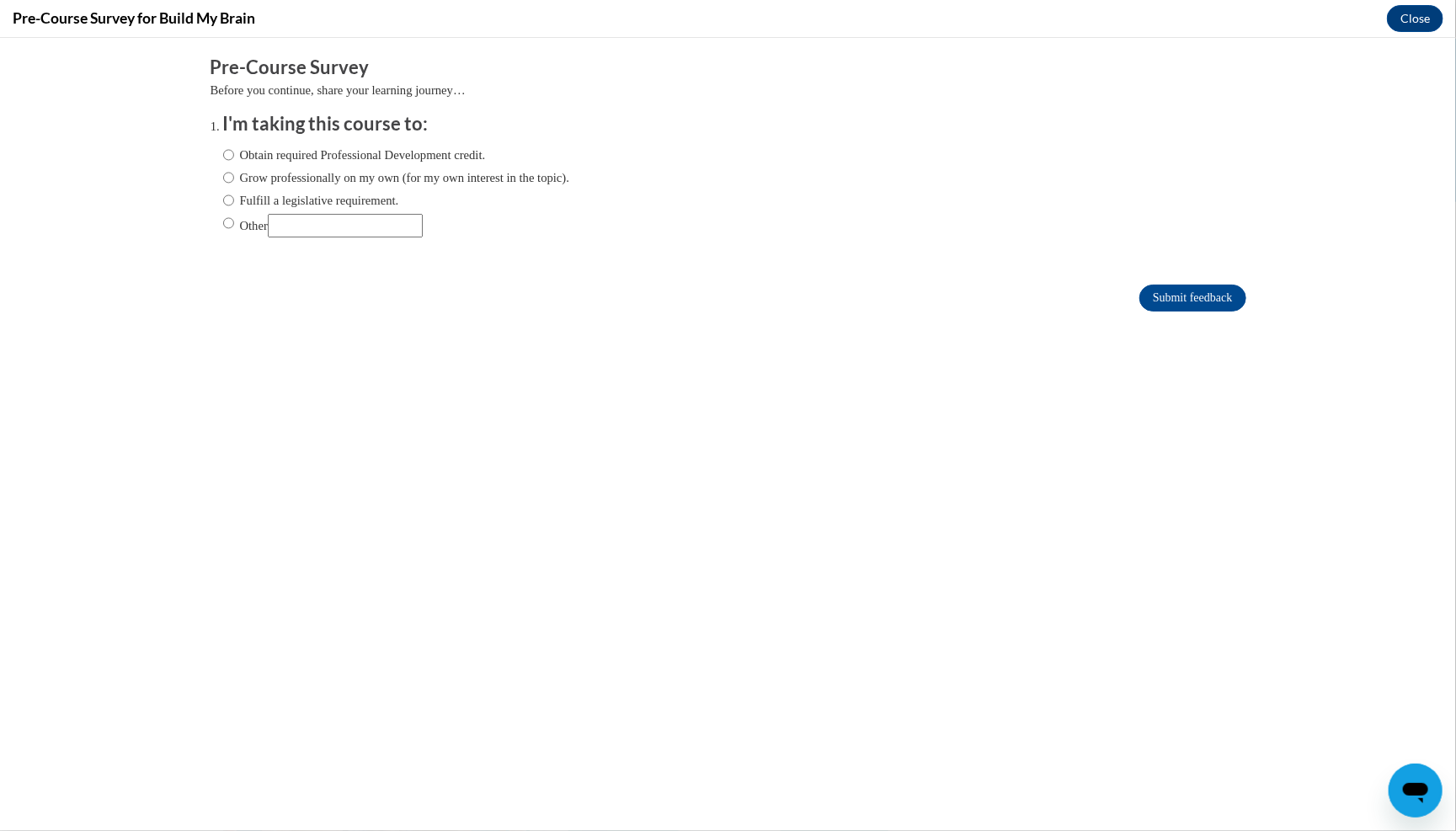
scroll to position [0, 0]
click at [231, 190] on input "Fulfill a legislative requirement." at bounding box center [228, 199] width 11 height 19
radio input "true"
click at [1157, 288] on input "Submit feedback" at bounding box center [1192, 297] width 106 height 27
click at [1165, 295] on input "Submit feedback" at bounding box center [1192, 297] width 106 height 27
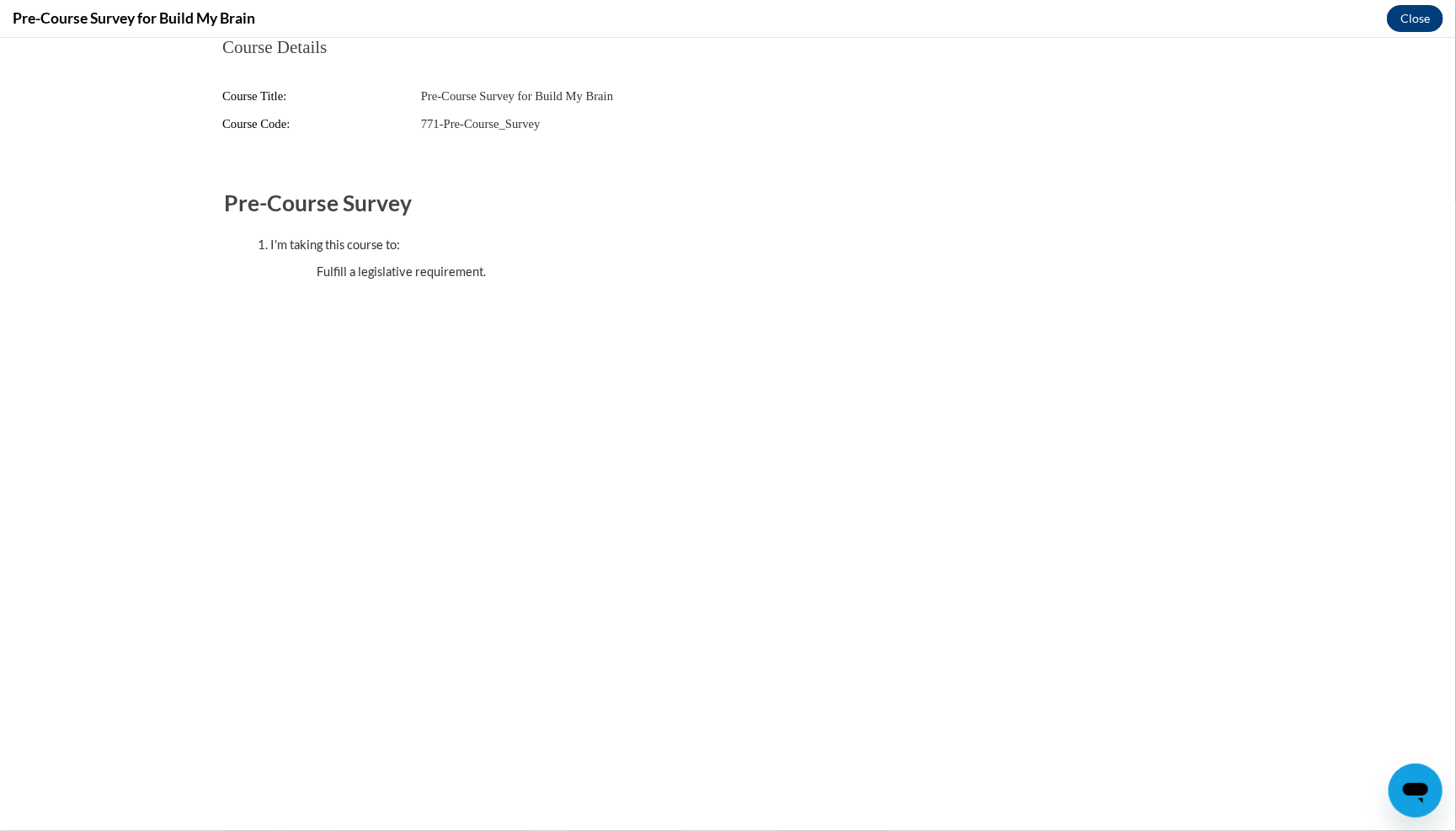
click at [1404, 25] on button "Close" at bounding box center [1416, 18] width 56 height 27
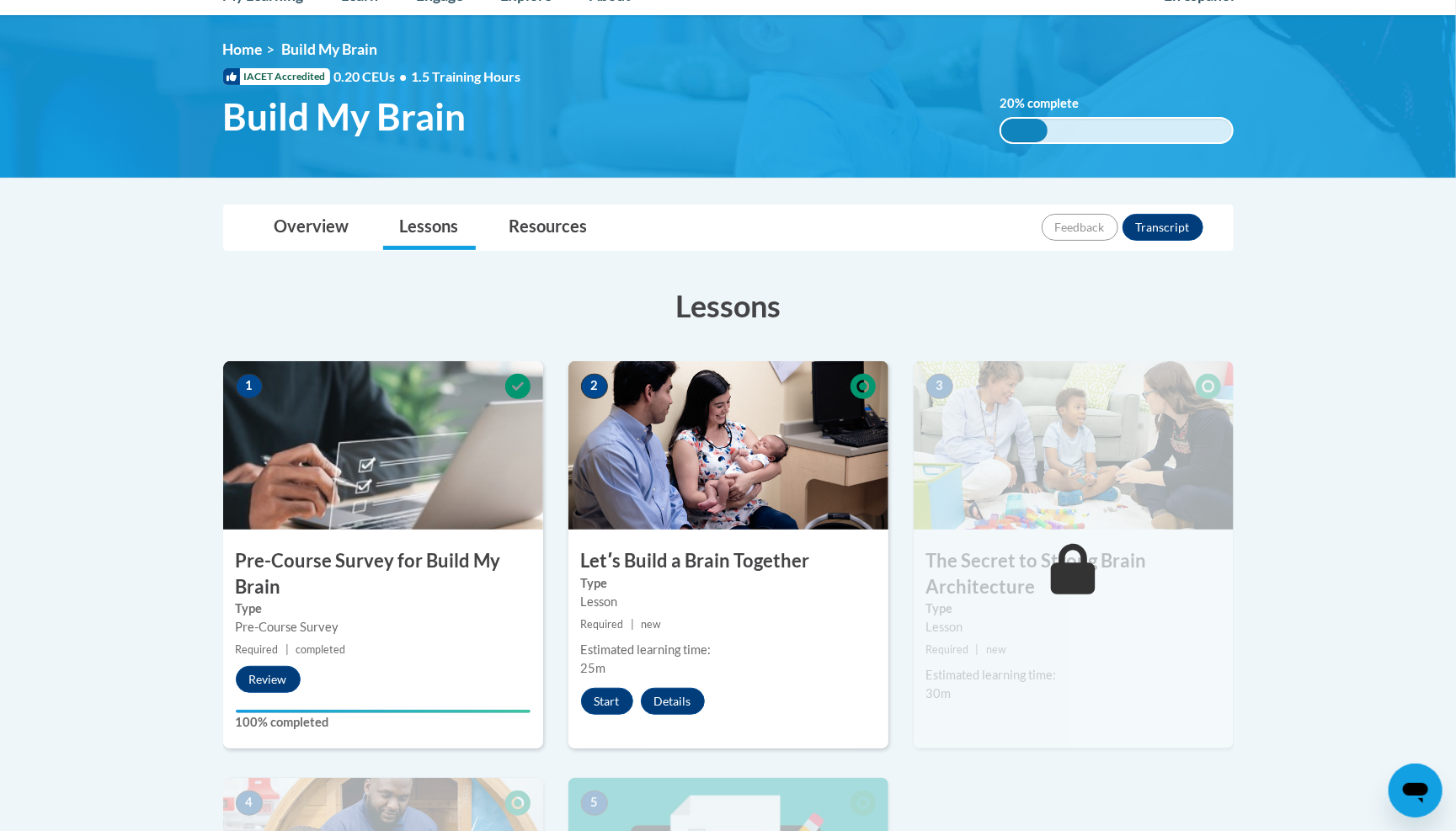
scroll to position [246, 0]
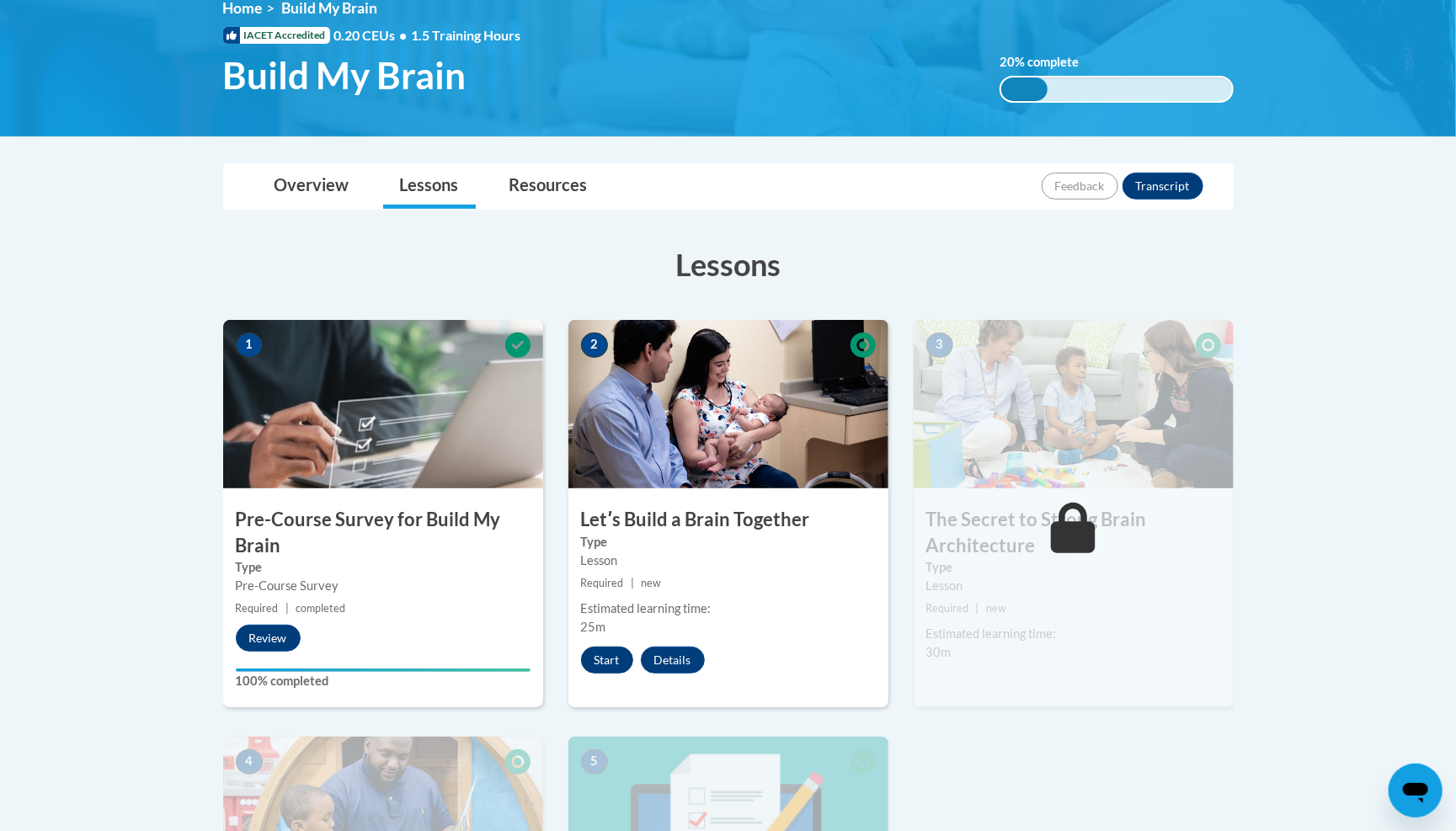
click at [611, 647] on button "Start" at bounding box center [607, 660] width 53 height 27
click at [610, 653] on button "Start" at bounding box center [607, 660] width 53 height 27
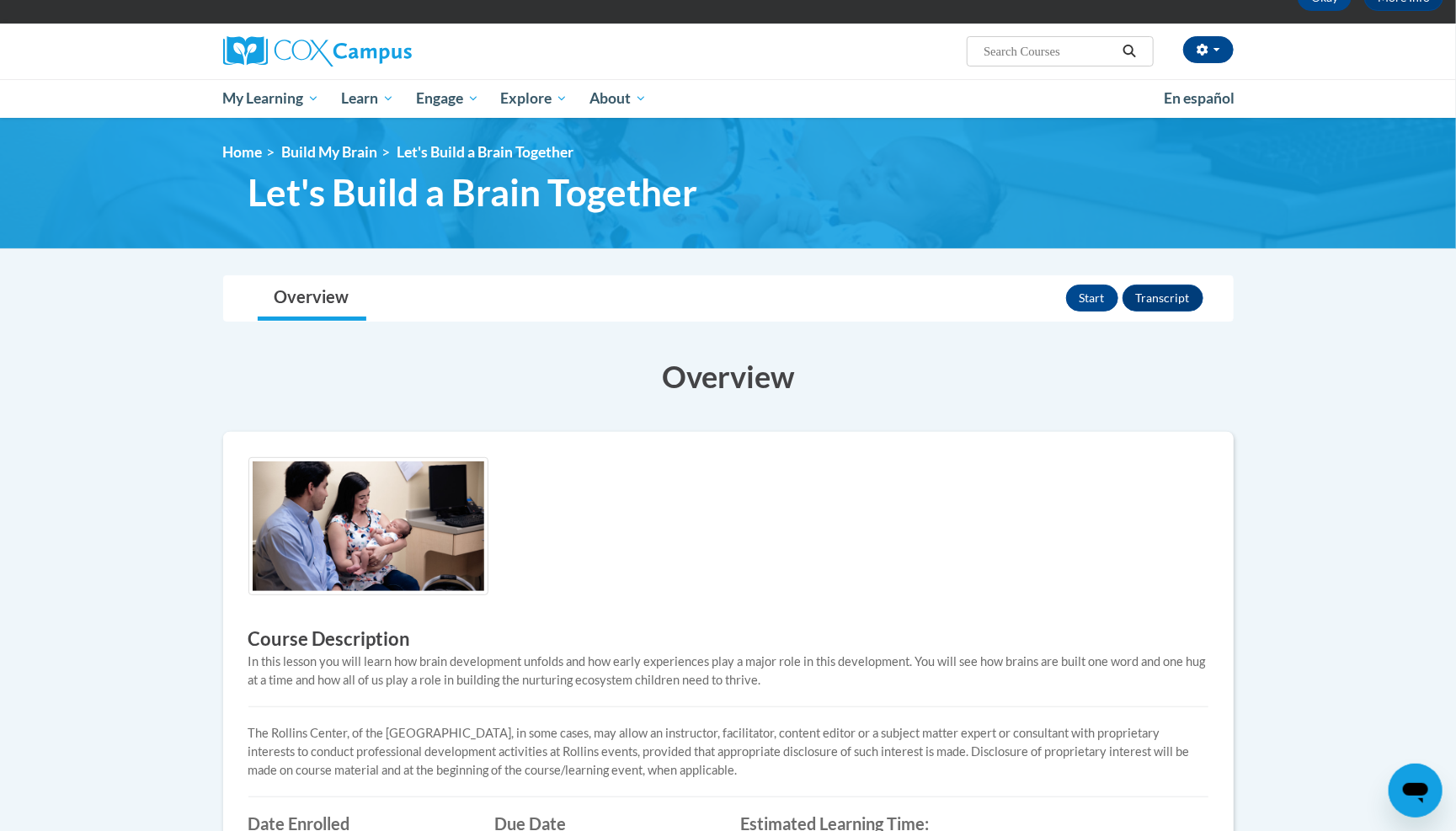
scroll to position [86, 0]
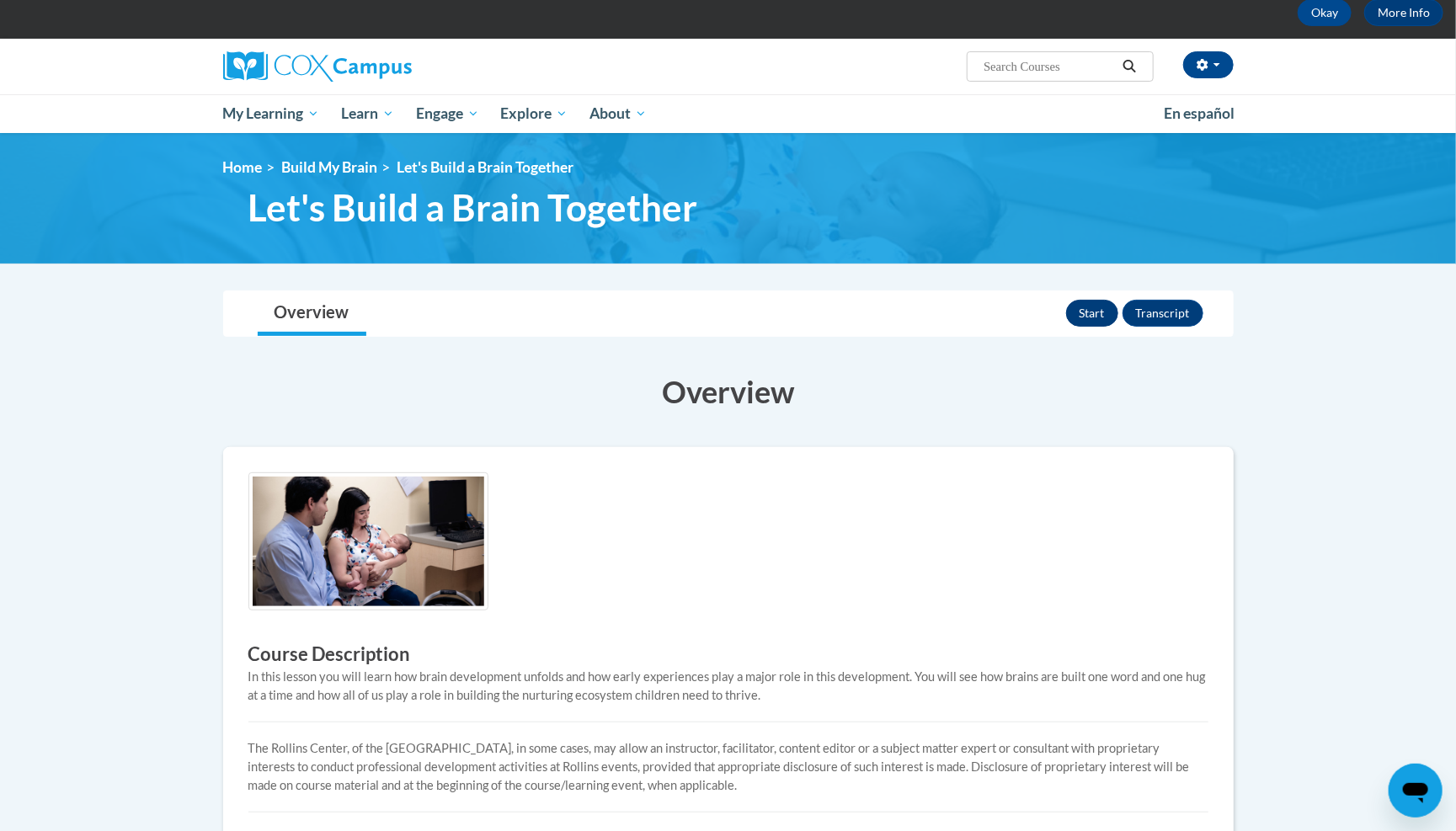
click at [1094, 307] on button "Start" at bounding box center [1092, 313] width 53 height 27
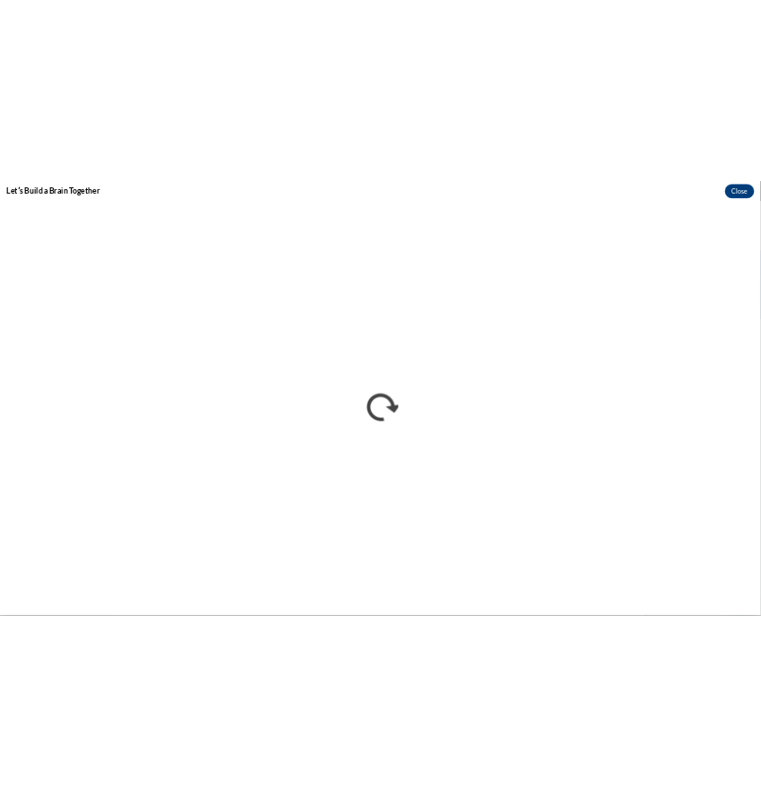
scroll to position [0, 0]
